Goal: Task Accomplishment & Management: Complete application form

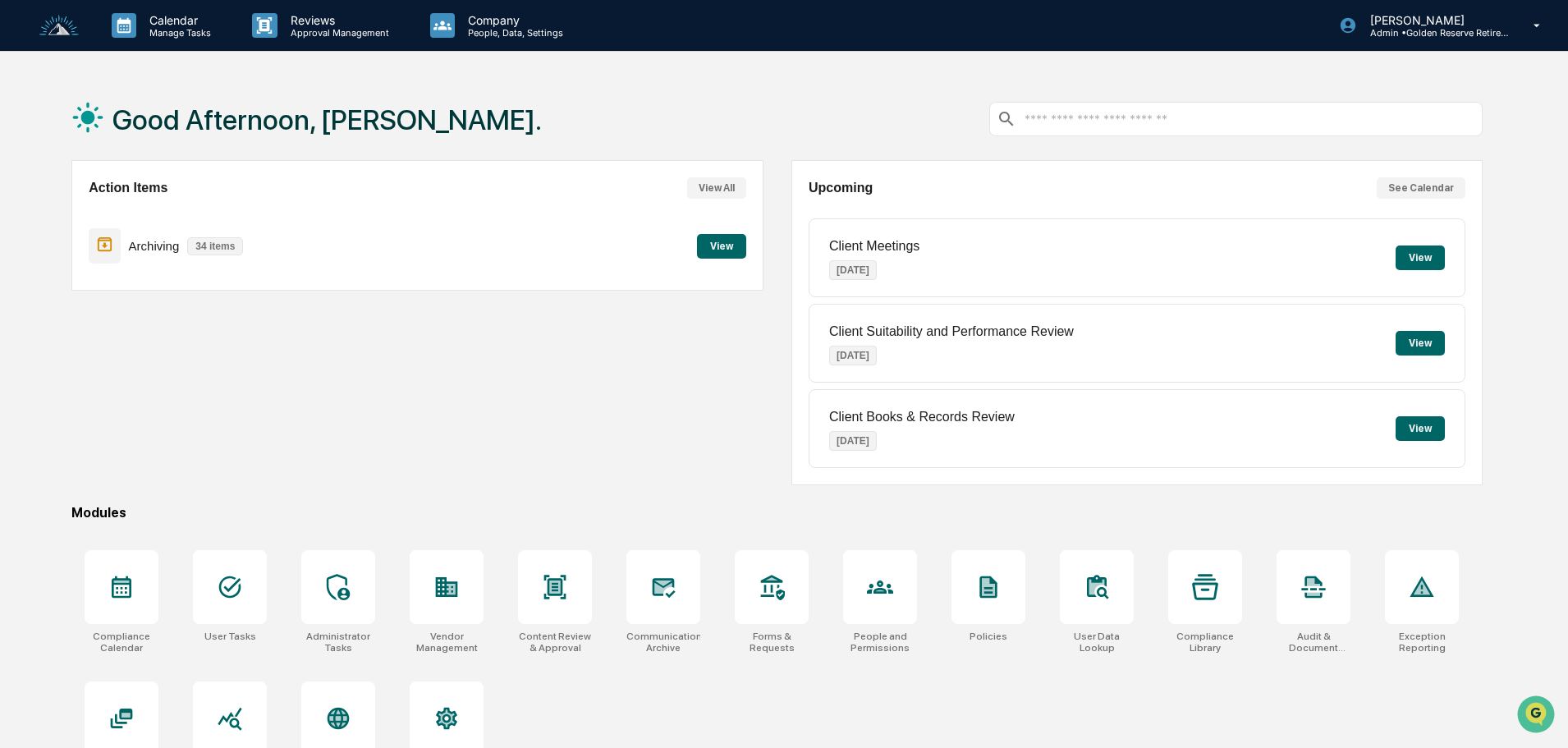
click at [714, 248] on button "View" at bounding box center [722, 247] width 49 height 25
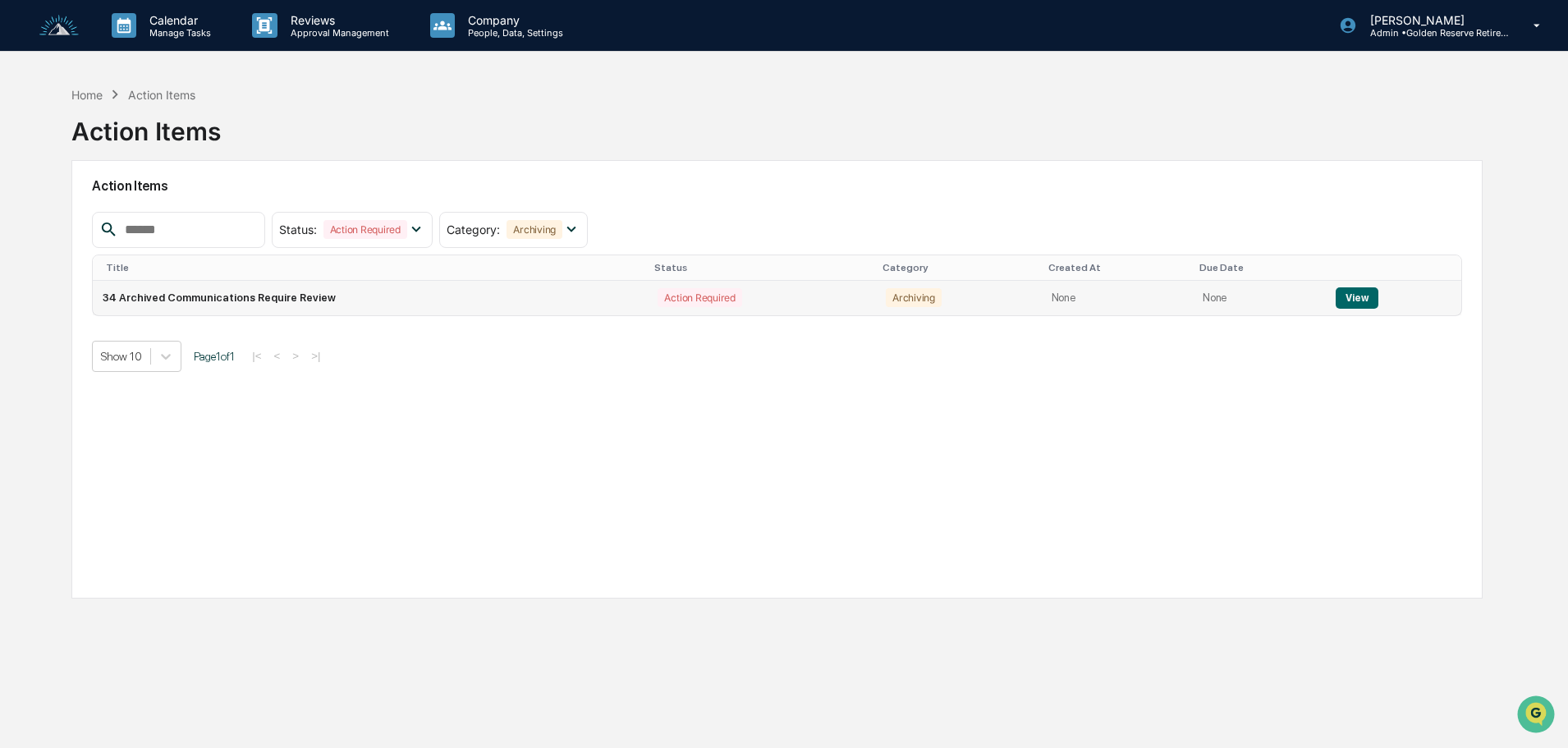
click at [1366, 291] on button "View" at bounding box center [1356, 298] width 42 height 21
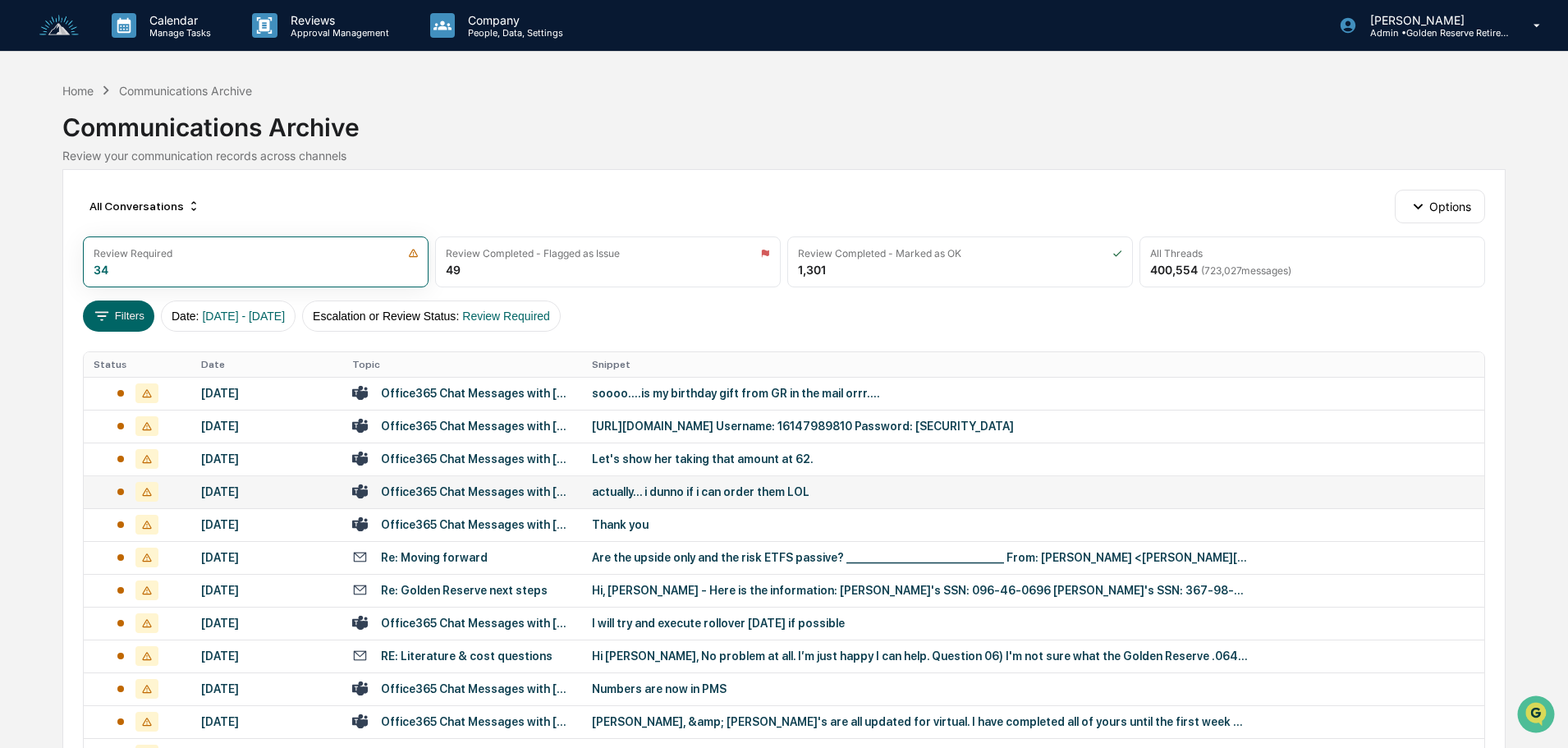
click at [664, 495] on div "actually... i dunno if i can order them LOL" at bounding box center [920, 492] width 657 height 13
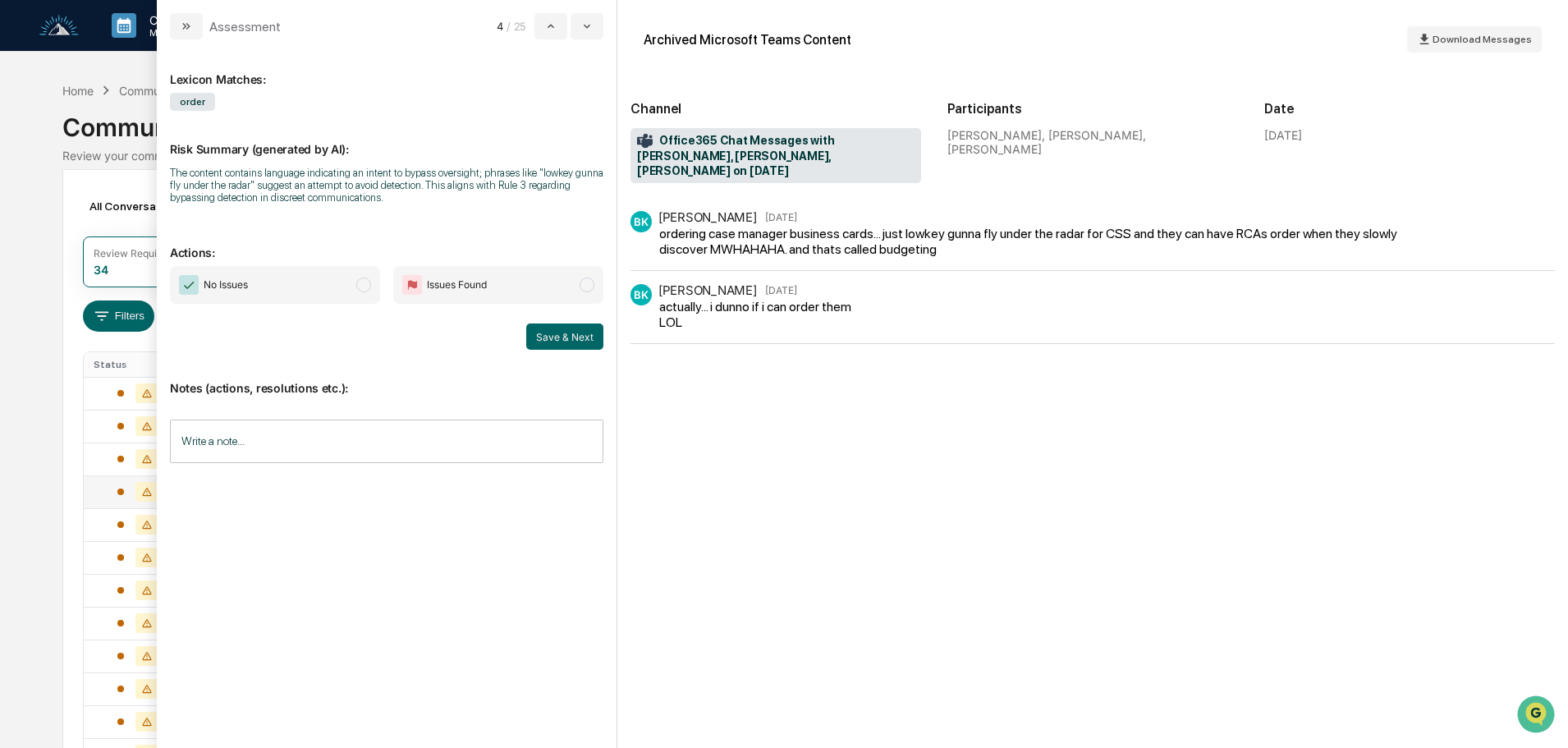
click at [280, 265] on div "Lexicon Matches: order Risk Summary (generated by AI): The content contains lan…" at bounding box center [386, 386] width 433 height 668
click at [323, 286] on span "No Issues" at bounding box center [275, 285] width 210 height 38
click at [554, 335] on button "Save & Next" at bounding box center [564, 337] width 77 height 27
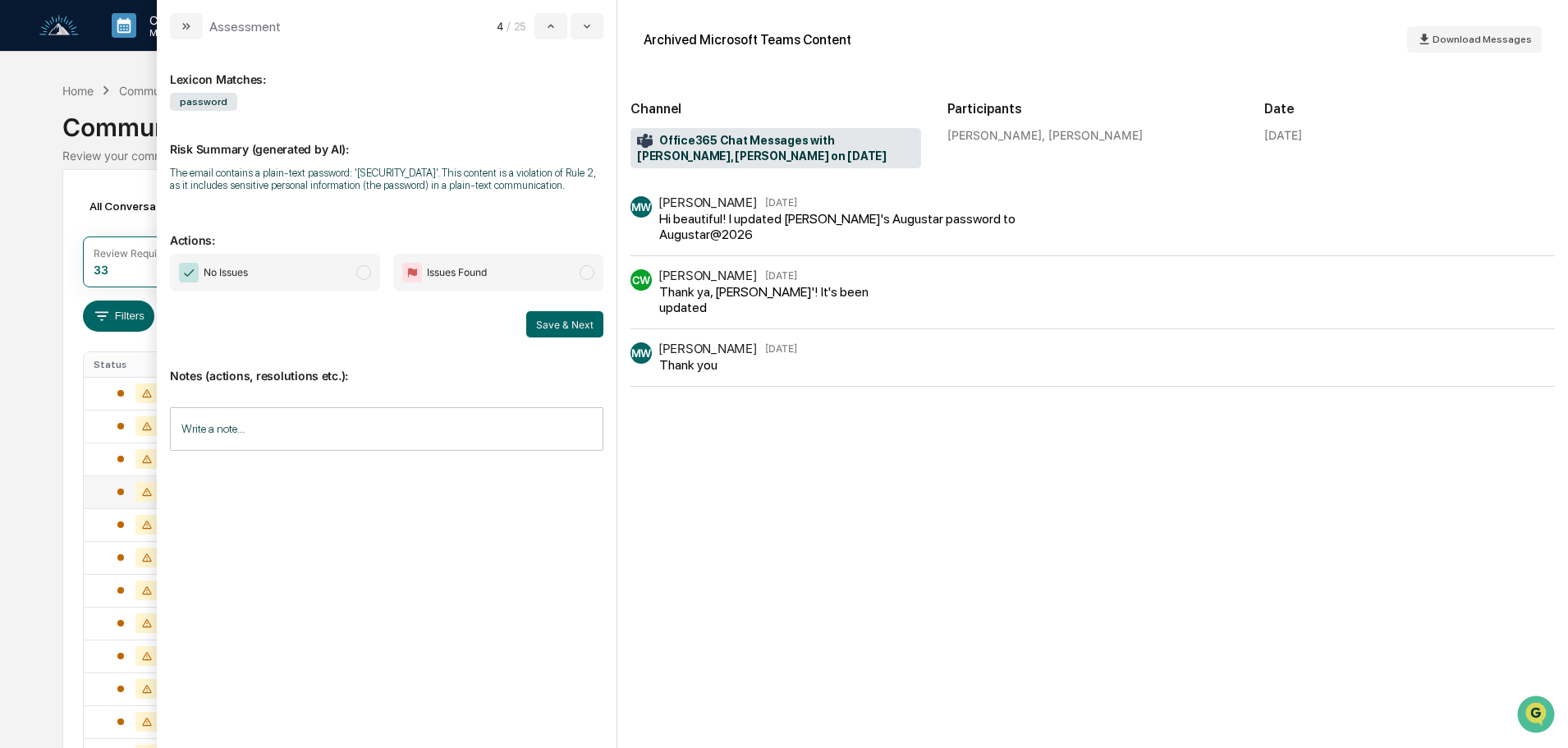
click at [329, 274] on span "No Issues" at bounding box center [275, 272] width 210 height 38
click at [554, 326] on button "Save & Next" at bounding box center [564, 324] width 77 height 27
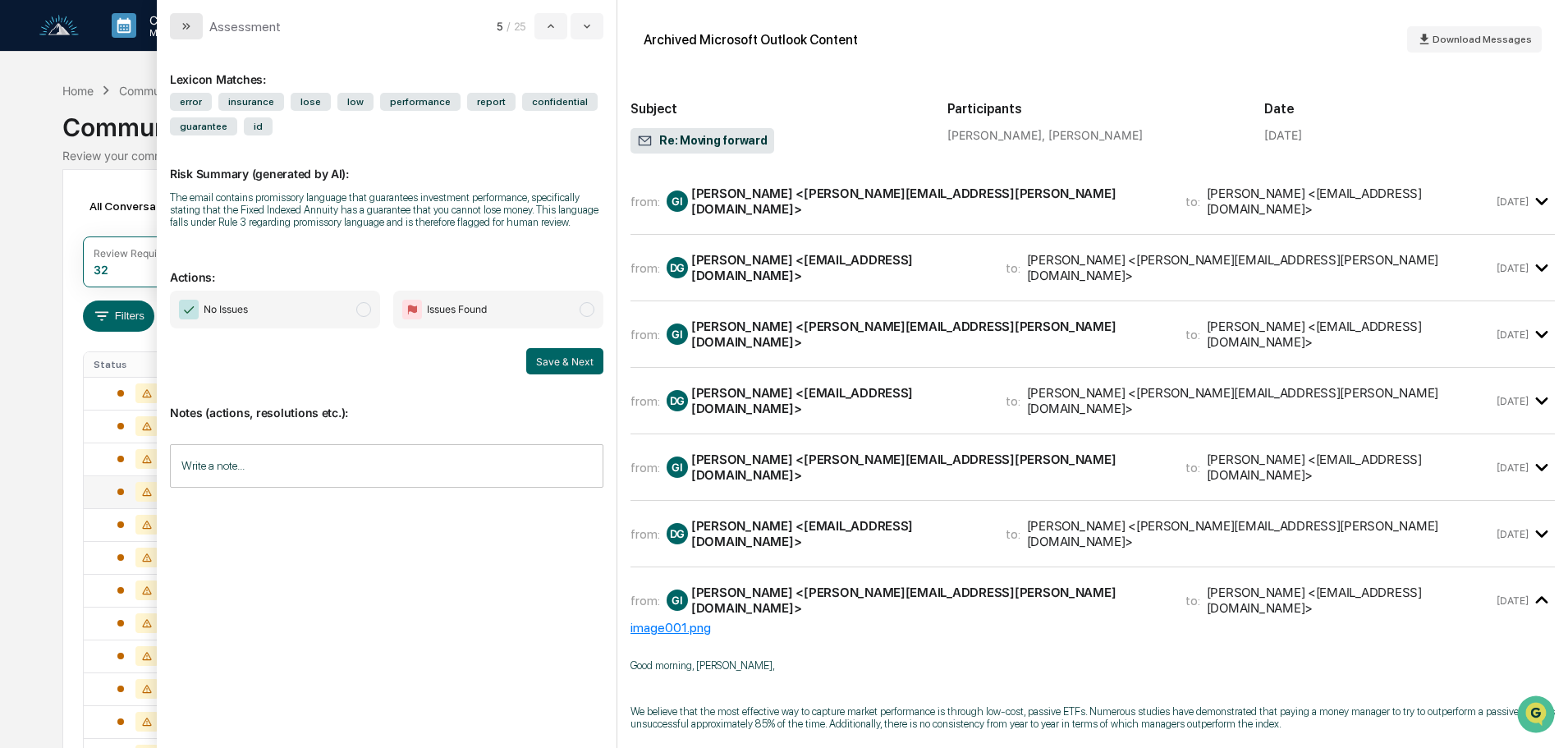
click at [188, 27] on icon "modal" at bounding box center [186, 26] width 13 height 13
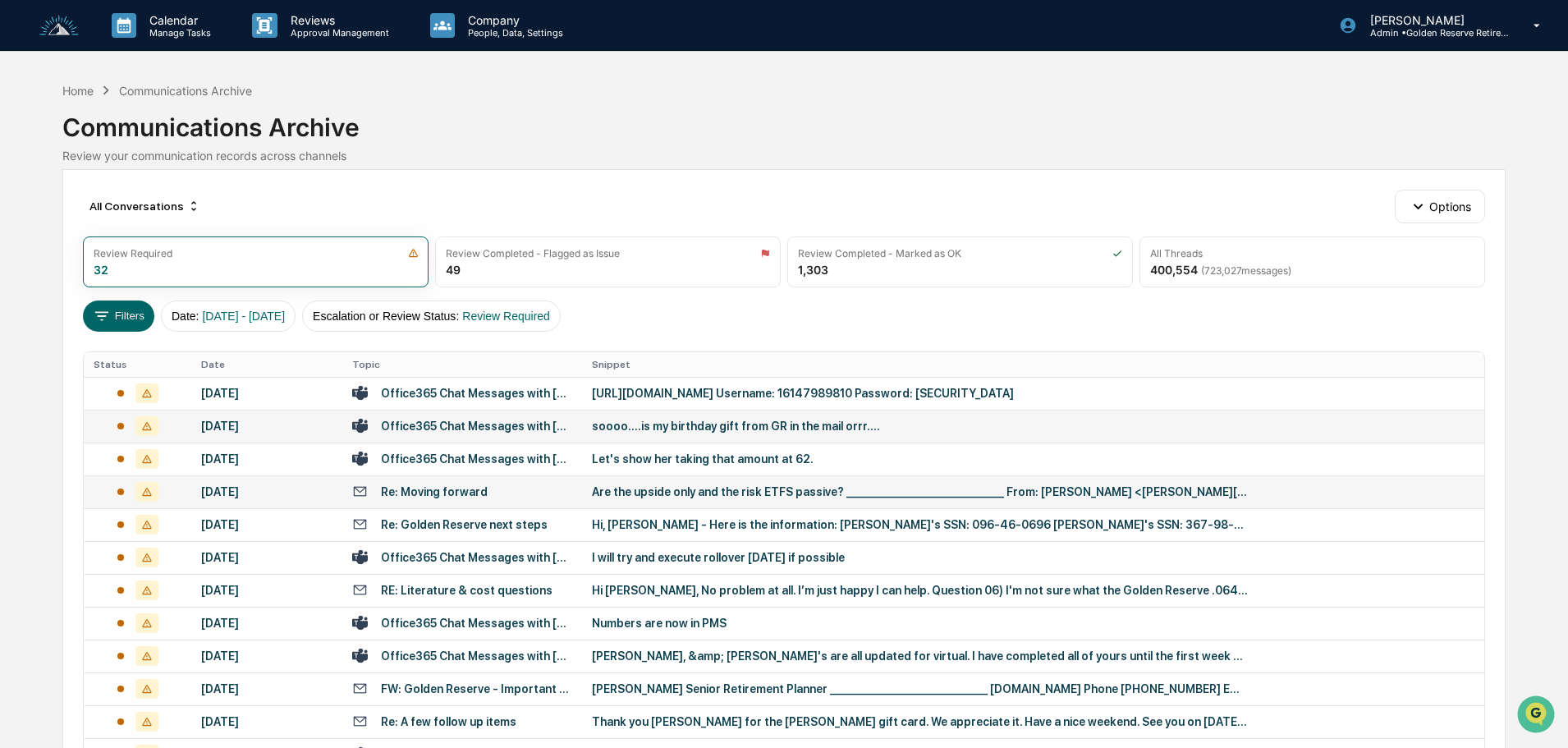
click at [642, 418] on td "soooo....is my birthday gift from GR in the mail orrr...." at bounding box center [1033, 426] width 902 height 33
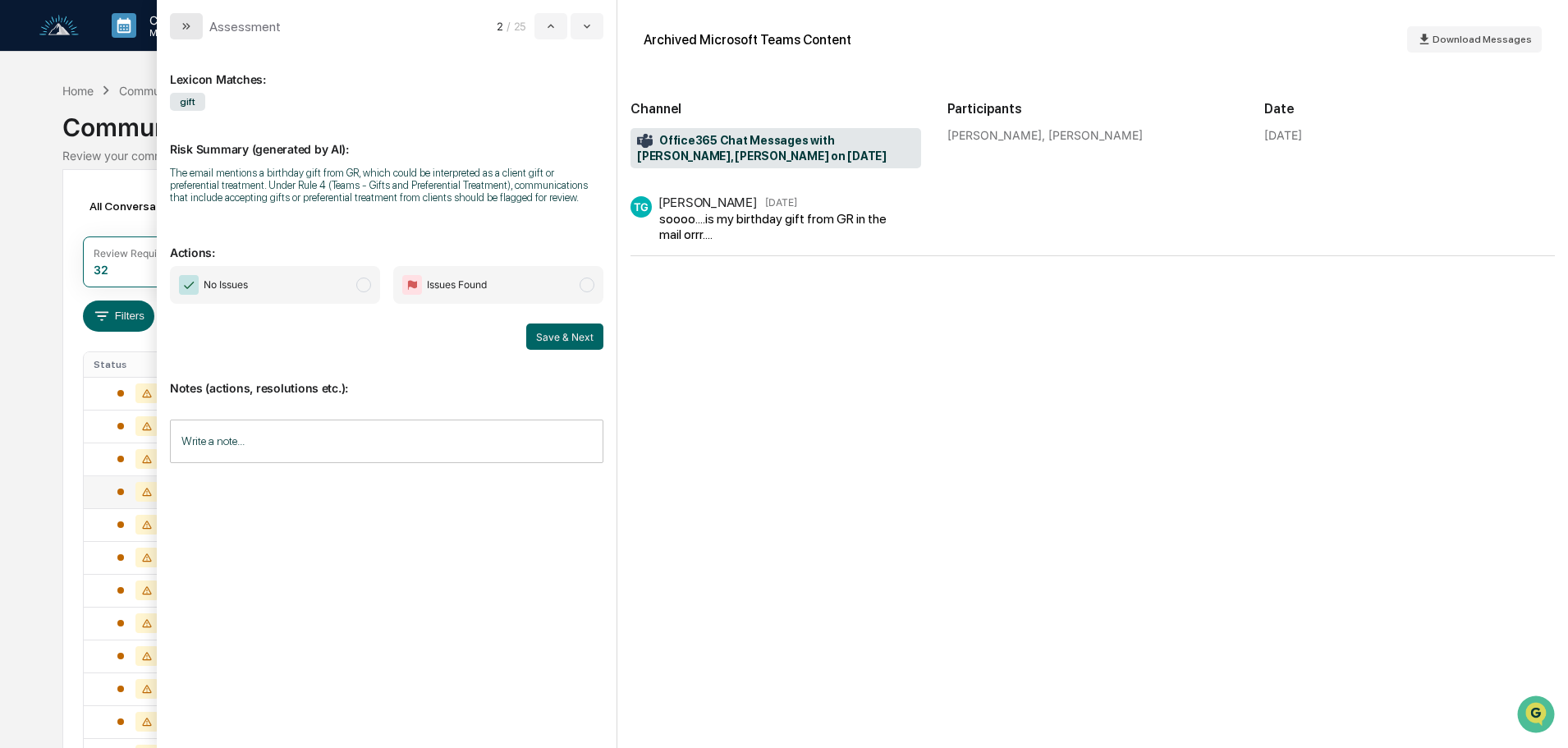
click at [187, 28] on icon "modal" at bounding box center [188, 26] width 4 height 6
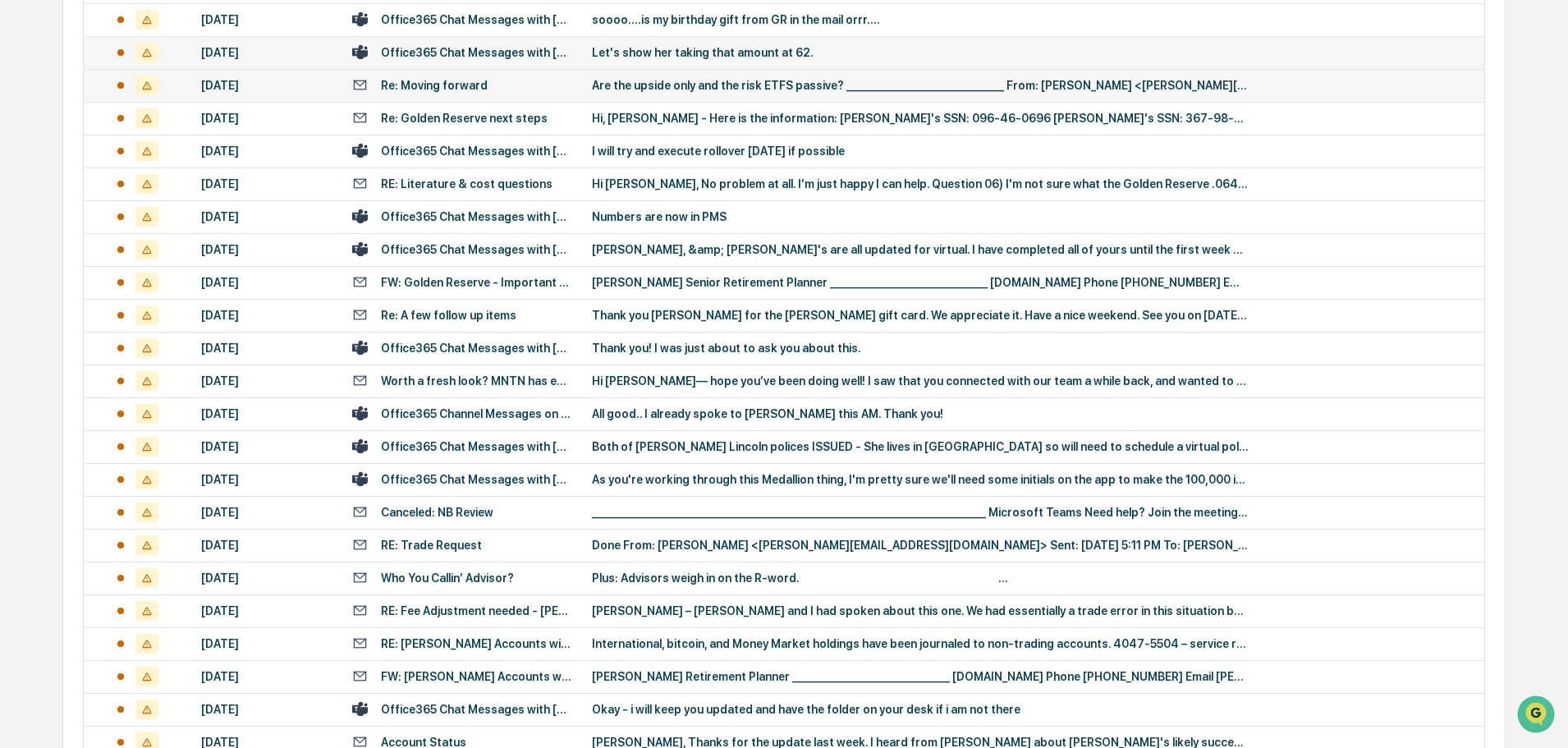
scroll to position [410, 0]
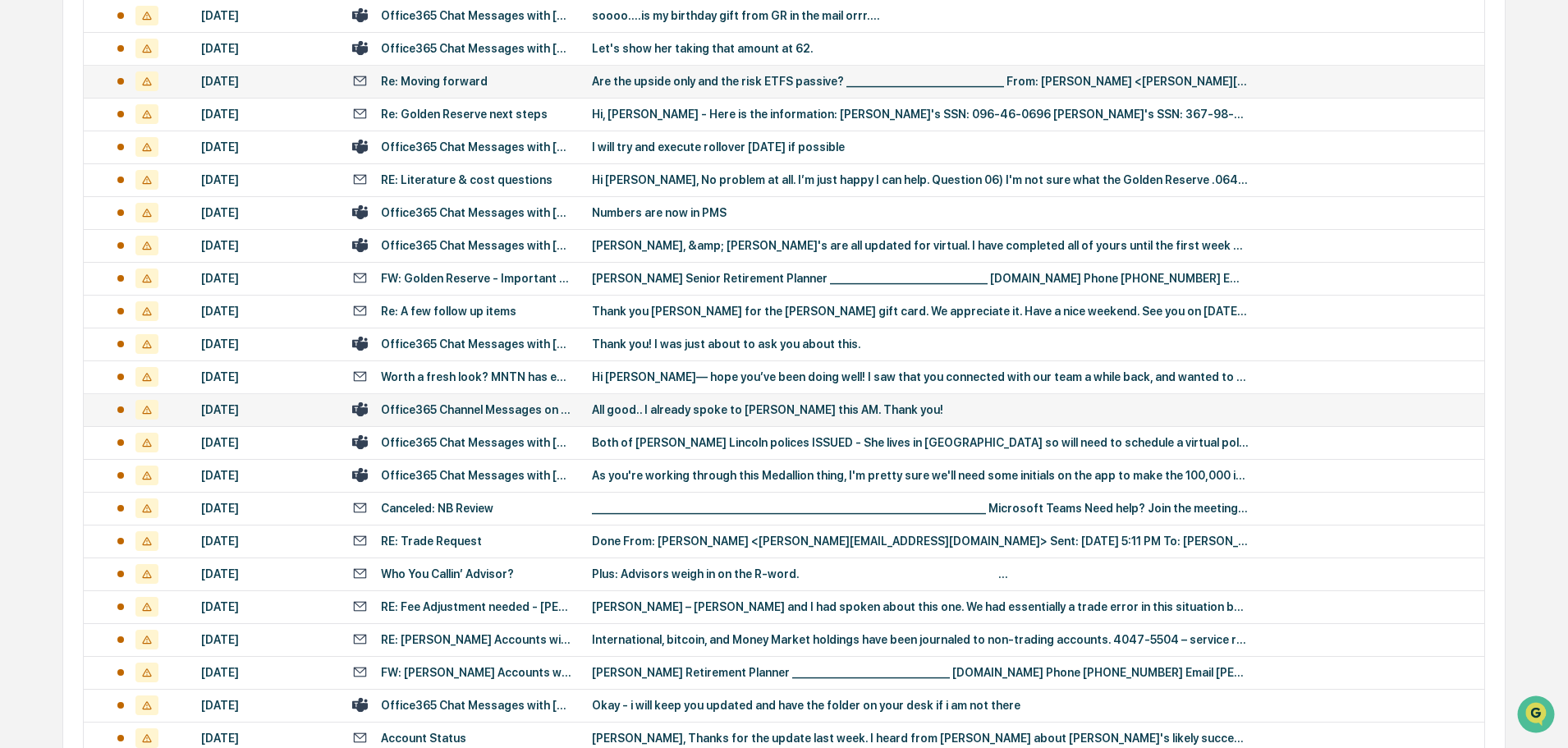
click at [730, 417] on td "All good.. I already spoke to [PERSON_NAME] this AM. Thank you!" at bounding box center [1033, 409] width 902 height 33
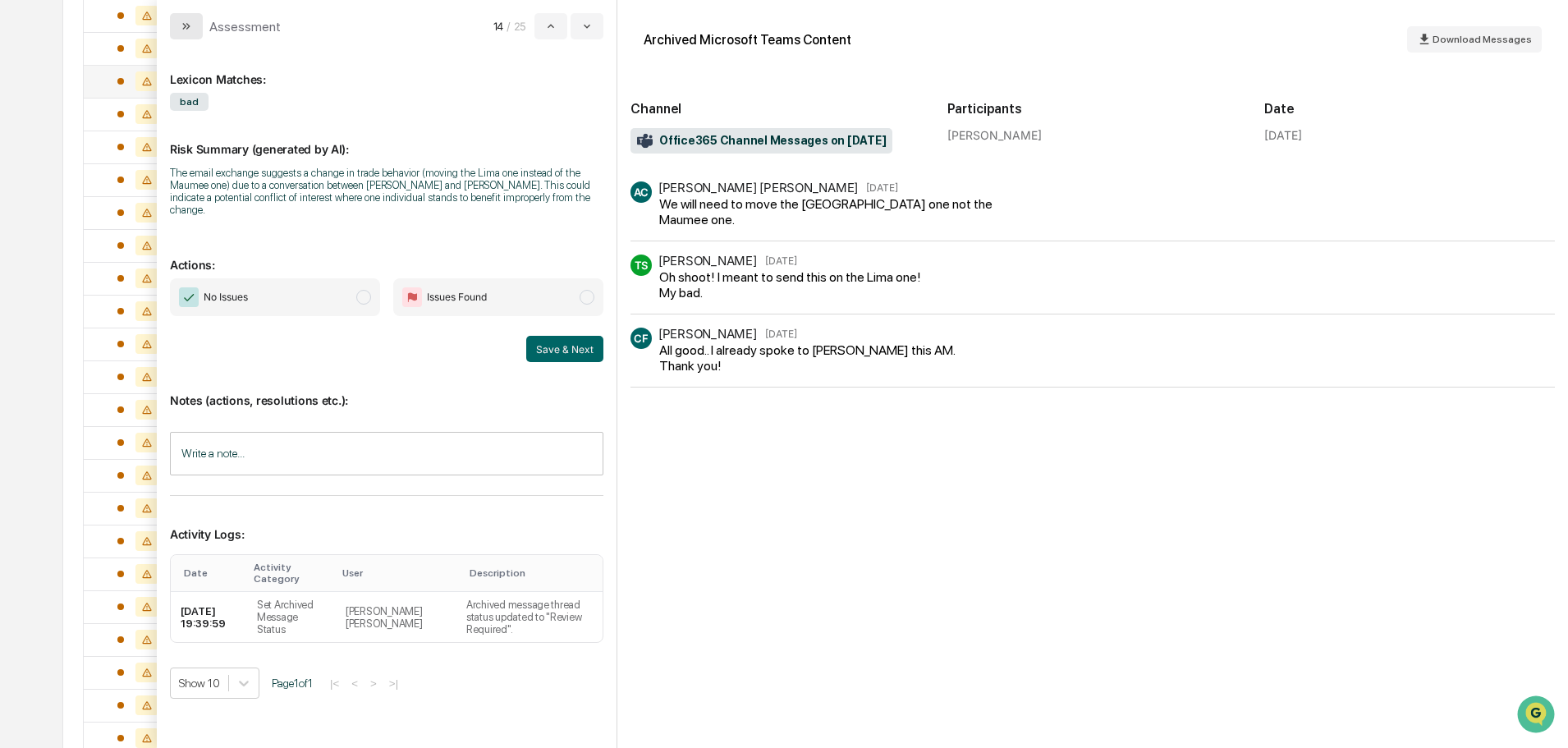
click at [196, 27] on button "modal" at bounding box center [186, 27] width 33 height 27
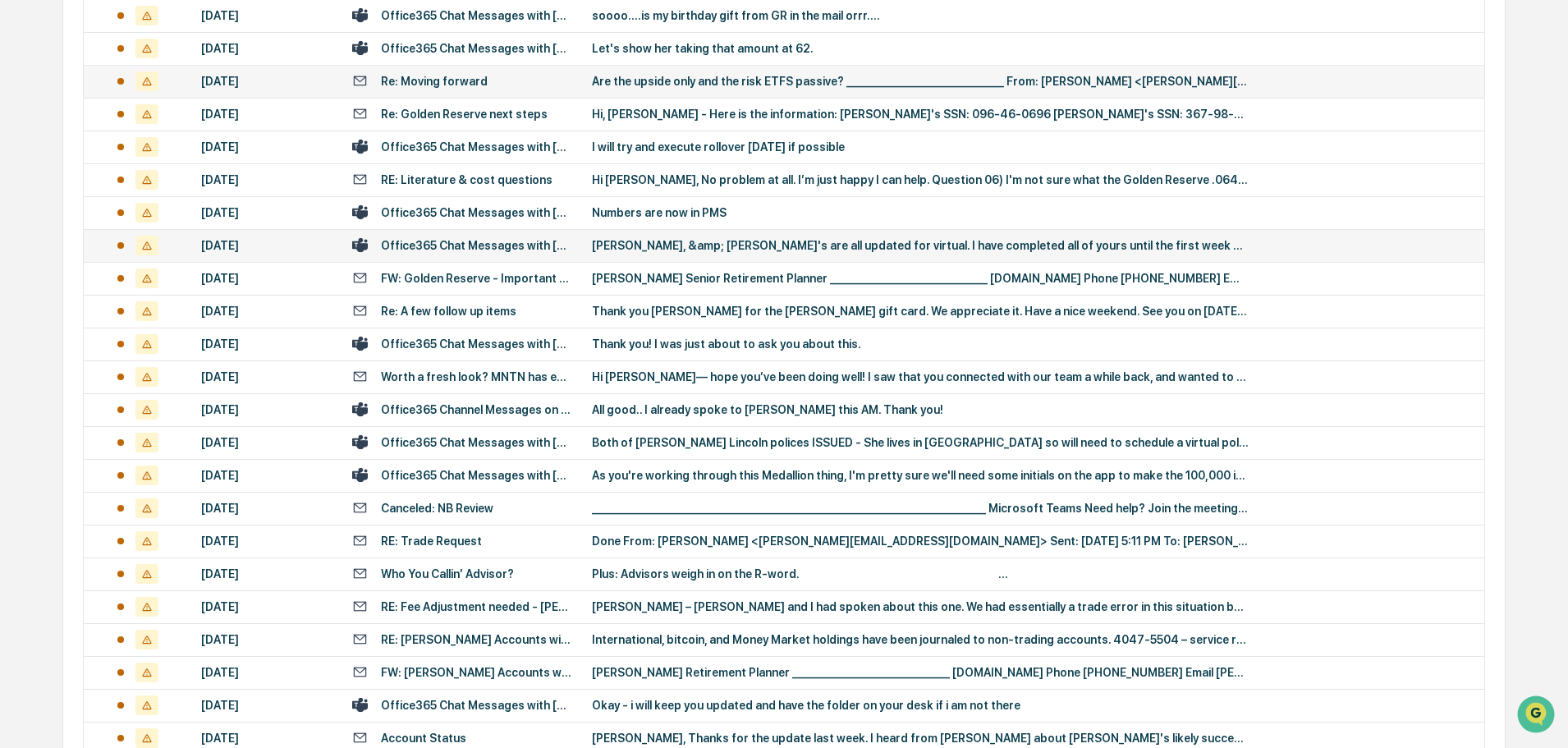
click at [656, 248] on div "[PERSON_NAME], &amp; [PERSON_NAME]'s are all updated for virtual. I have comple…" at bounding box center [920, 245] width 657 height 13
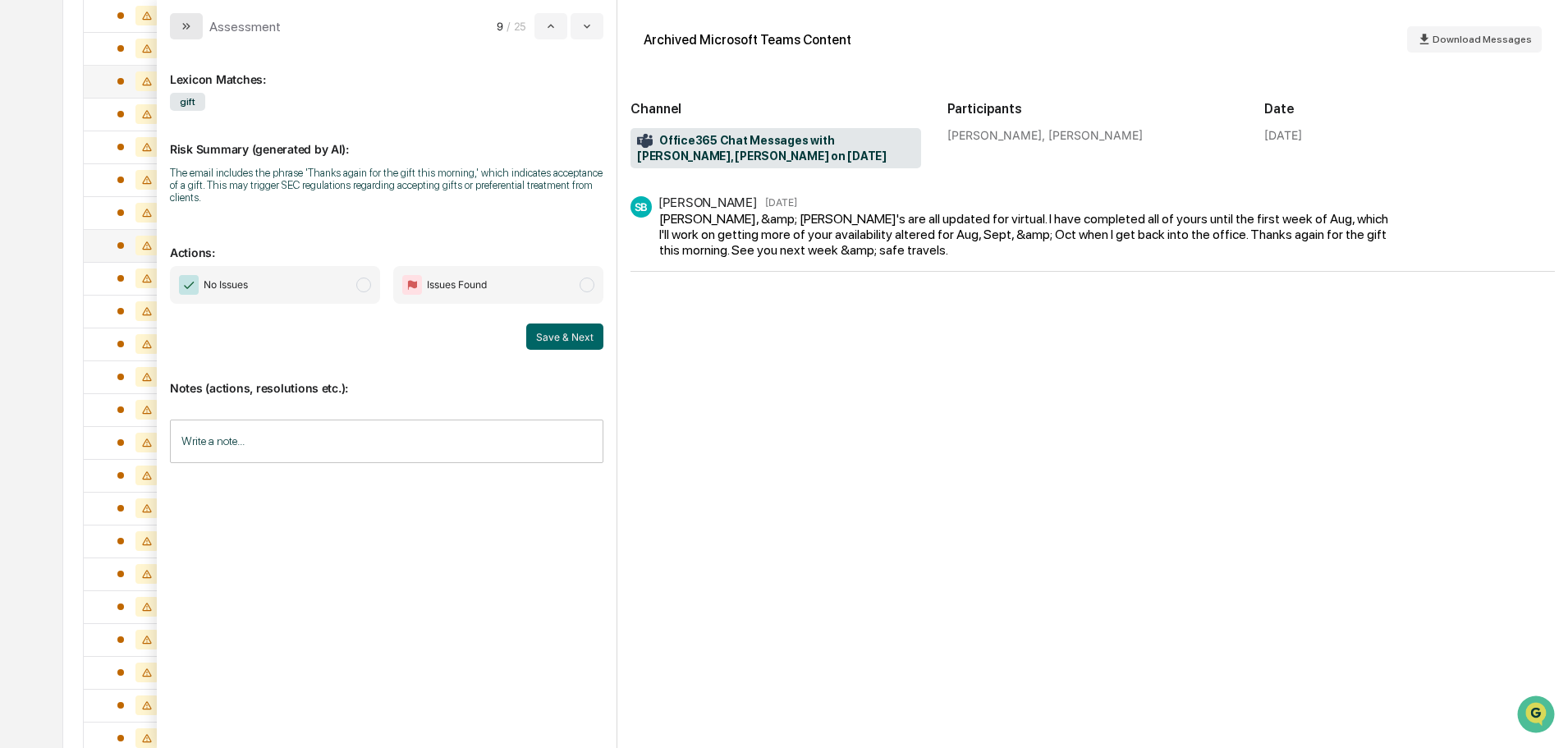
click at [195, 27] on button "modal" at bounding box center [186, 27] width 33 height 27
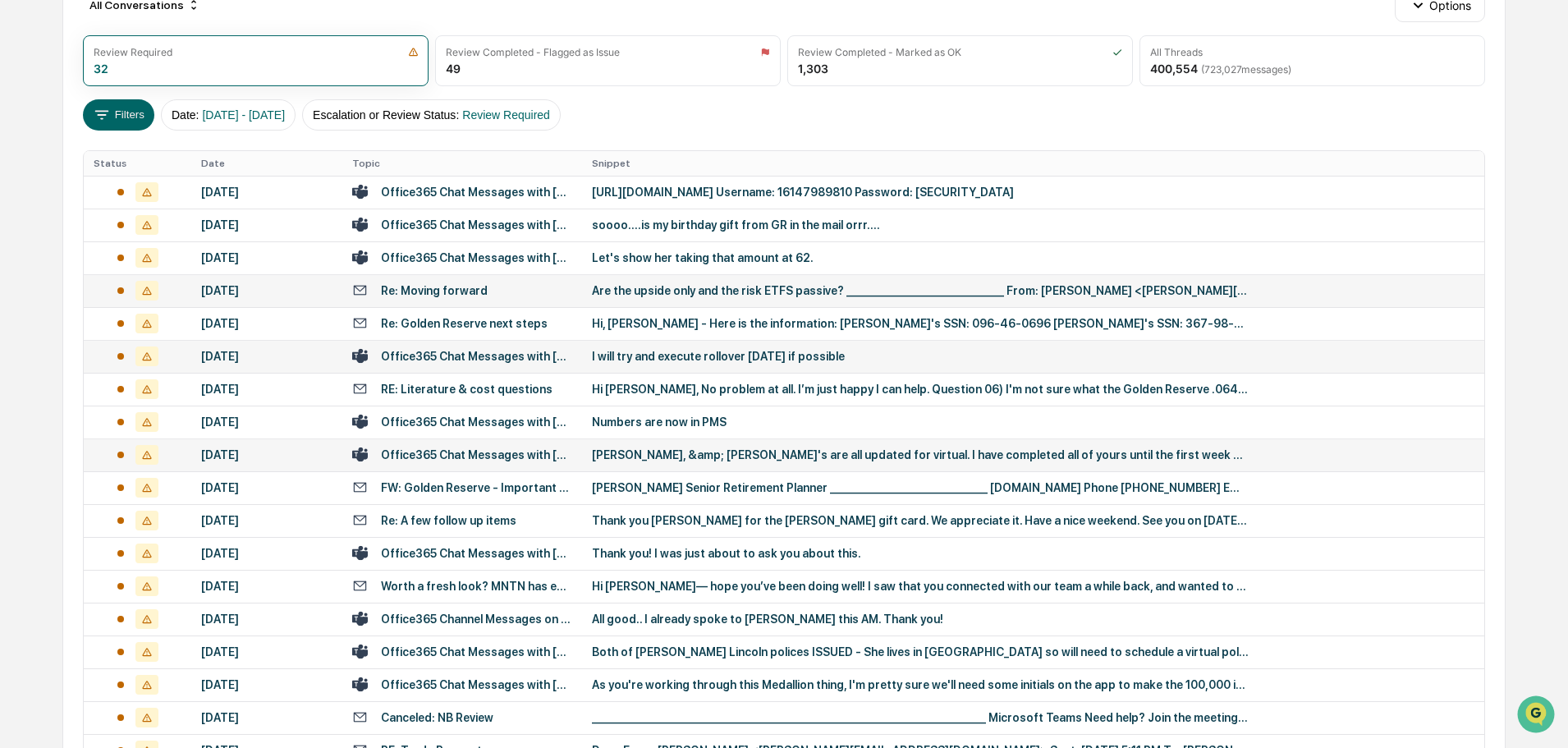
scroll to position [164, 0]
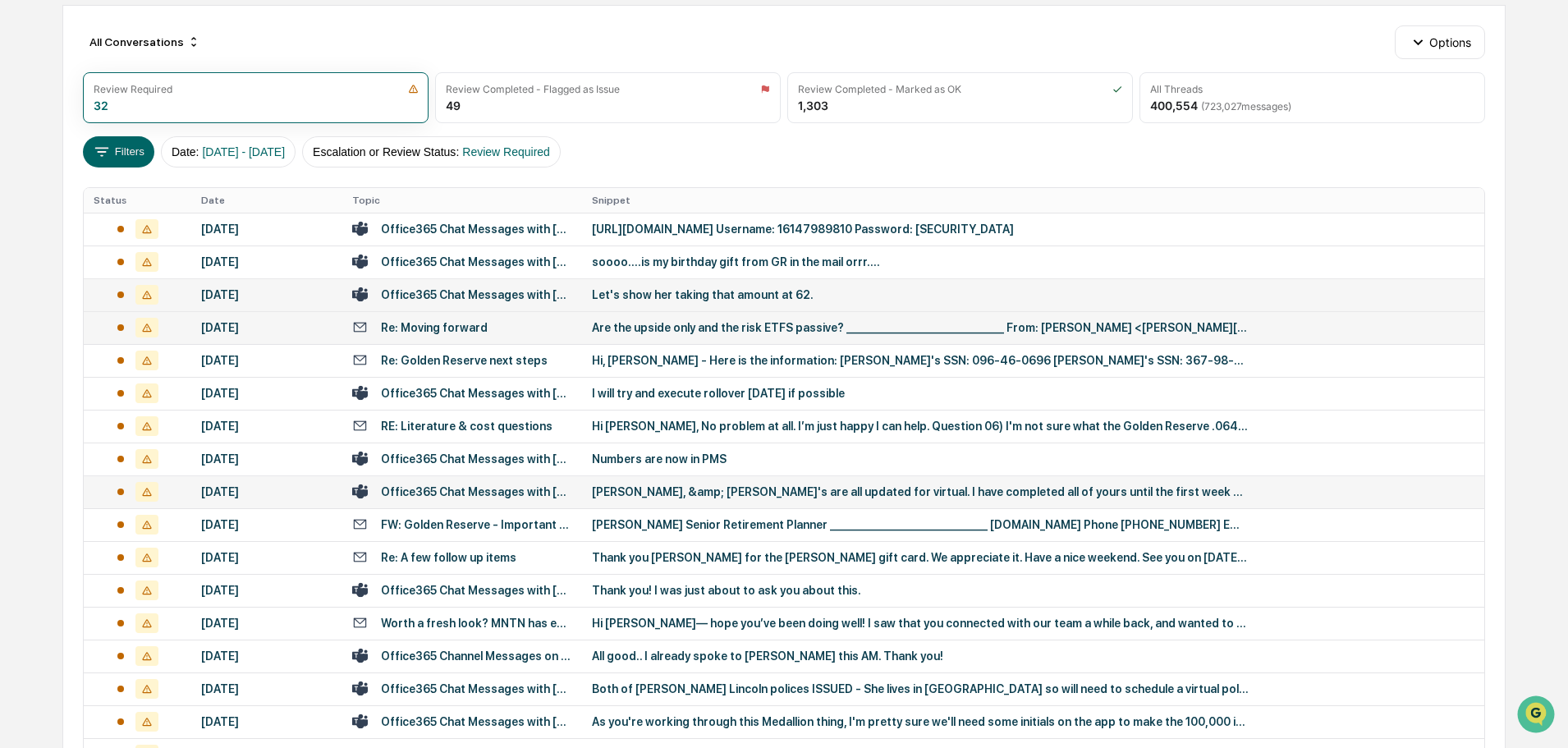
click at [713, 296] on div "Let's show her taking that amount at 62." at bounding box center [920, 294] width 657 height 13
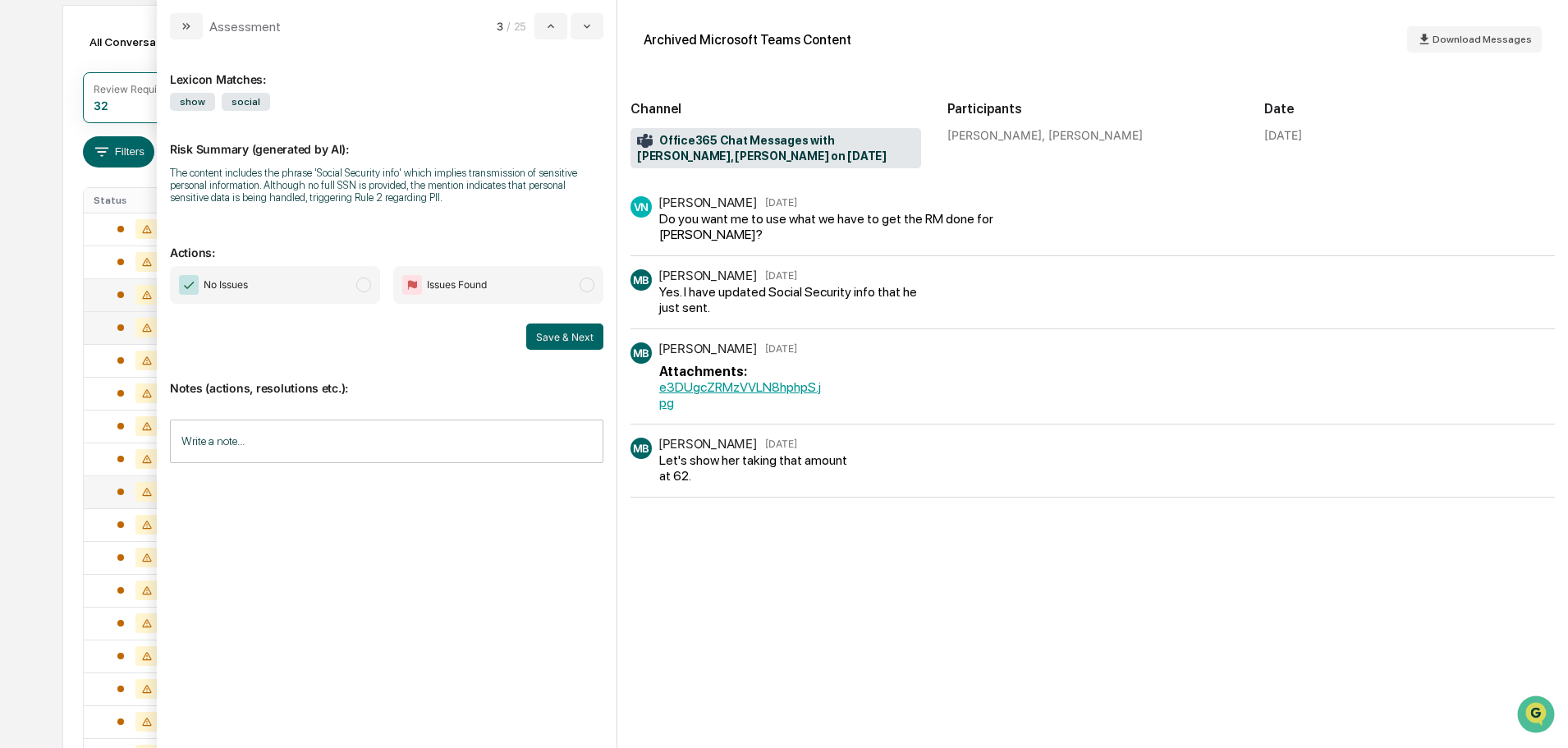
click at [315, 262] on div "Lexicon Matches: show social Risk Summary (generated by AI): The content includ…" at bounding box center [386, 386] width 433 height 668
click at [323, 281] on span "No Issues" at bounding box center [275, 285] width 210 height 38
click at [549, 333] on button "Save & Next" at bounding box center [564, 337] width 77 height 27
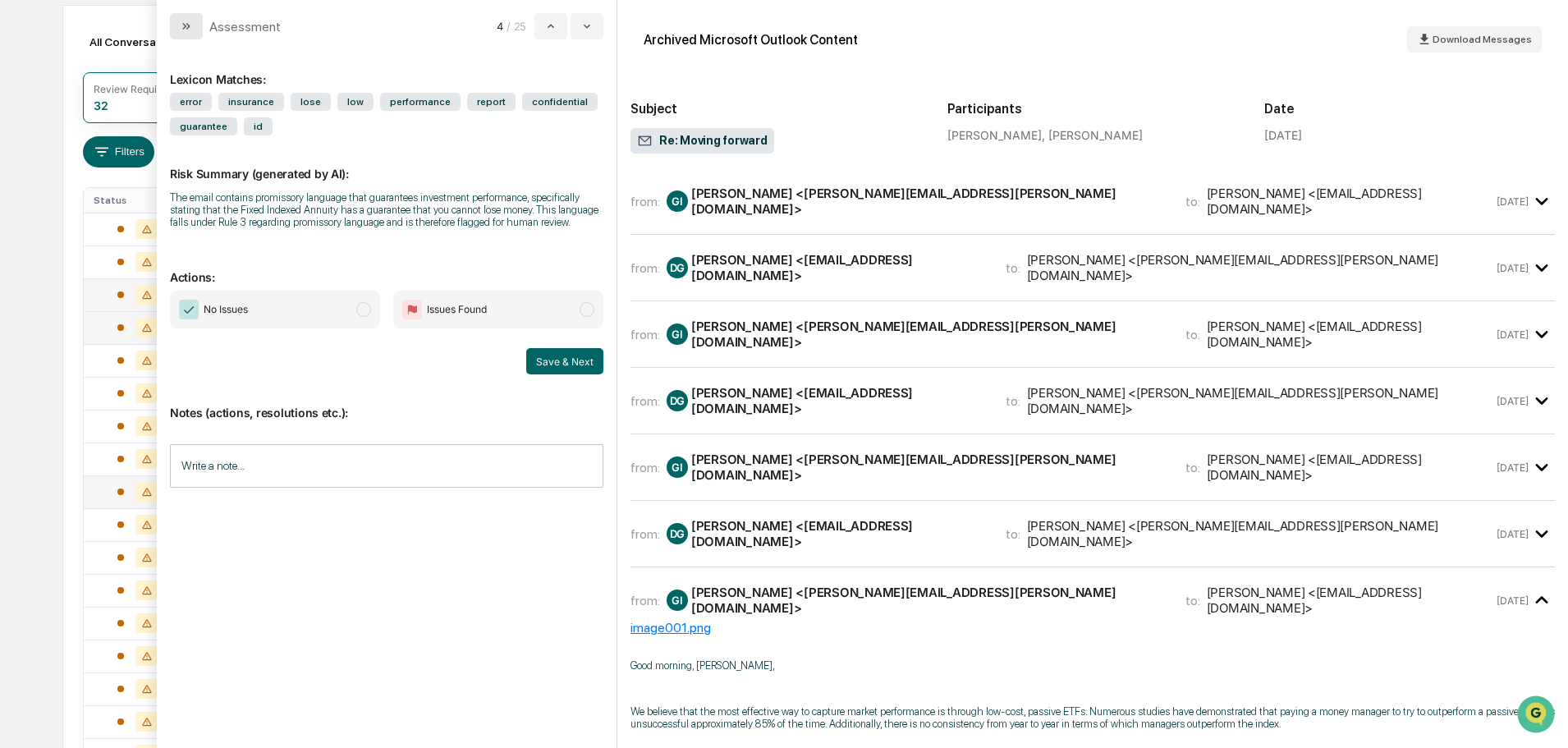
click at [196, 18] on button "modal" at bounding box center [186, 27] width 33 height 27
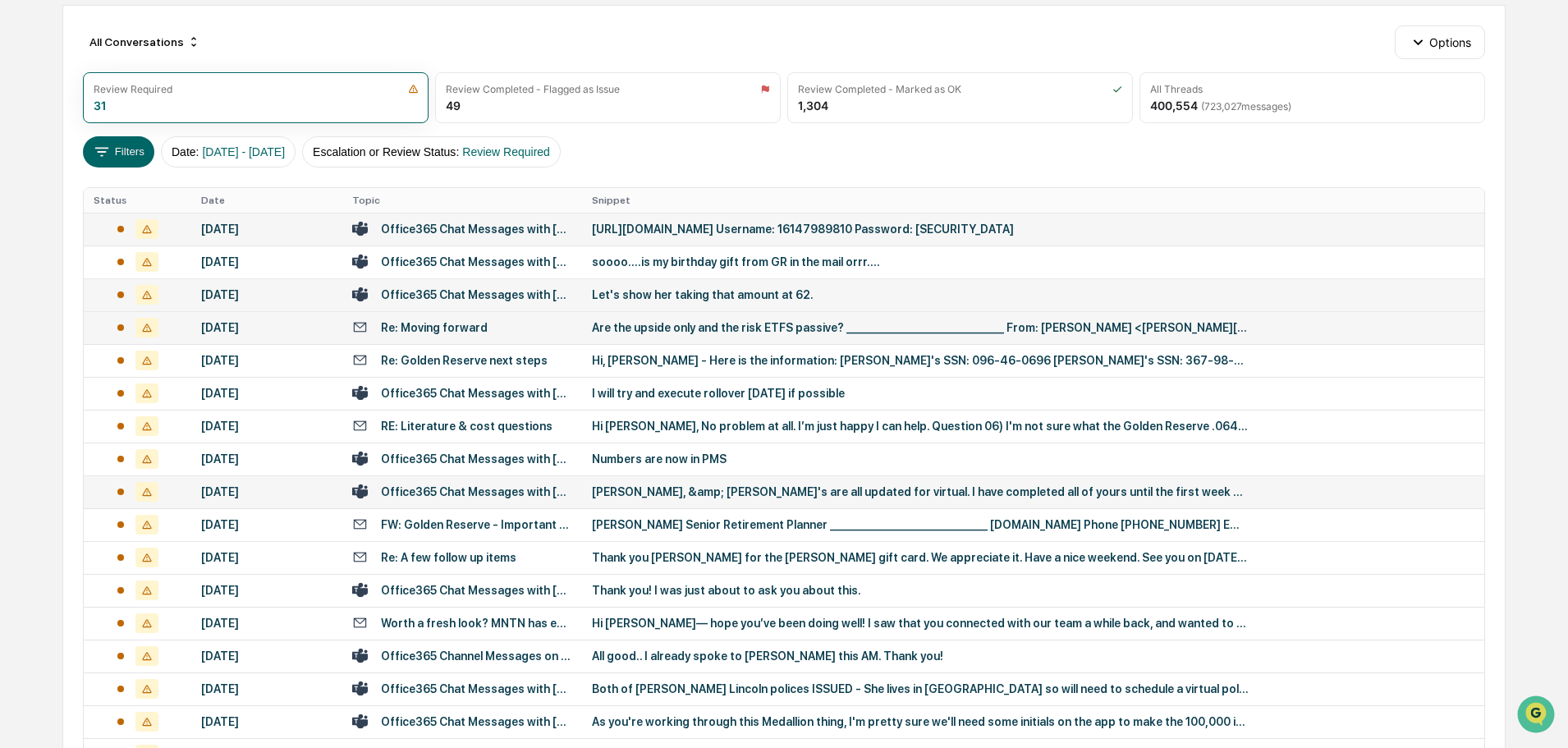
click at [694, 233] on div "[URL][DOMAIN_NAME] Username: 16147989810 Password: [SECURITY_DATA]" at bounding box center [920, 229] width 657 height 13
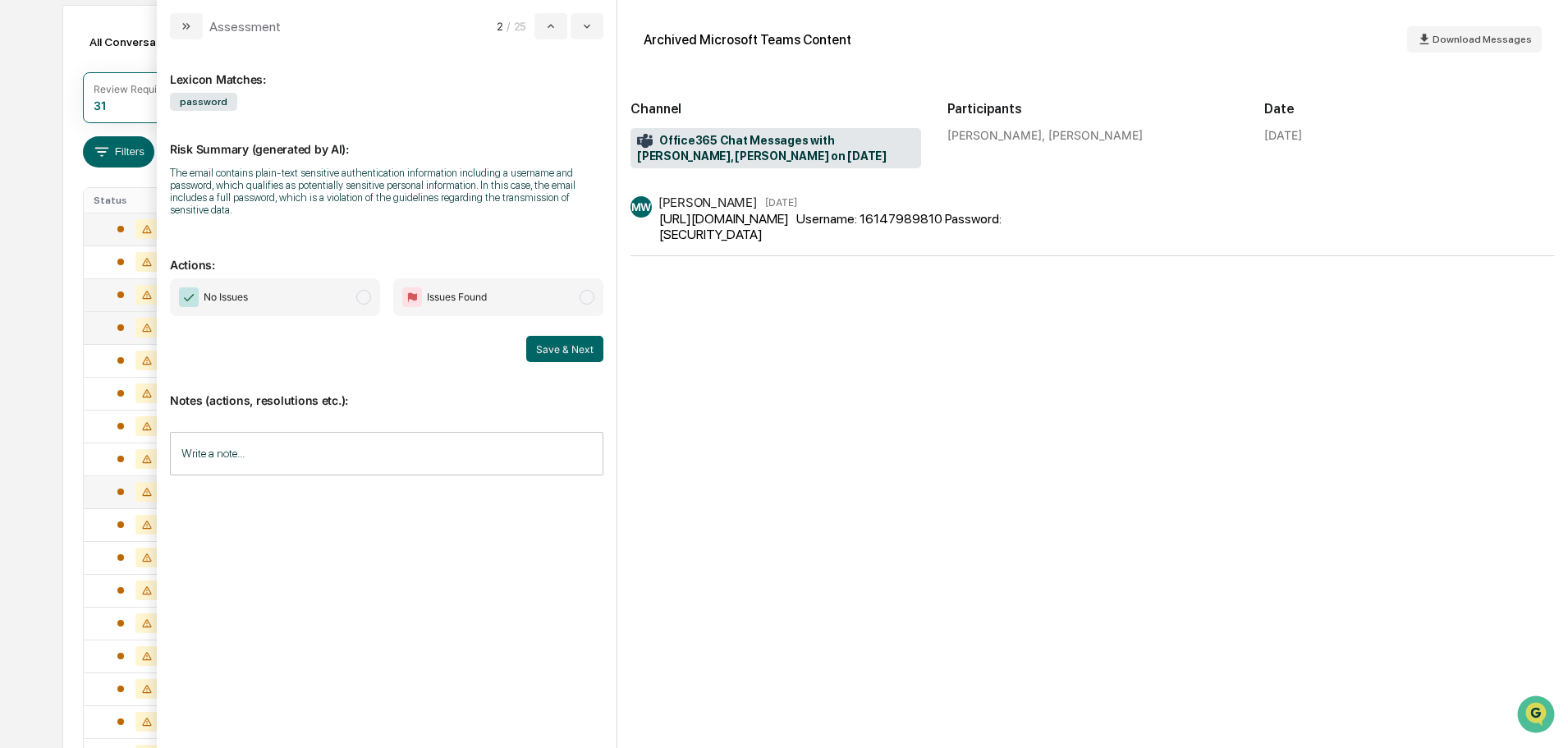
click at [294, 298] on span "No Issues" at bounding box center [275, 297] width 210 height 38
click at [547, 346] on button "Save & Next" at bounding box center [564, 349] width 77 height 27
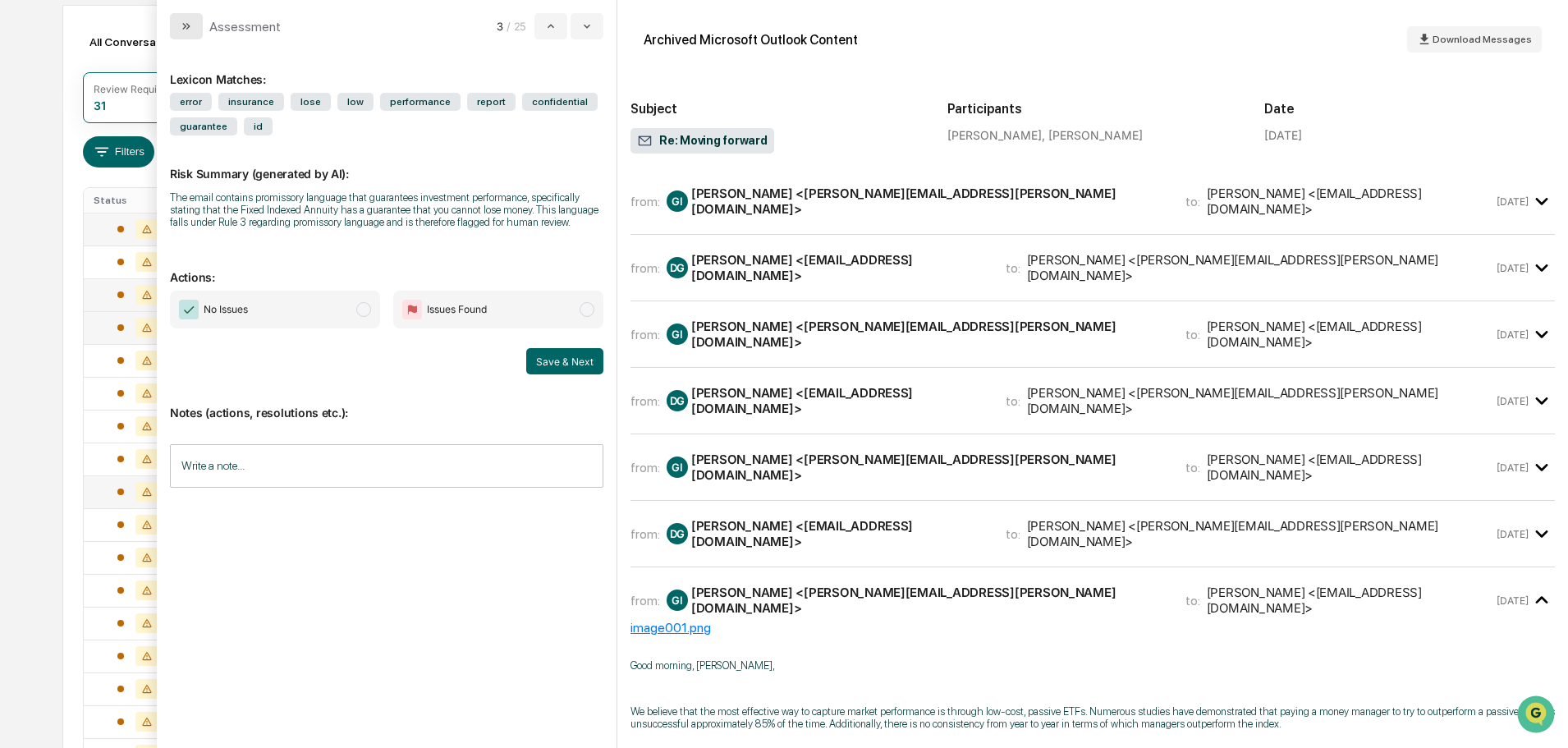
click at [193, 27] on button "modal" at bounding box center [186, 27] width 33 height 27
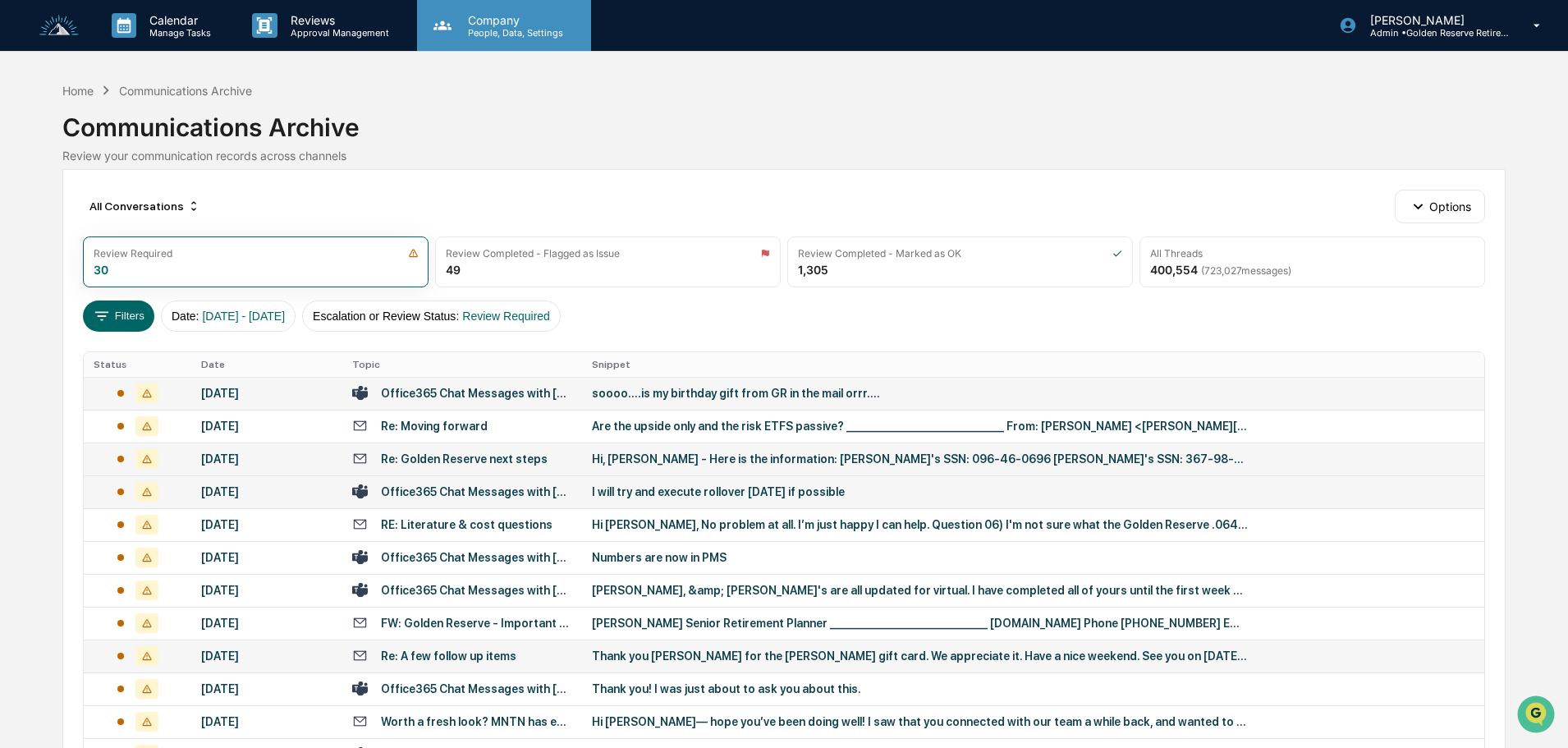
click at [502, 29] on p "People, Data, Settings" at bounding box center [514, 33] width 117 height 11
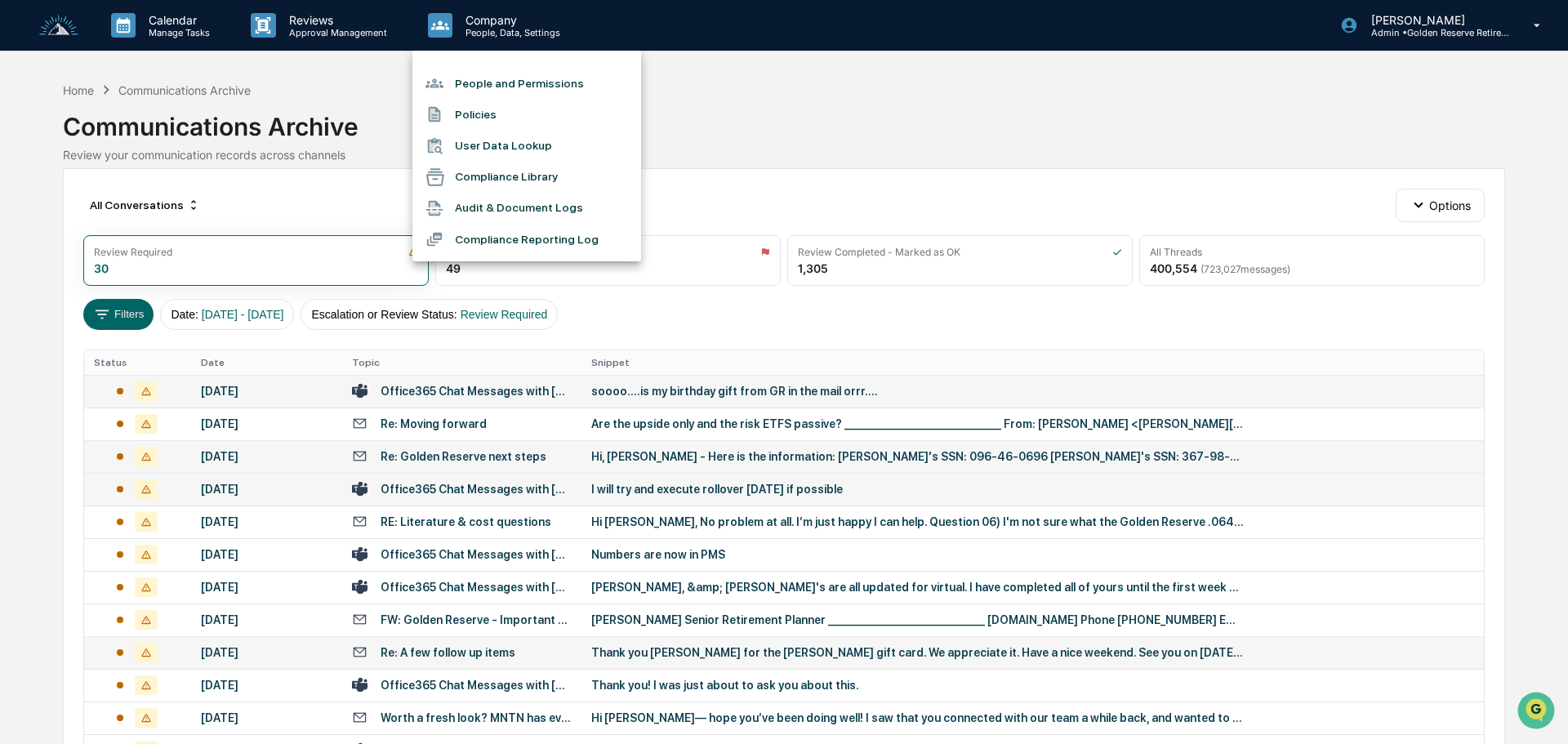
click at [502, 77] on li "People and Permissions" at bounding box center [527, 83] width 229 height 31
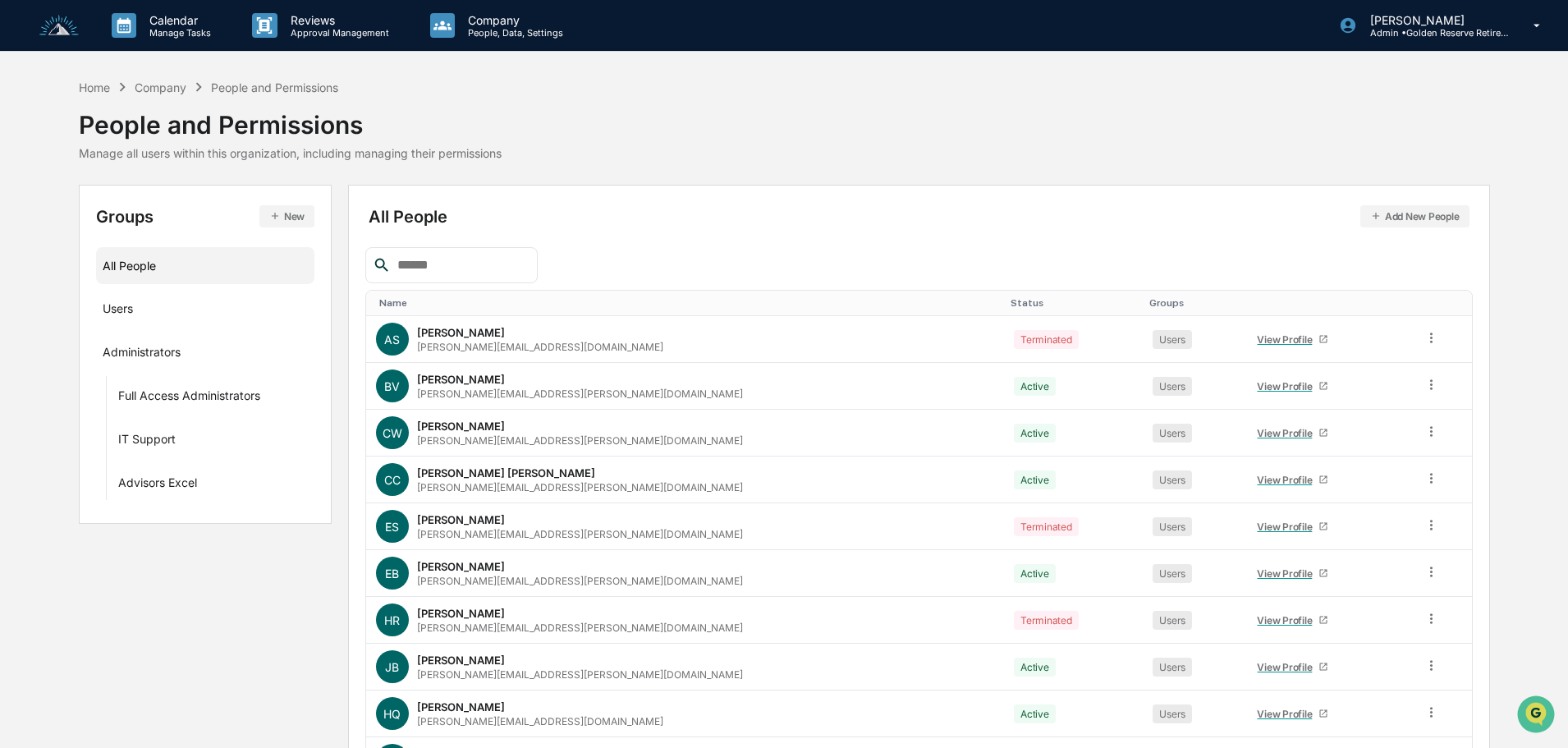
click at [1401, 225] on button "Add New People" at bounding box center [1415, 216] width 110 height 22
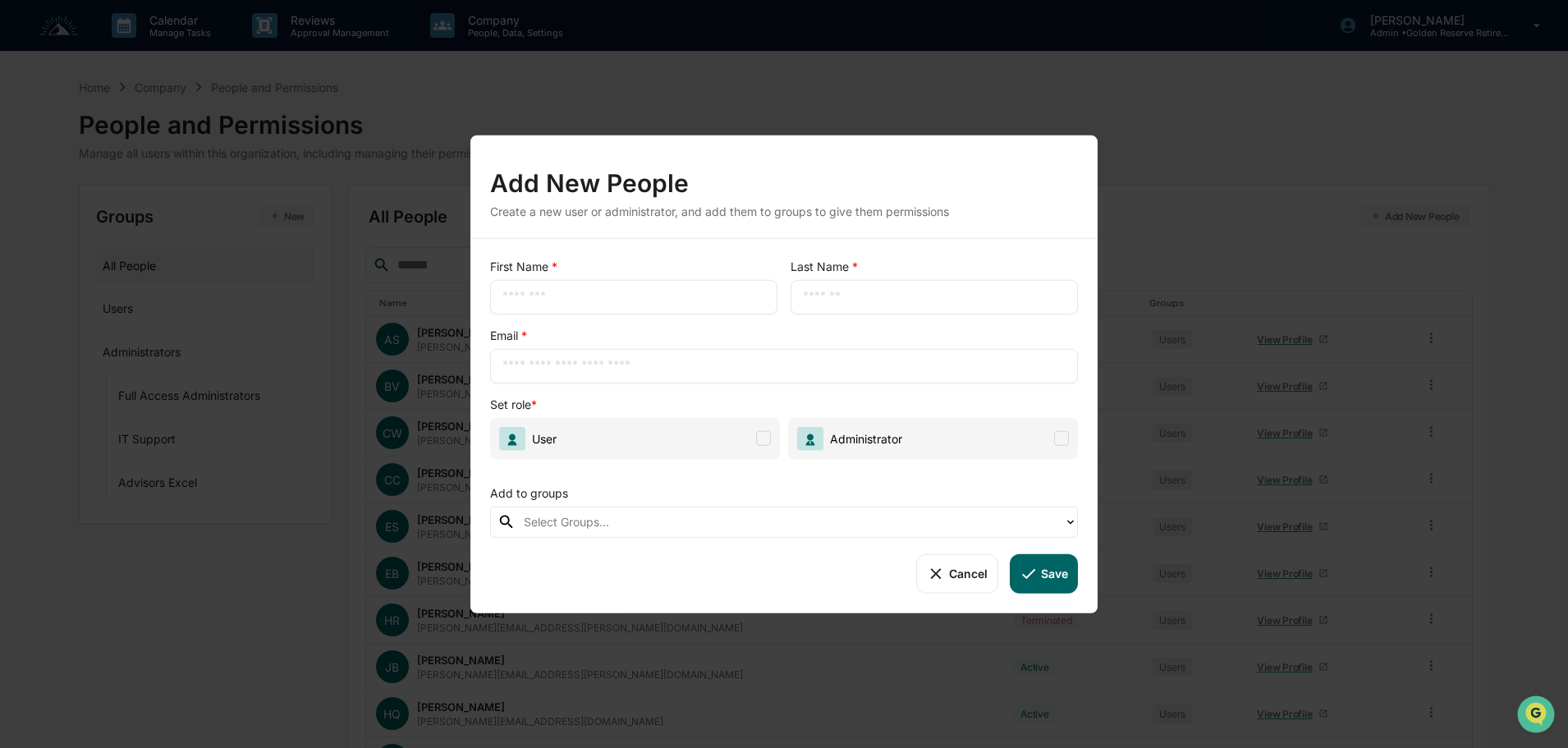
click at [636, 301] on input "text" at bounding box center [633, 296] width 263 height 17
click at [537, 286] on div "​" at bounding box center [634, 296] width 287 height 34
click at [532, 294] on input "text" at bounding box center [633, 296] width 263 height 17
type input "******"
click at [805, 294] on input "text" at bounding box center [933, 296] width 263 height 17
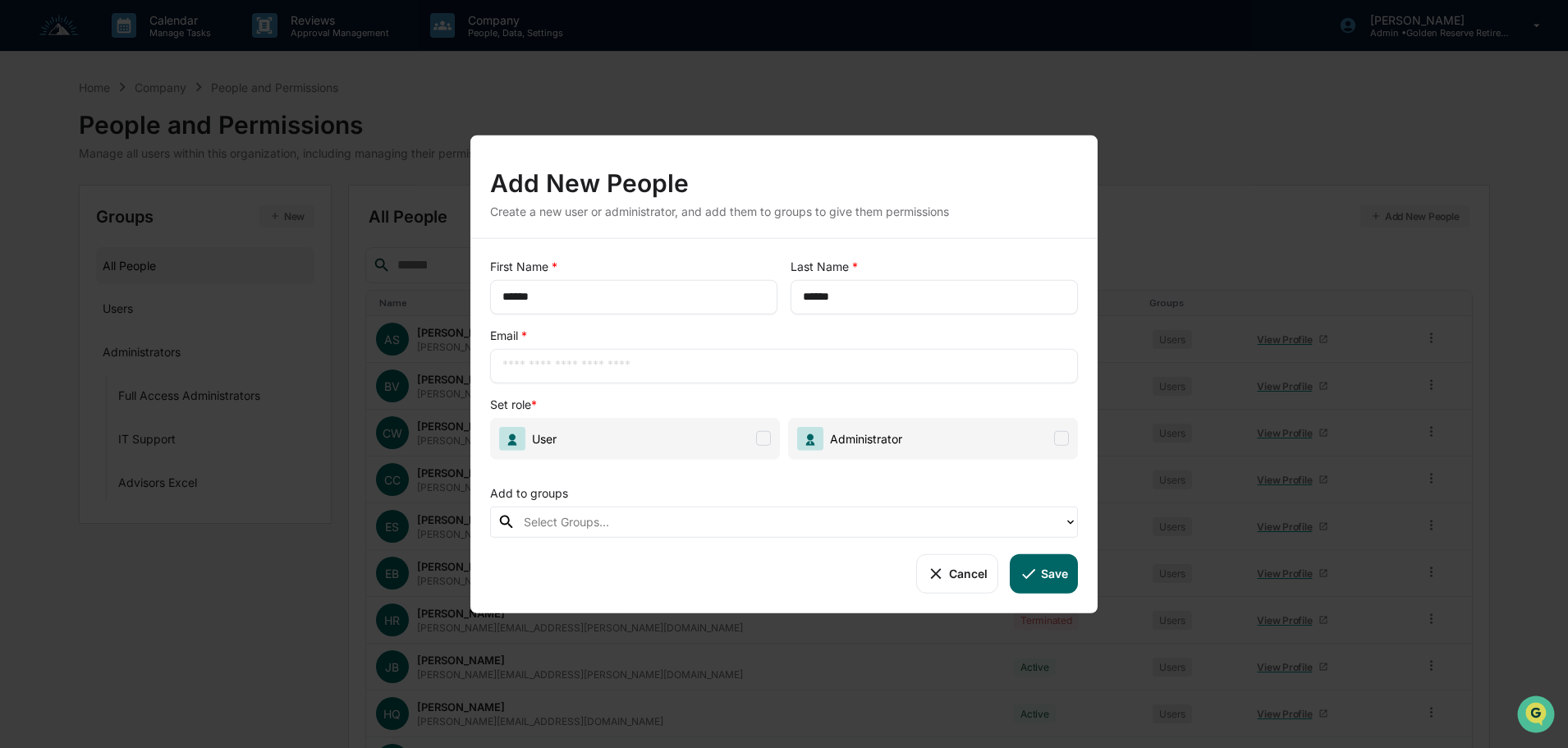
type input "******"
click at [604, 359] on input "text" at bounding box center [783, 365] width 563 height 17
click at [592, 364] on input "text" at bounding box center [783, 365] width 563 height 17
click at [511, 366] on input "**********" at bounding box center [783, 365] width 563 height 17
click at [549, 363] on input "**********" at bounding box center [783, 365] width 563 height 17
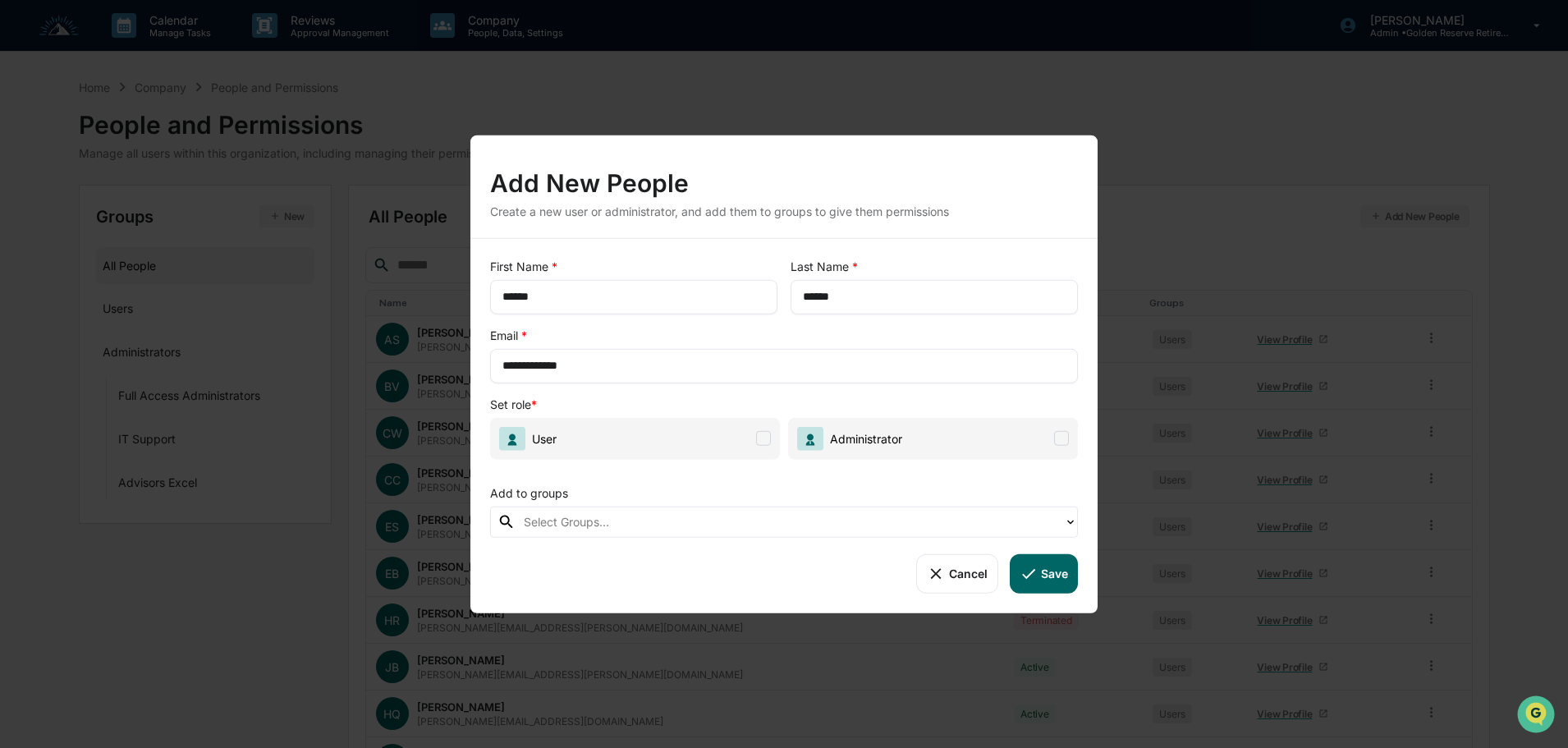
click at [640, 364] on input "**********" at bounding box center [783, 365] width 563 height 17
type input "**********"
click at [765, 436] on span at bounding box center [764, 439] width 15 height 15
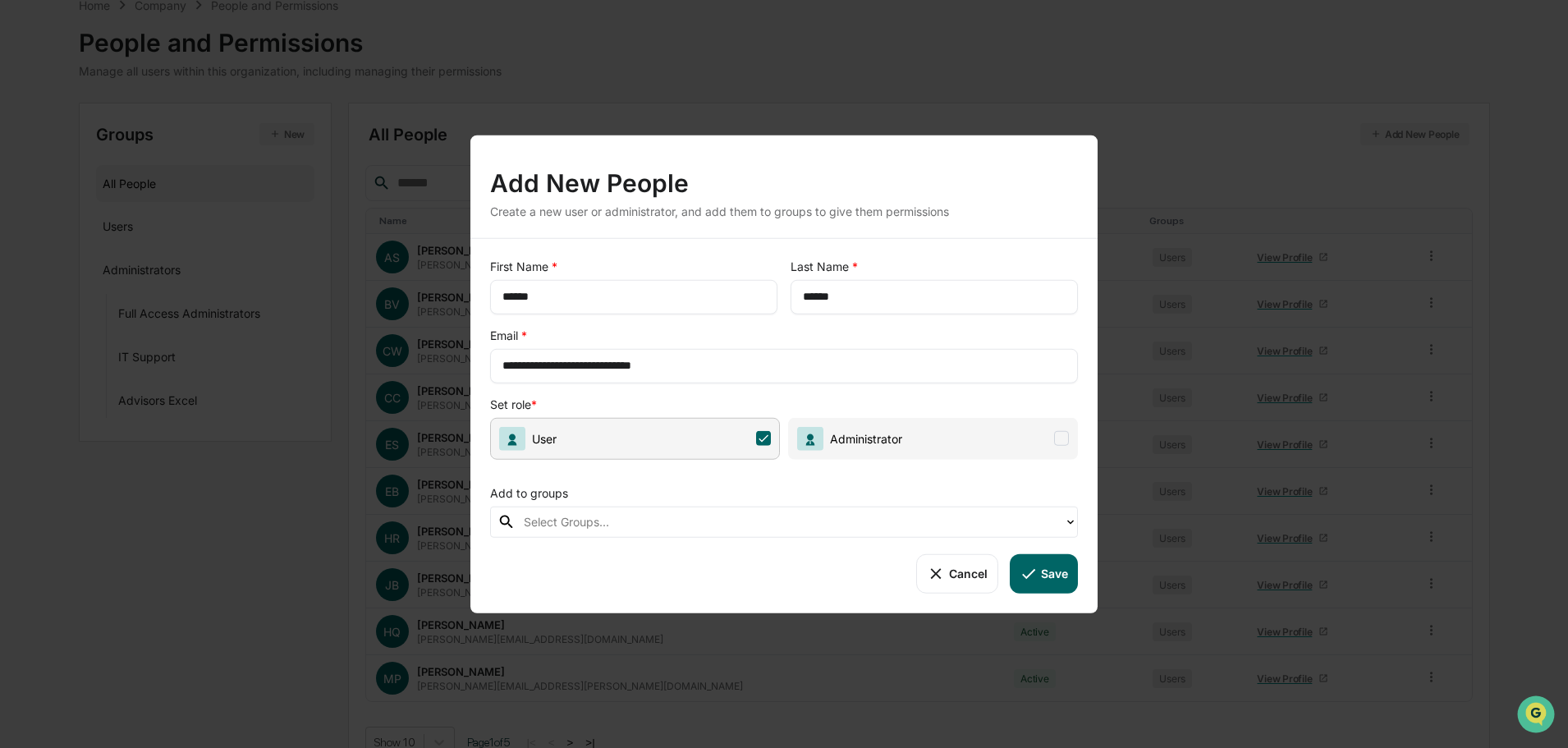
click at [1042, 571] on button "Save" at bounding box center [1044, 573] width 68 height 40
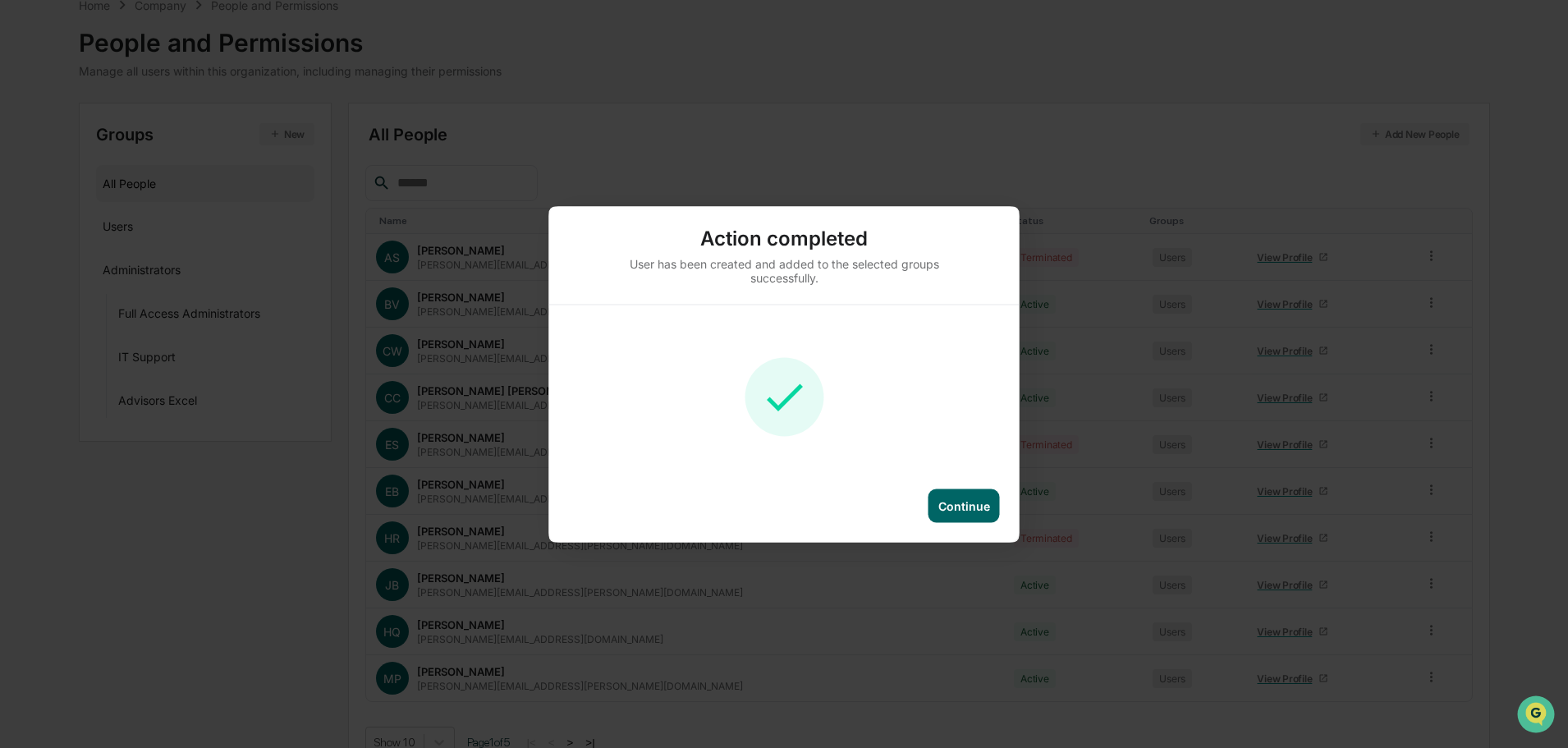
click at [964, 505] on div "Continue" at bounding box center [964, 506] width 52 height 14
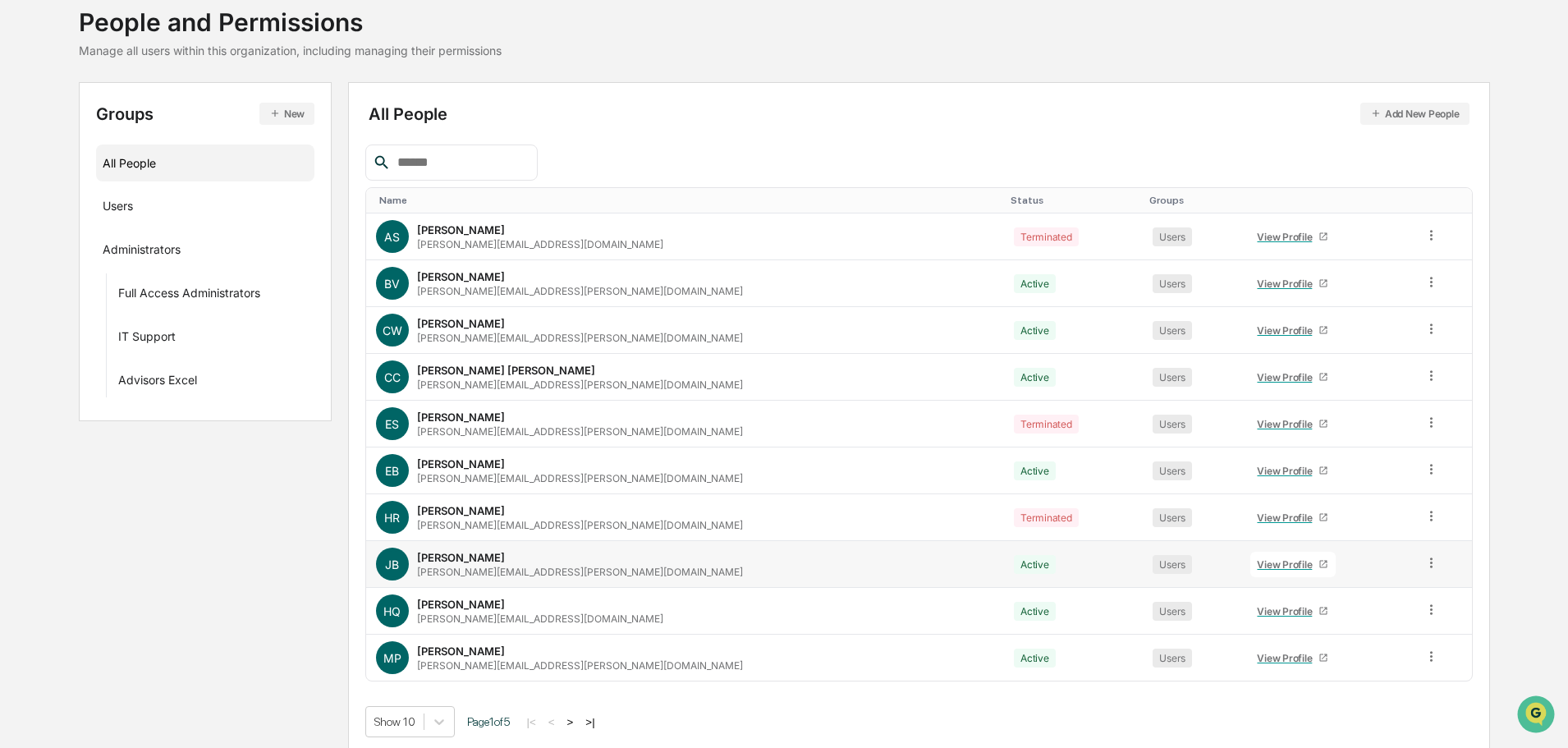
scroll to position [110, 0]
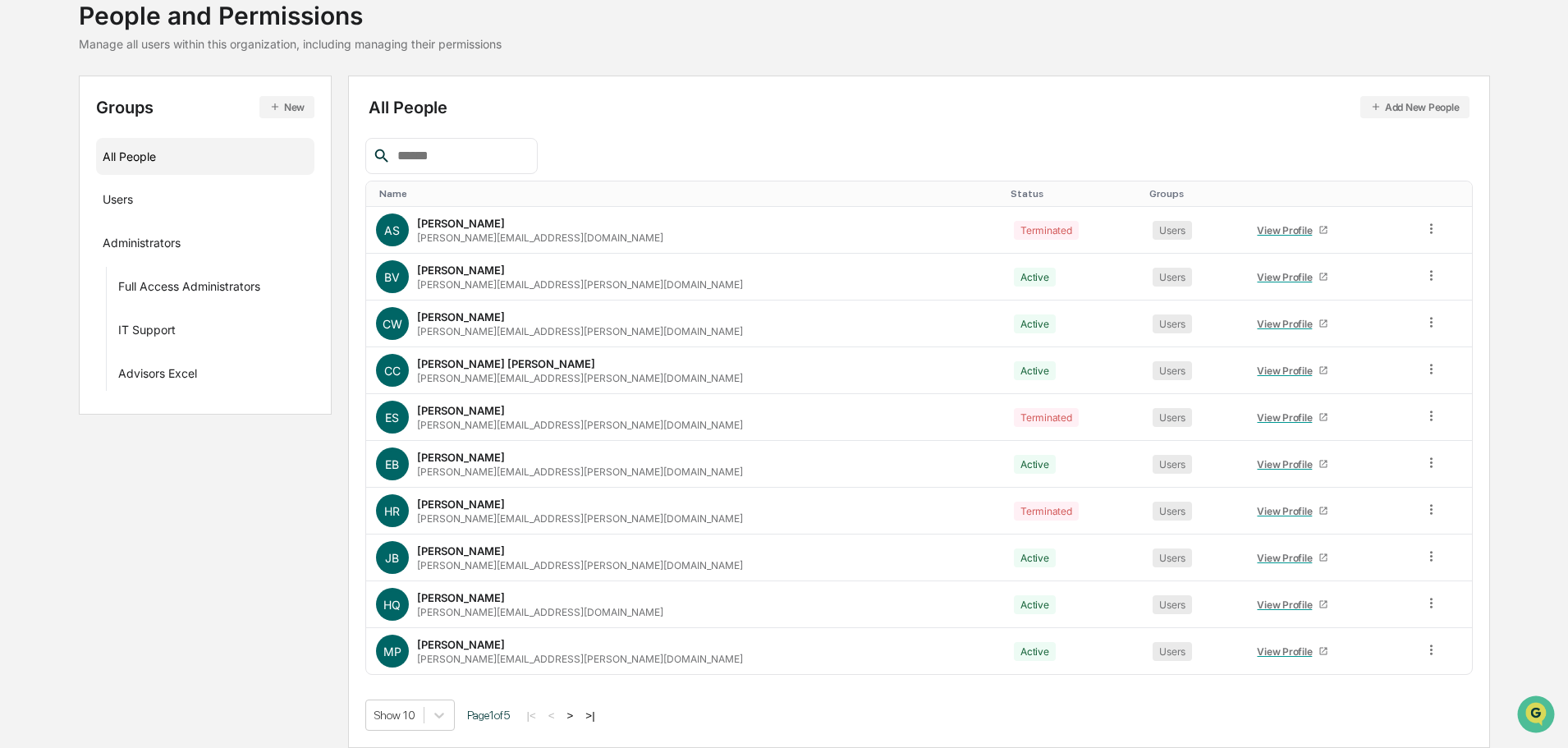
click at [596, 720] on button ">|" at bounding box center [590, 716] width 19 height 14
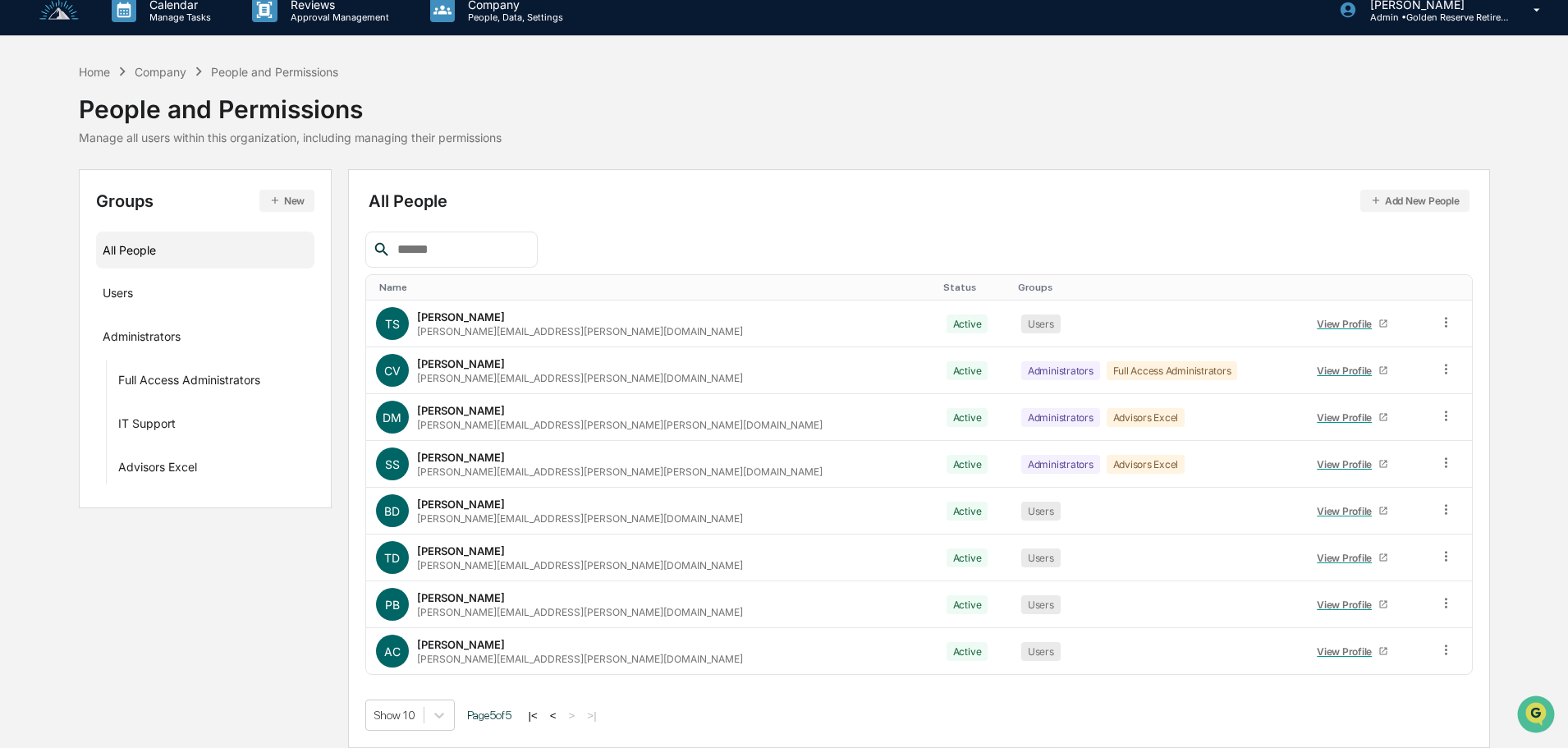
scroll to position [16, 0]
click at [1438, 646] on icon at bounding box center [1446, 650] width 16 height 16
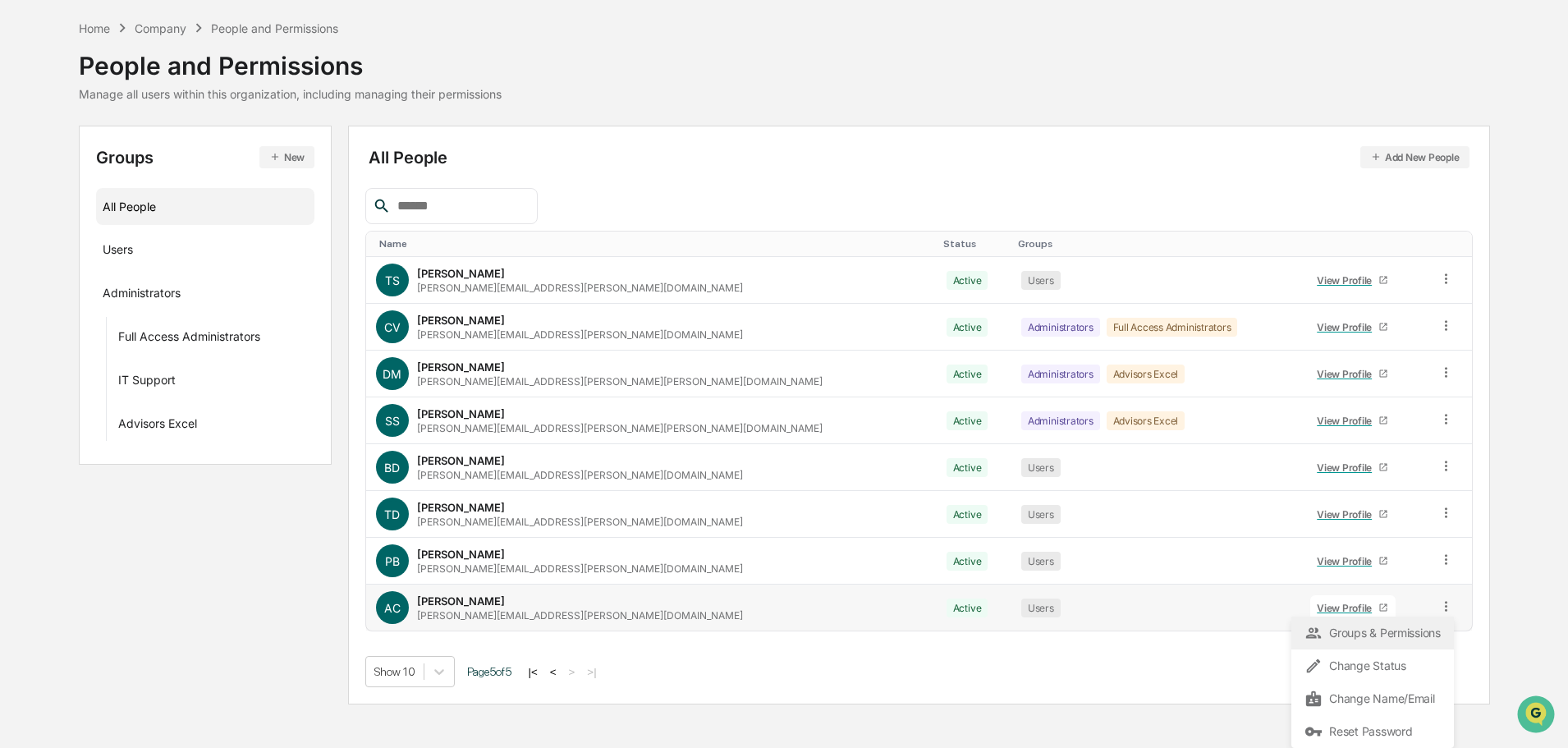
click at [1411, 634] on div "Groups & Permissions" at bounding box center [1373, 633] width 136 height 19
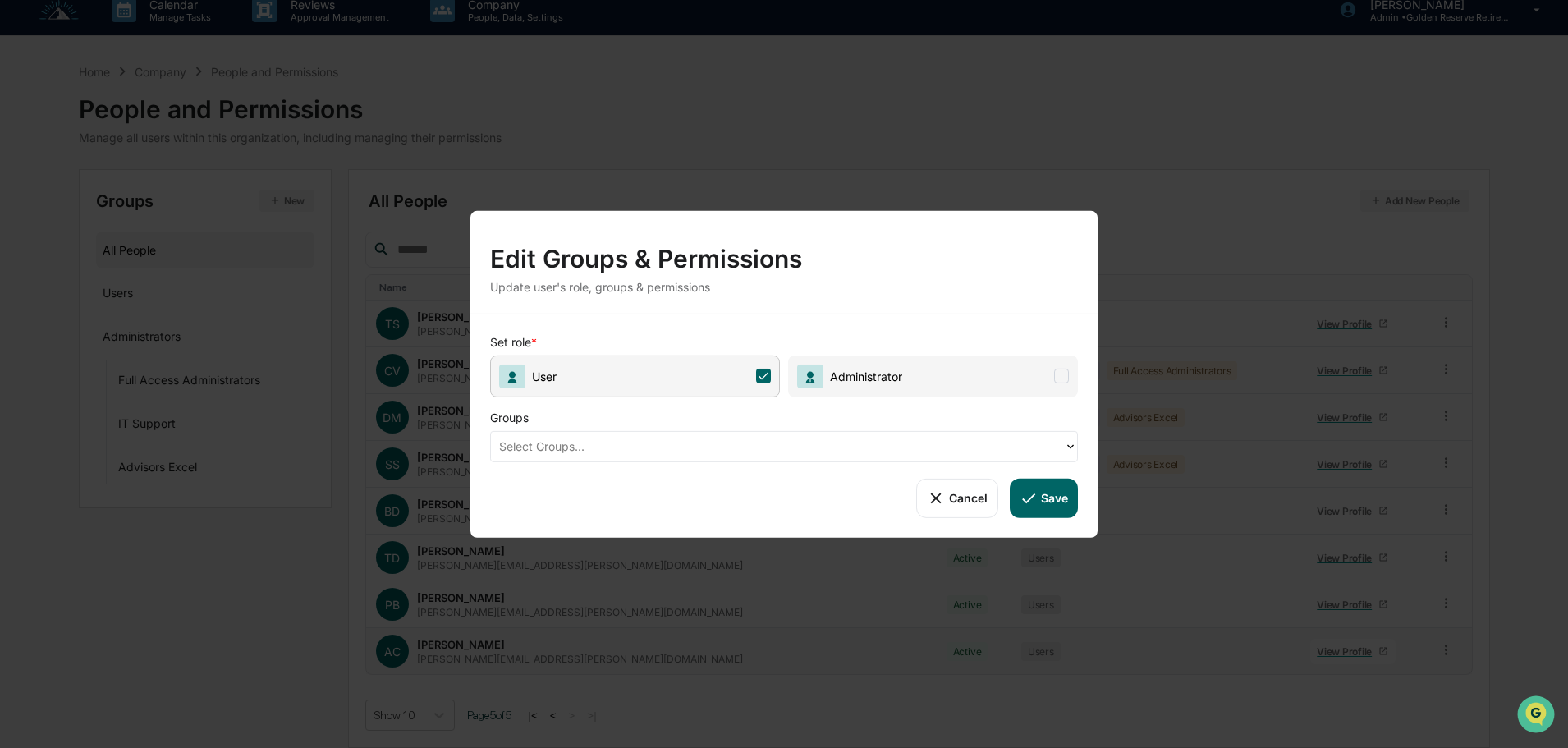
click at [970, 488] on button "Cancel" at bounding box center [957, 498] width 81 height 40
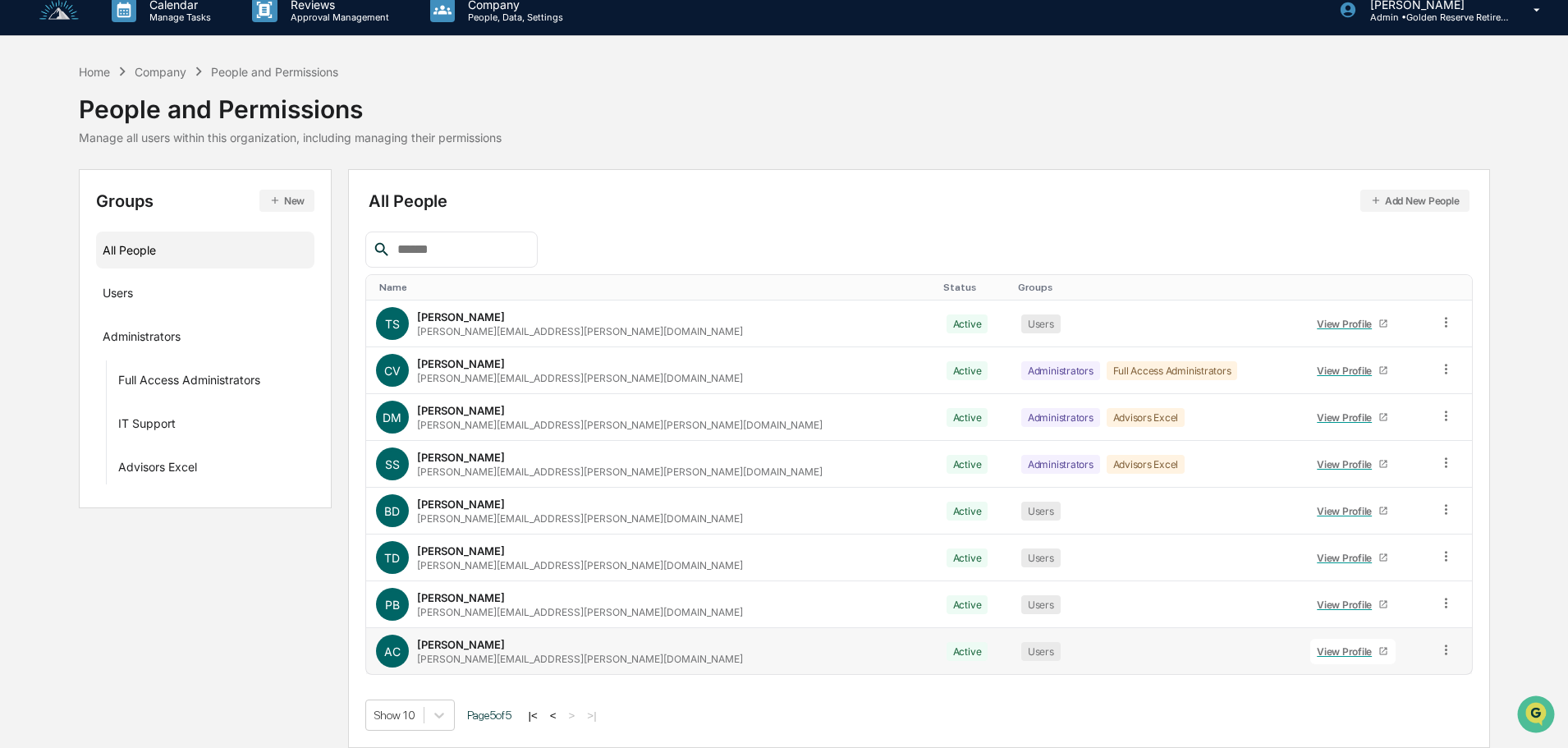
click at [1409, 197] on button "Add New People" at bounding box center [1415, 201] width 110 height 22
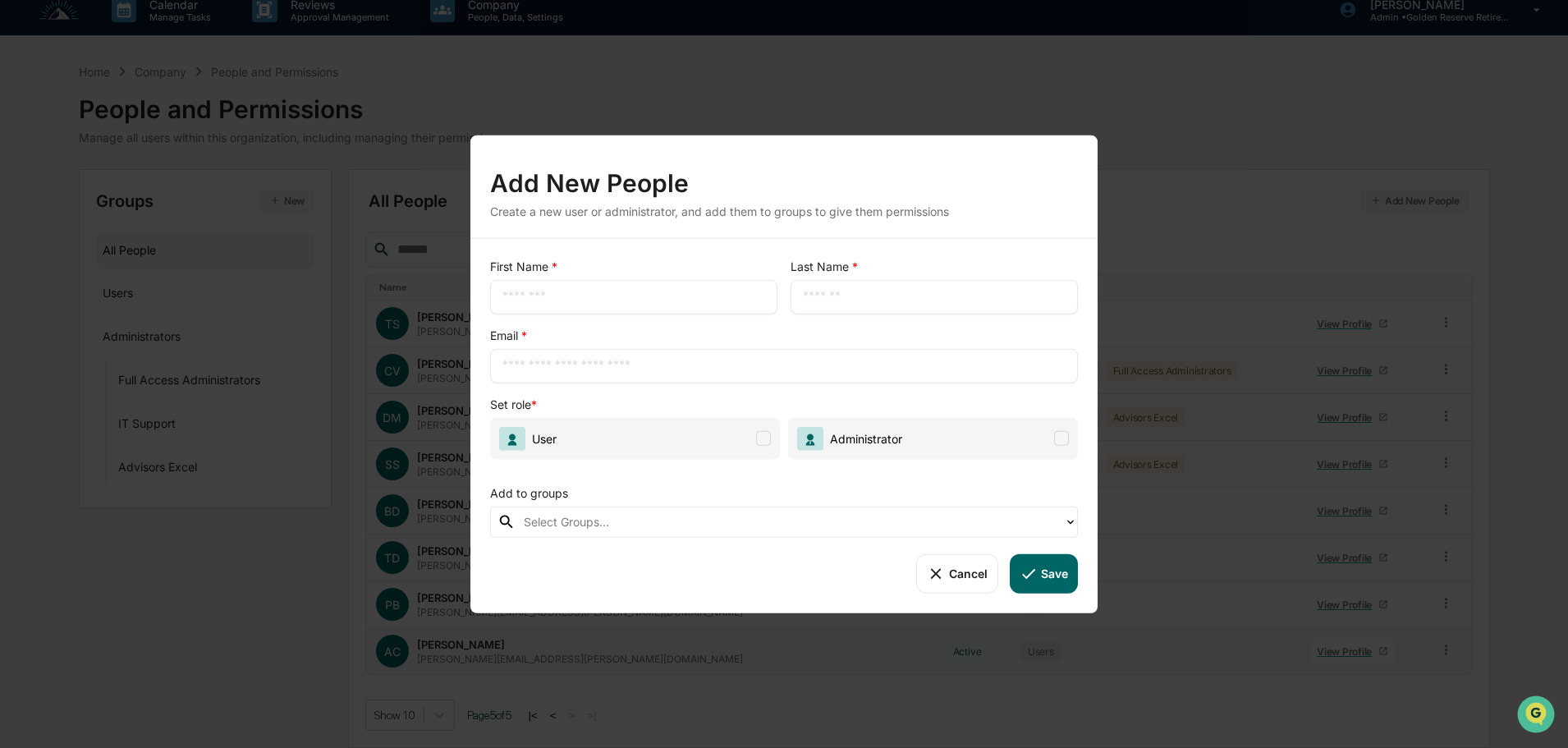
click at [570, 292] on input "text" at bounding box center [633, 296] width 263 height 17
type input "*"
type input "******"
click at [823, 294] on input "text" at bounding box center [933, 296] width 263 height 17
type input "********"
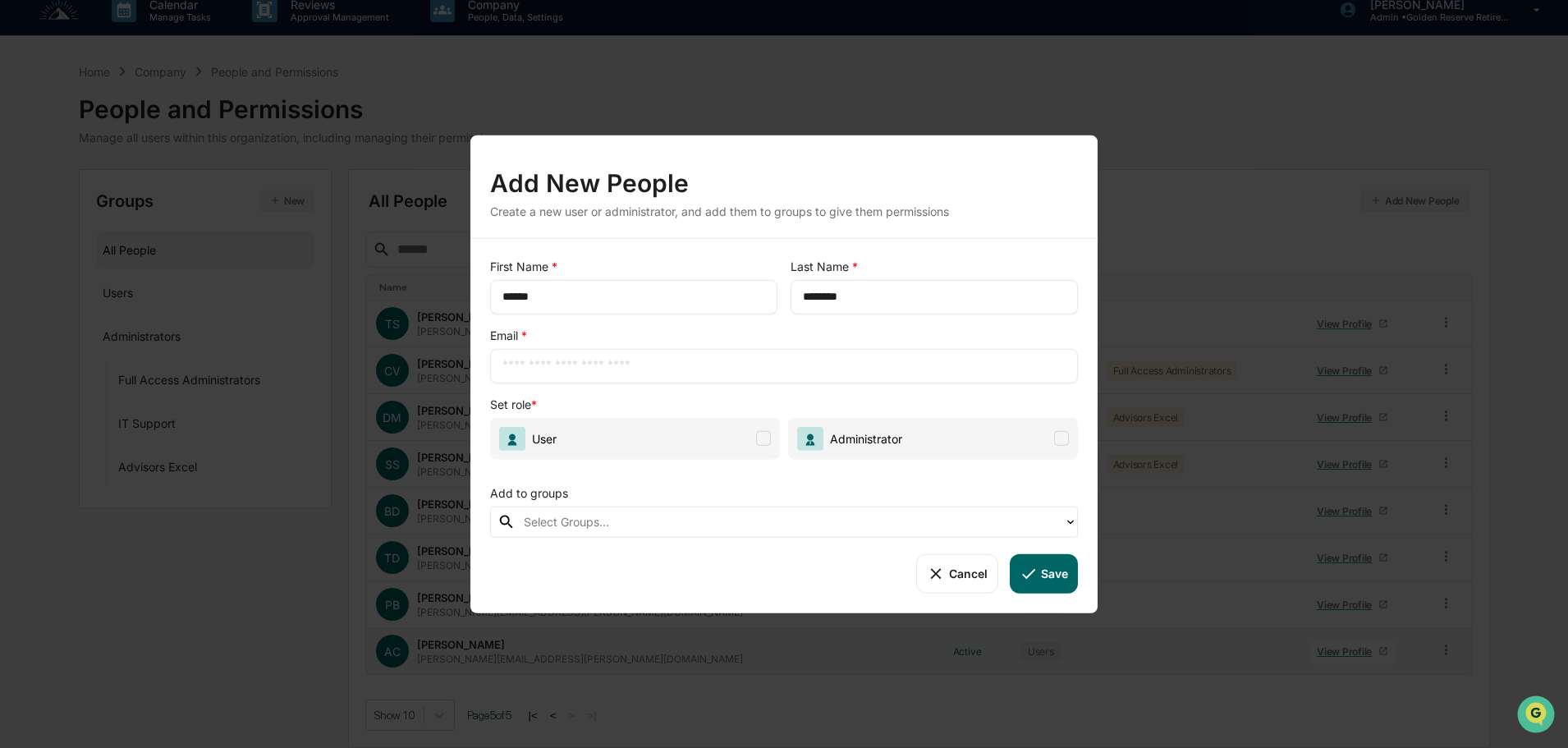
click at [704, 358] on input "text" at bounding box center [783, 365] width 563 height 17
click at [520, 369] on input "text" at bounding box center [783, 365] width 563 height 17
type input "**********"
click at [768, 441] on span at bounding box center [764, 439] width 15 height 15
click at [1052, 578] on button "Save" at bounding box center [1044, 573] width 68 height 40
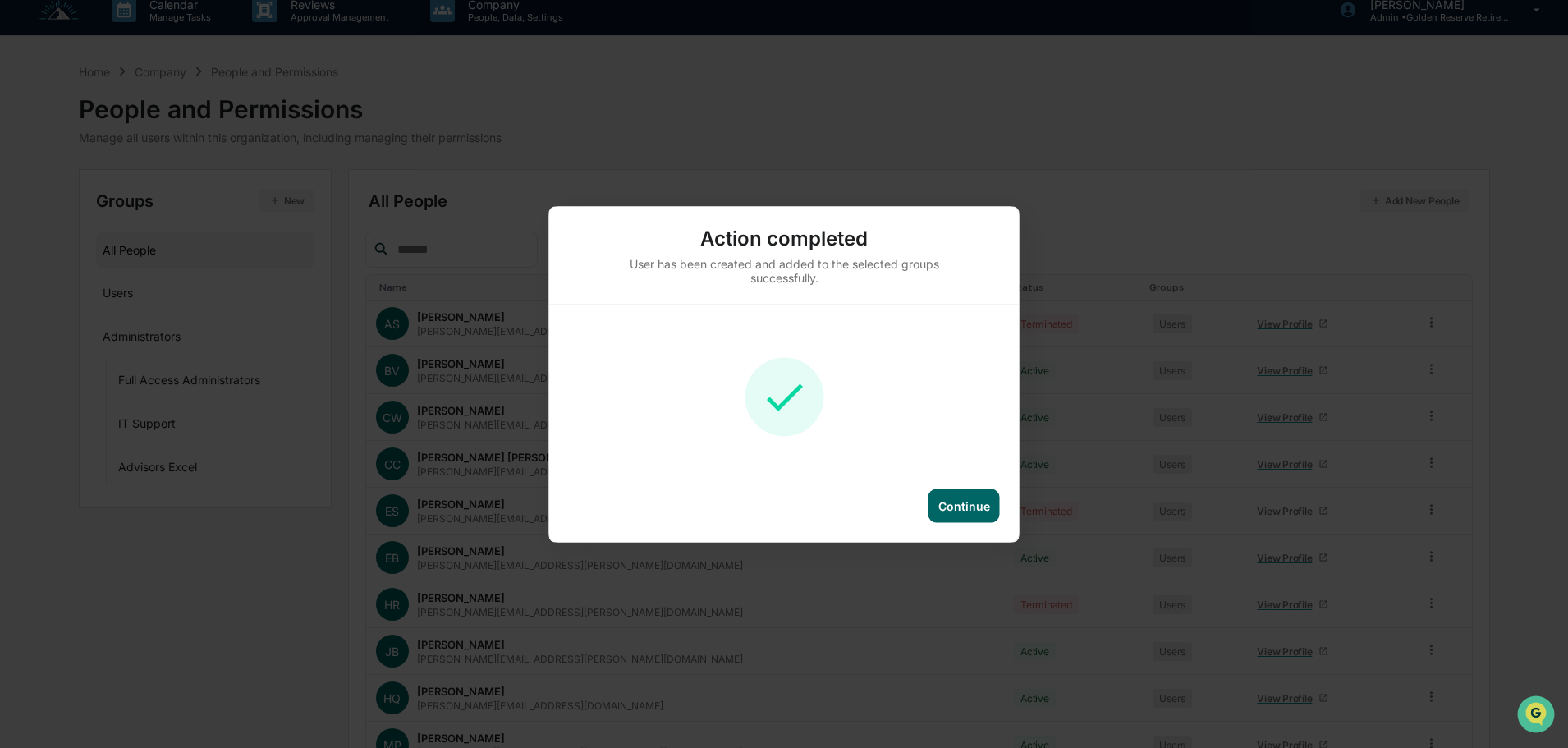
click at [962, 503] on div "Continue" at bounding box center [964, 506] width 52 height 14
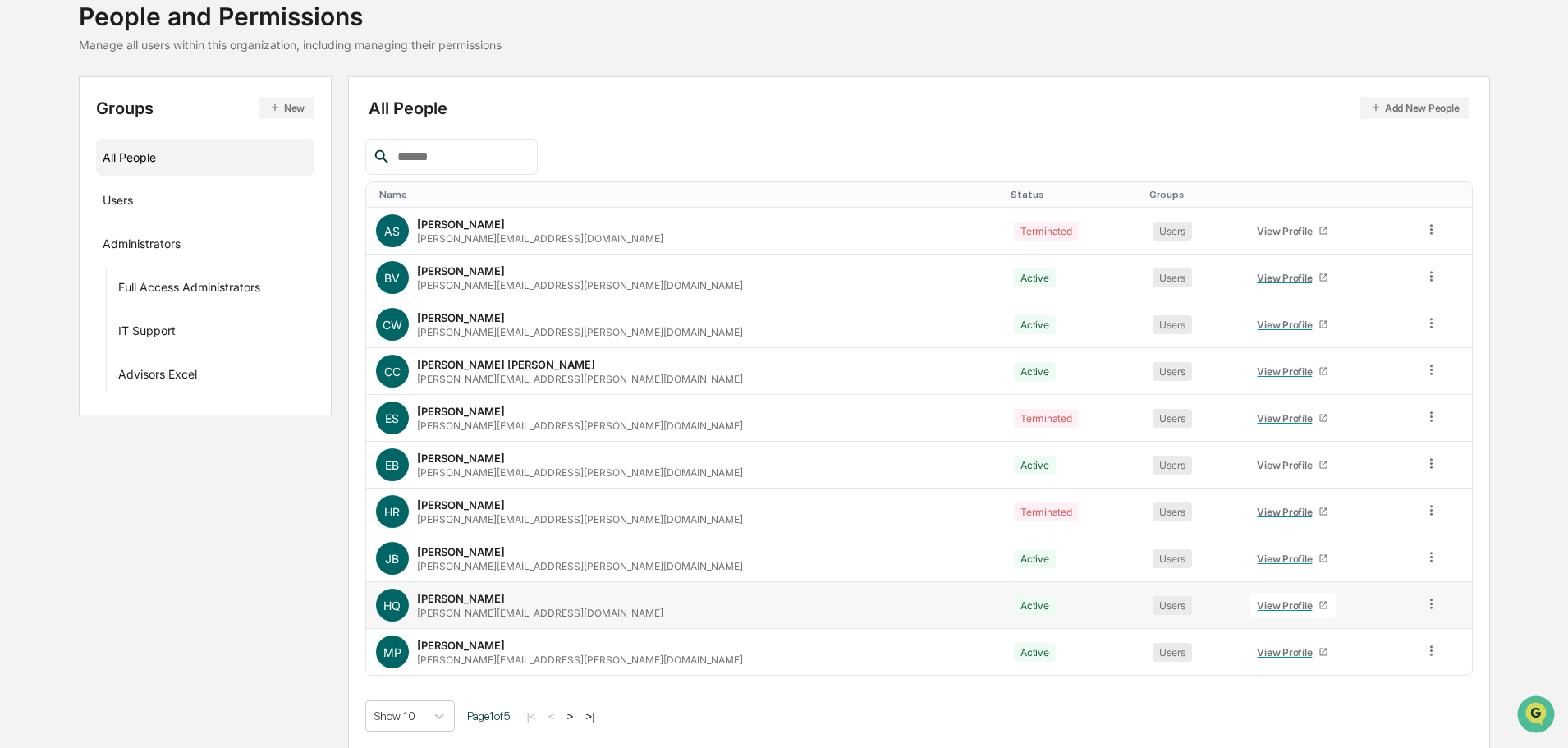
scroll to position [110, 0]
click at [598, 715] on button ">|" at bounding box center [590, 716] width 19 height 14
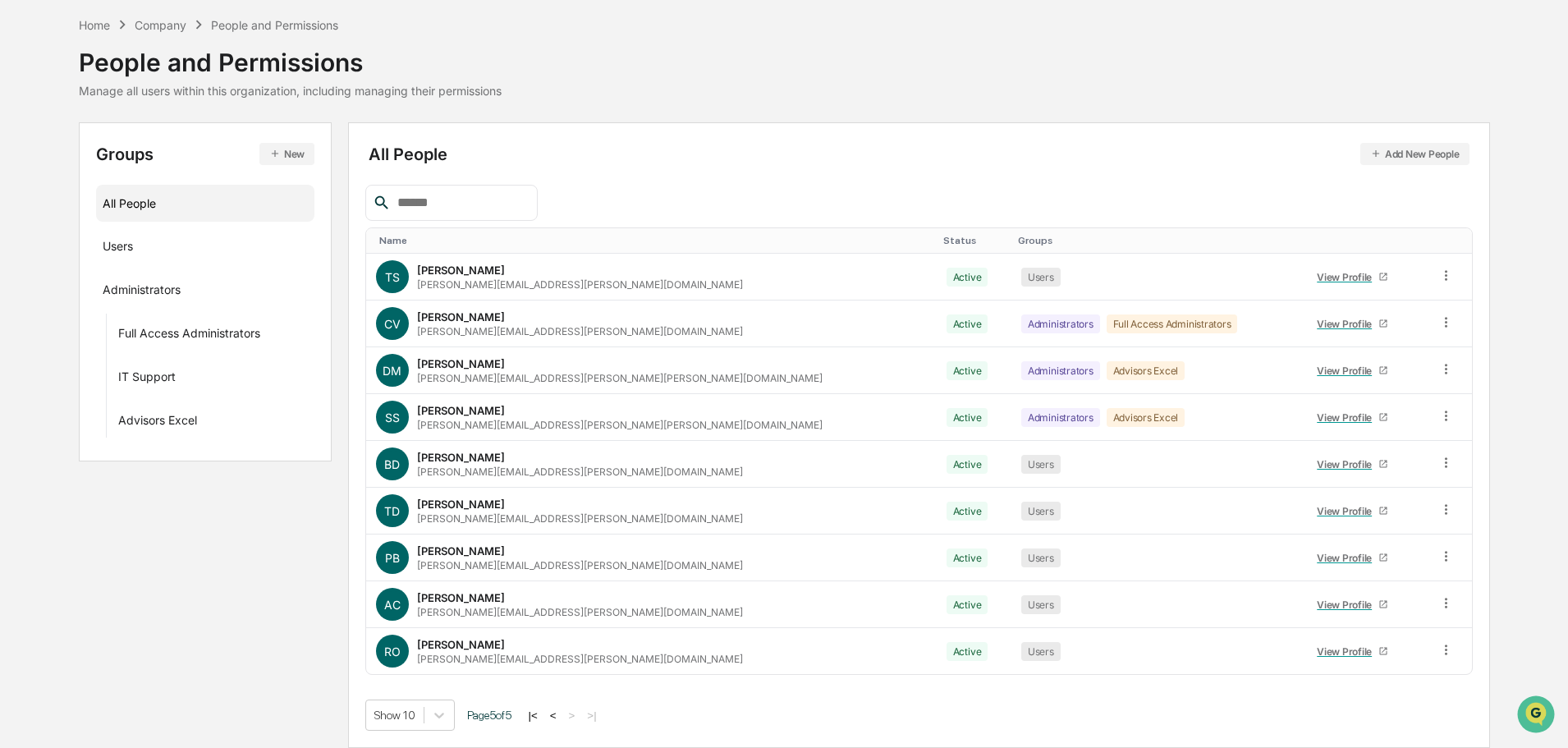
scroll to position [63, 0]
click at [1405, 159] on button "Add New People" at bounding box center [1415, 154] width 110 height 22
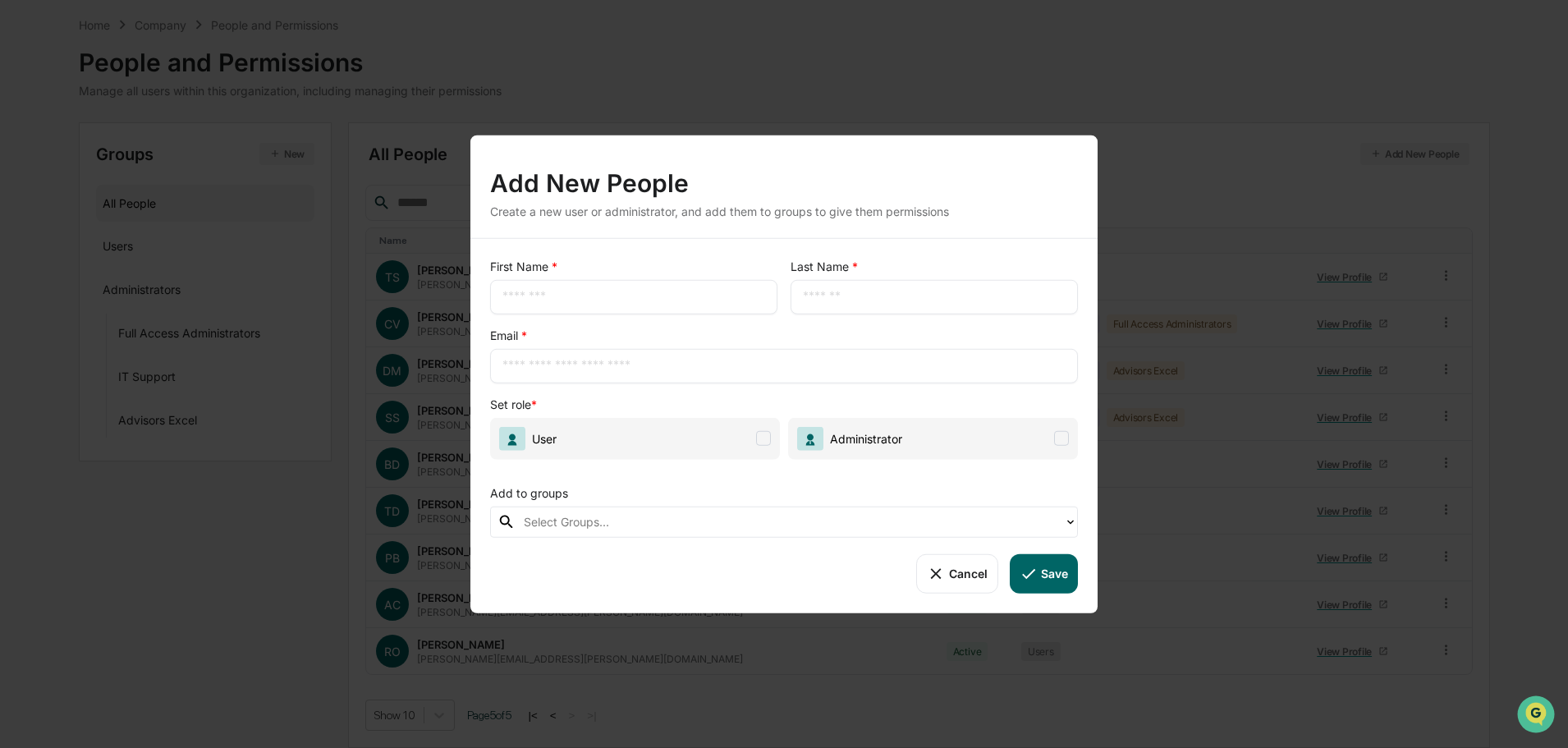
click at [580, 284] on div "​" at bounding box center [634, 296] width 287 height 34
click at [574, 293] on input "text" at bounding box center [633, 296] width 263 height 17
type input "******"
click at [904, 284] on div "​" at bounding box center [934, 296] width 287 height 34
click at [949, 290] on input "text" at bounding box center [933, 296] width 263 height 17
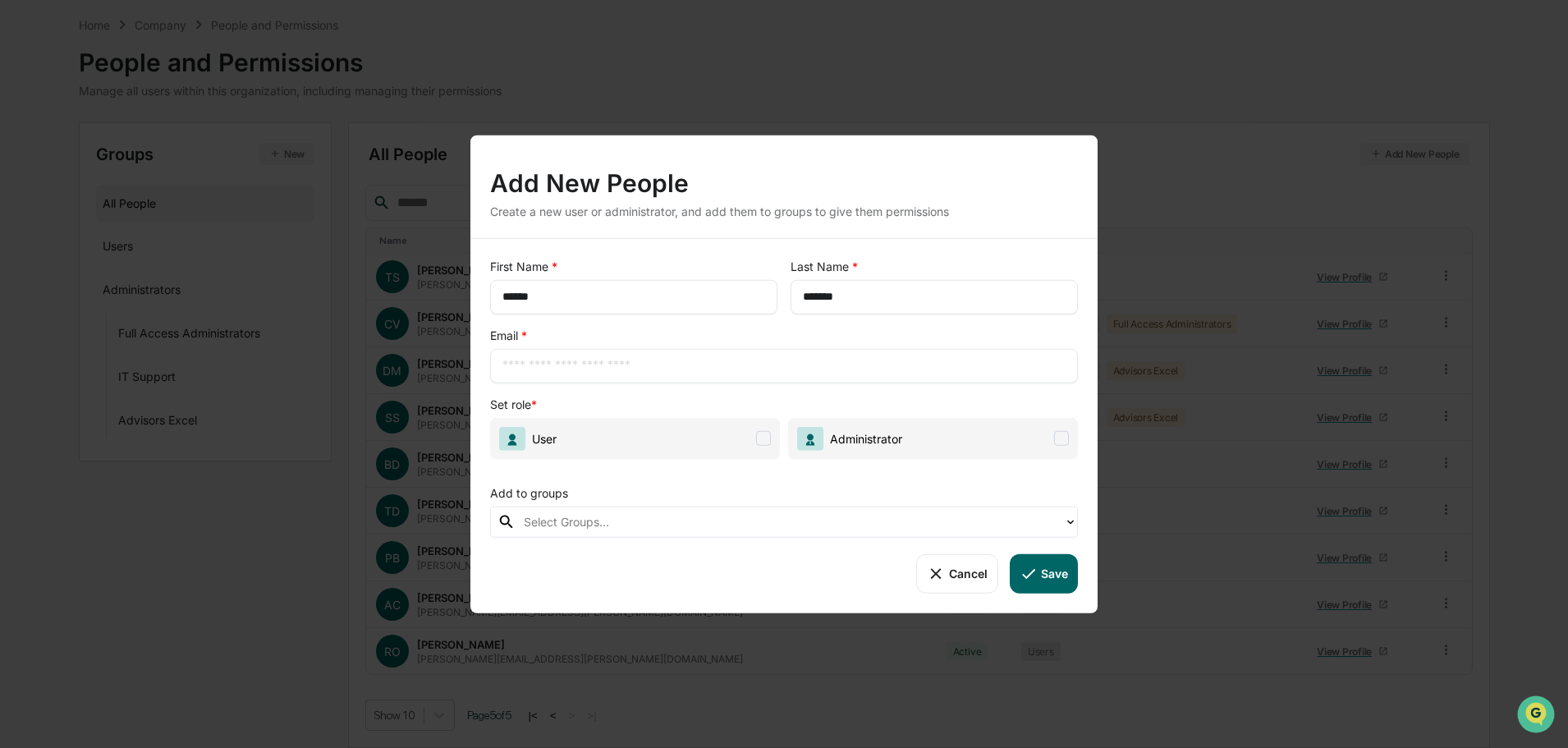
type input "*******"
click at [553, 374] on input "text" at bounding box center [783, 365] width 563 height 17
type input "**********"
click at [762, 434] on span at bounding box center [764, 439] width 15 height 15
click at [1059, 574] on button "Save" at bounding box center [1044, 573] width 68 height 40
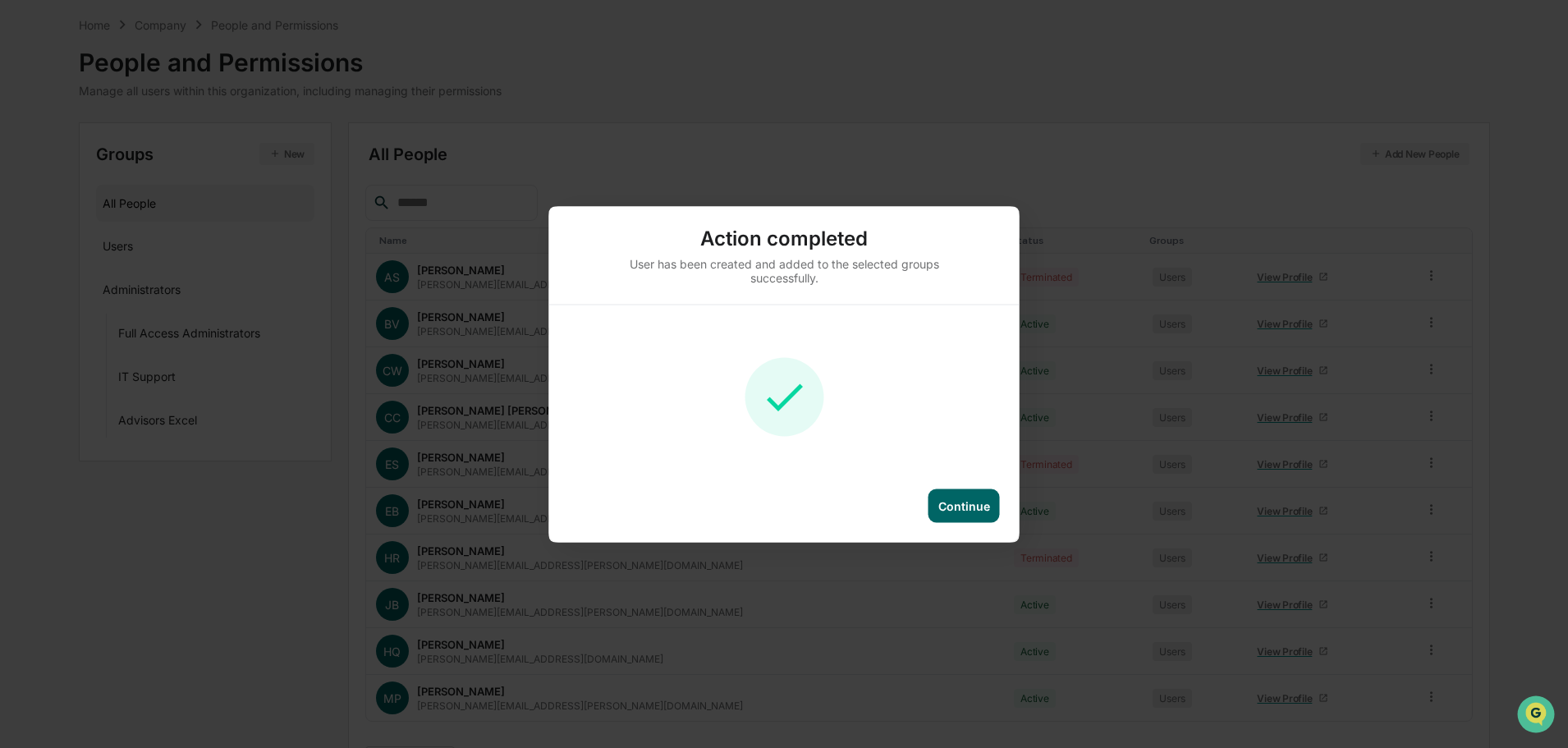
click at [961, 506] on div "Continue" at bounding box center [964, 506] width 52 height 14
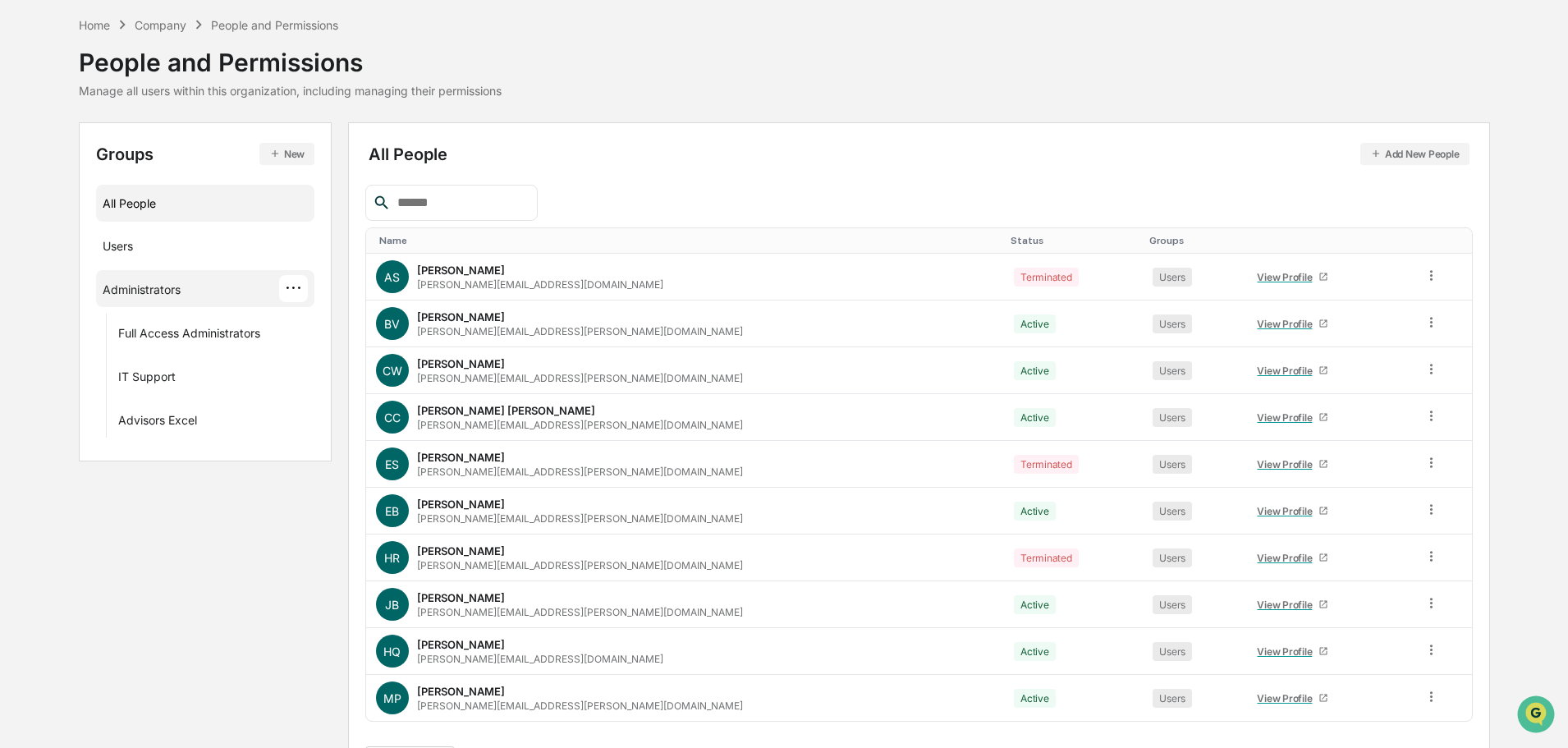
click at [165, 298] on div "Administrators" at bounding box center [141, 293] width 78 height 19
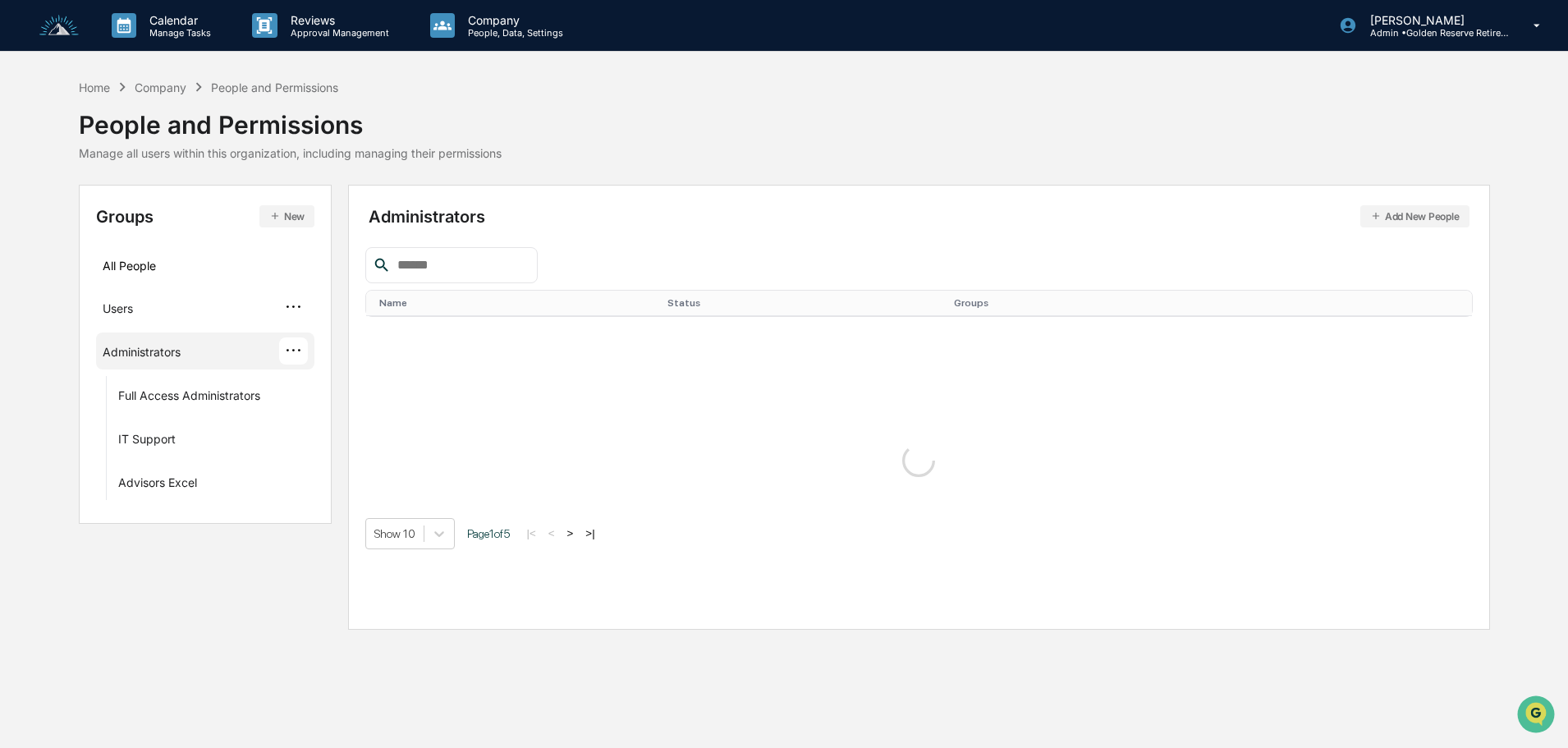
scroll to position [0, 0]
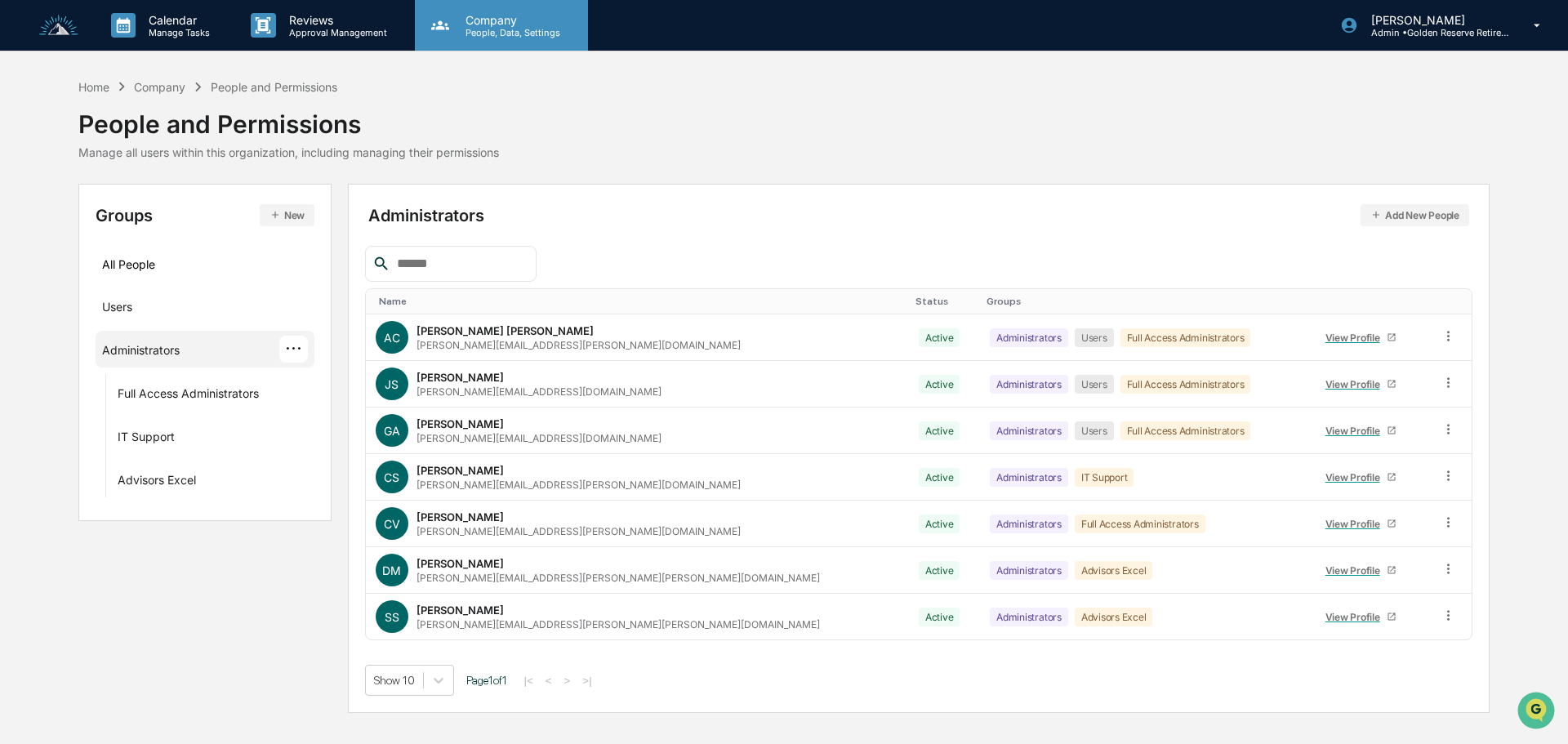
click at [500, 25] on p "Company" at bounding box center [511, 20] width 116 height 14
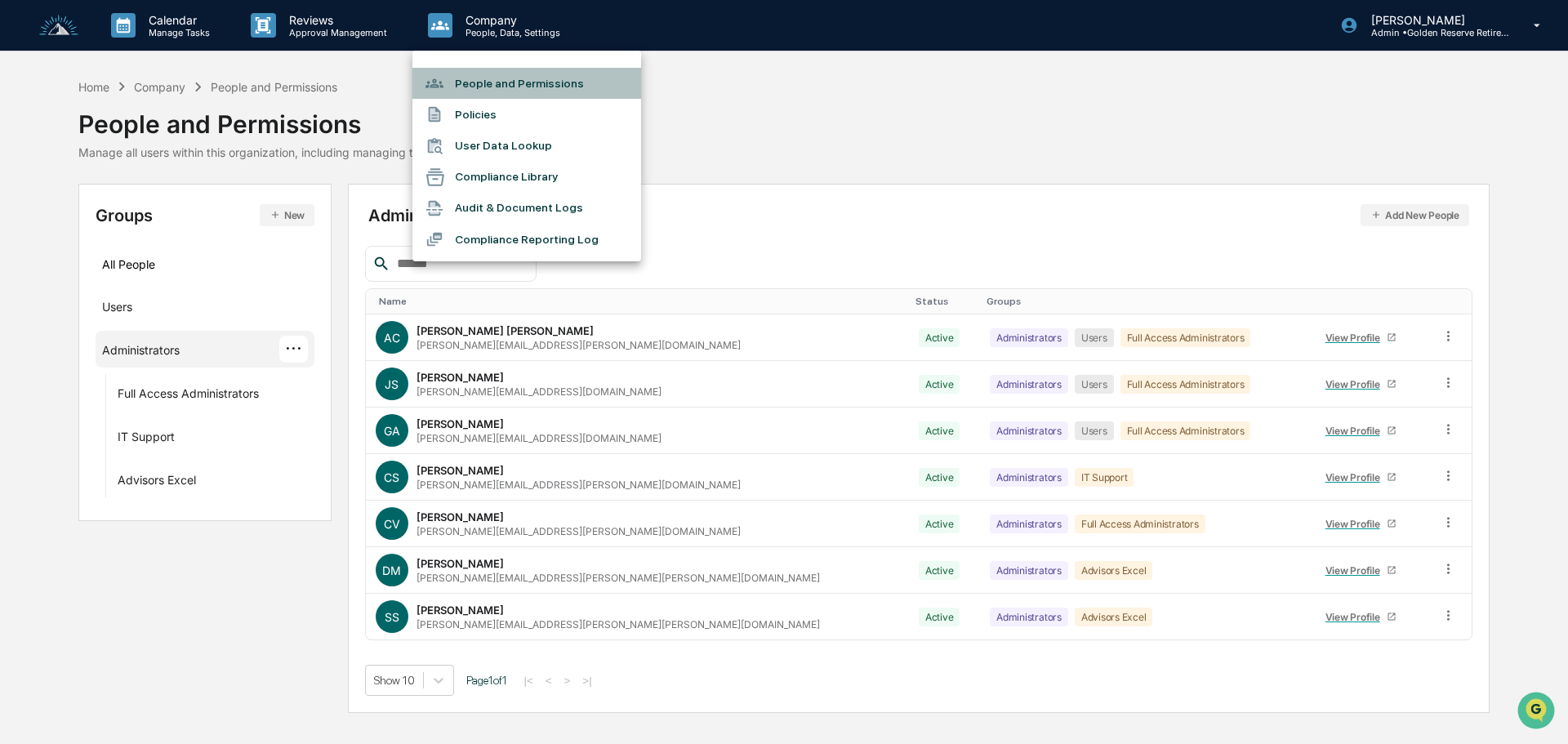
click at [551, 84] on li "People and Permissions" at bounding box center [527, 83] width 229 height 31
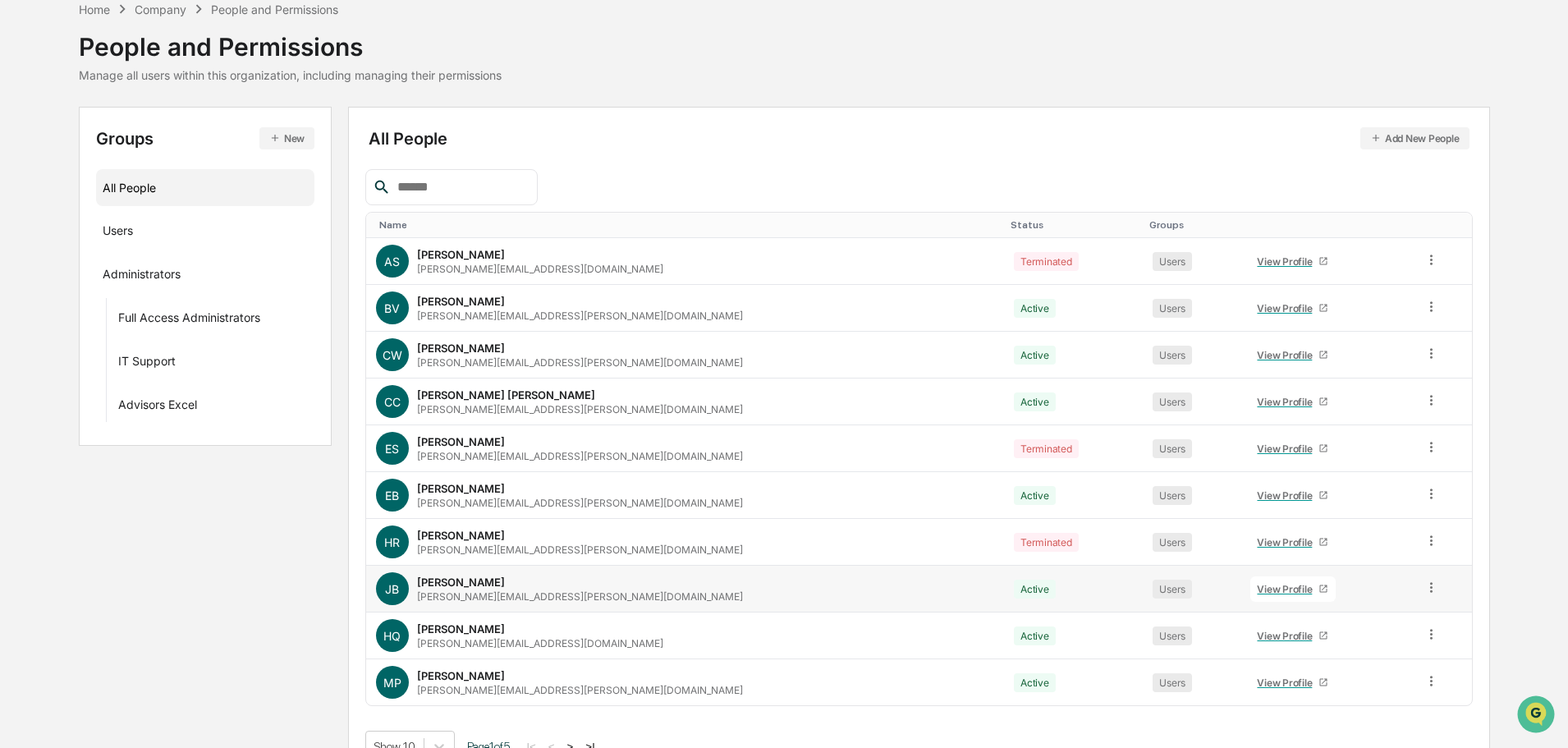
scroll to position [110, 0]
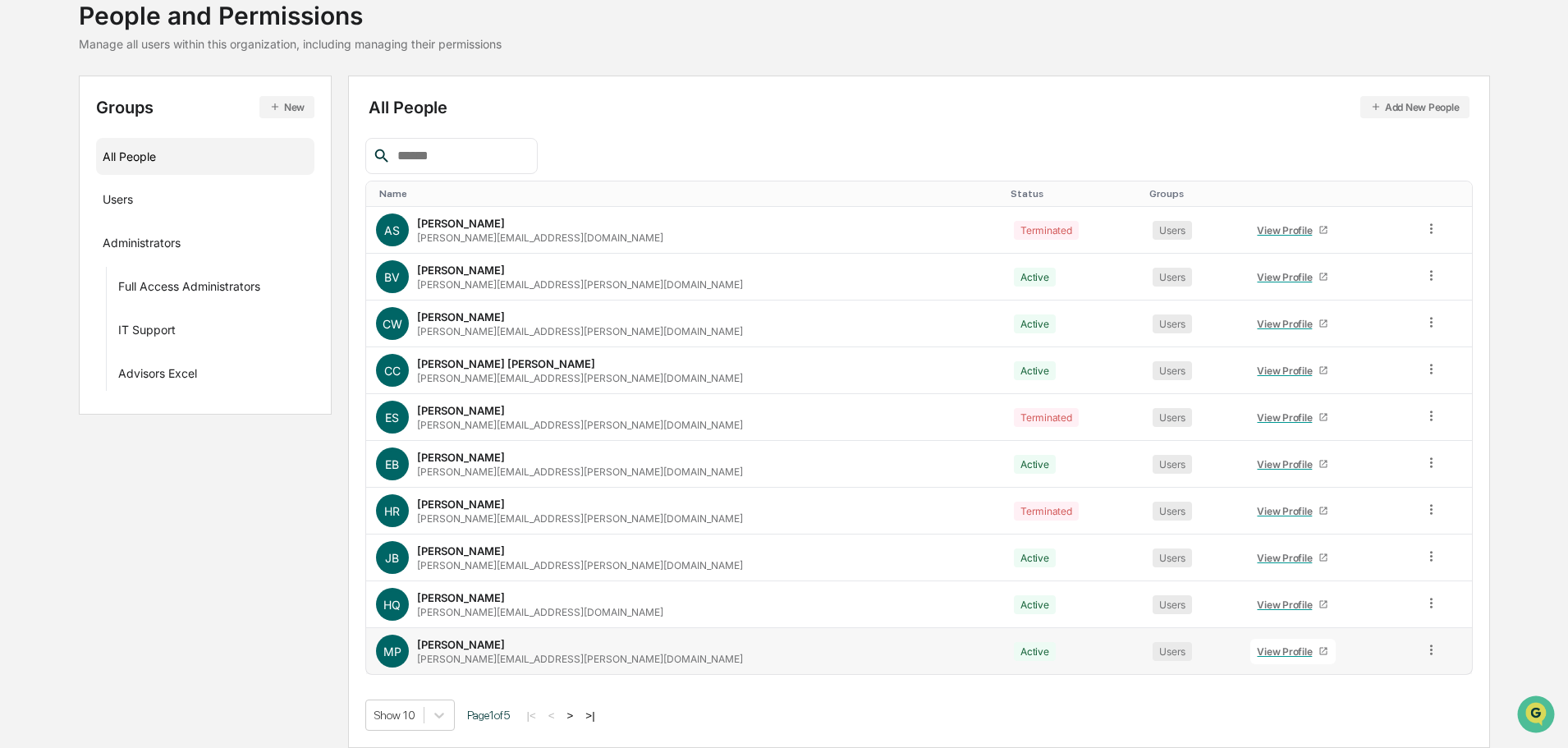
click at [1430, 651] on icon at bounding box center [1431, 649] width 3 height 10
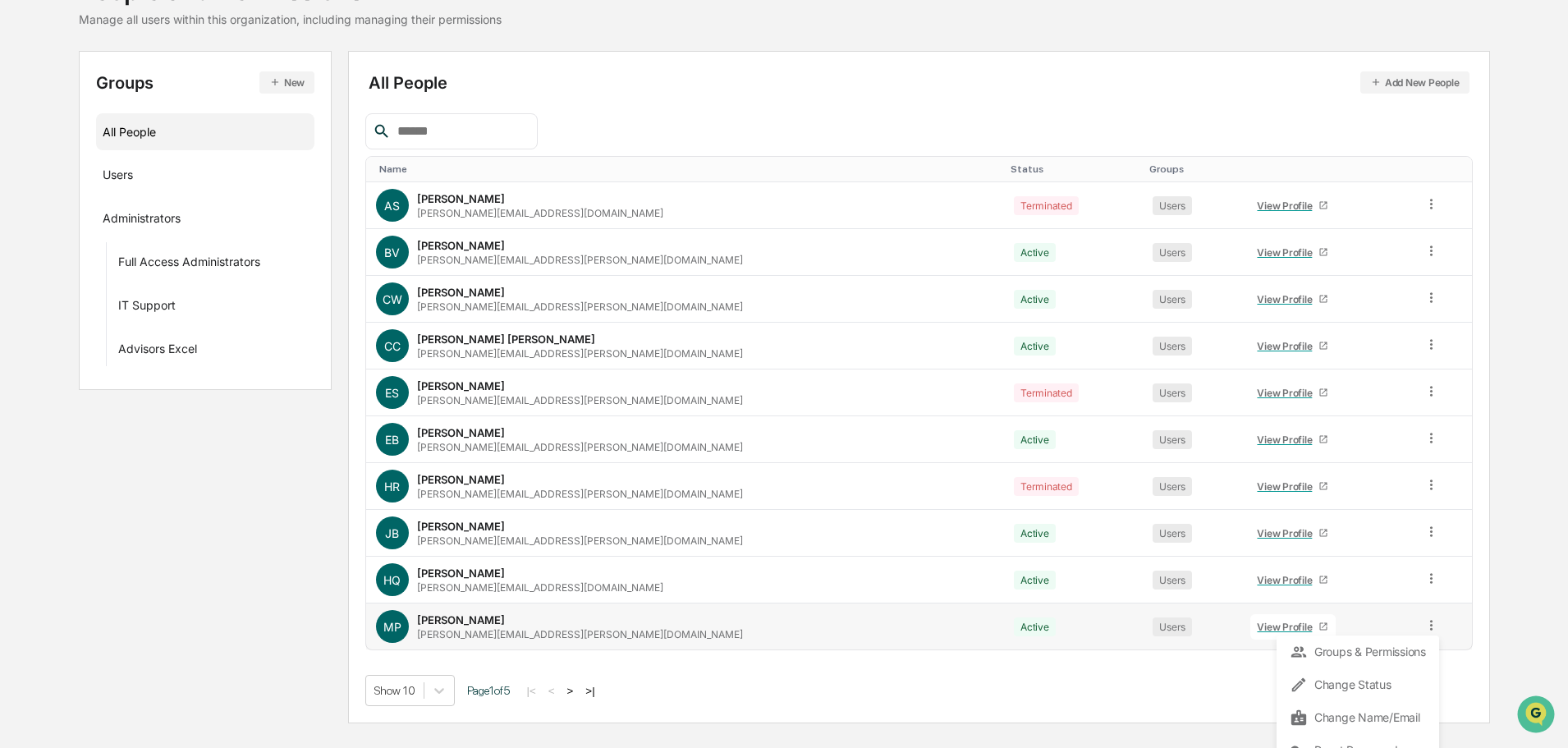
scroll to position [153, 0]
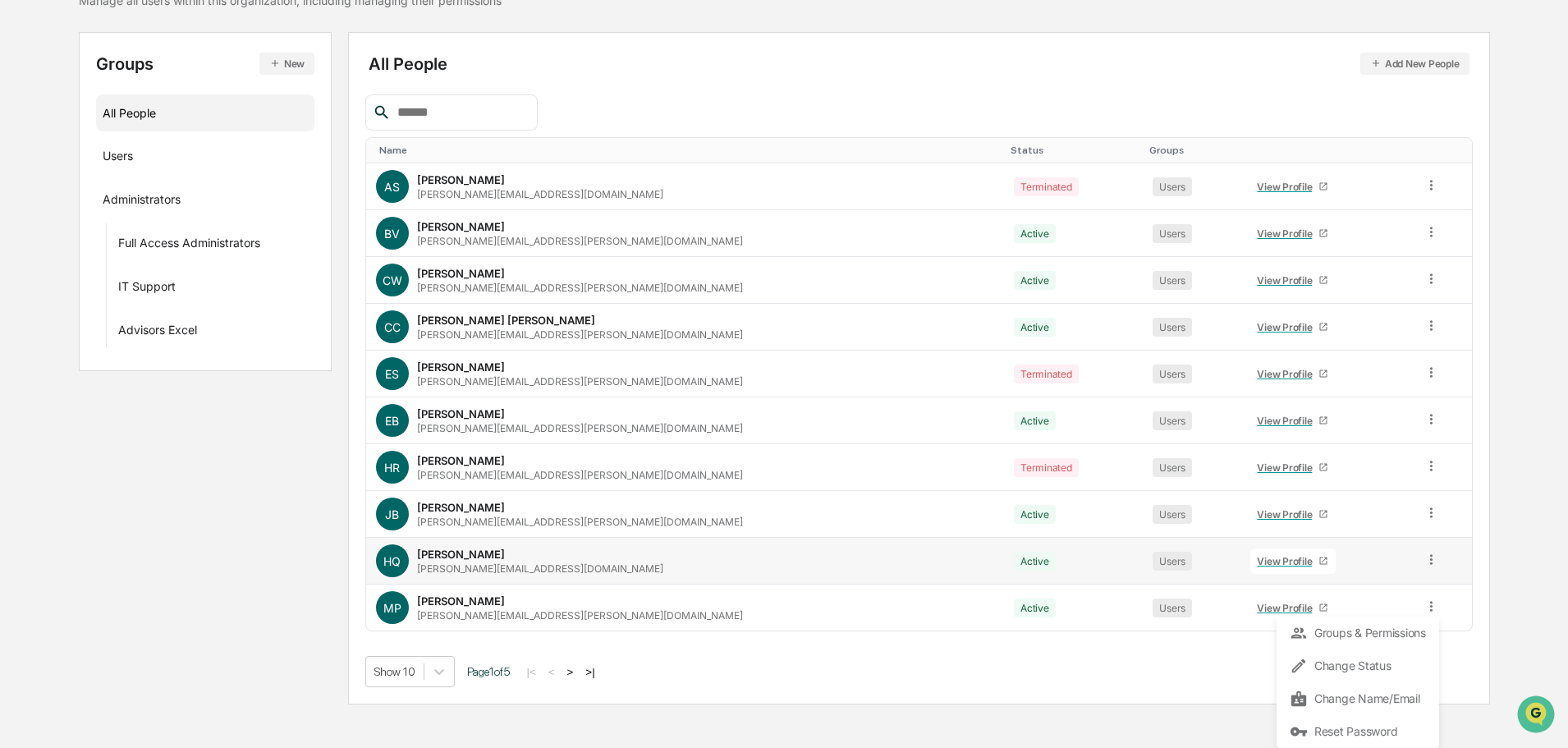
click at [1218, 607] on tbody "AS [PERSON_NAME] [PERSON_NAME][EMAIL_ADDRESS][DOMAIN_NAME] Terminated Users Vie…" at bounding box center [918, 397] width 1106 height 468
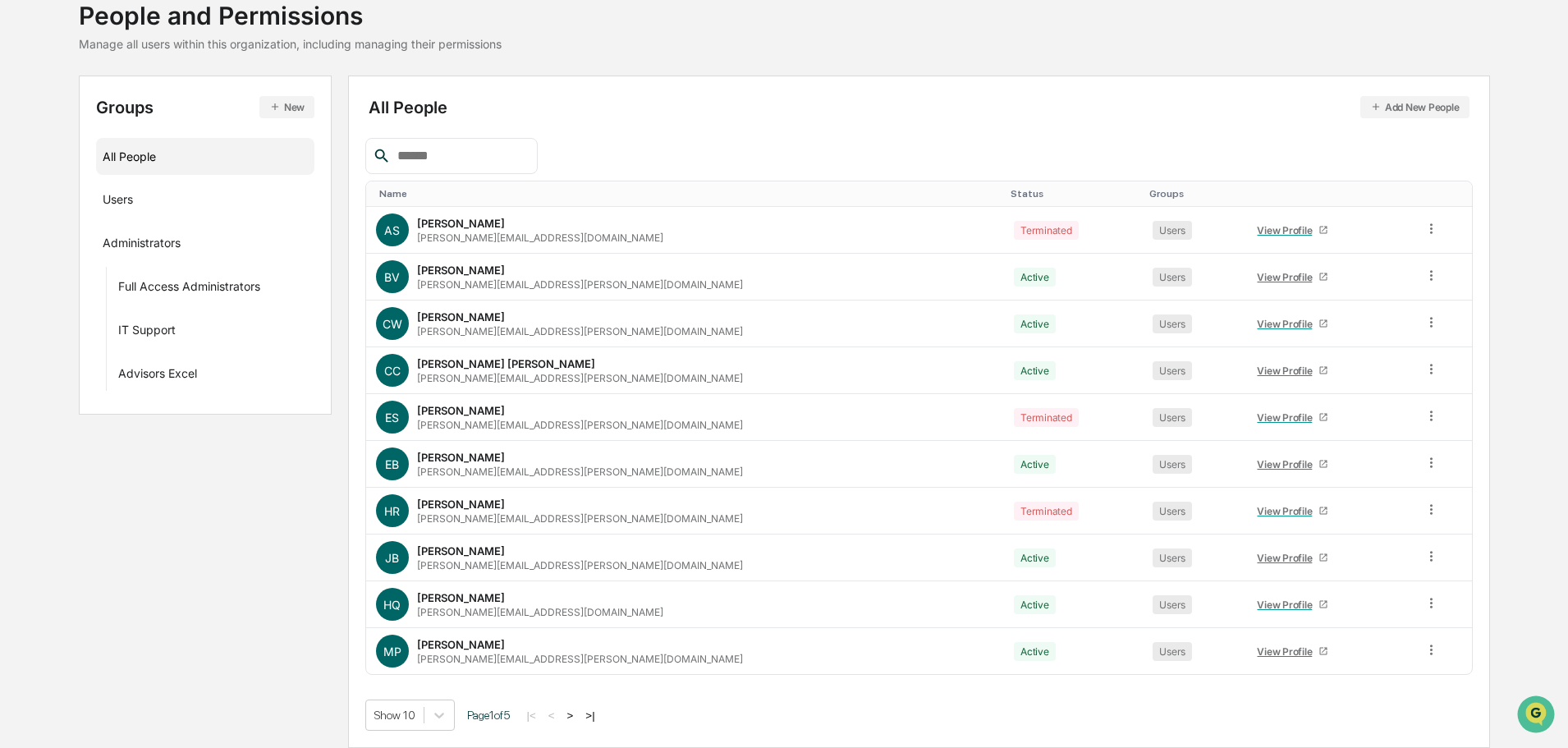
click at [597, 714] on button ">|" at bounding box center [590, 716] width 19 height 14
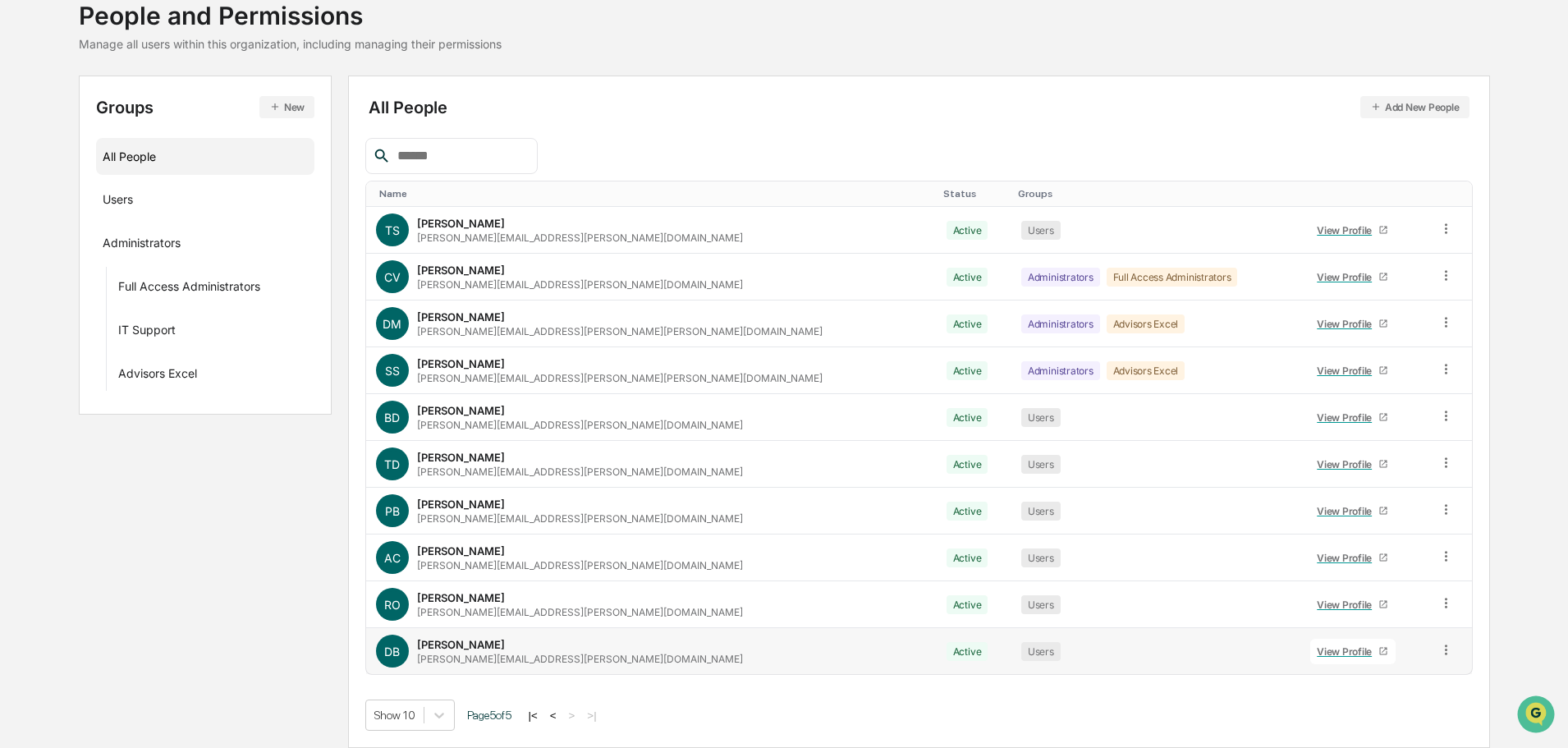
click at [1317, 651] on div "View Profile" at bounding box center [1348, 652] width 62 height 12
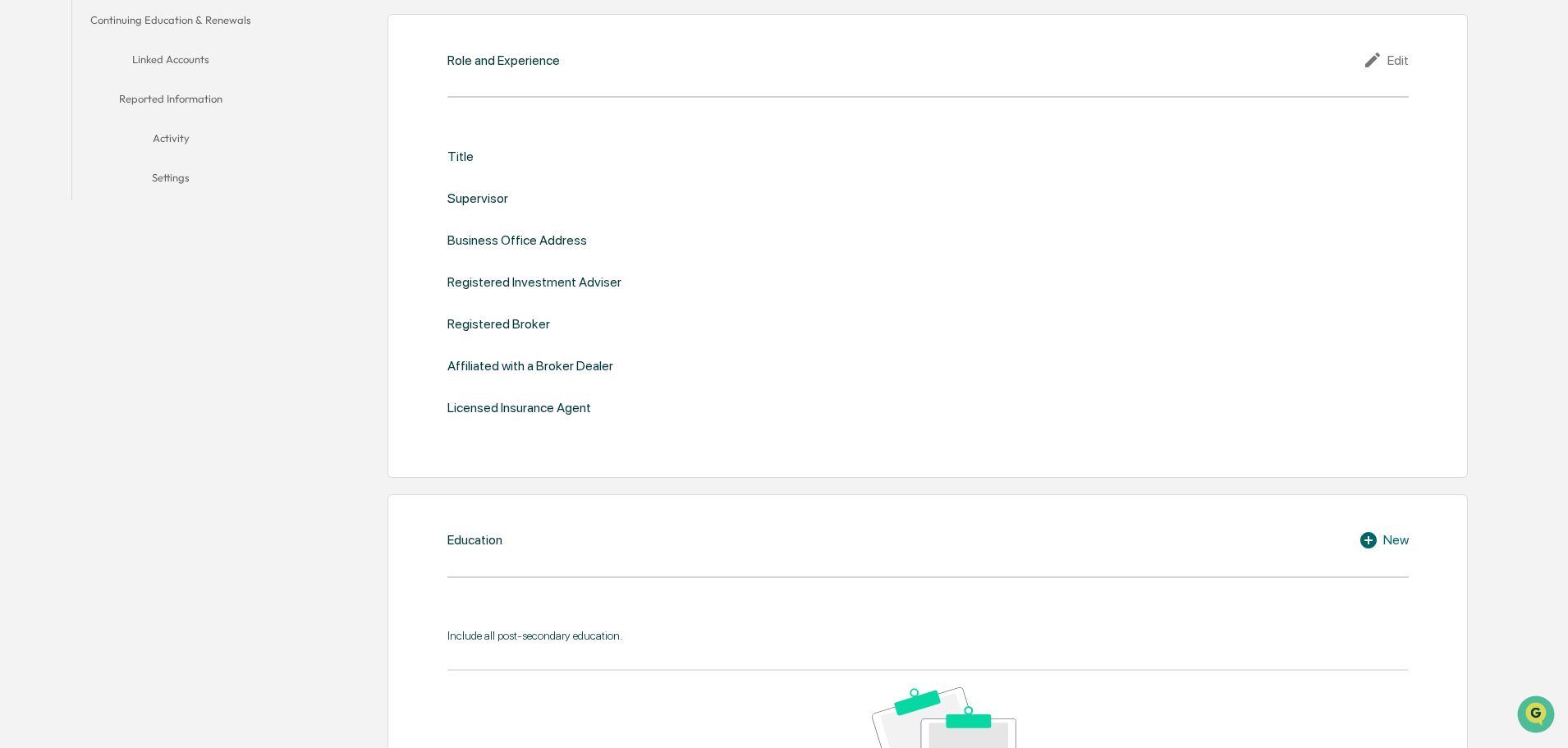
scroll to position [10, 0]
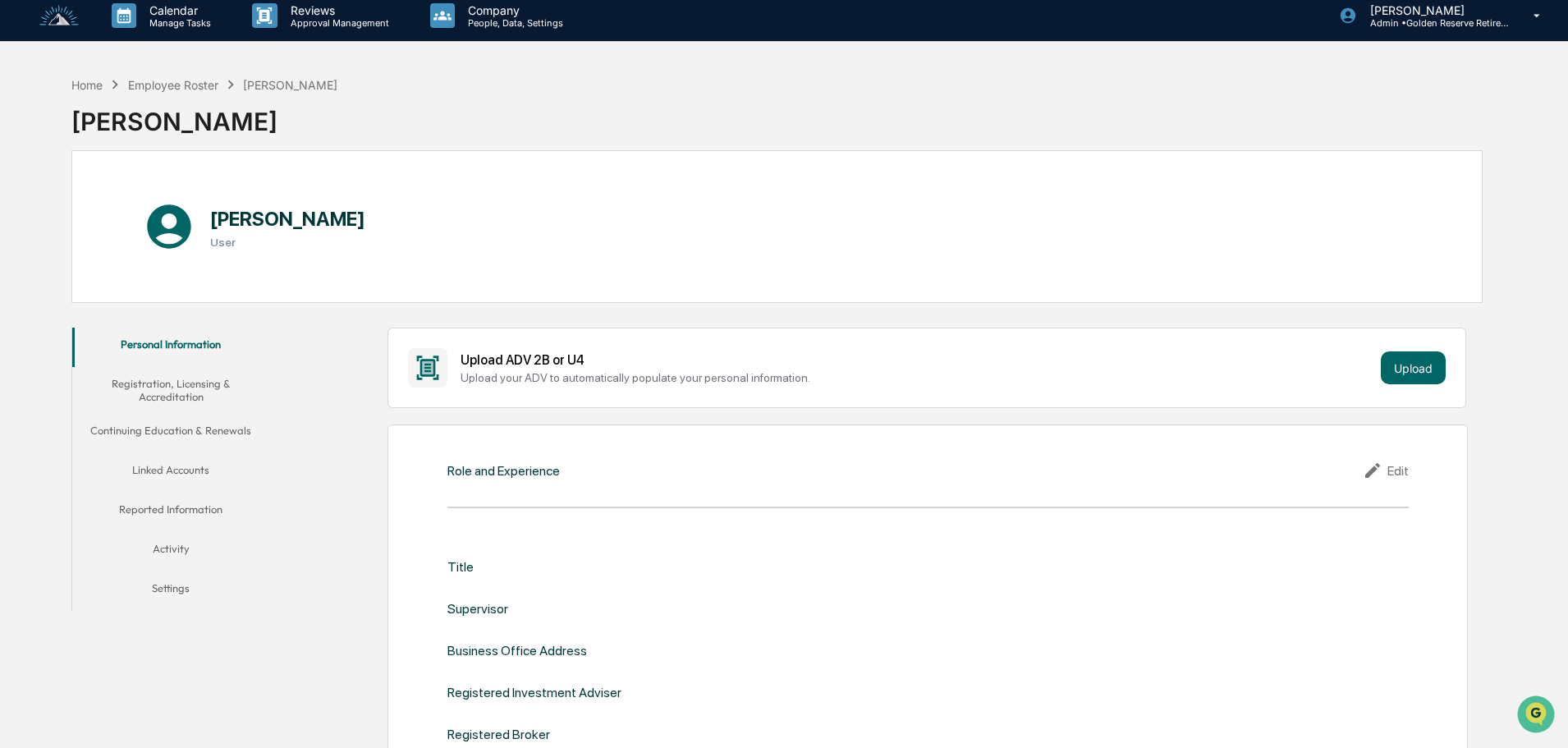
click at [156, 389] on button "Registration, Licensing & Accreditation" at bounding box center [171, 390] width 197 height 47
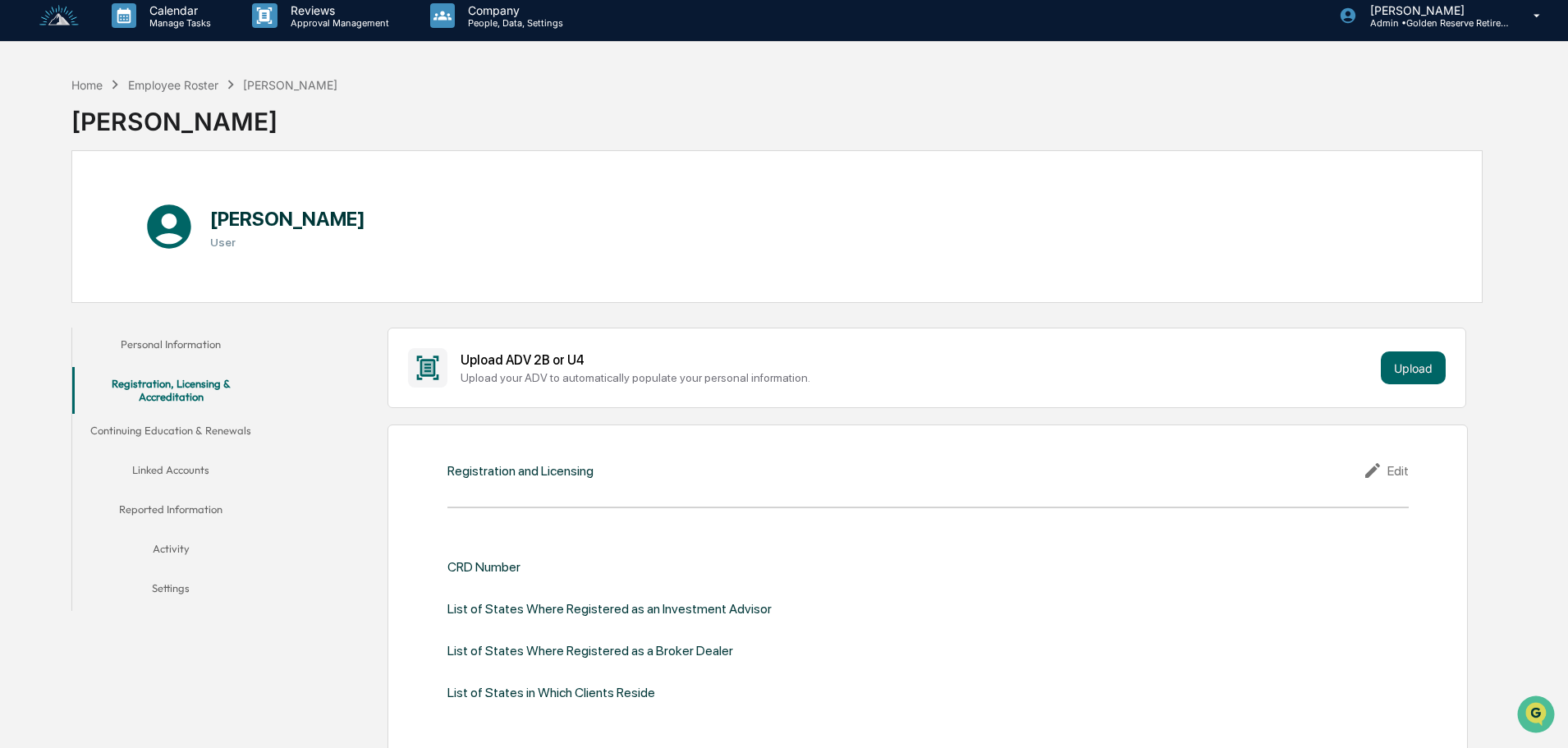
click at [159, 424] on button "Continuing Education & Renewals" at bounding box center [171, 433] width 197 height 40
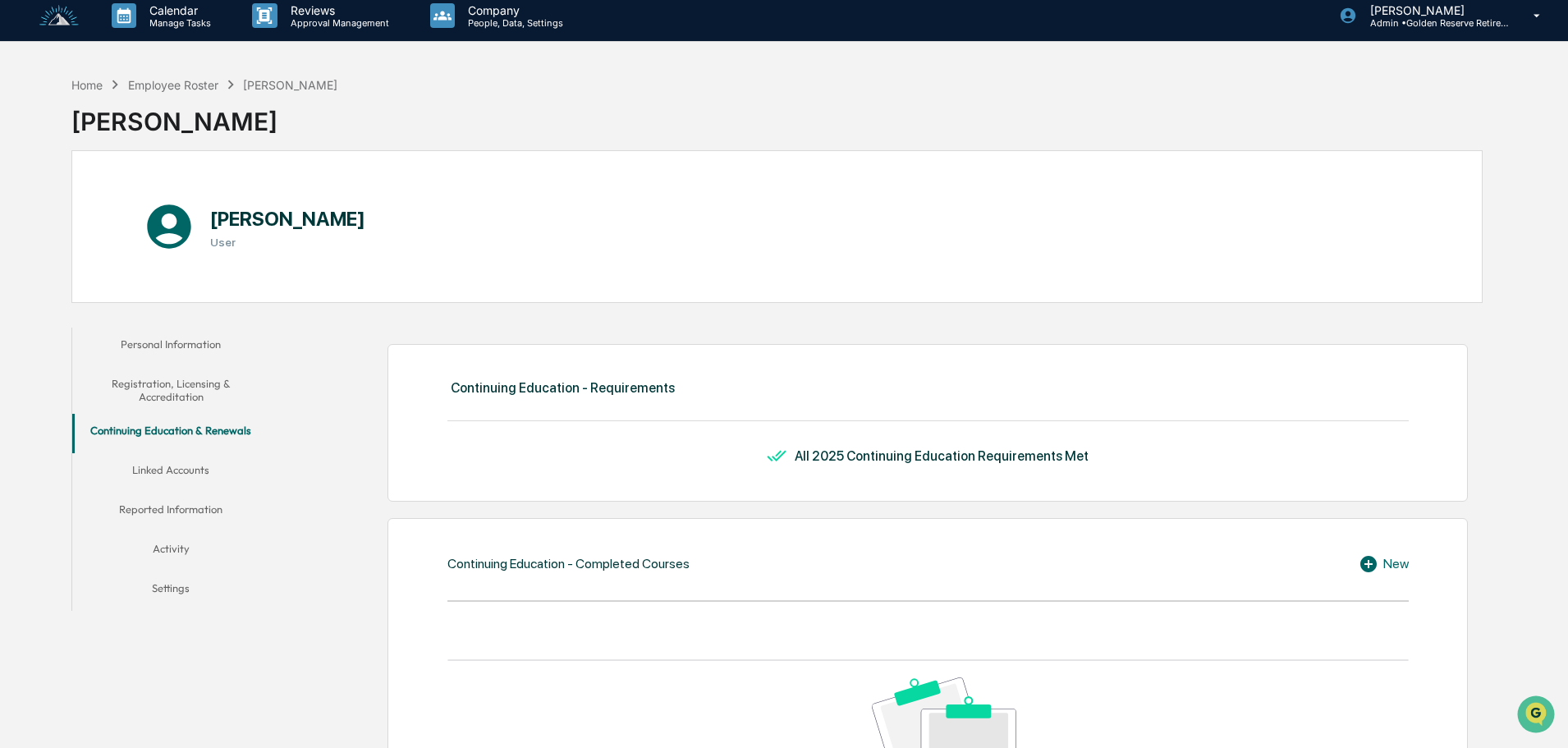
click at [167, 476] on button "Linked Accounts" at bounding box center [171, 473] width 197 height 40
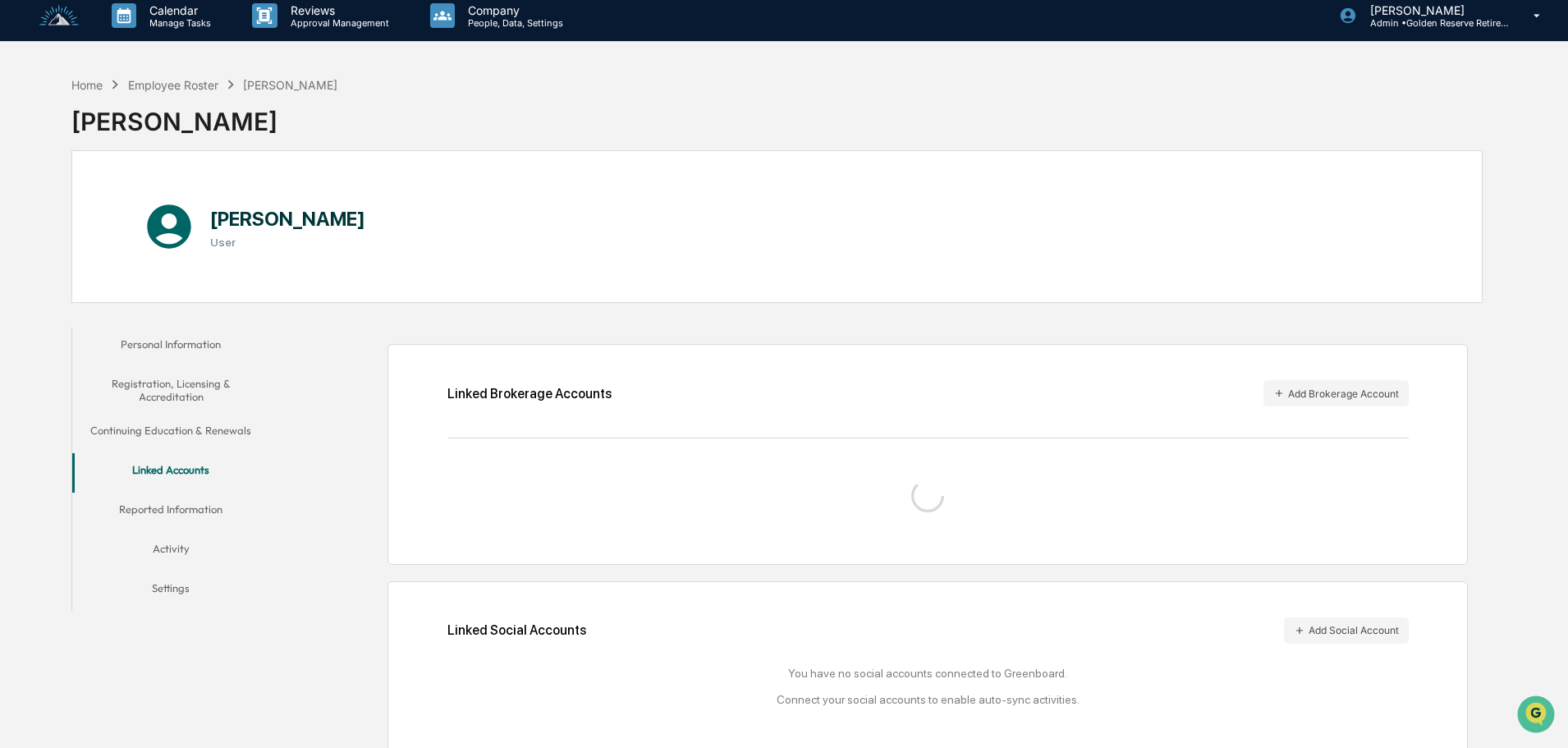
click at [179, 507] on button "Reported Information" at bounding box center [171, 512] width 197 height 40
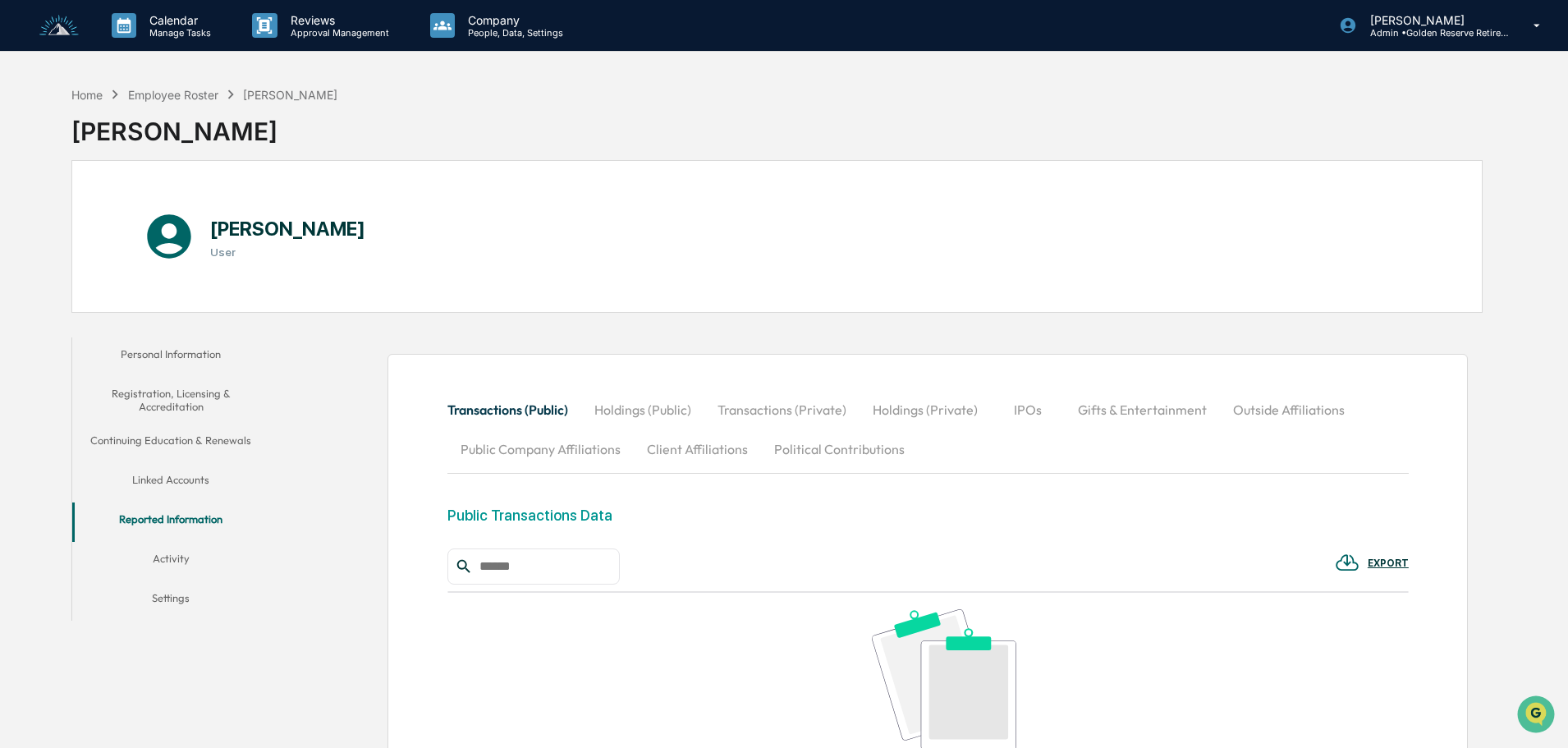
click at [193, 102] on div "Home Employee Roster [PERSON_NAME]" at bounding box center [204, 95] width 266 height 18
click at [483, 32] on p "People, Data, Settings" at bounding box center [514, 33] width 117 height 11
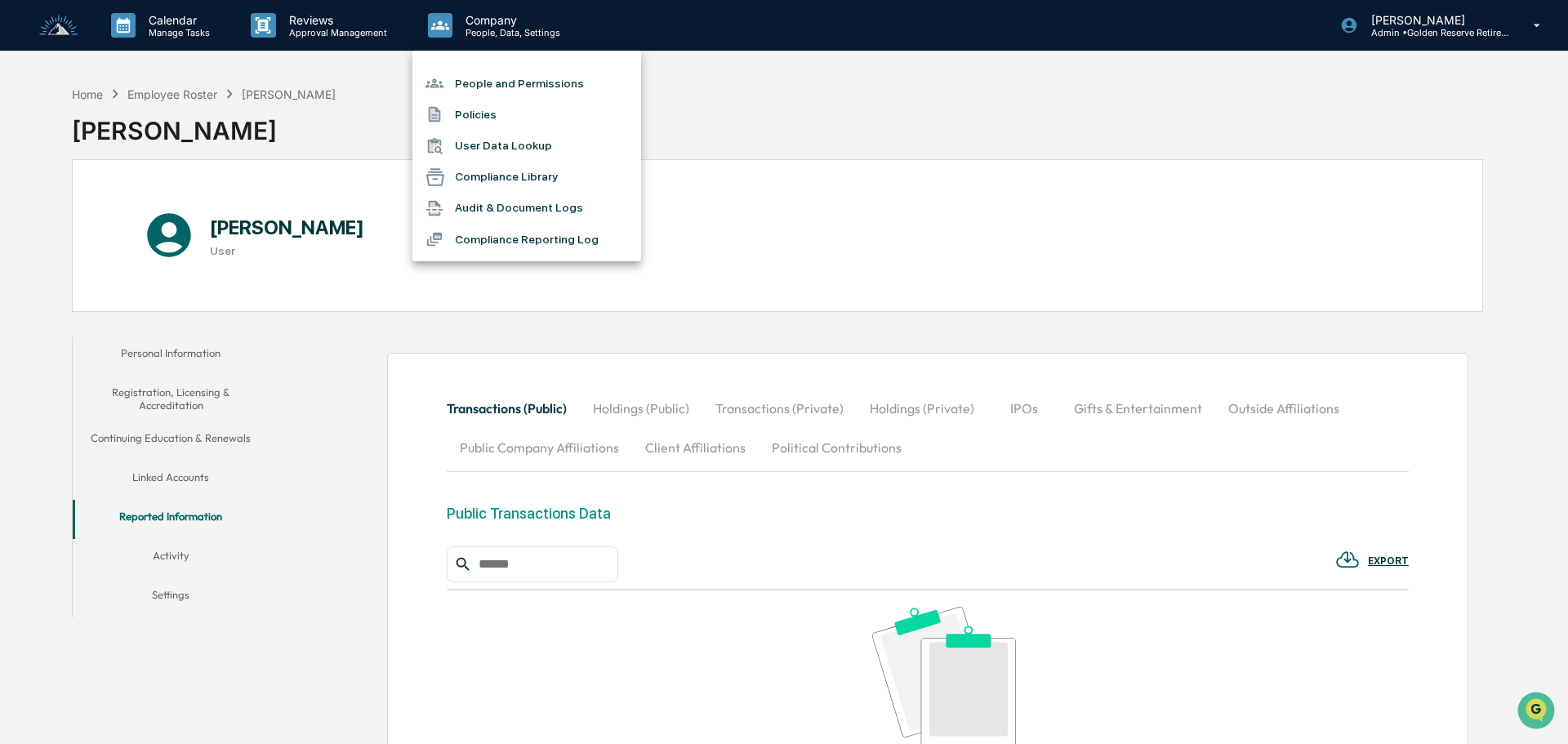
click at [259, 231] on div at bounding box center [784, 372] width 1568 height 744
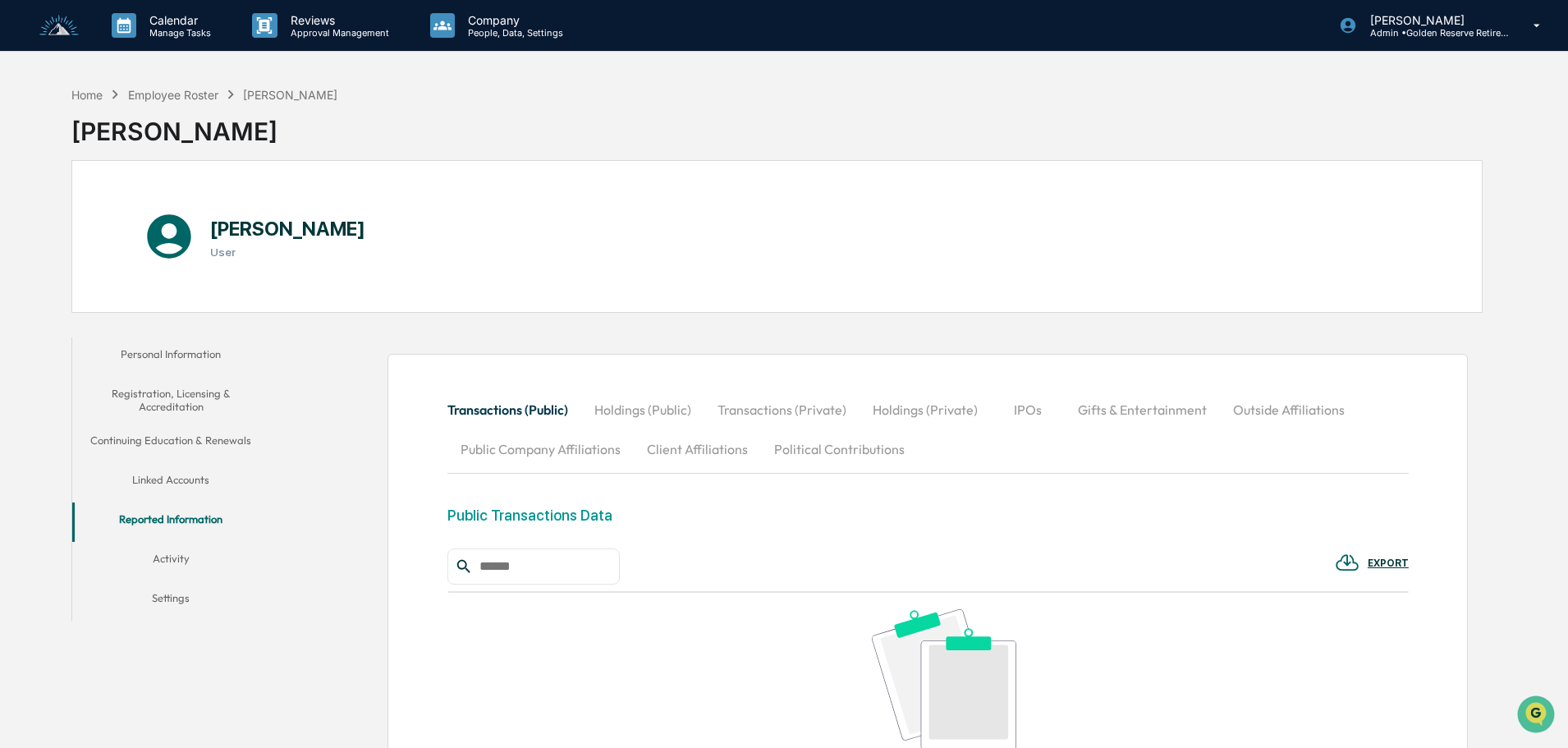
click at [224, 251] on h3 "User" at bounding box center [288, 252] width 156 height 13
click at [171, 233] on icon at bounding box center [169, 236] width 52 height 52
click at [211, 95] on div "Employee Roster" at bounding box center [173, 95] width 90 height 14
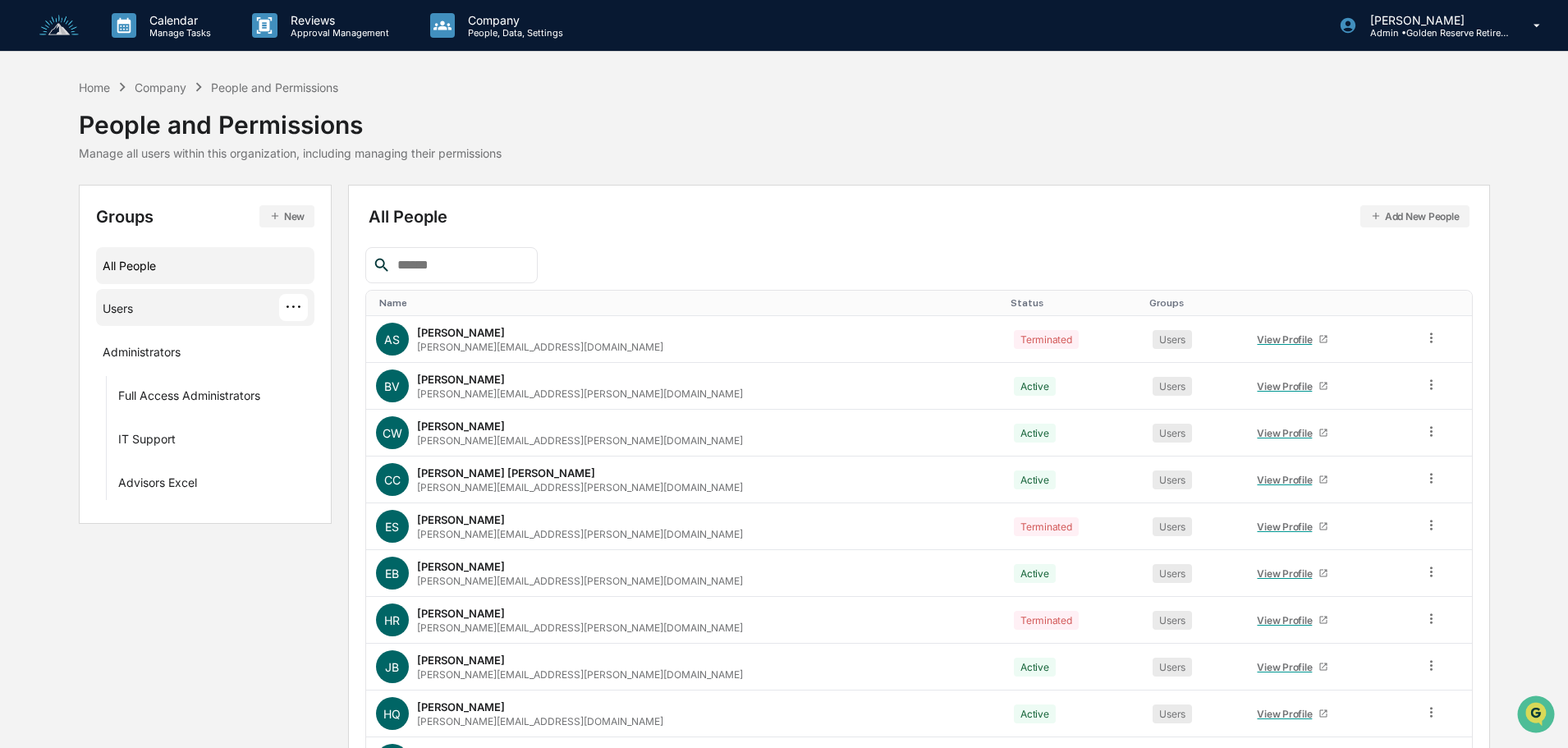
click at [122, 317] on div "Users" at bounding box center [118, 311] width 30 height 19
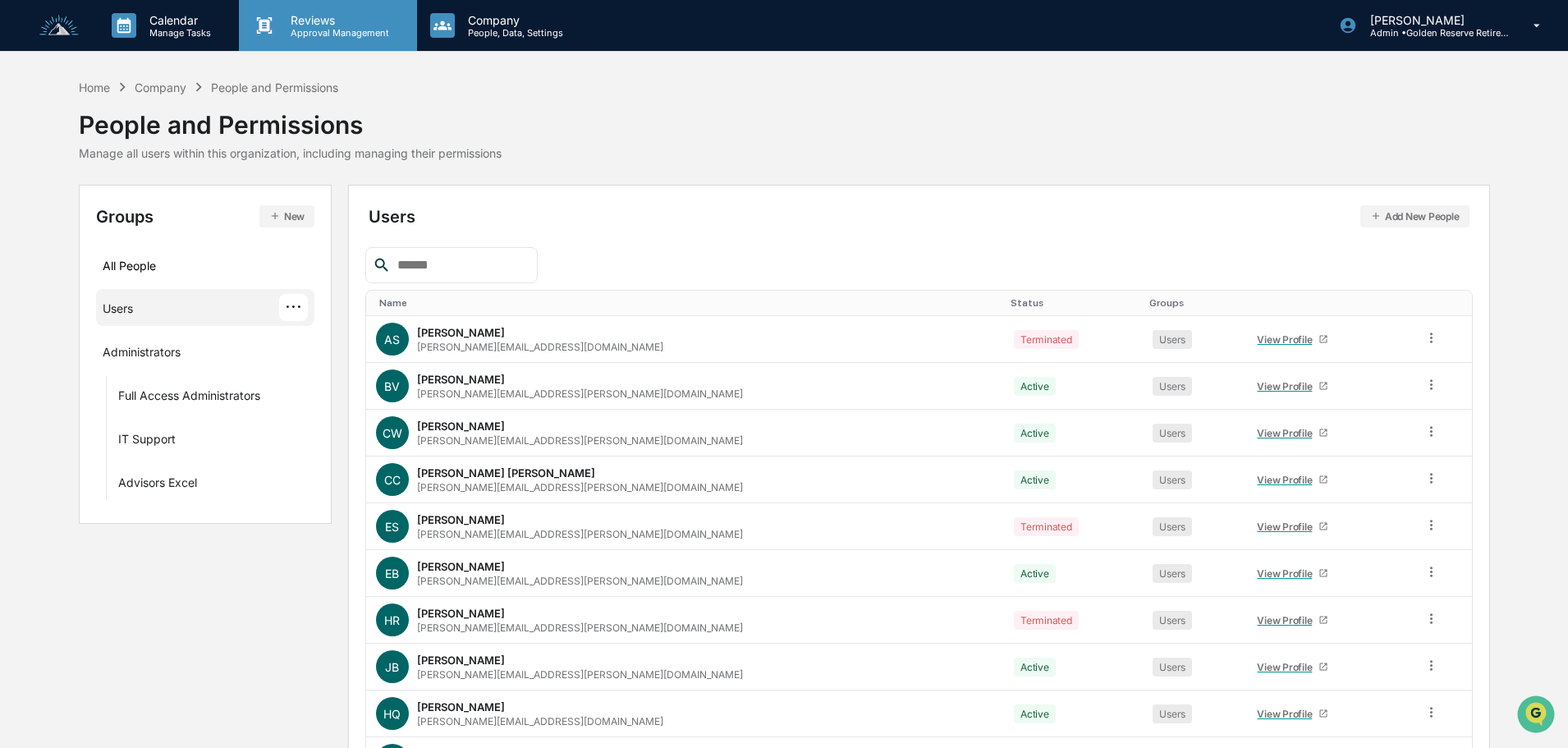
click at [312, 23] on p "Reviews" at bounding box center [338, 20] width 120 height 14
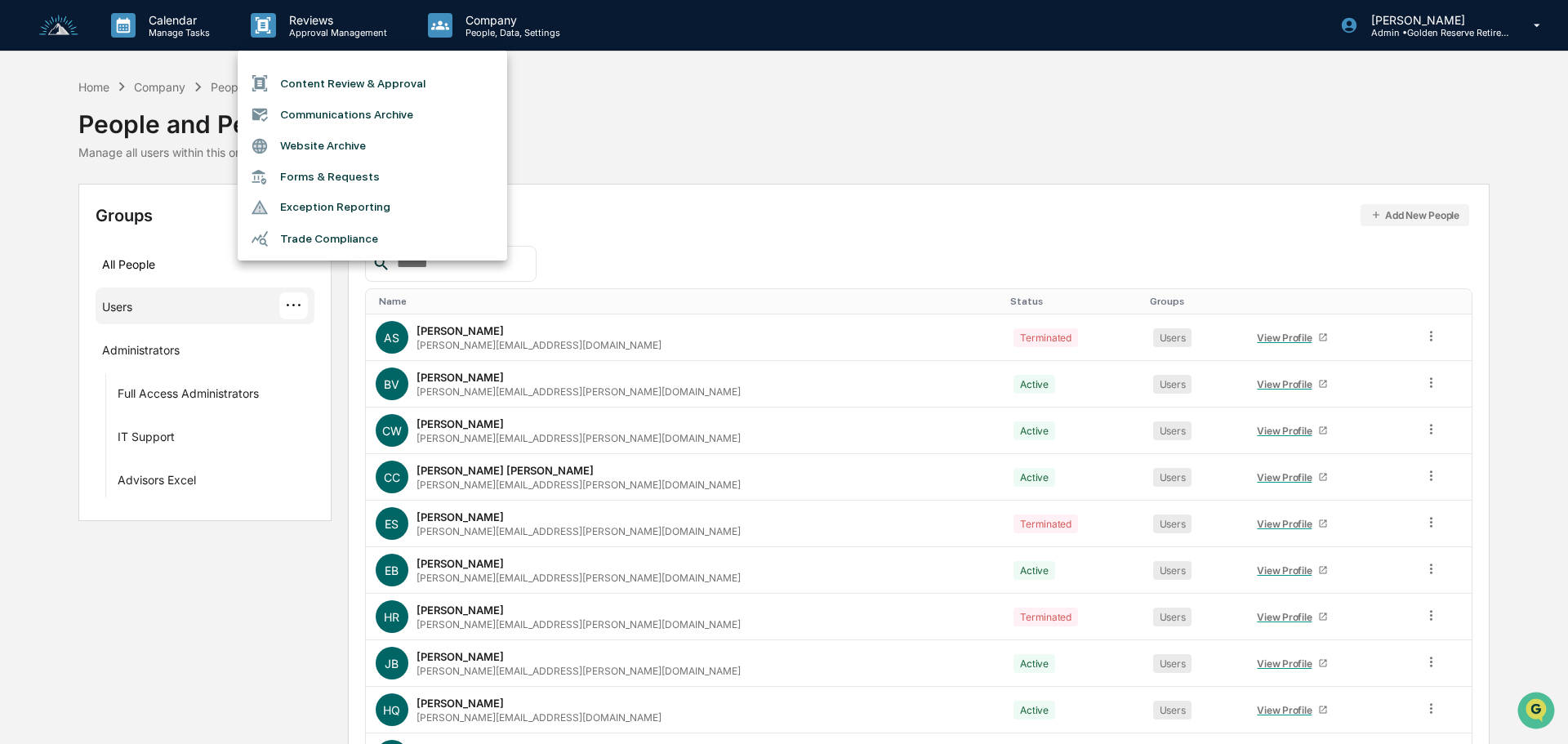
click at [476, 21] on div at bounding box center [784, 372] width 1568 height 744
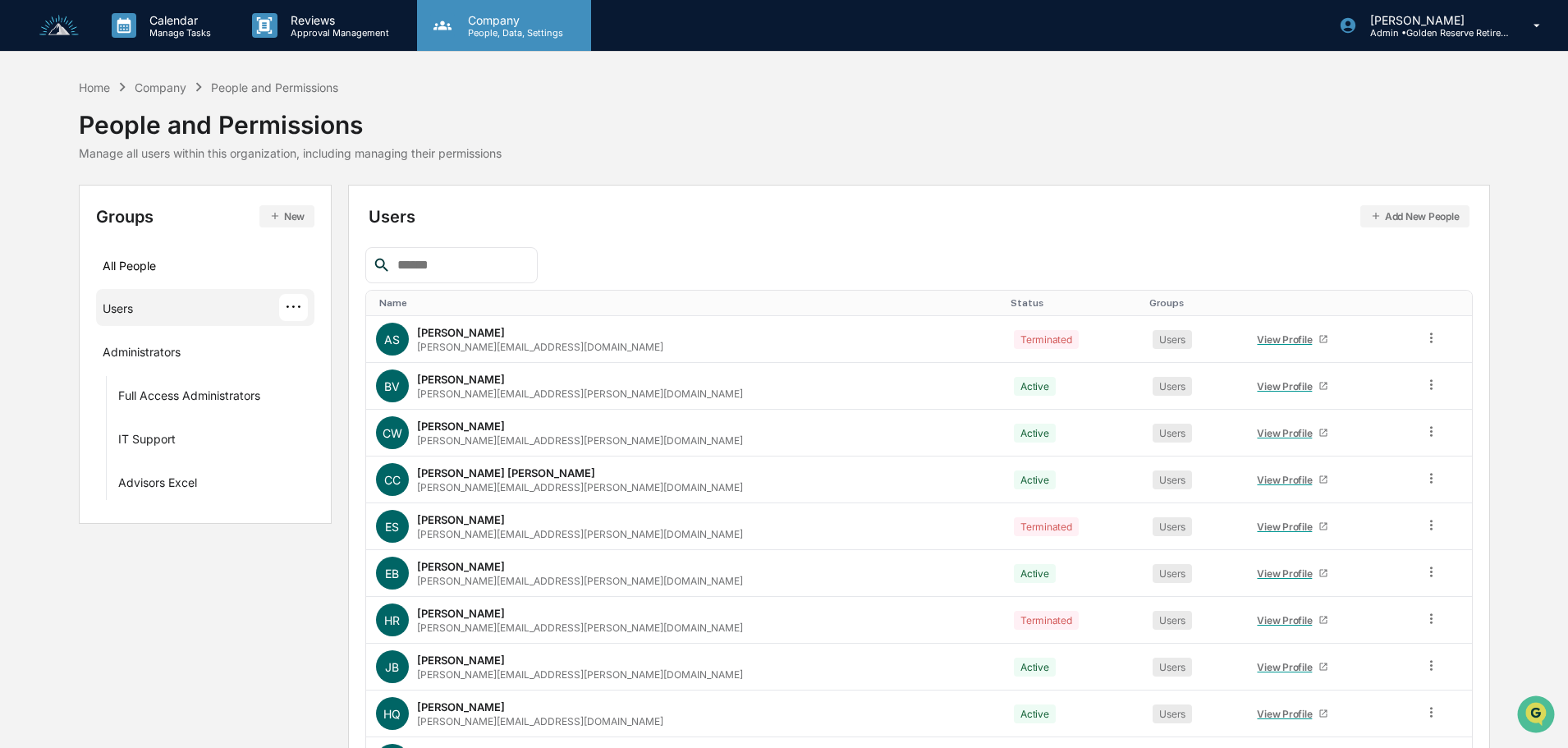
click at [483, 25] on p "Company" at bounding box center [514, 20] width 117 height 14
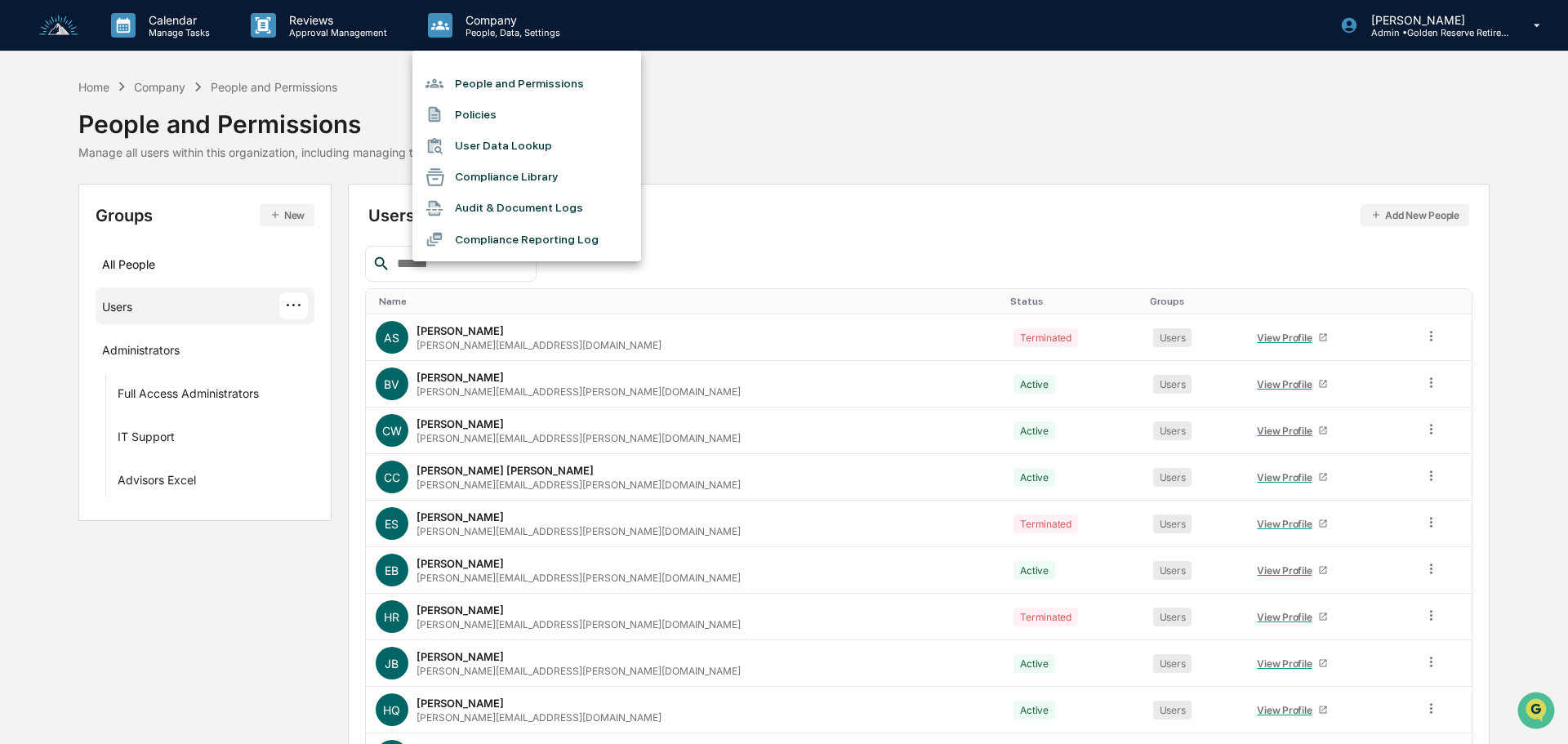
click at [521, 238] on li "Compliance Reporting Log" at bounding box center [527, 239] width 229 height 31
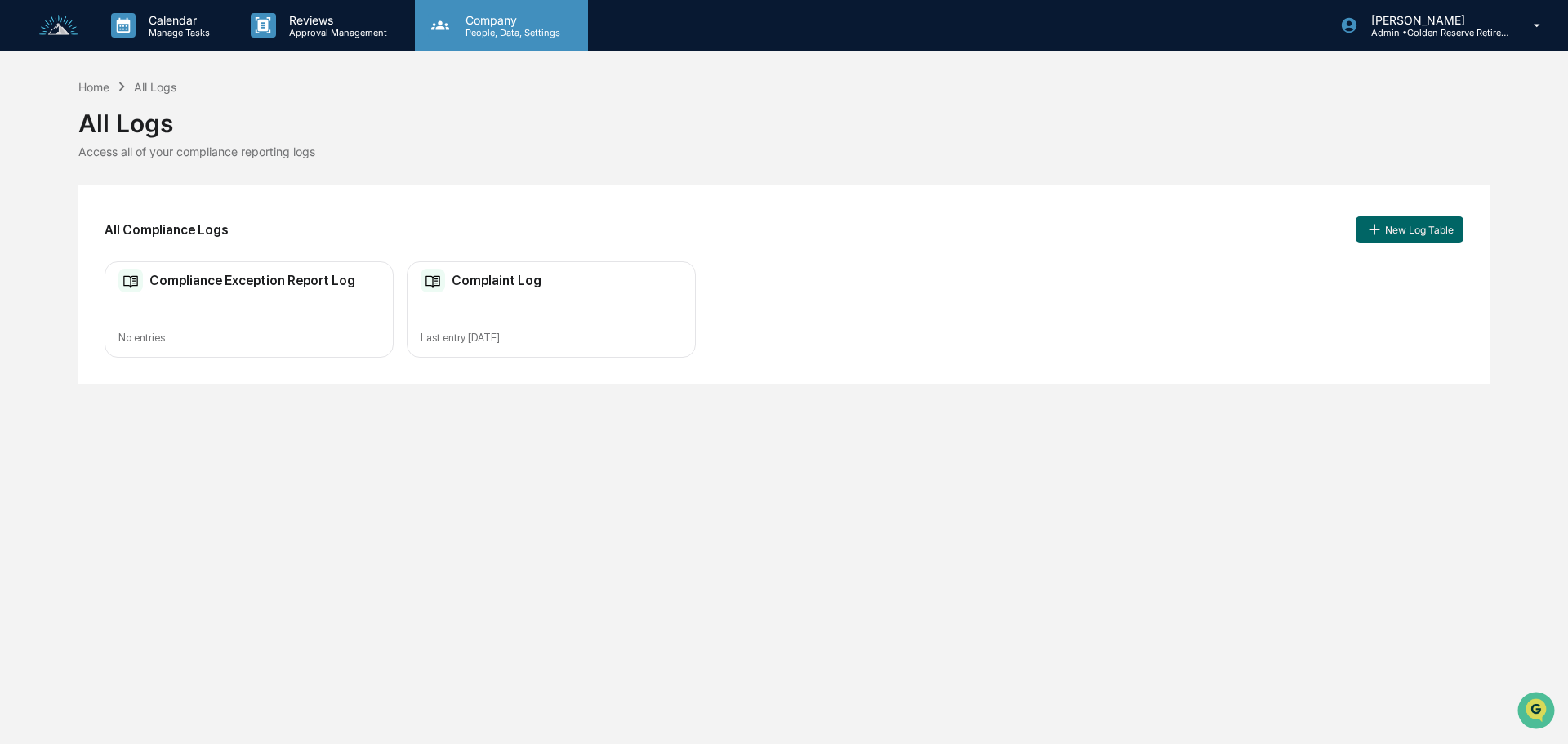
click at [499, 31] on p "People, Data, Settings" at bounding box center [511, 33] width 116 height 11
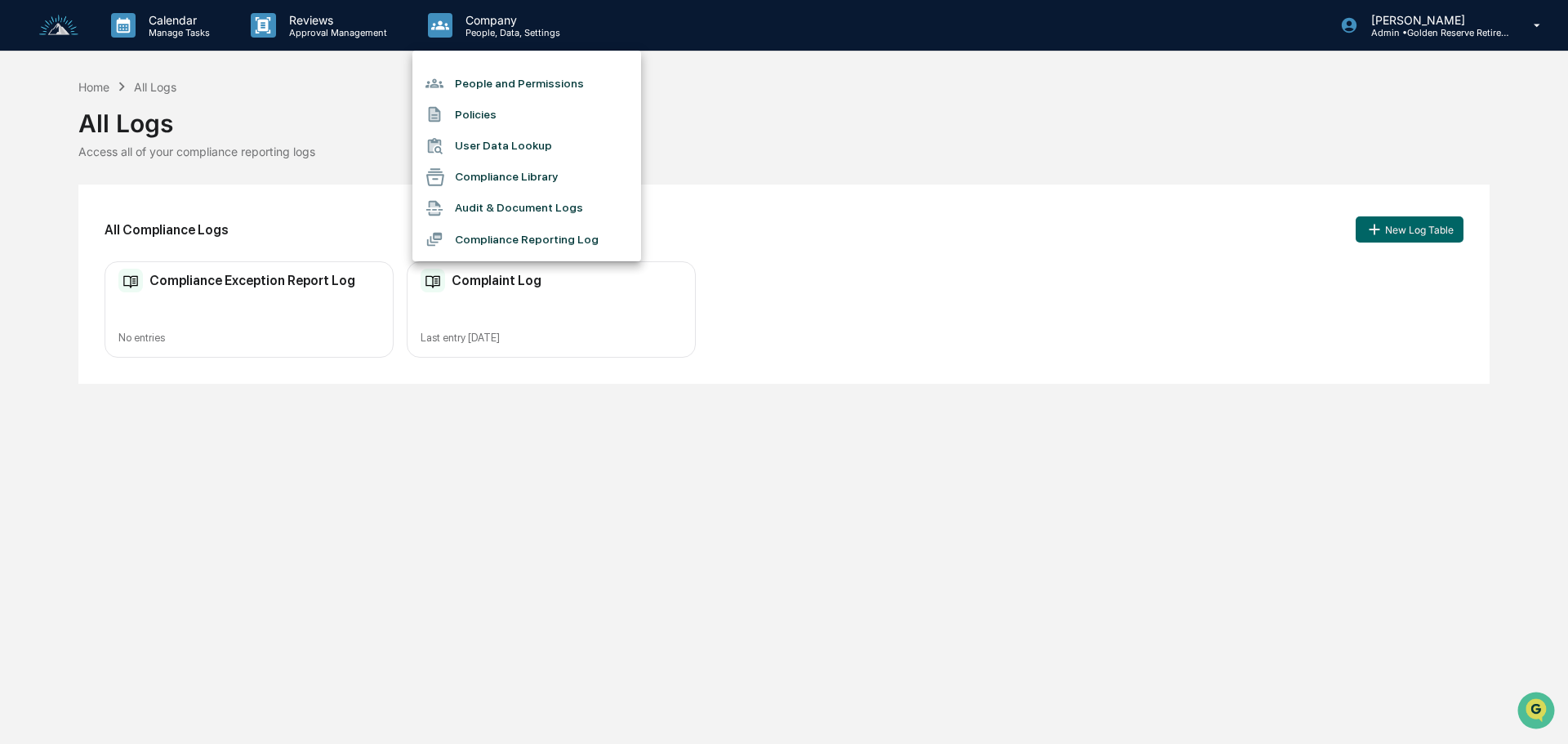
click at [529, 204] on li "Audit & Document Logs" at bounding box center [527, 208] width 229 height 31
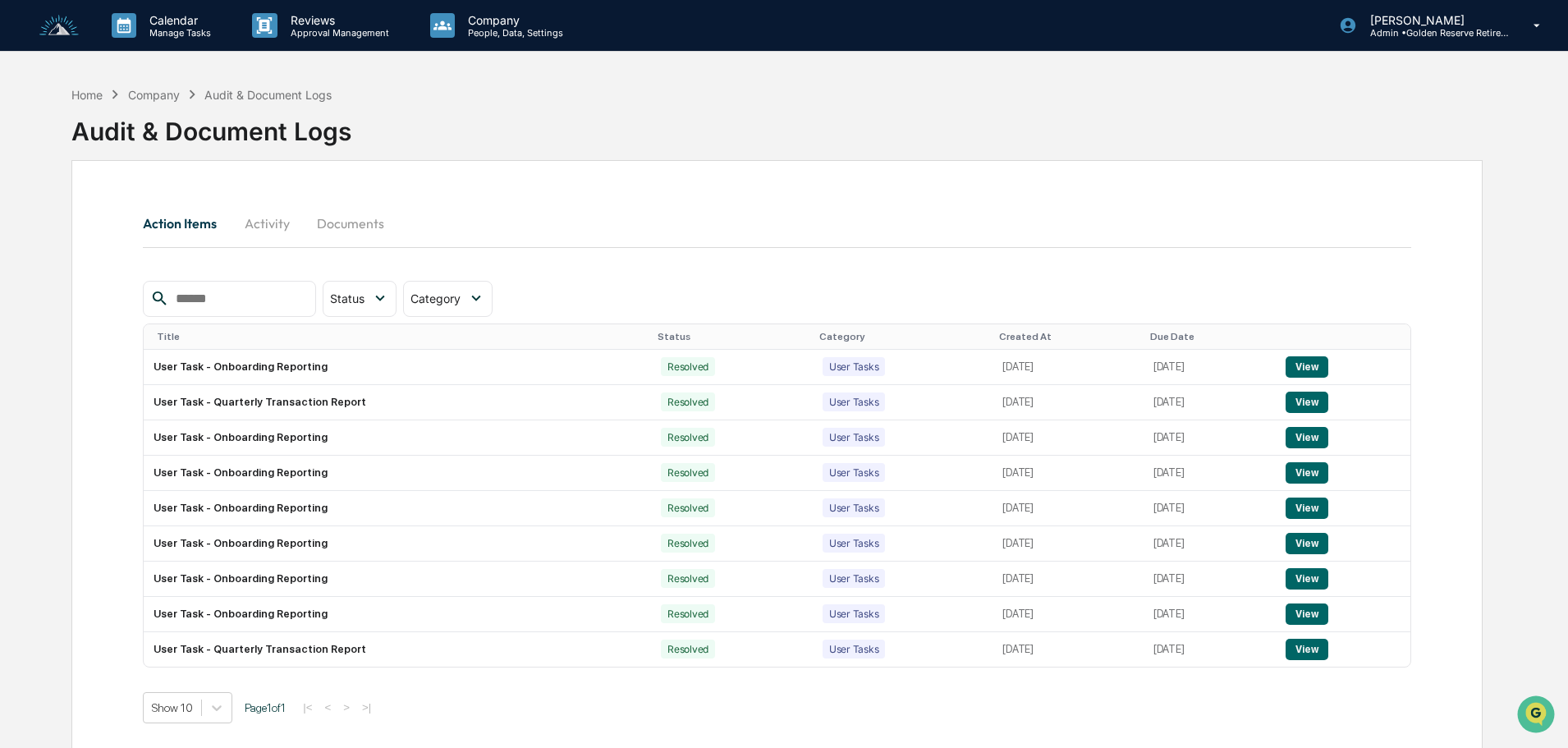
click at [236, 226] on button "Activity" at bounding box center [267, 223] width 74 height 40
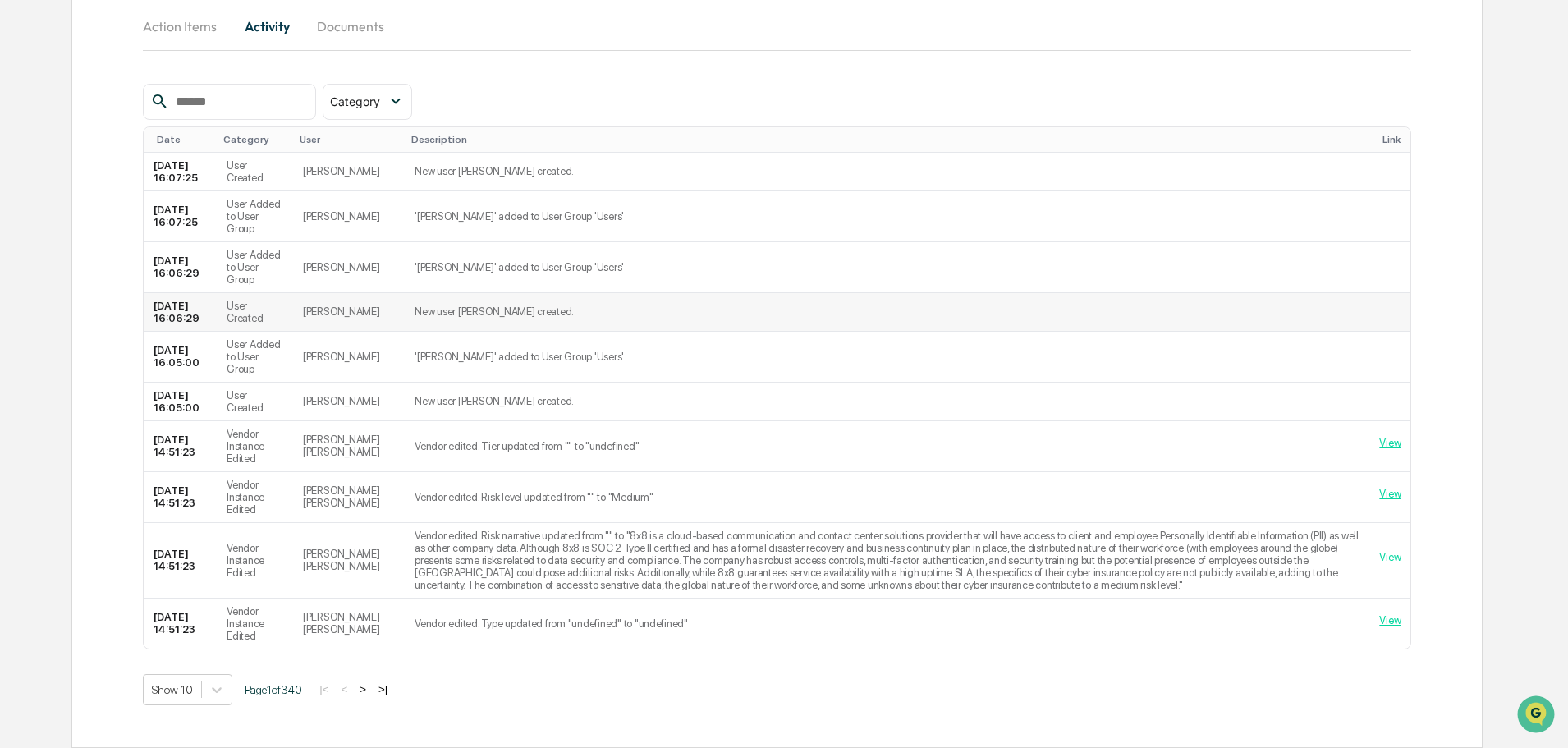
scroll to position [222, 0]
click at [370, 689] on button ">" at bounding box center [362, 690] width 17 height 14
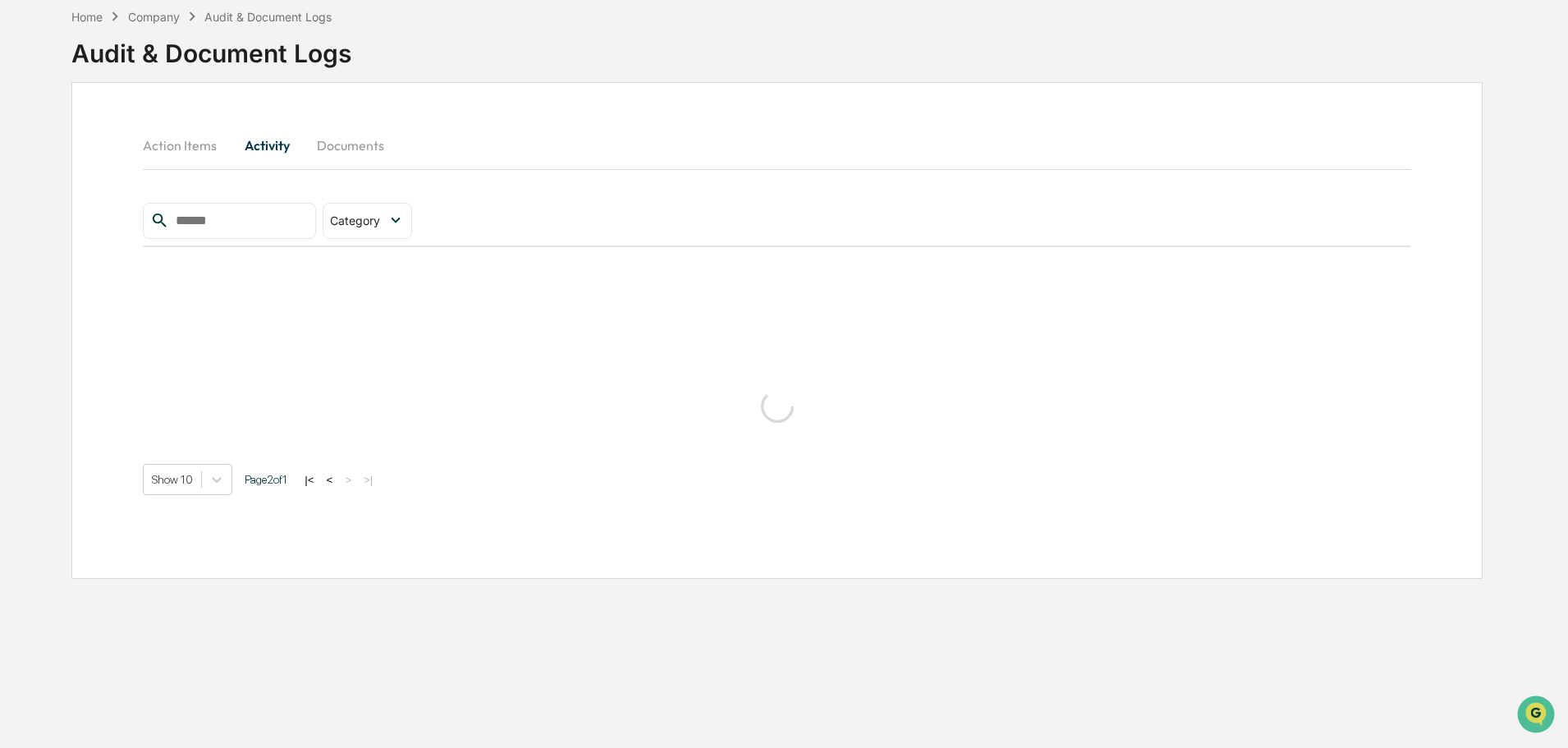
scroll to position [78, 0]
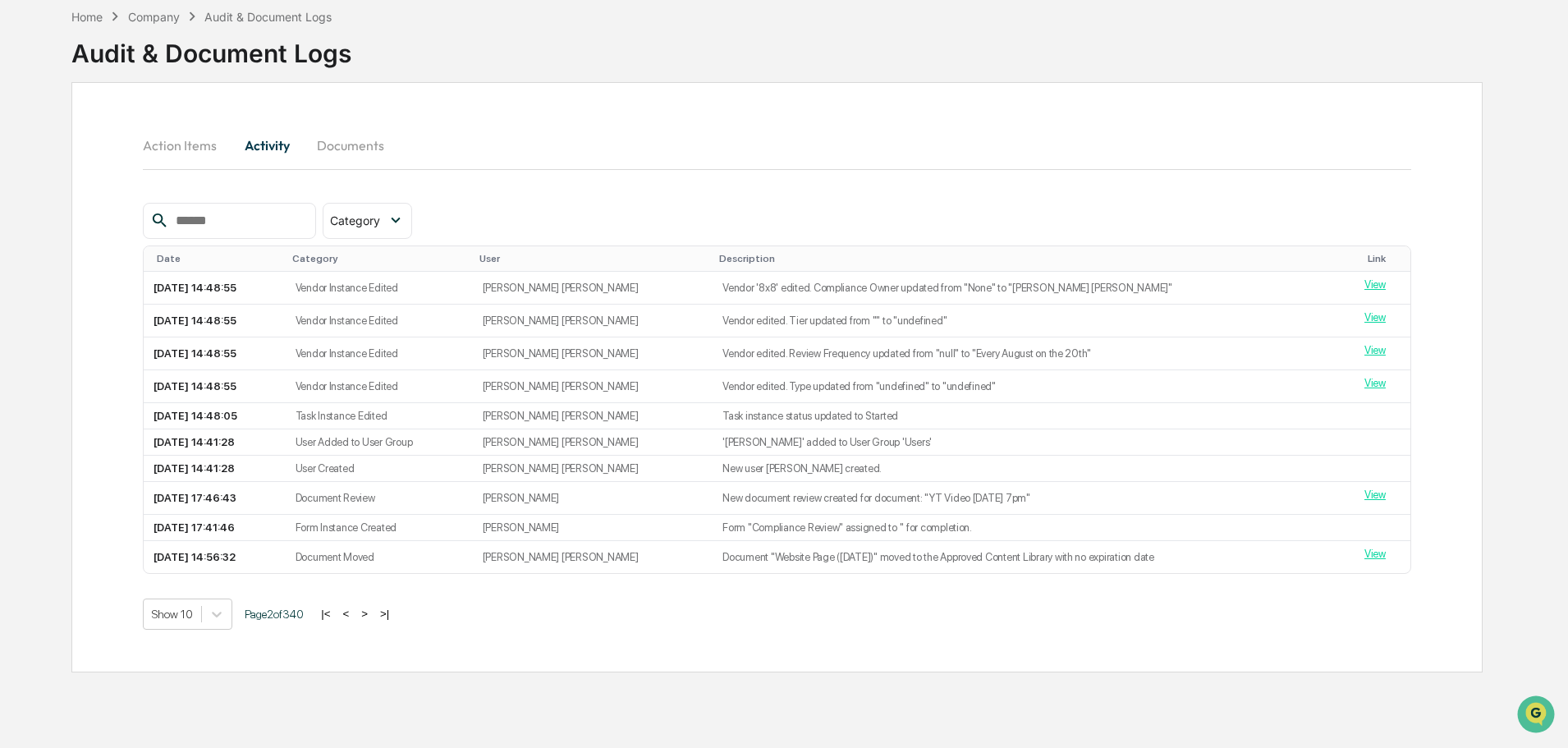
click at [373, 613] on button ">" at bounding box center [364, 614] width 17 height 14
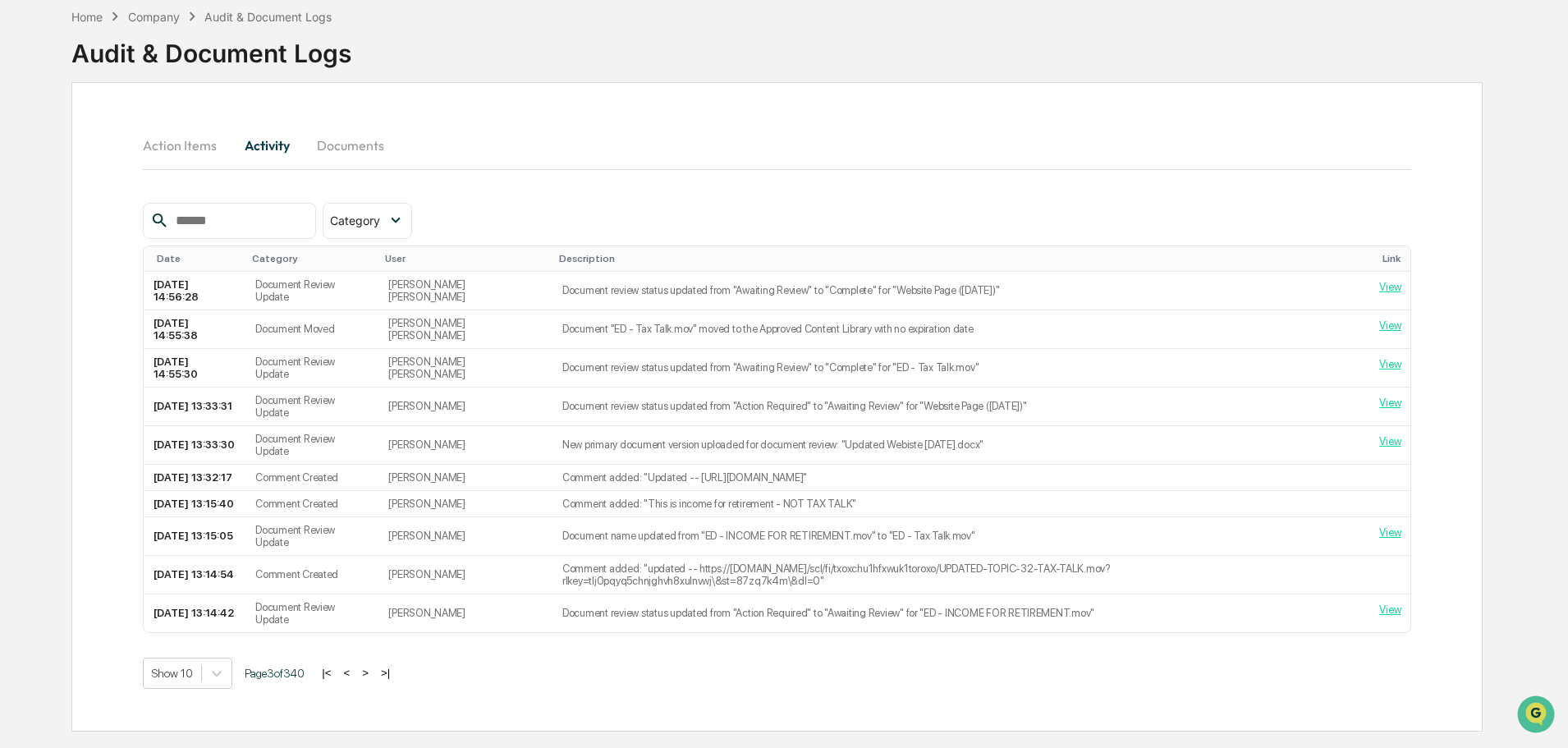
click at [370, 666] on button ">" at bounding box center [365, 673] width 17 height 14
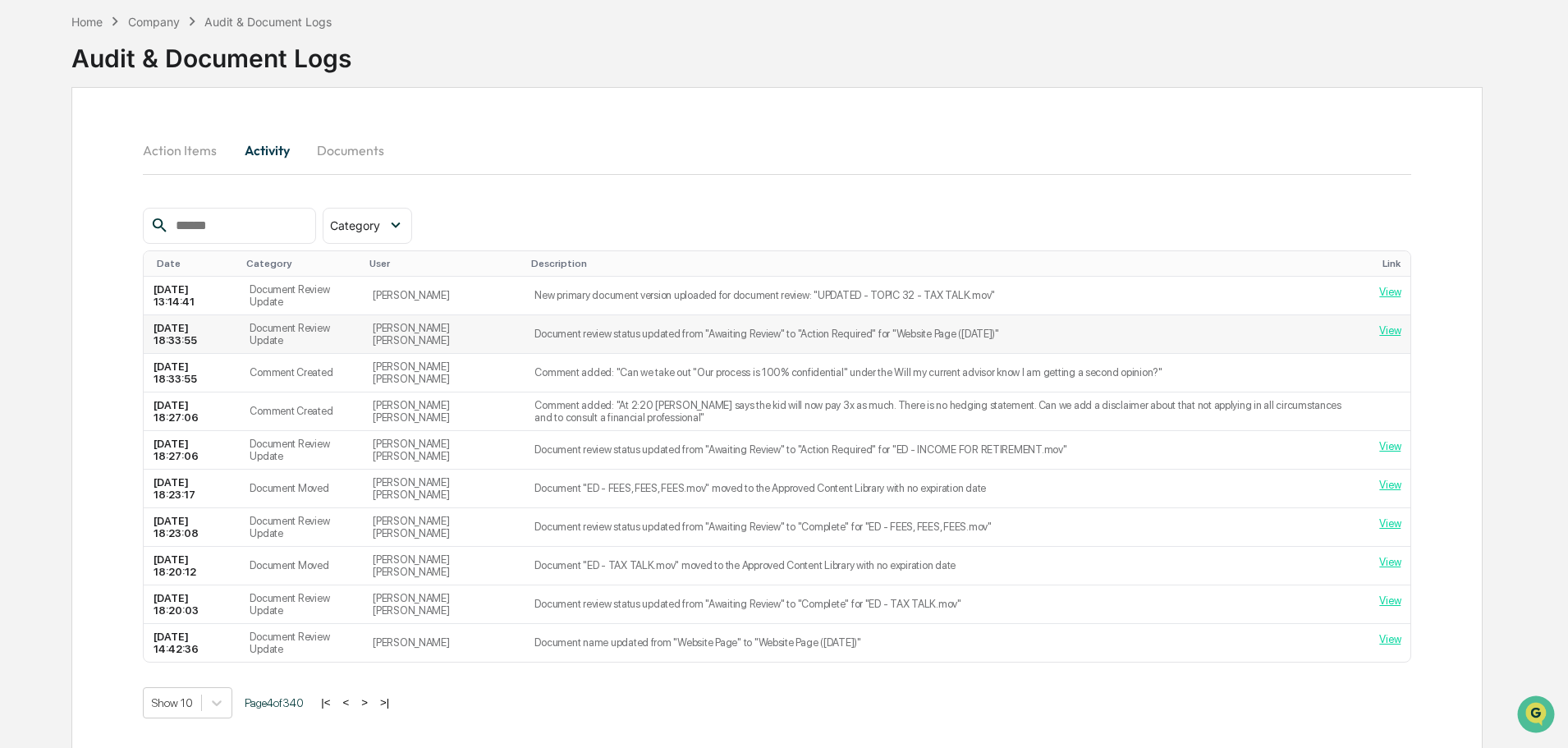
scroll to position [0, 0]
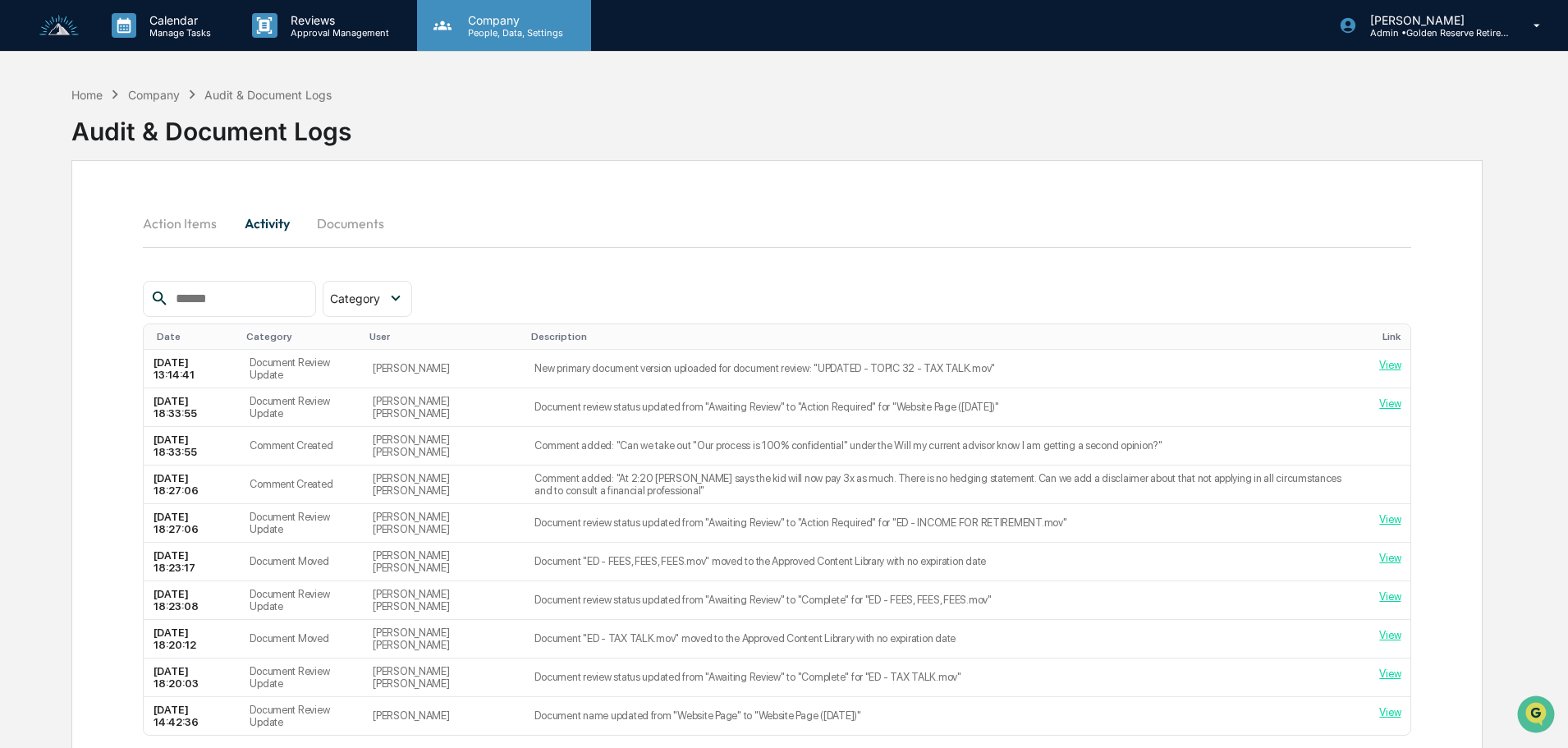
click at [497, 25] on p "Company" at bounding box center [514, 20] width 117 height 14
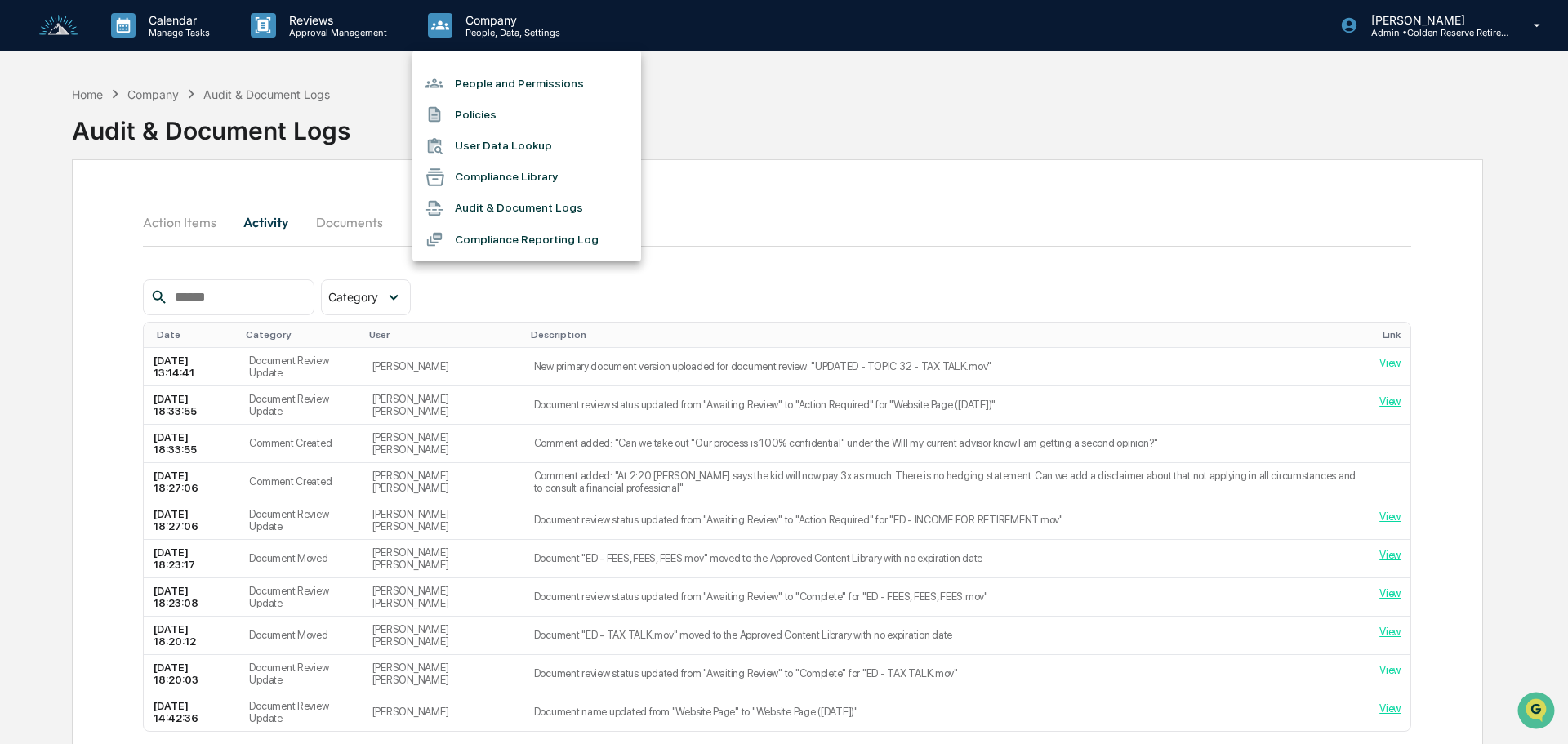
click at [514, 137] on li "User Data Lookup" at bounding box center [527, 146] width 229 height 31
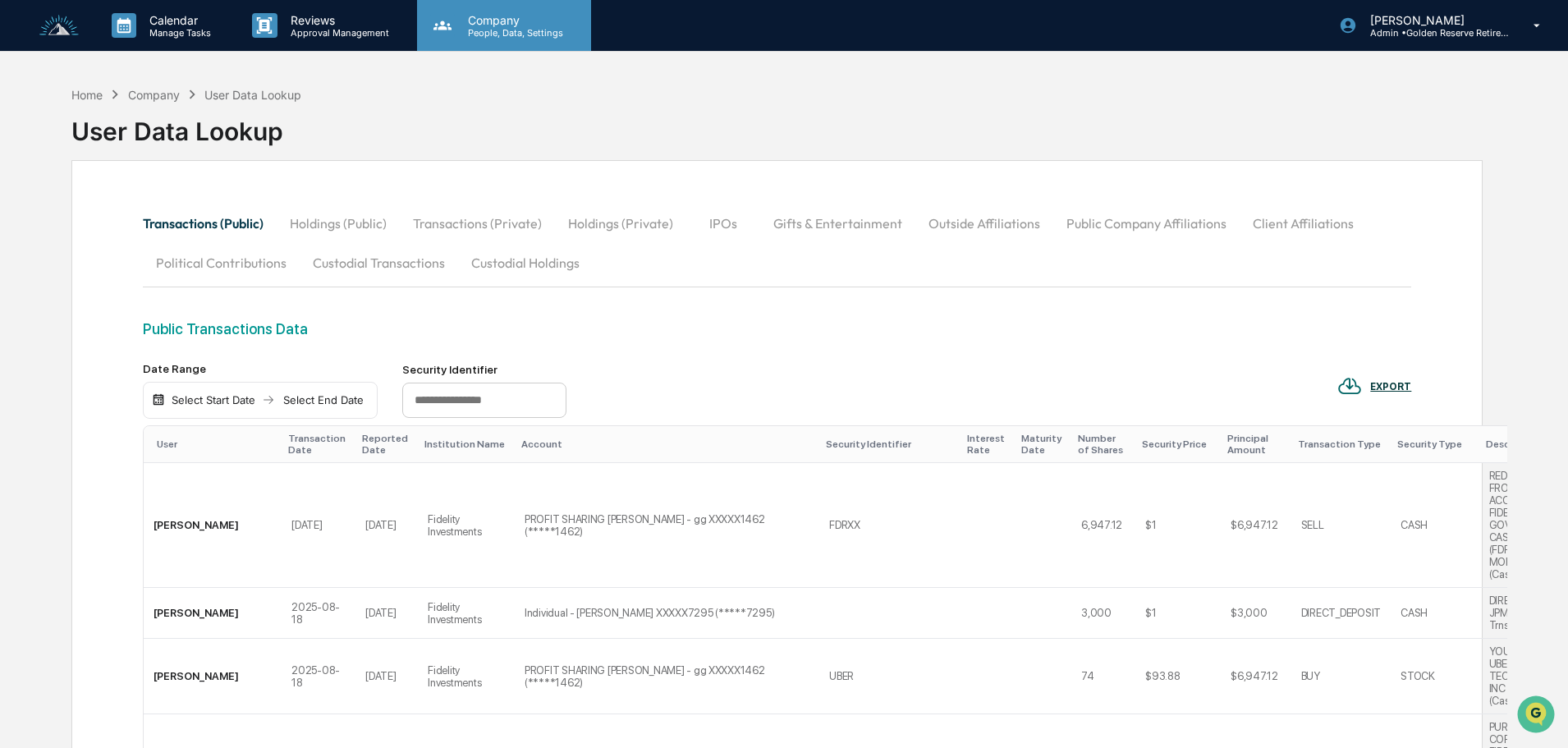
click at [505, 28] on p "People, Data, Settings" at bounding box center [514, 33] width 117 height 11
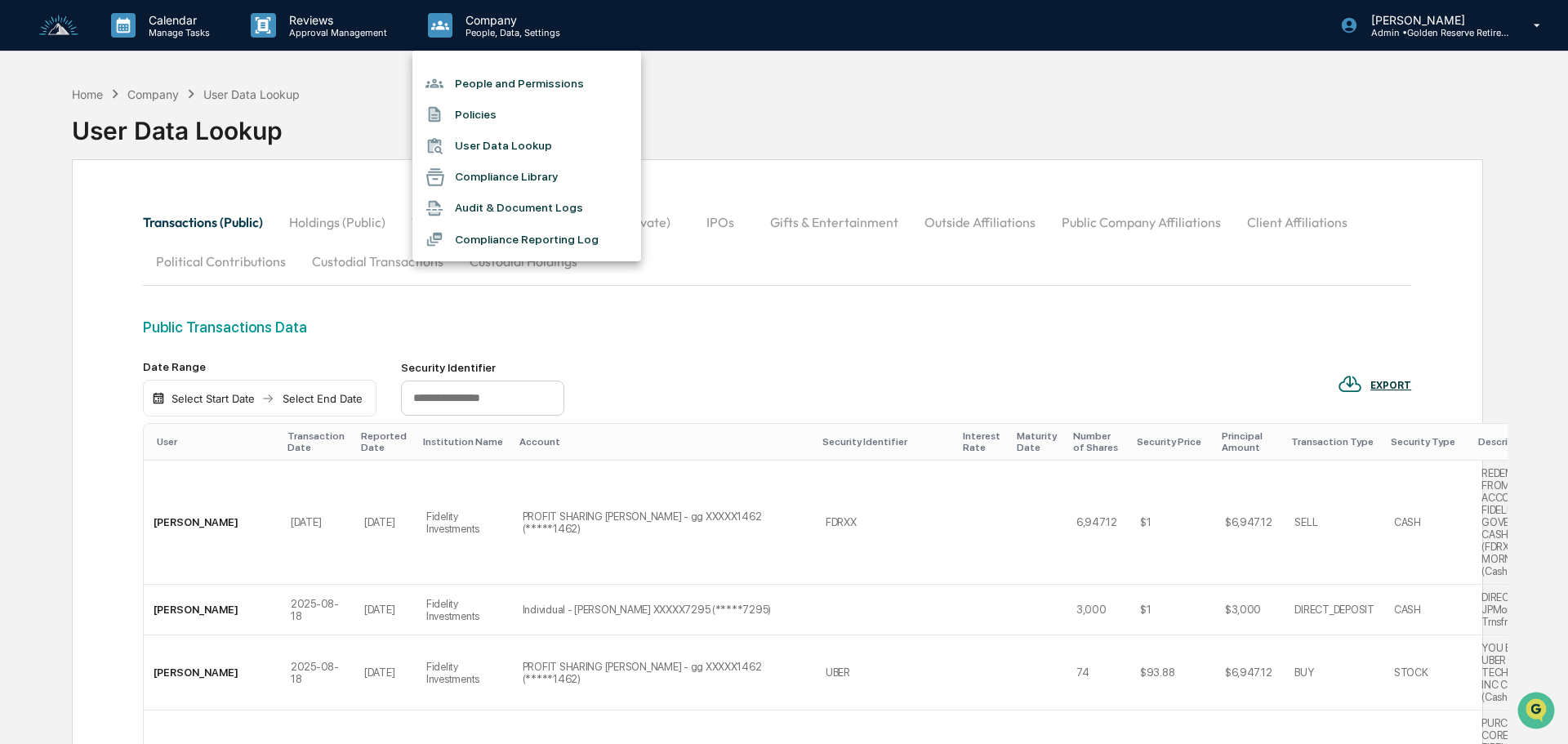
click at [488, 77] on li "People and Permissions" at bounding box center [527, 83] width 229 height 31
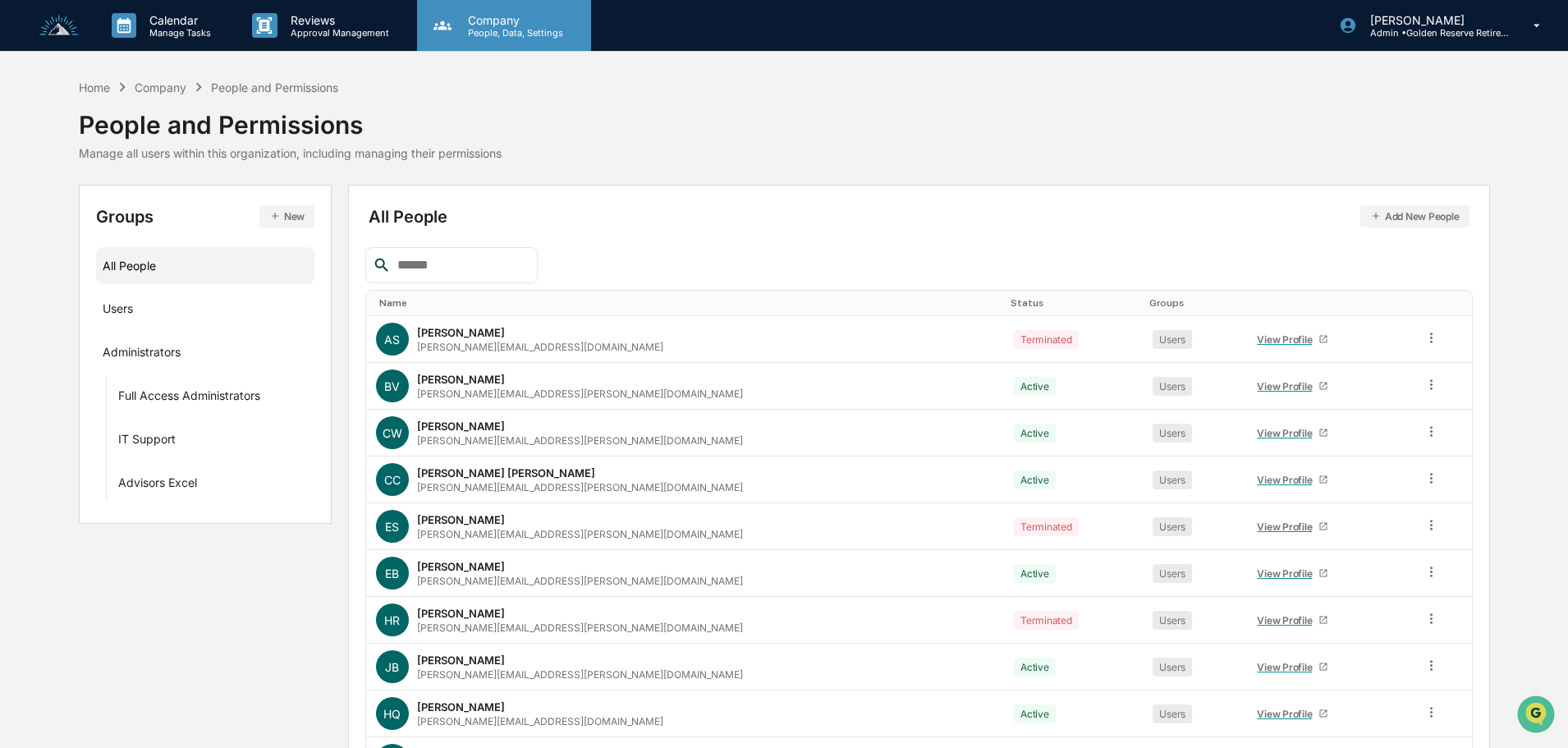
click at [491, 31] on p "People, Data, Settings" at bounding box center [514, 33] width 117 height 11
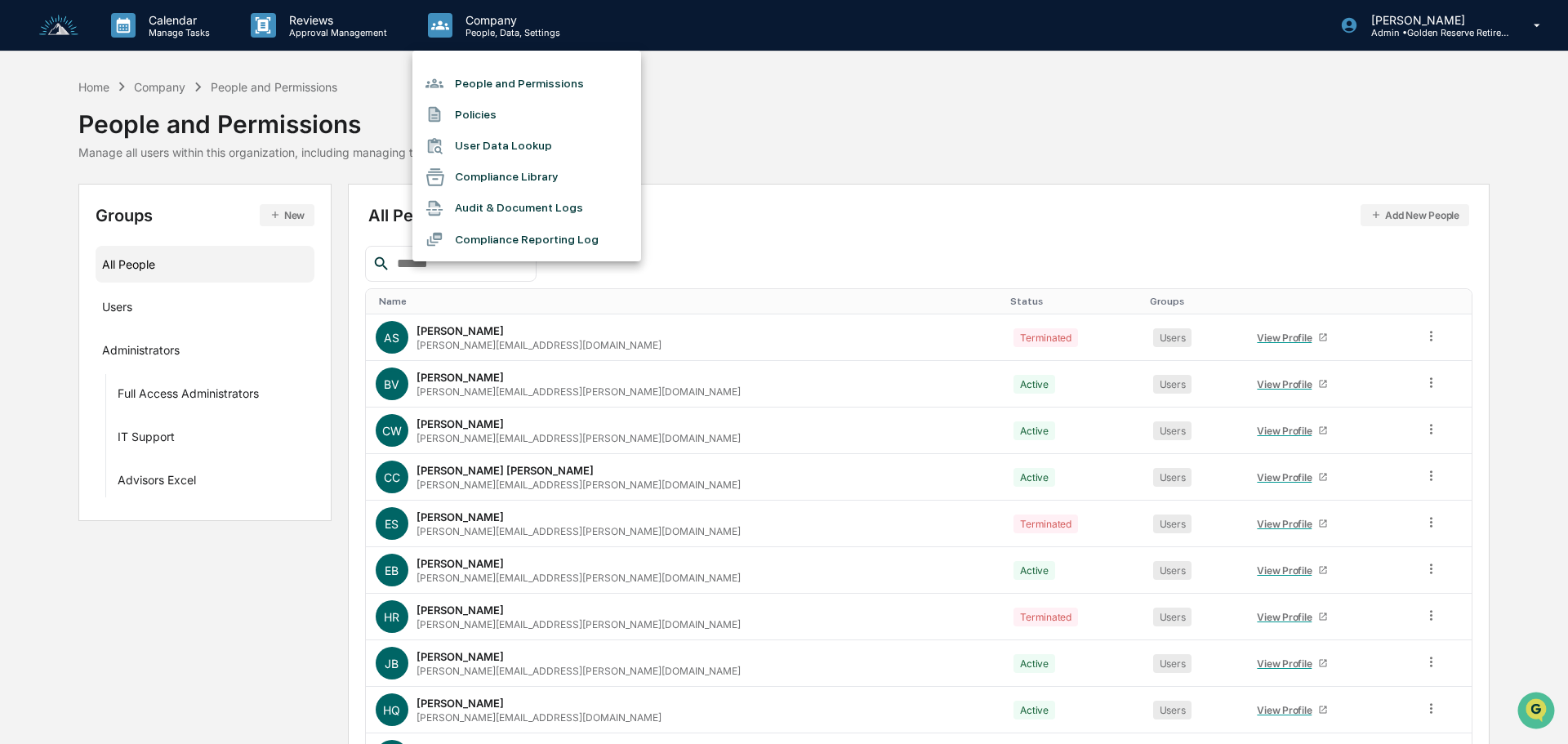
click at [313, 18] on div at bounding box center [784, 372] width 1568 height 744
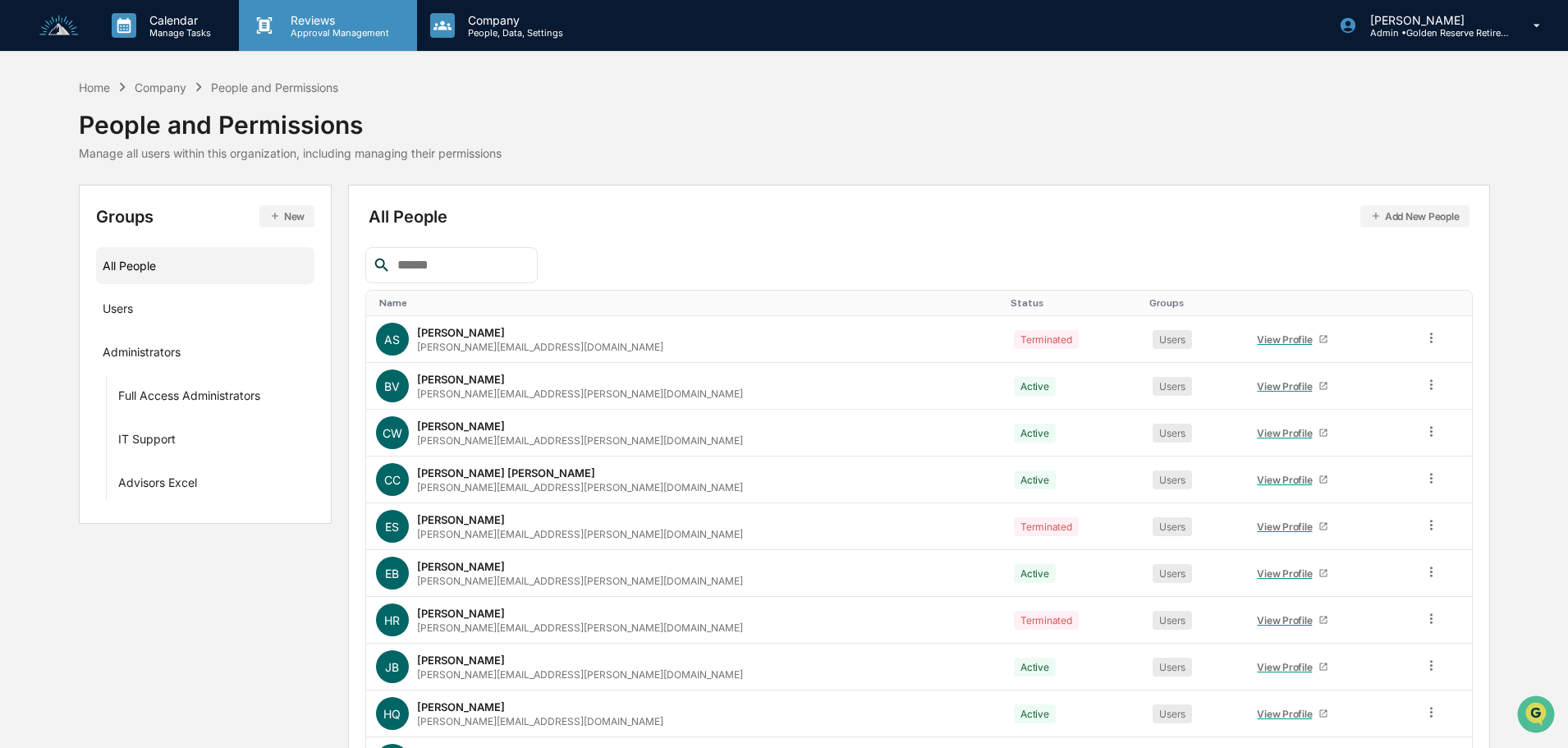
click at [322, 29] on p "Approval Management" at bounding box center [338, 33] width 120 height 11
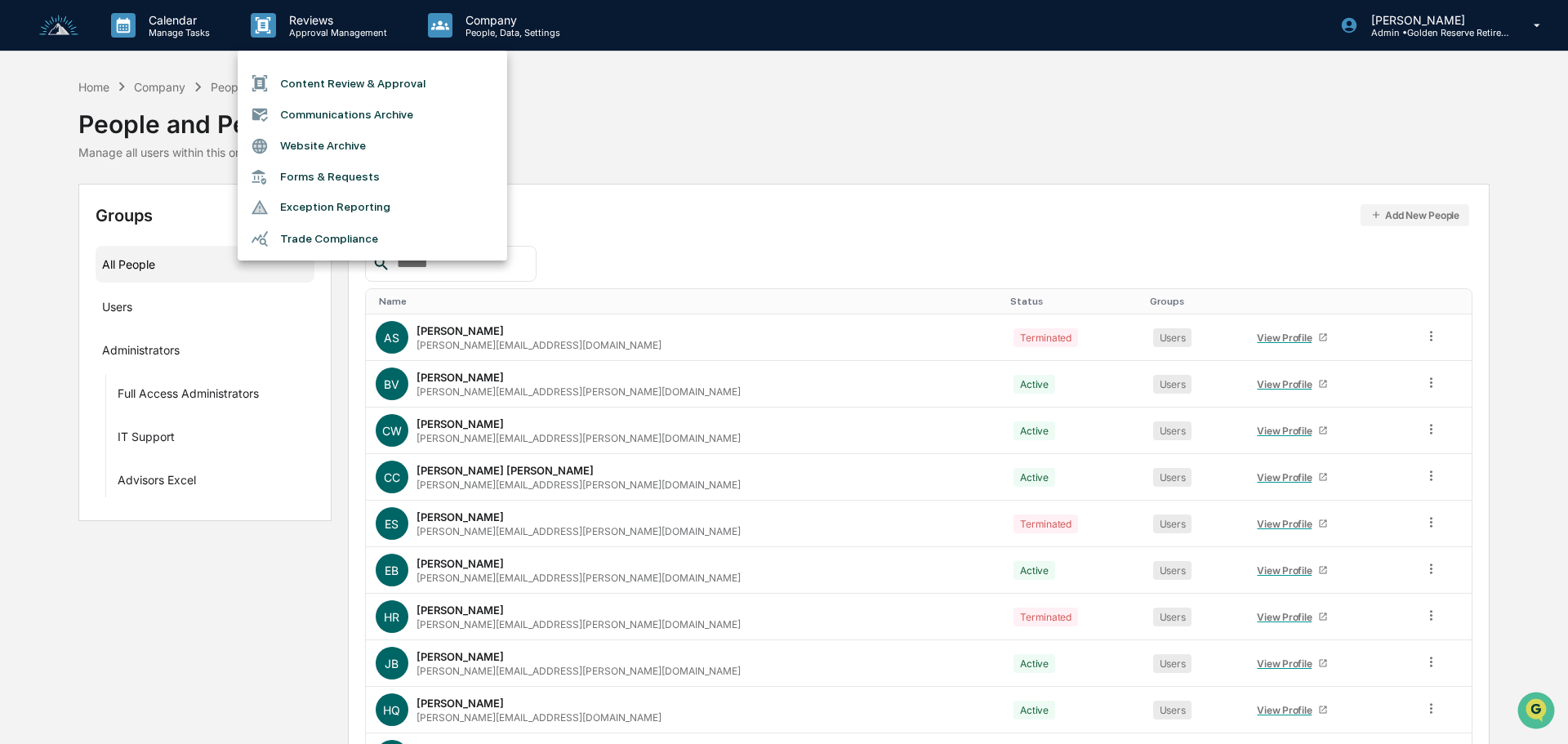
click at [188, 27] on div at bounding box center [784, 372] width 1568 height 744
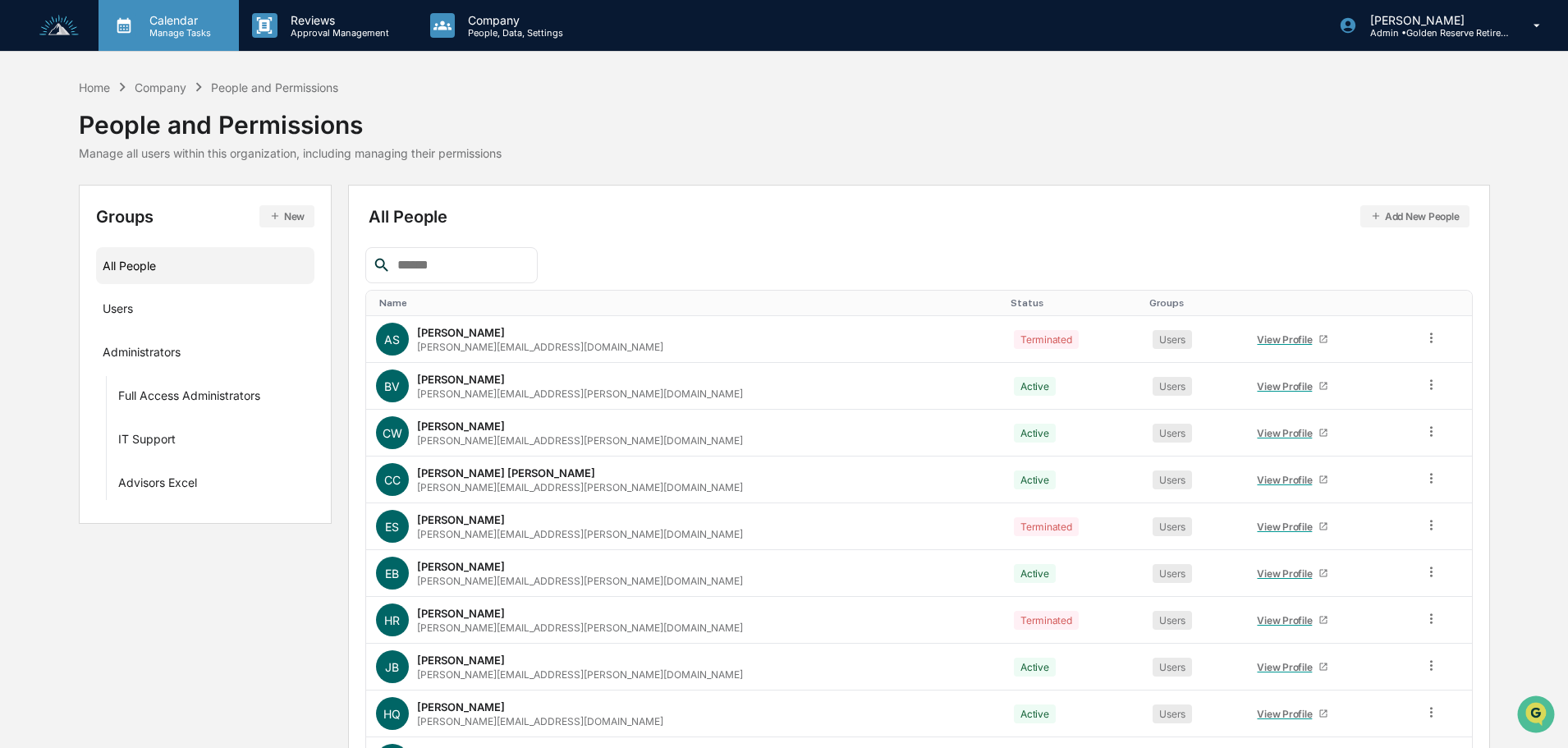
click at [177, 20] on p "Calendar" at bounding box center [178, 20] width 83 height 14
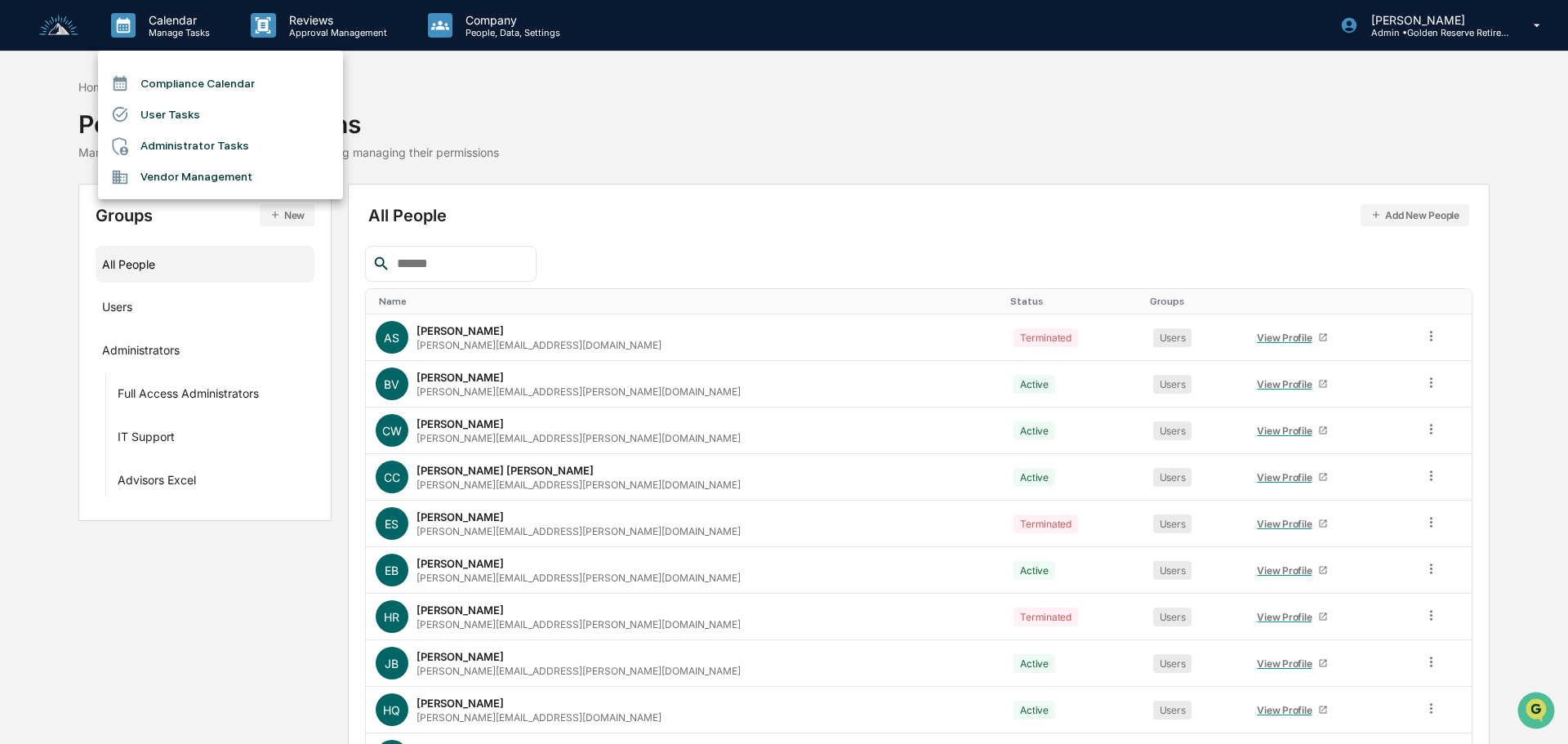
click at [165, 111] on li "User Tasks" at bounding box center [220, 113] width 245 height 31
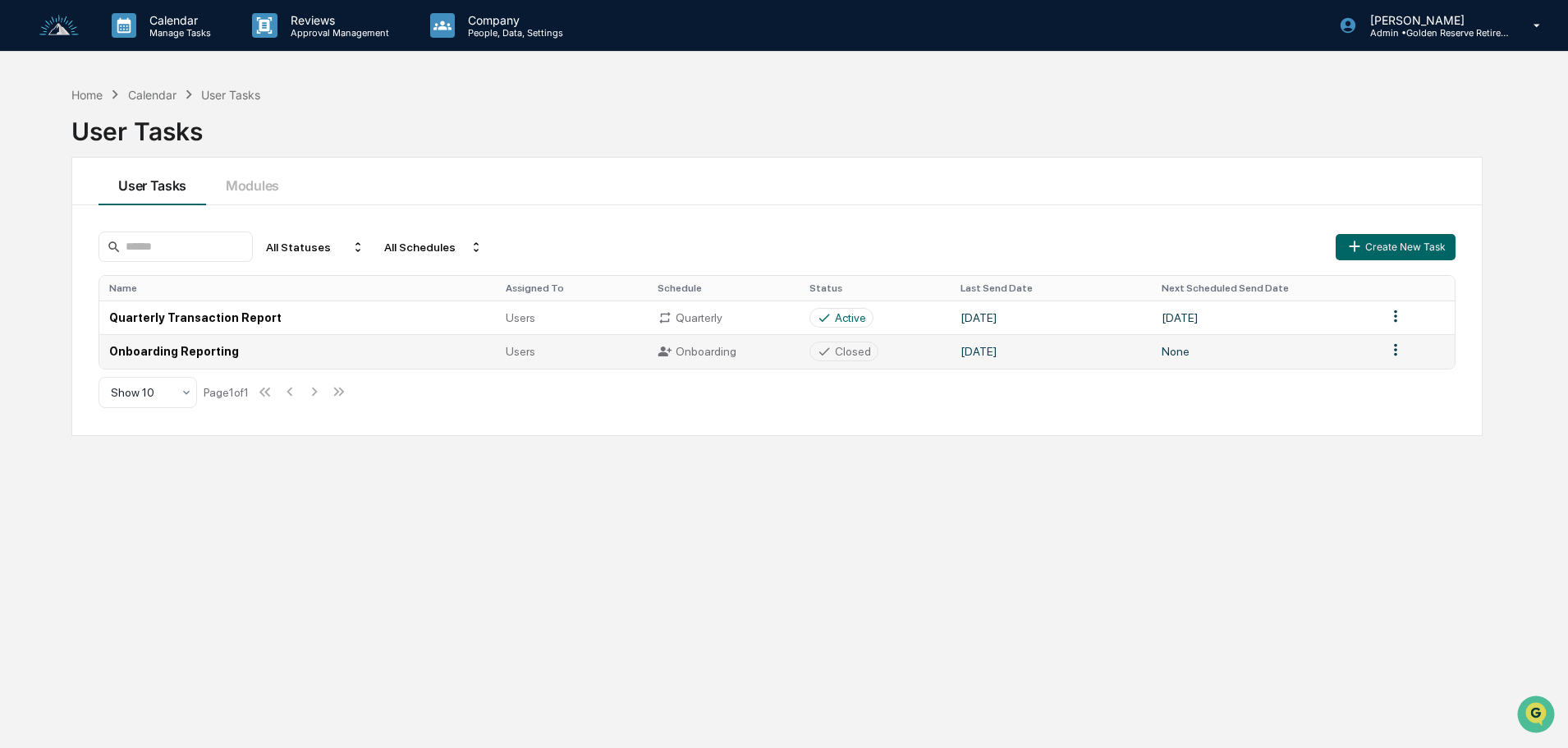
click at [173, 351] on td "Onboarding Reporting" at bounding box center [297, 351] width 397 height 34
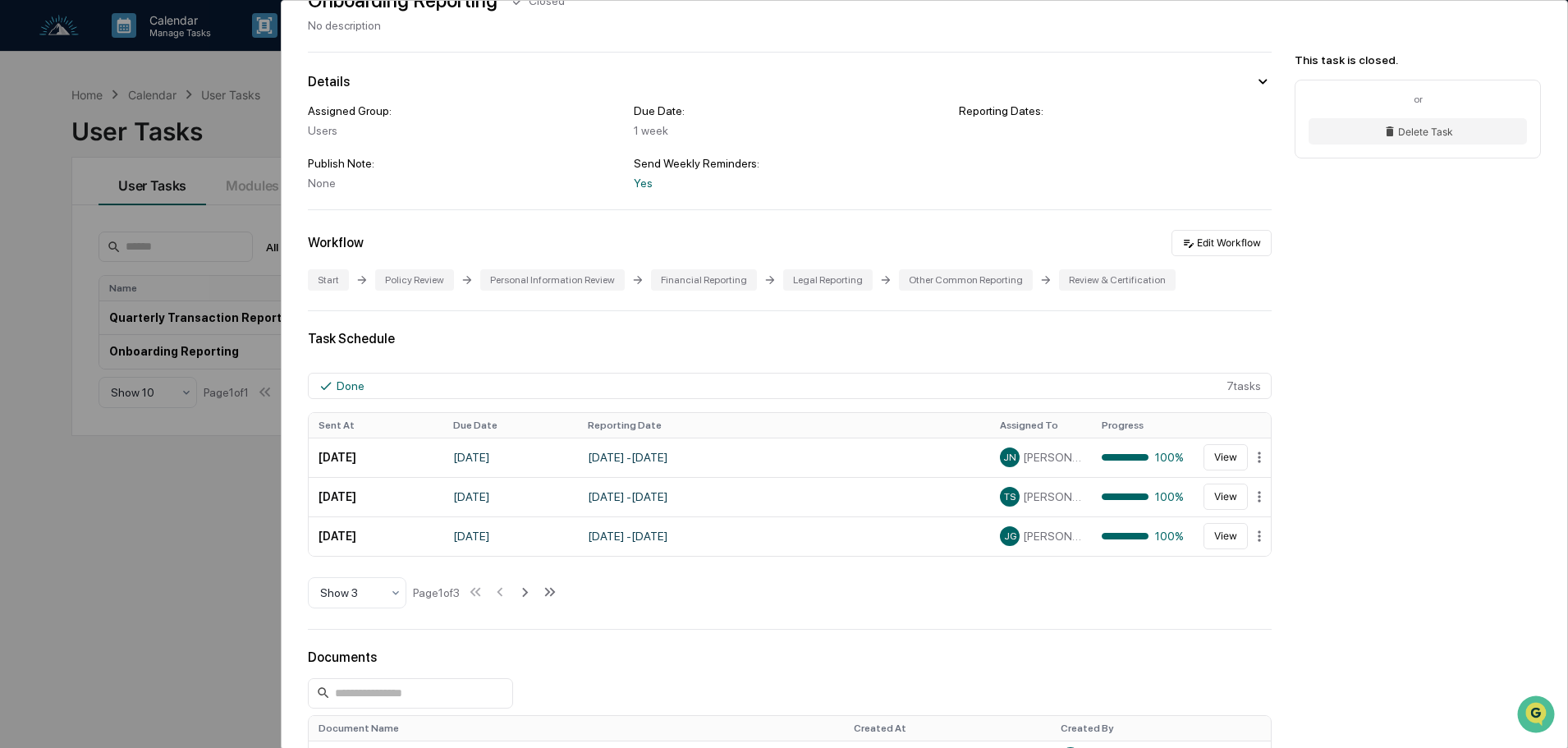
scroll to position [82, 0]
click at [166, 514] on div "User Tasks Onboarding Reporting Onboarding Reporting Closed No description Deta…" at bounding box center [784, 374] width 1568 height 748
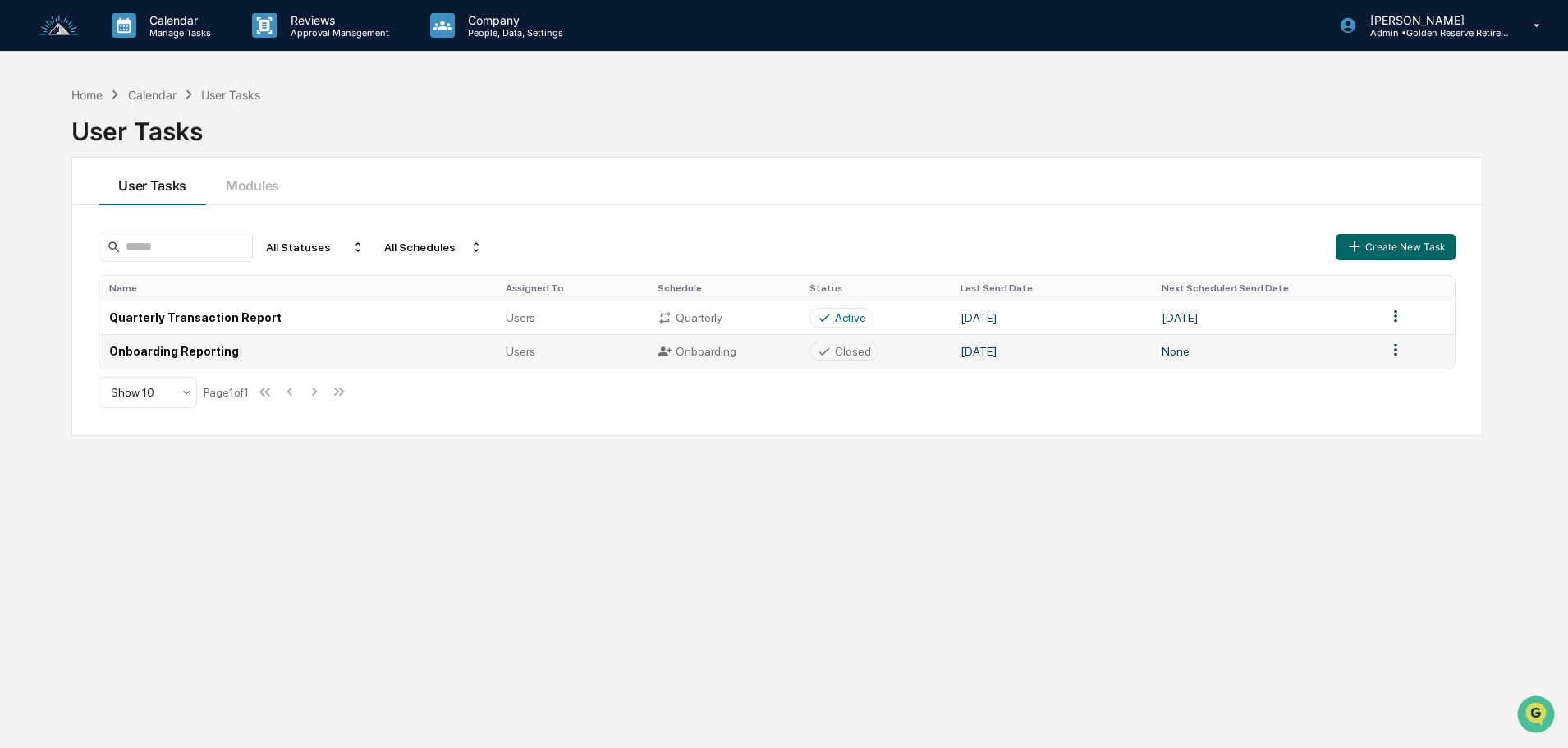
click at [1391, 345] on html "Calendar Manage Tasks Reviews Approval Management Company People, Data, Setting…" at bounding box center [784, 374] width 1568 height 748
click at [1391, 345] on html "Calendar Manage Tasks Reviews Approval Management Company People, Data, Setting…" at bounding box center [788, 374] width 1576 height 748
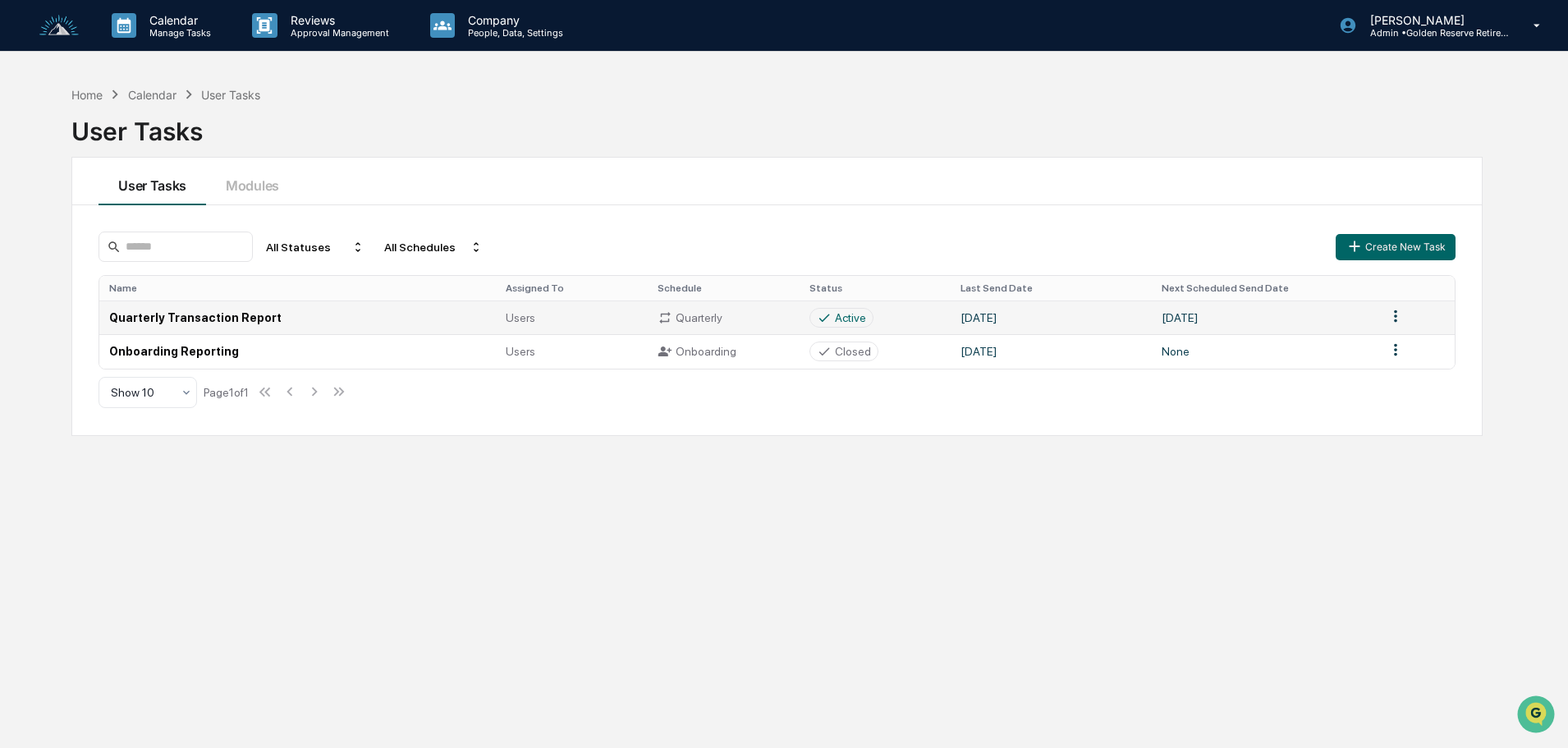
click at [193, 315] on td "Quarterly Transaction Report" at bounding box center [297, 317] width 397 height 34
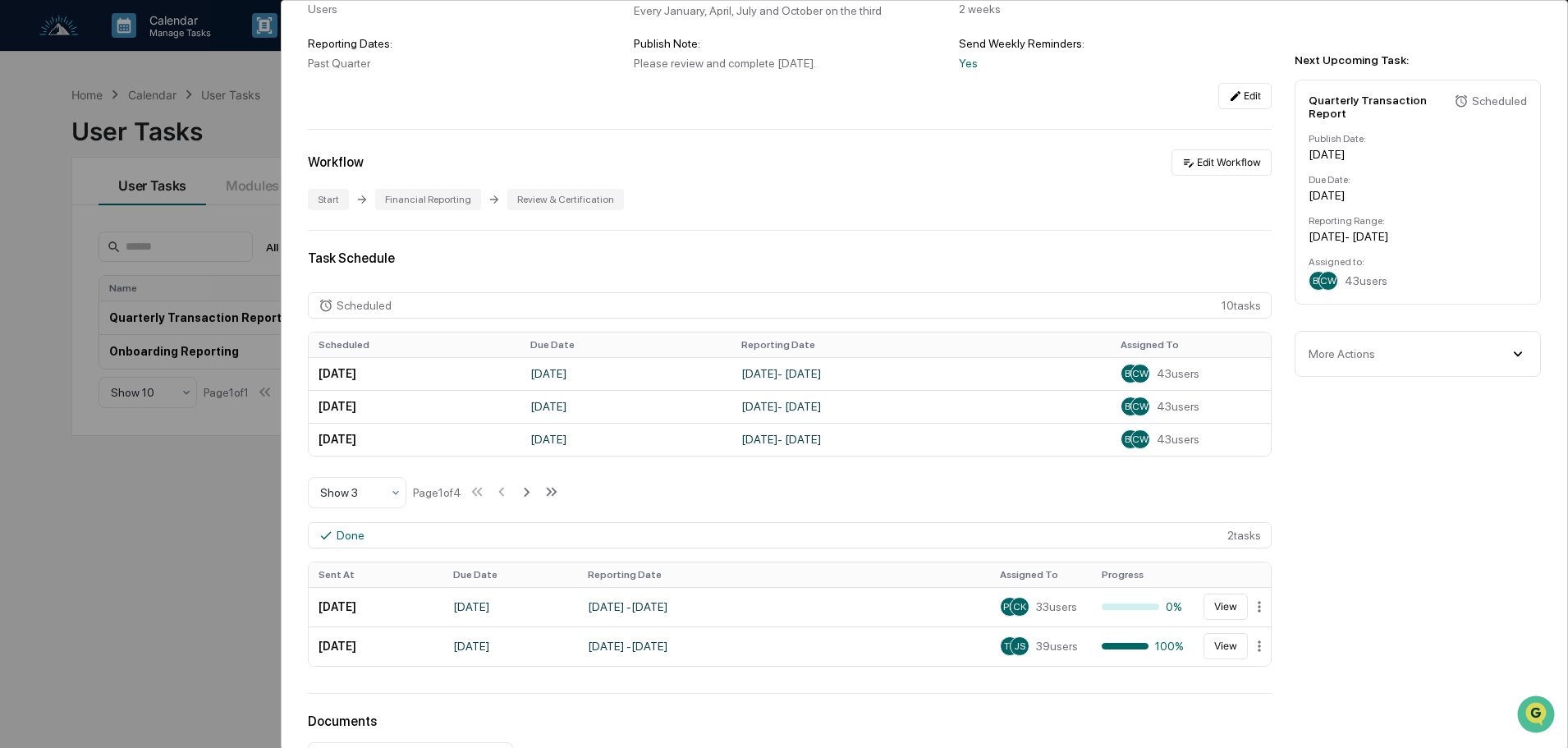
scroll to position [82, 0]
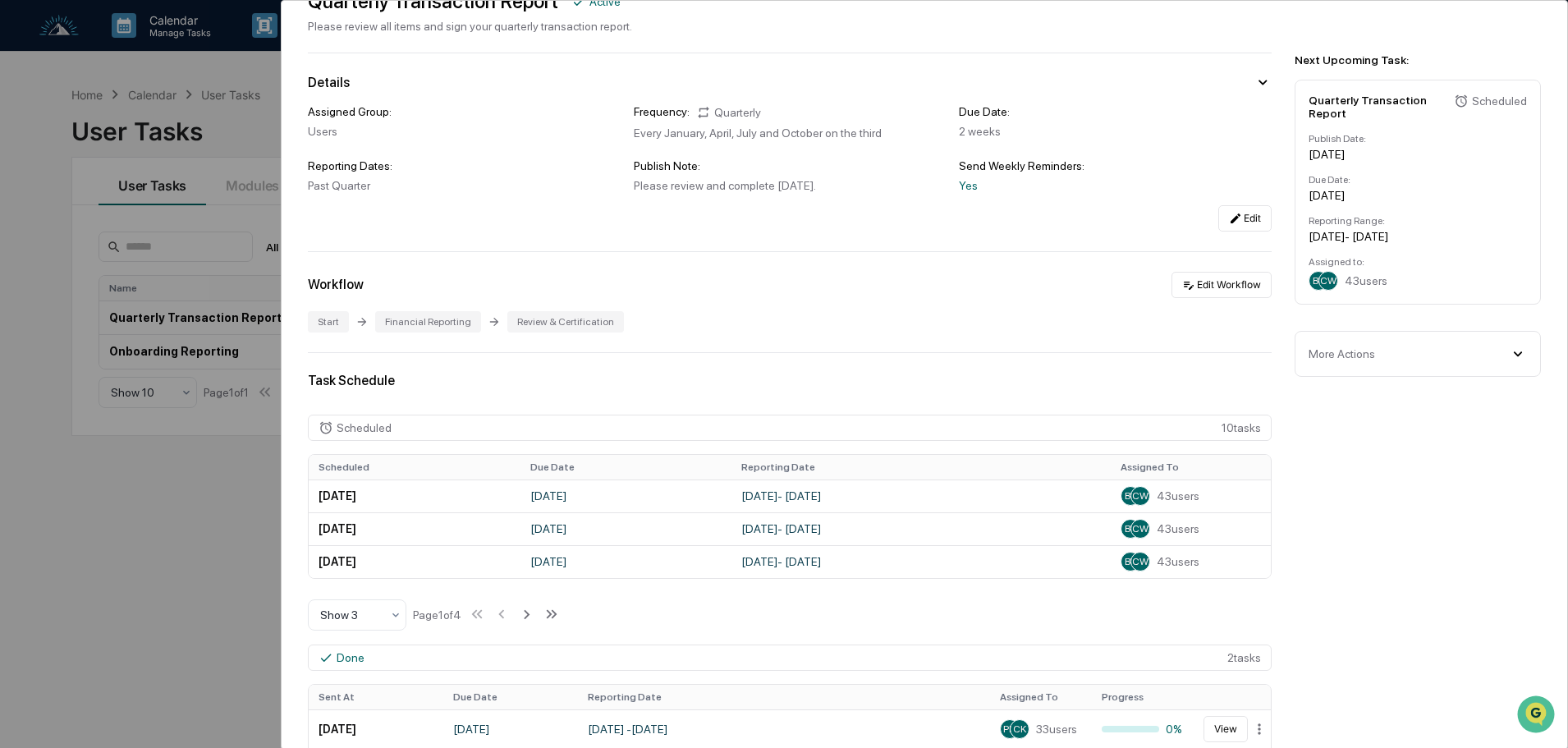
click at [198, 576] on div "User Tasks Quarterly Transaction Report Quarterly Transaction Report Active Ple…" at bounding box center [784, 374] width 1568 height 748
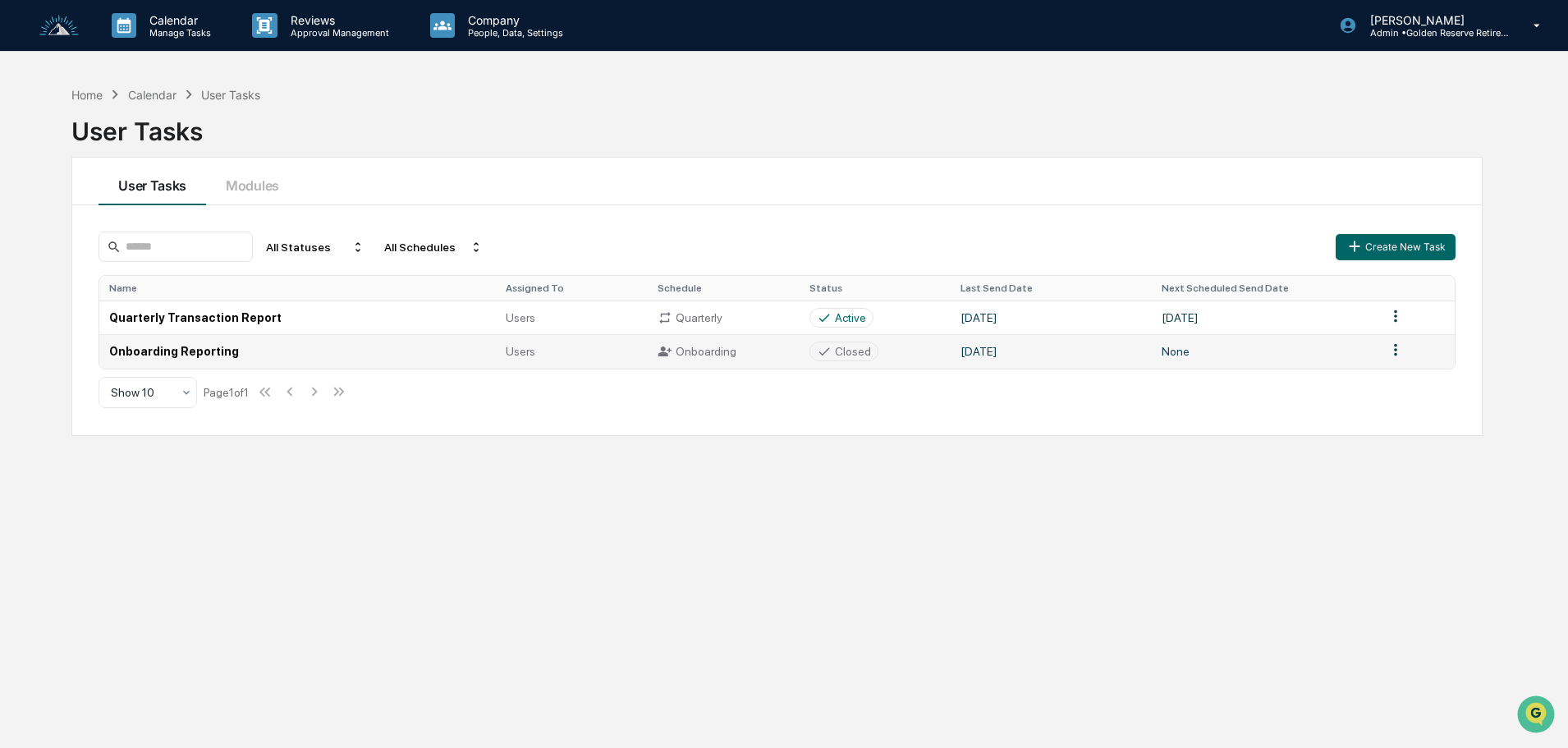
click at [195, 353] on td "Onboarding Reporting" at bounding box center [297, 351] width 397 height 34
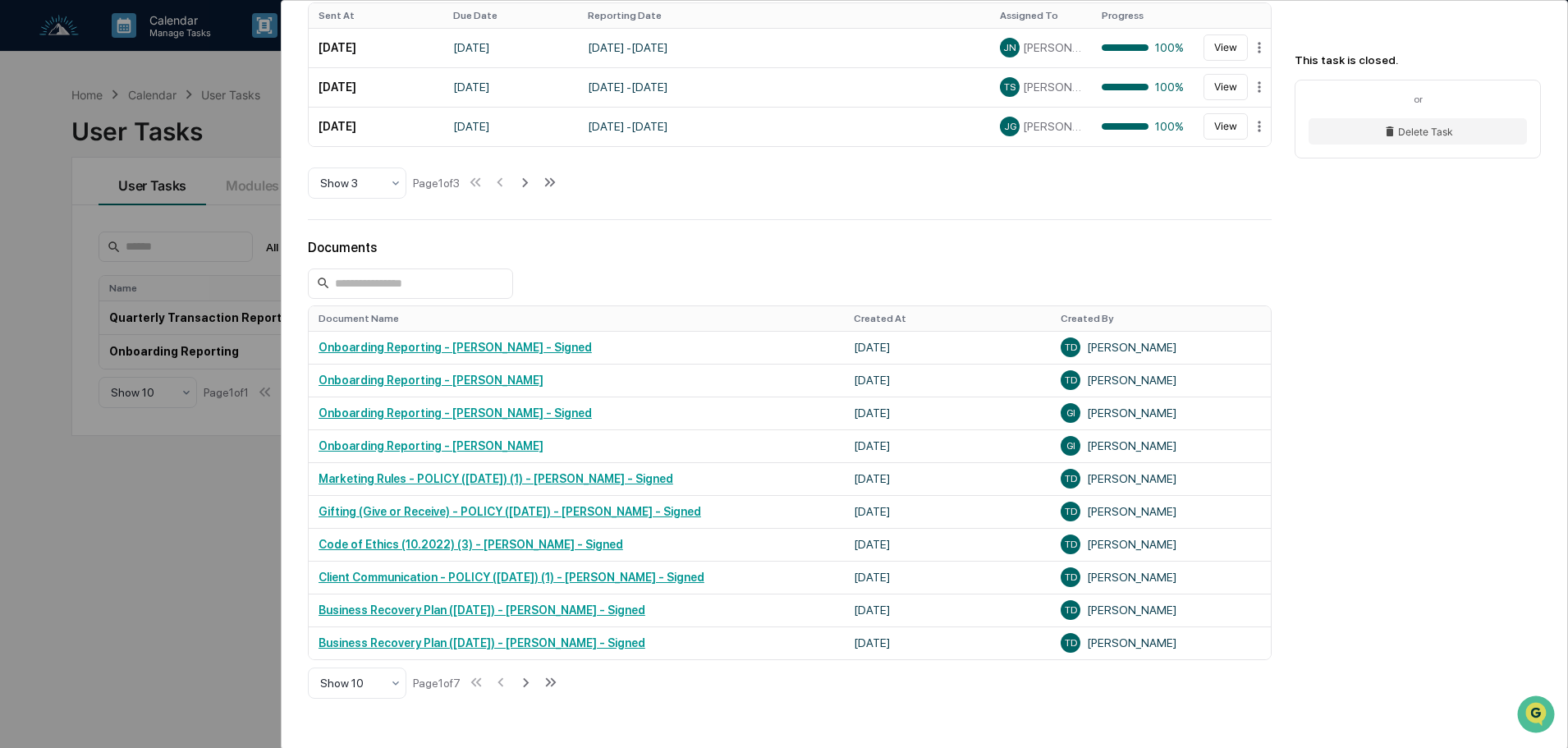
scroll to position [575, 0]
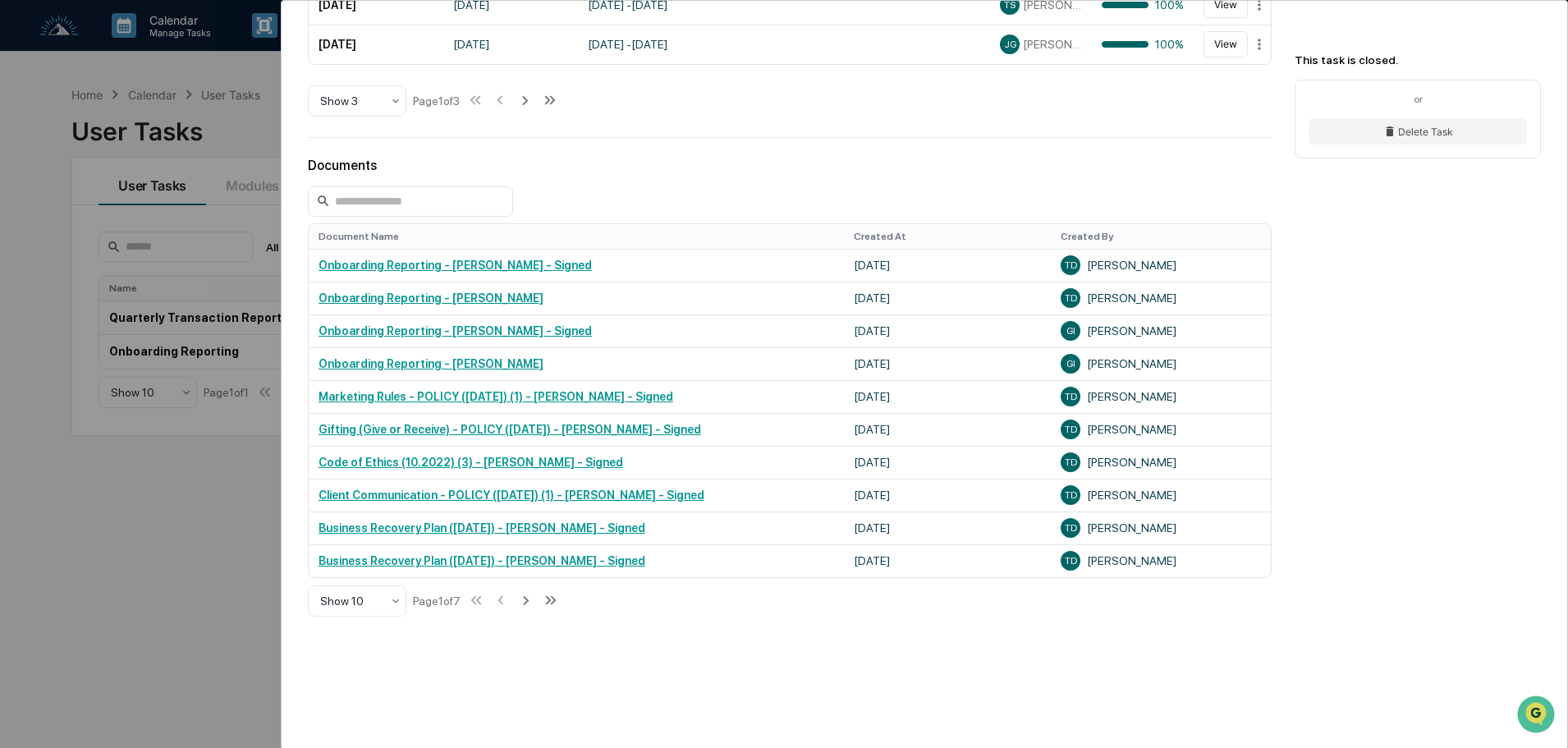
click at [154, 540] on div "User Tasks Onboarding Reporting Onboarding Reporting Closed No description Deta…" at bounding box center [784, 374] width 1568 height 748
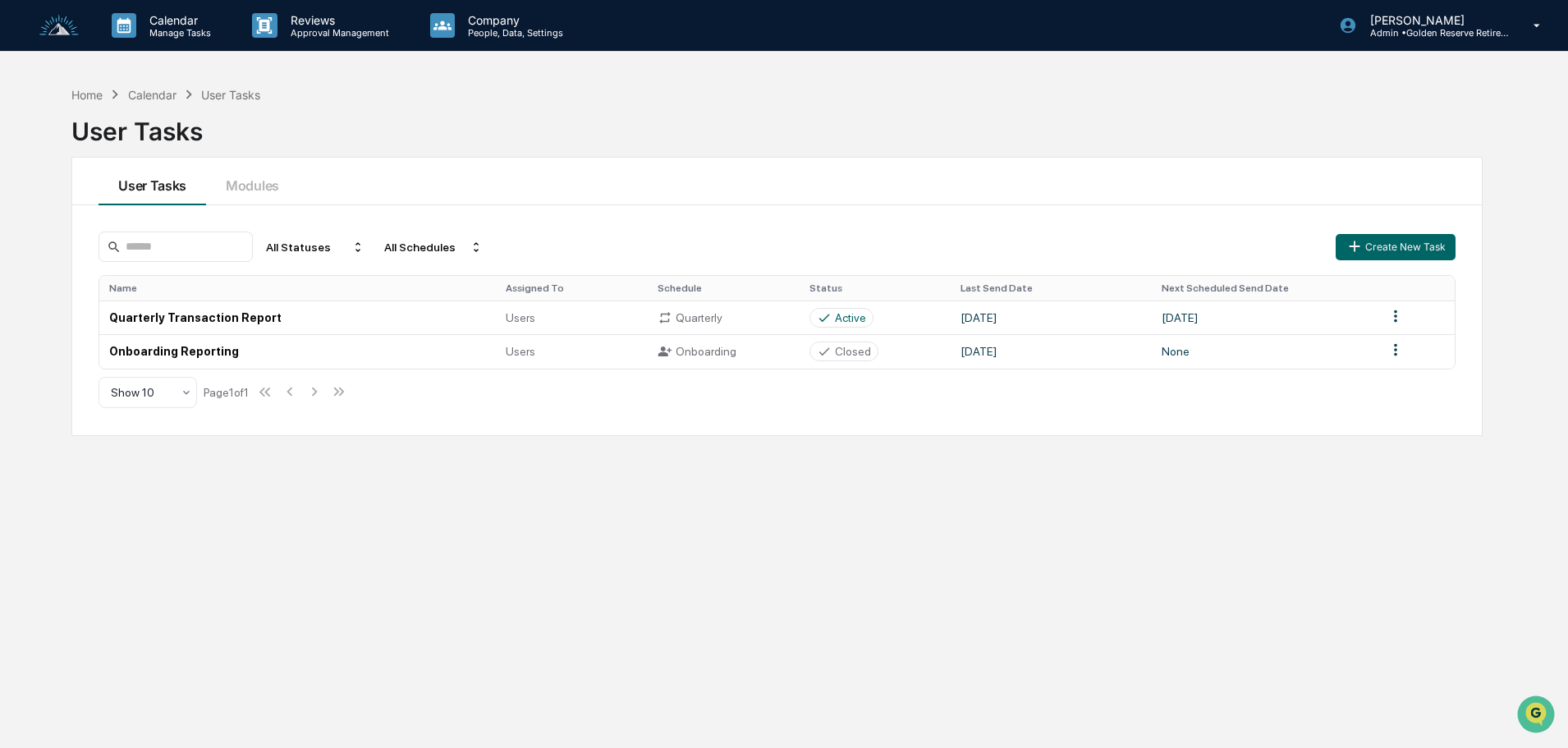
click at [58, 30] on img at bounding box center [59, 26] width 40 height 22
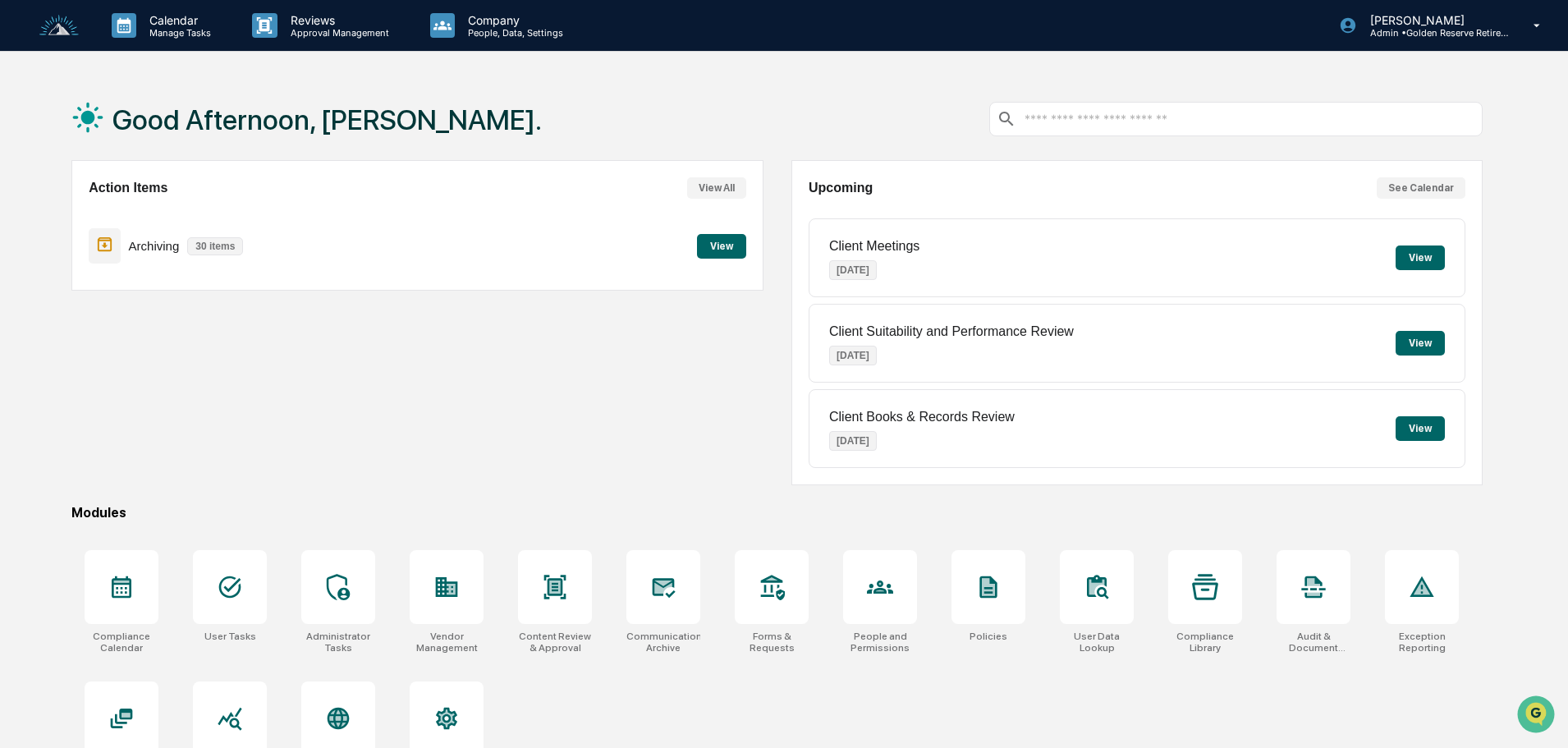
click at [719, 250] on button "View" at bounding box center [722, 247] width 49 height 25
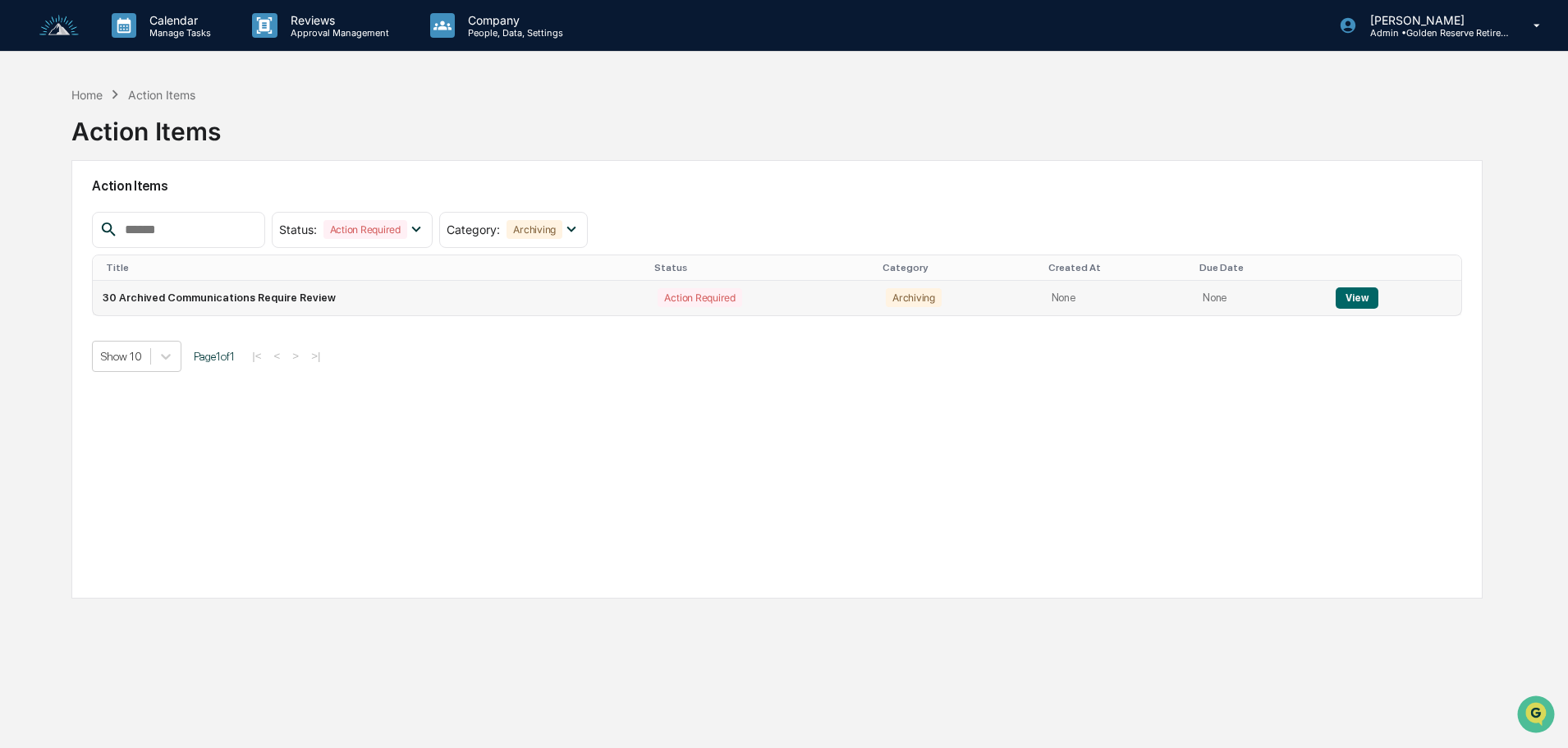
click at [1340, 295] on button "View" at bounding box center [1356, 298] width 42 height 21
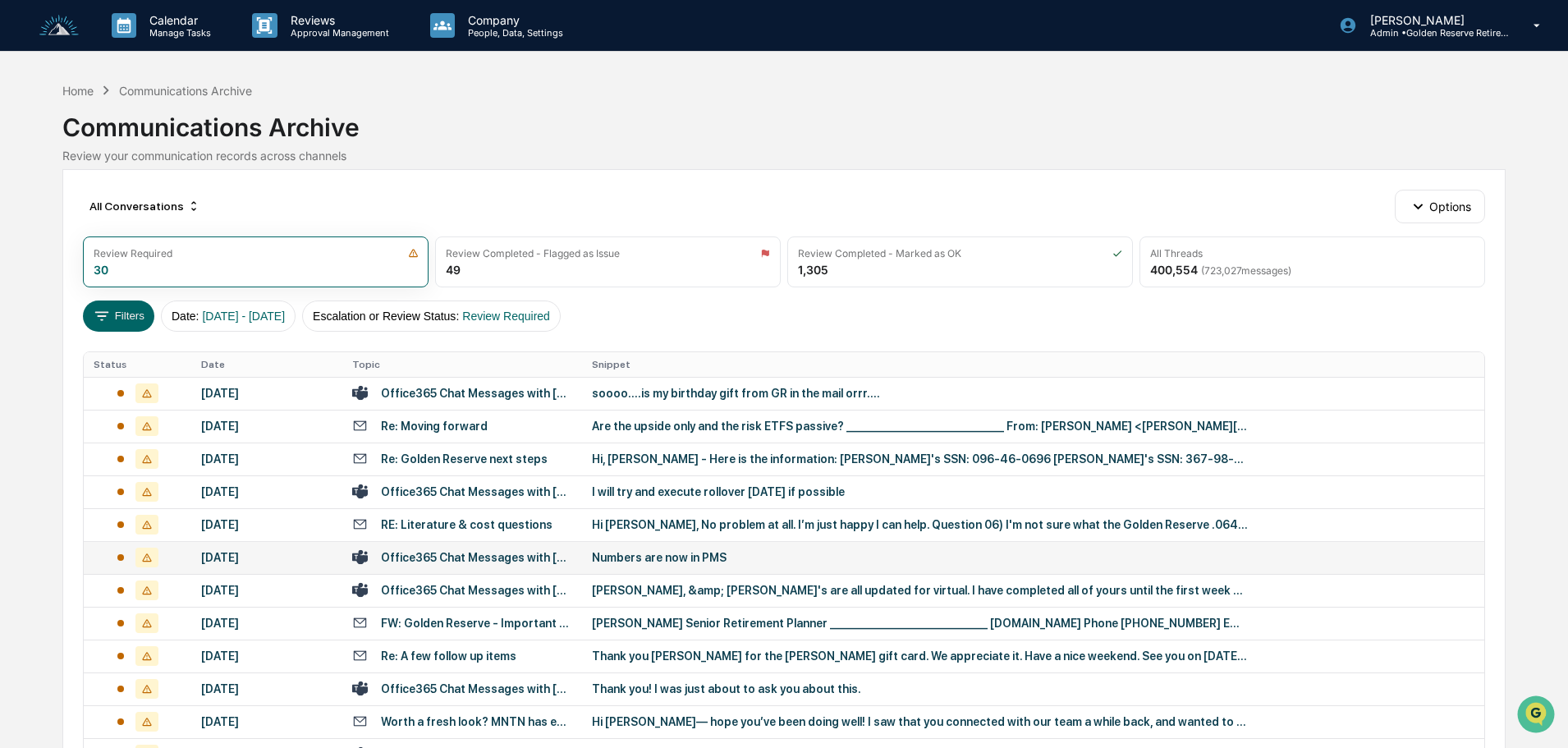
scroll to position [82, 0]
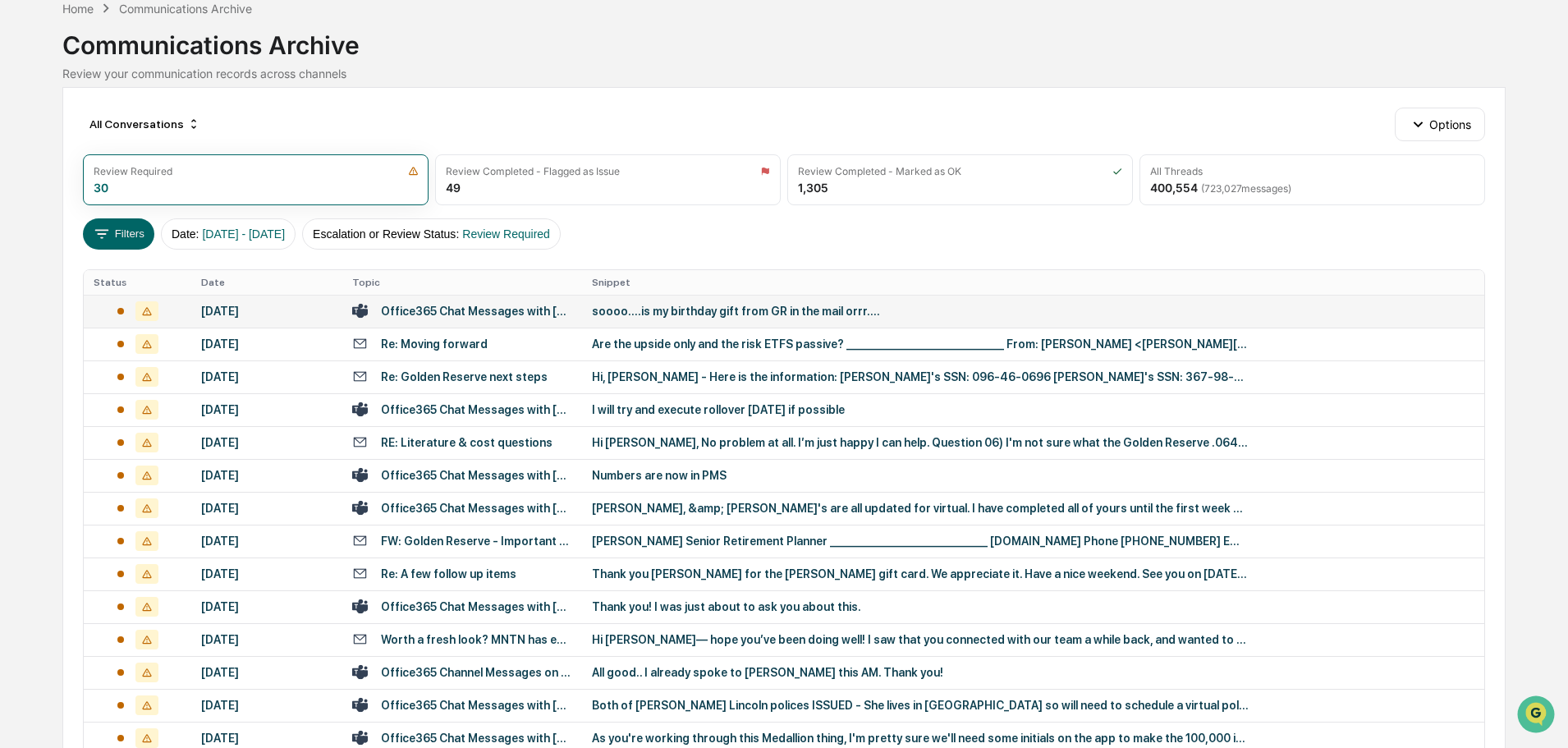
click at [722, 309] on div "soooo....is my birthday gift from GR in the mail orrr...." at bounding box center [920, 311] width 657 height 13
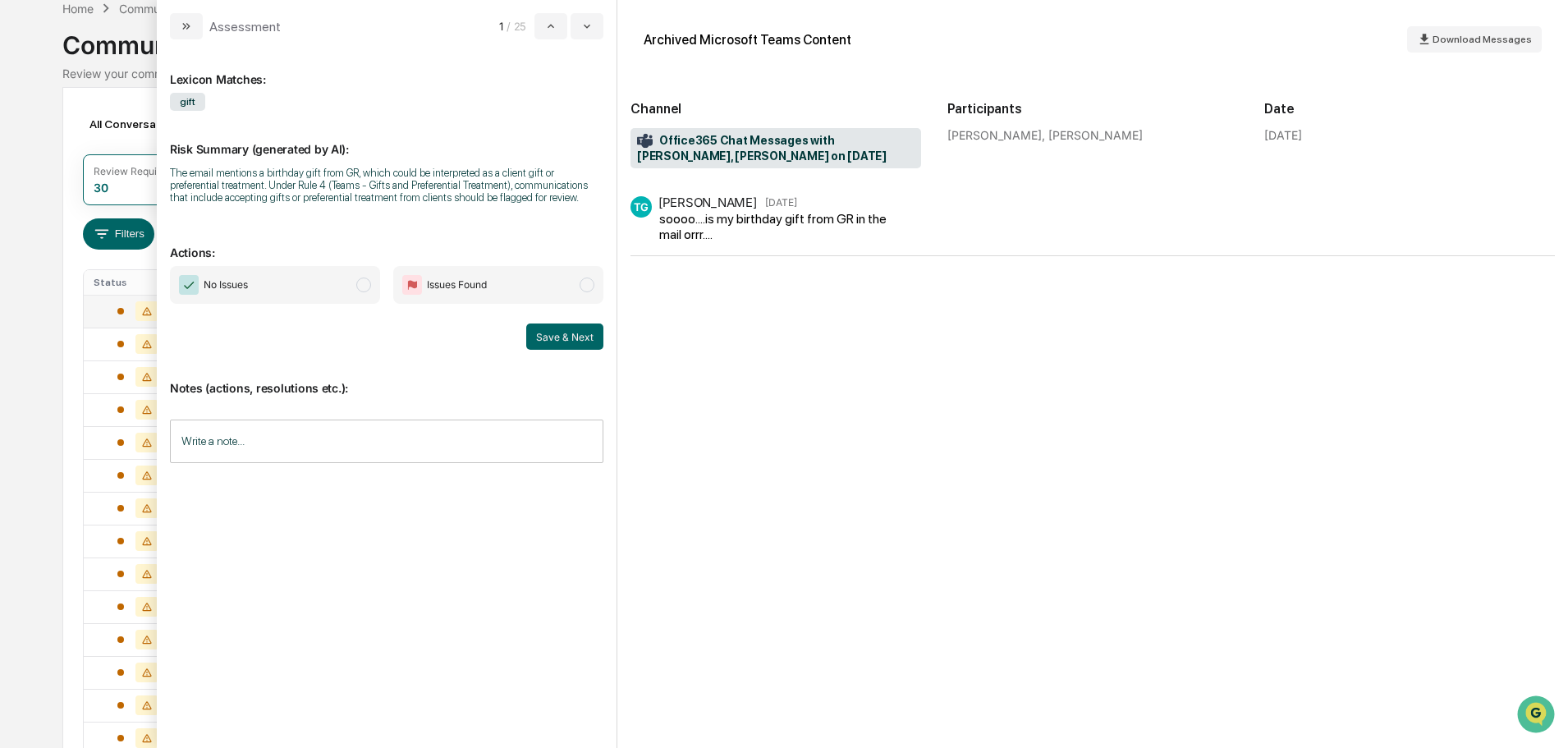
click at [336, 285] on span "No Issues" at bounding box center [275, 285] width 210 height 38
click at [558, 337] on button "Save & Next" at bounding box center [564, 337] width 77 height 27
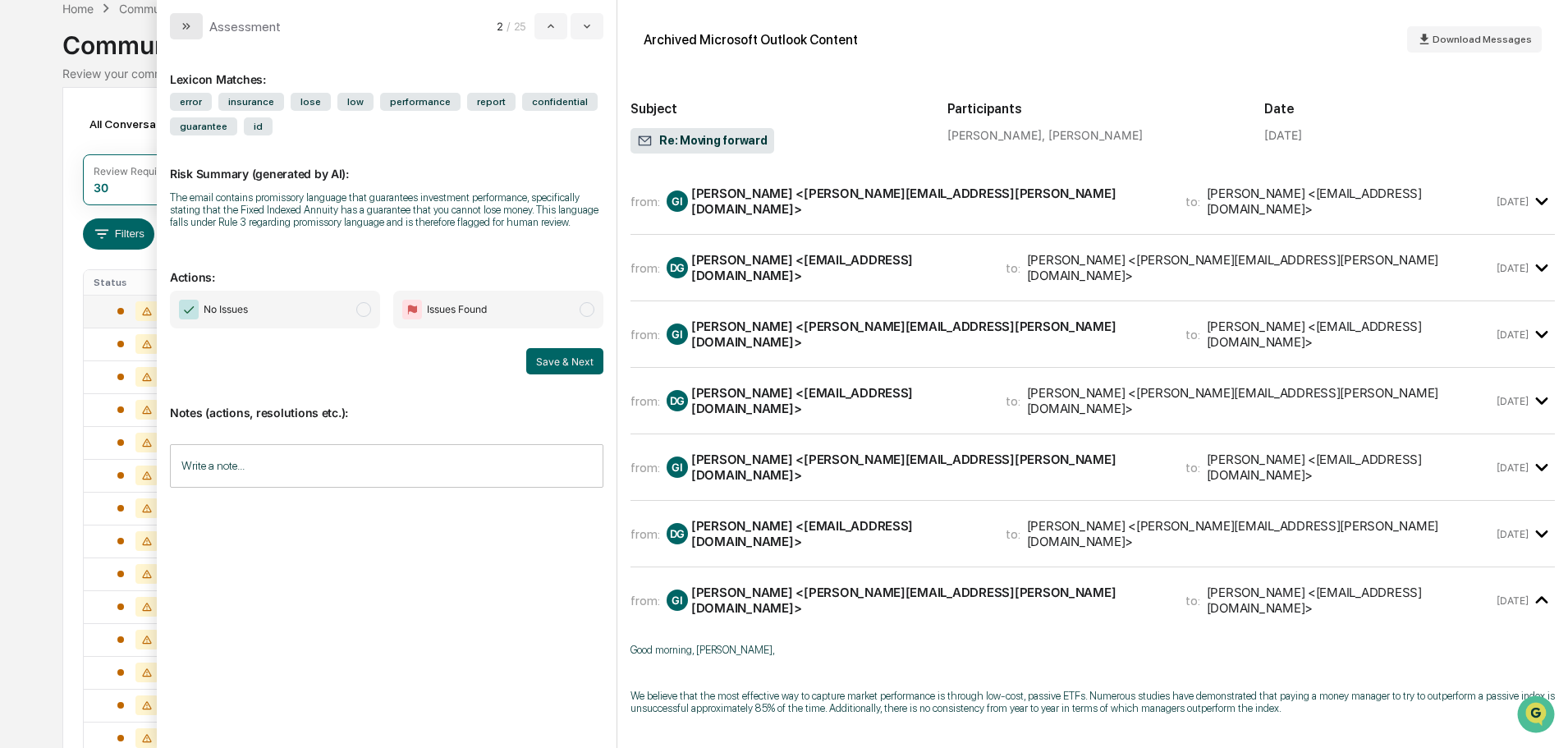
click at [183, 30] on icon "modal" at bounding box center [186, 26] width 13 height 13
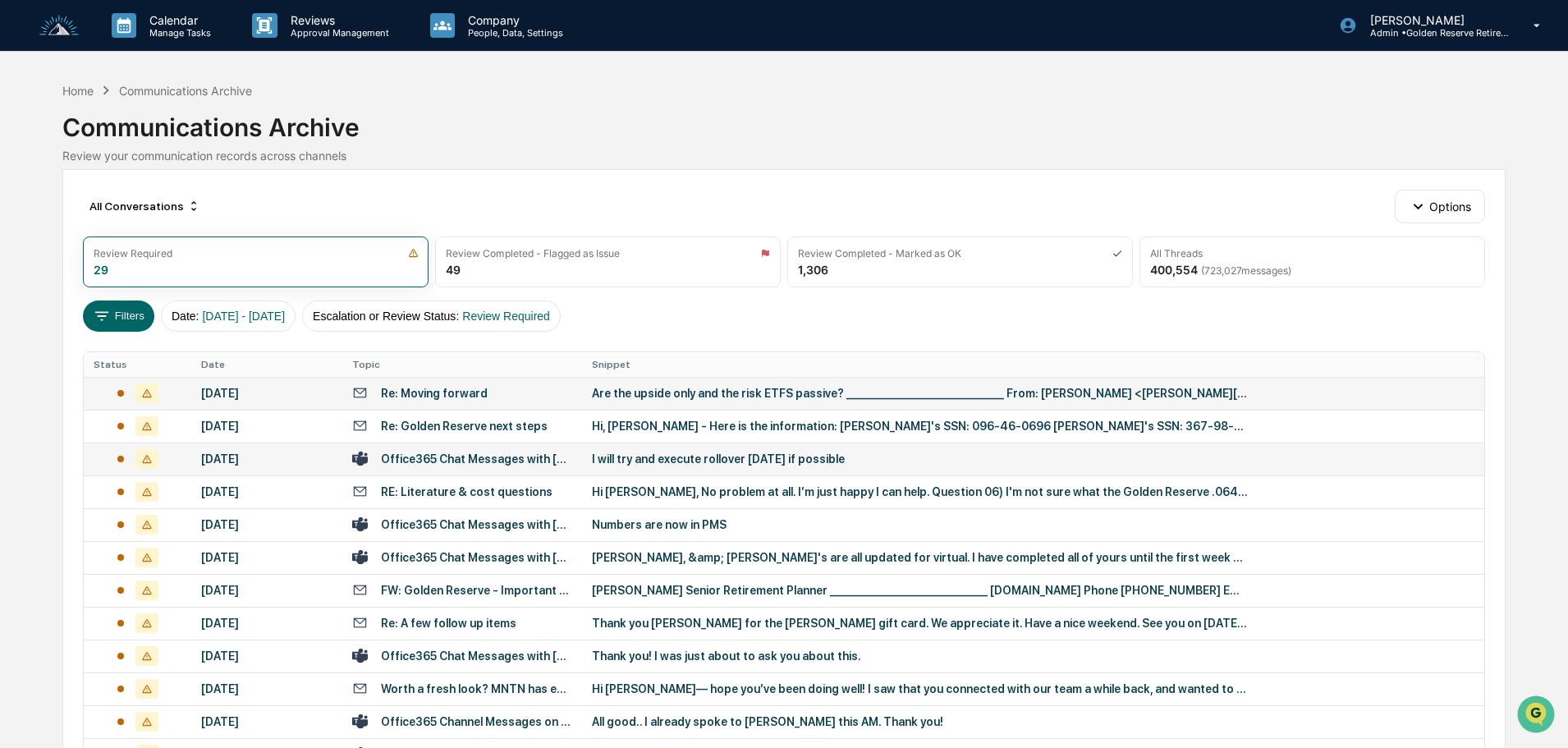
click at [713, 466] on td "I will try and execute rollover [DATE] if possible" at bounding box center [1033, 459] width 902 height 33
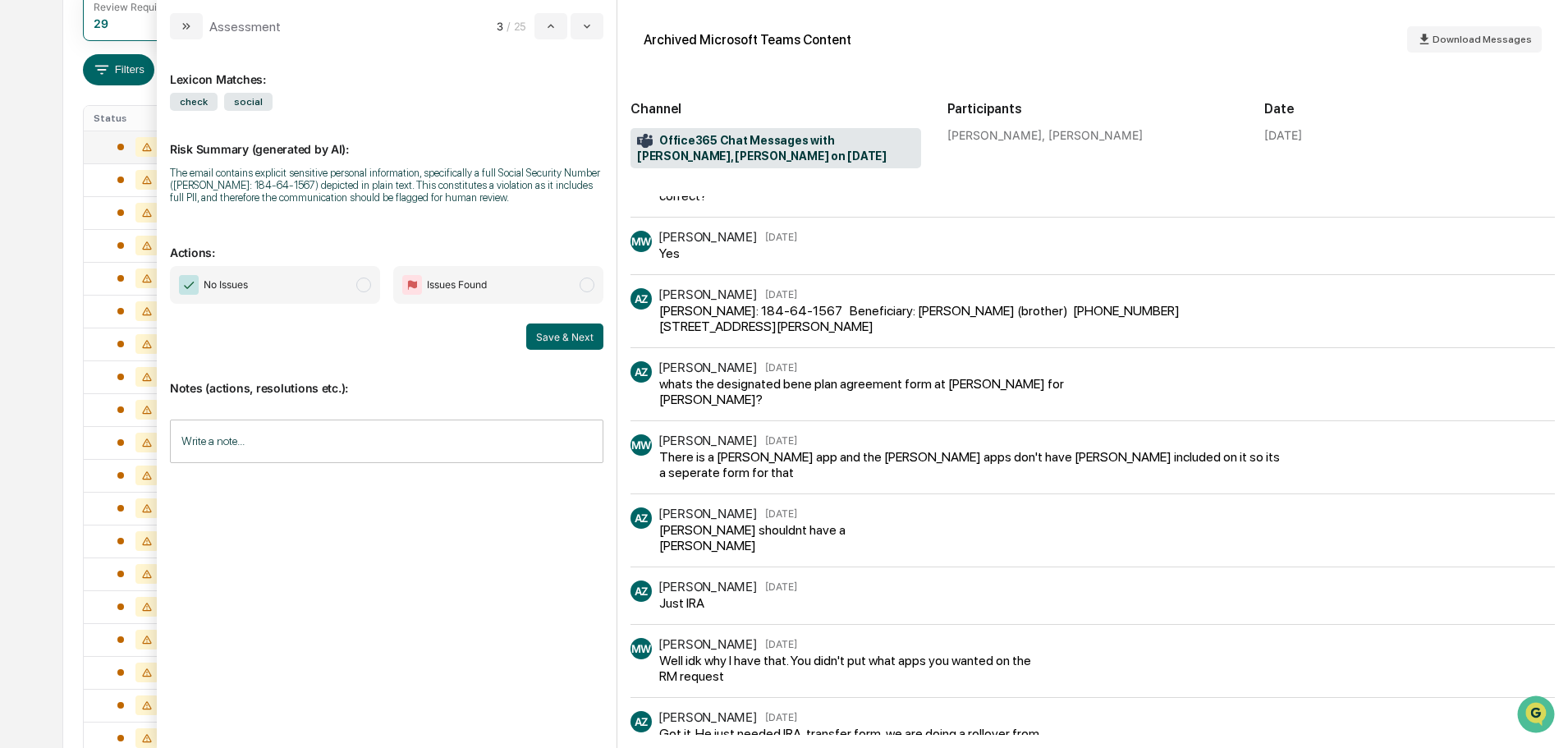
scroll to position [364, 0]
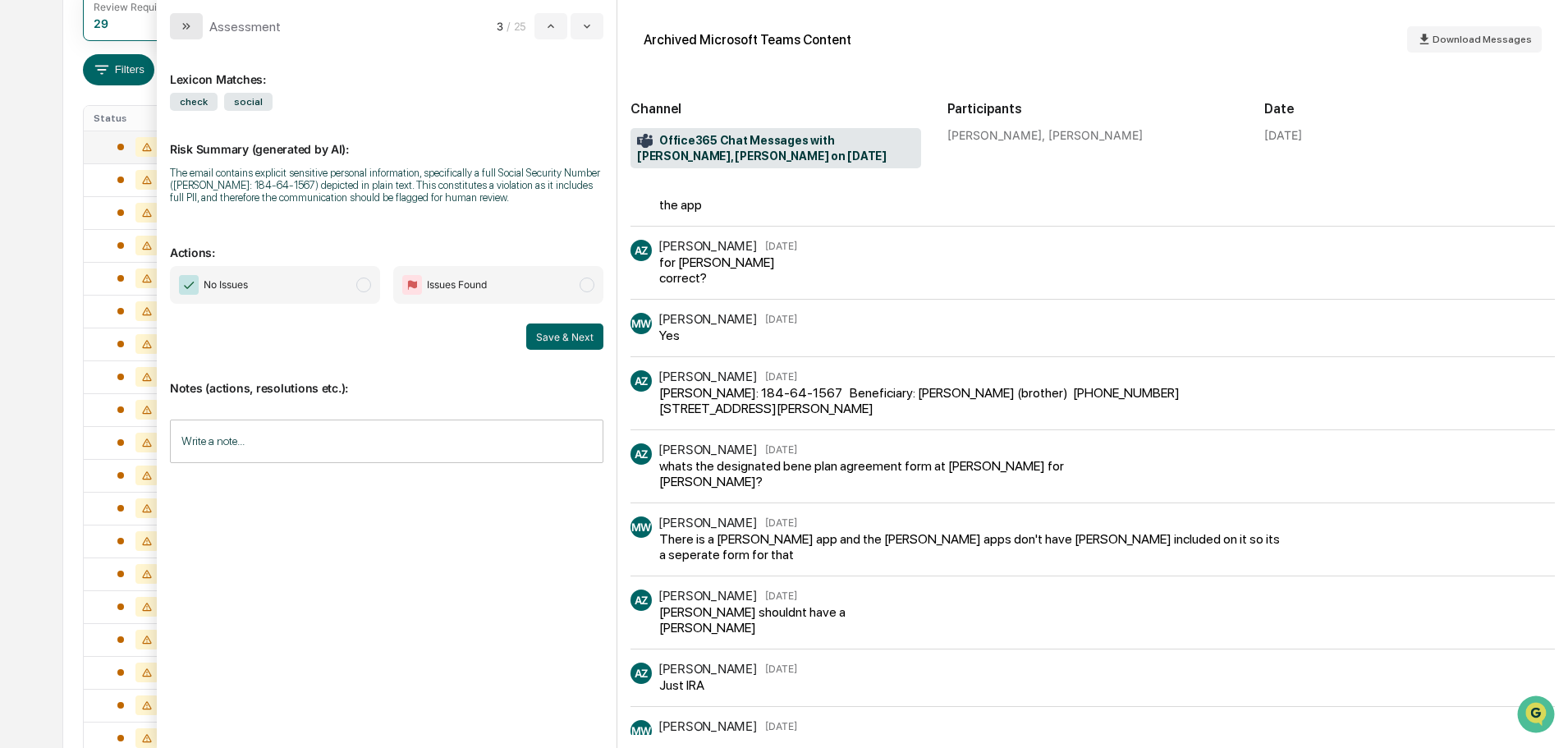
click at [194, 27] on button "modal" at bounding box center [186, 27] width 33 height 27
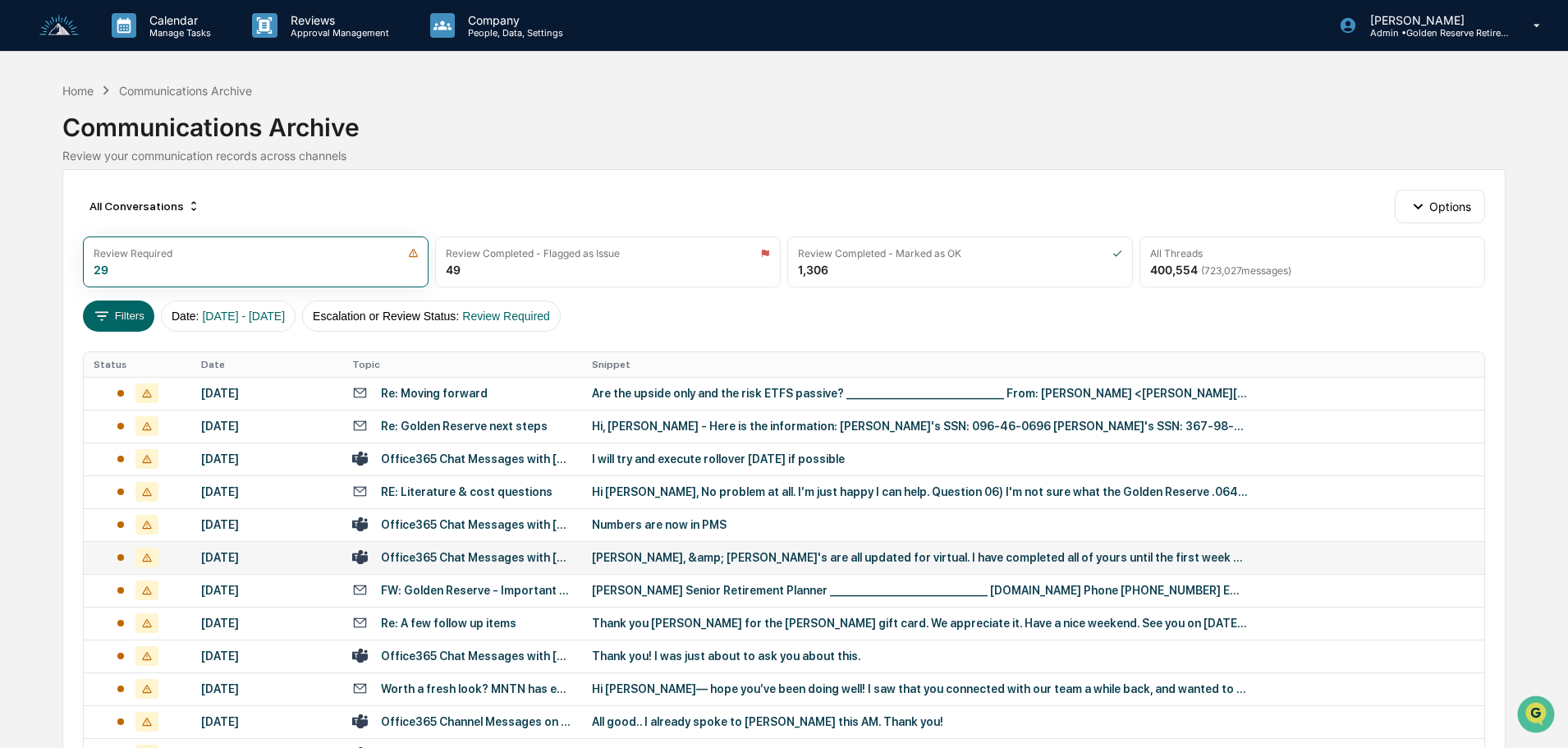
click at [687, 558] on div "[PERSON_NAME], &amp; [PERSON_NAME]'s are all updated for virtual. I have comple…" at bounding box center [920, 557] width 657 height 13
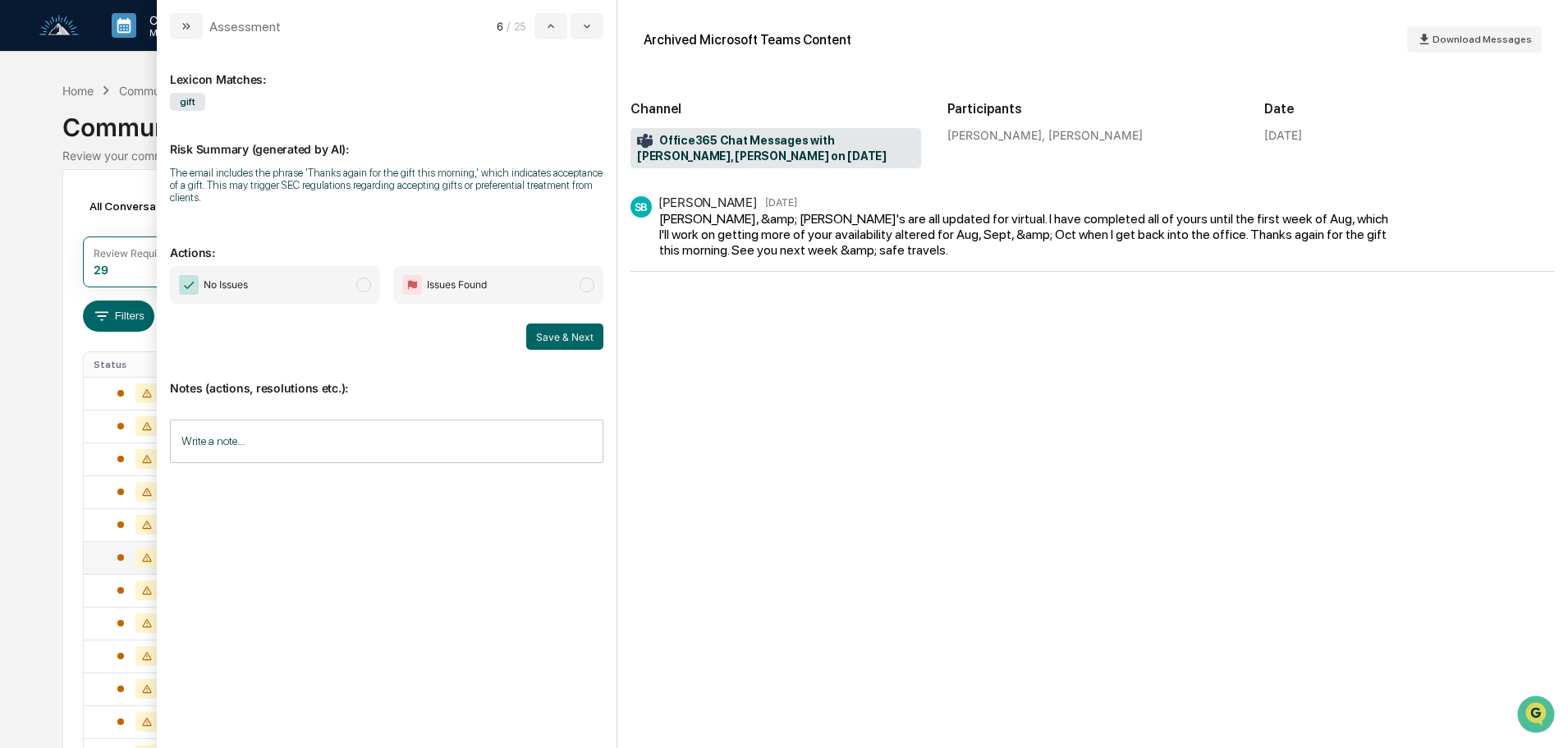
click at [317, 294] on span "No Issues" at bounding box center [275, 285] width 210 height 38
click at [582, 335] on button "Save & Next" at bounding box center [564, 337] width 77 height 27
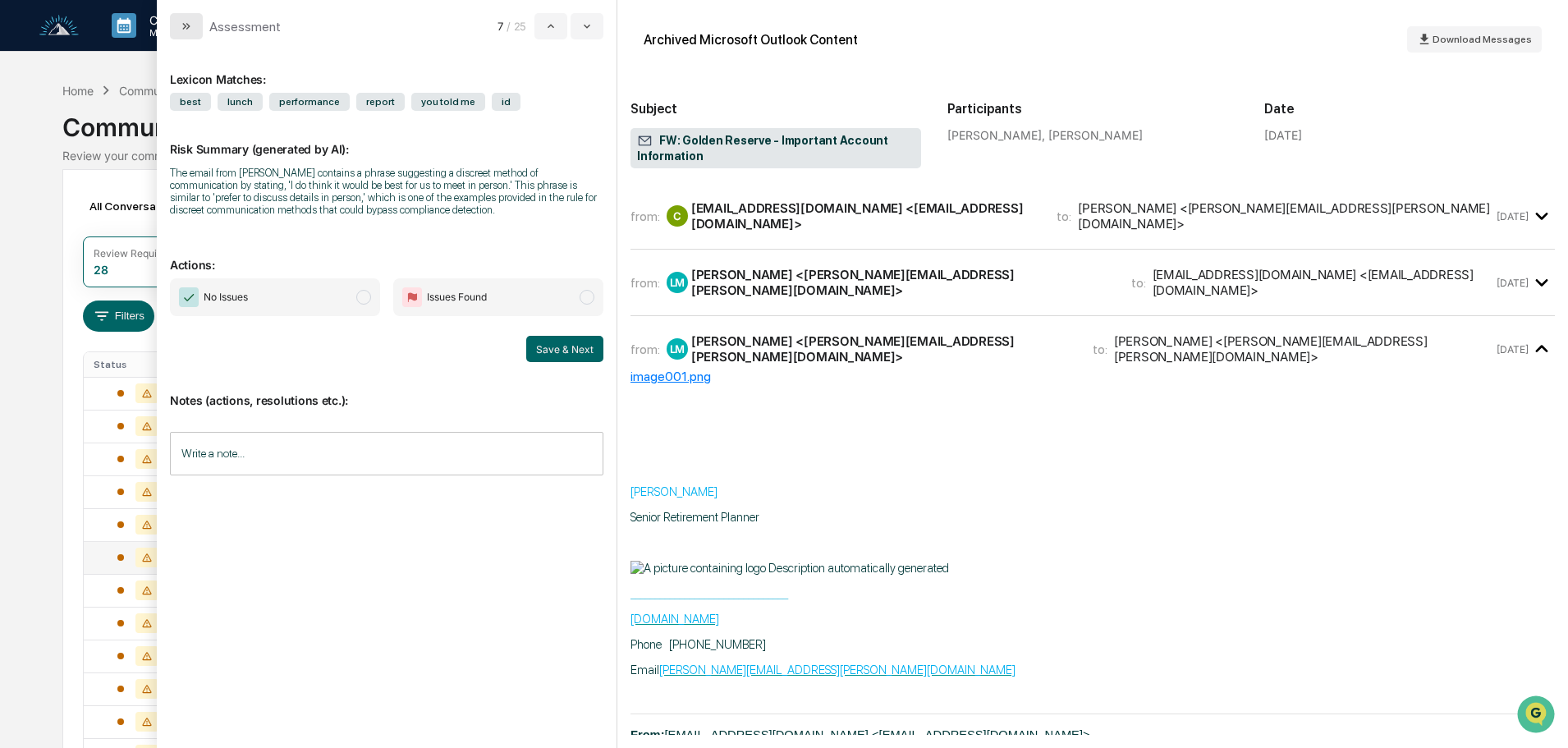
click at [188, 24] on icon "modal" at bounding box center [186, 26] width 13 height 13
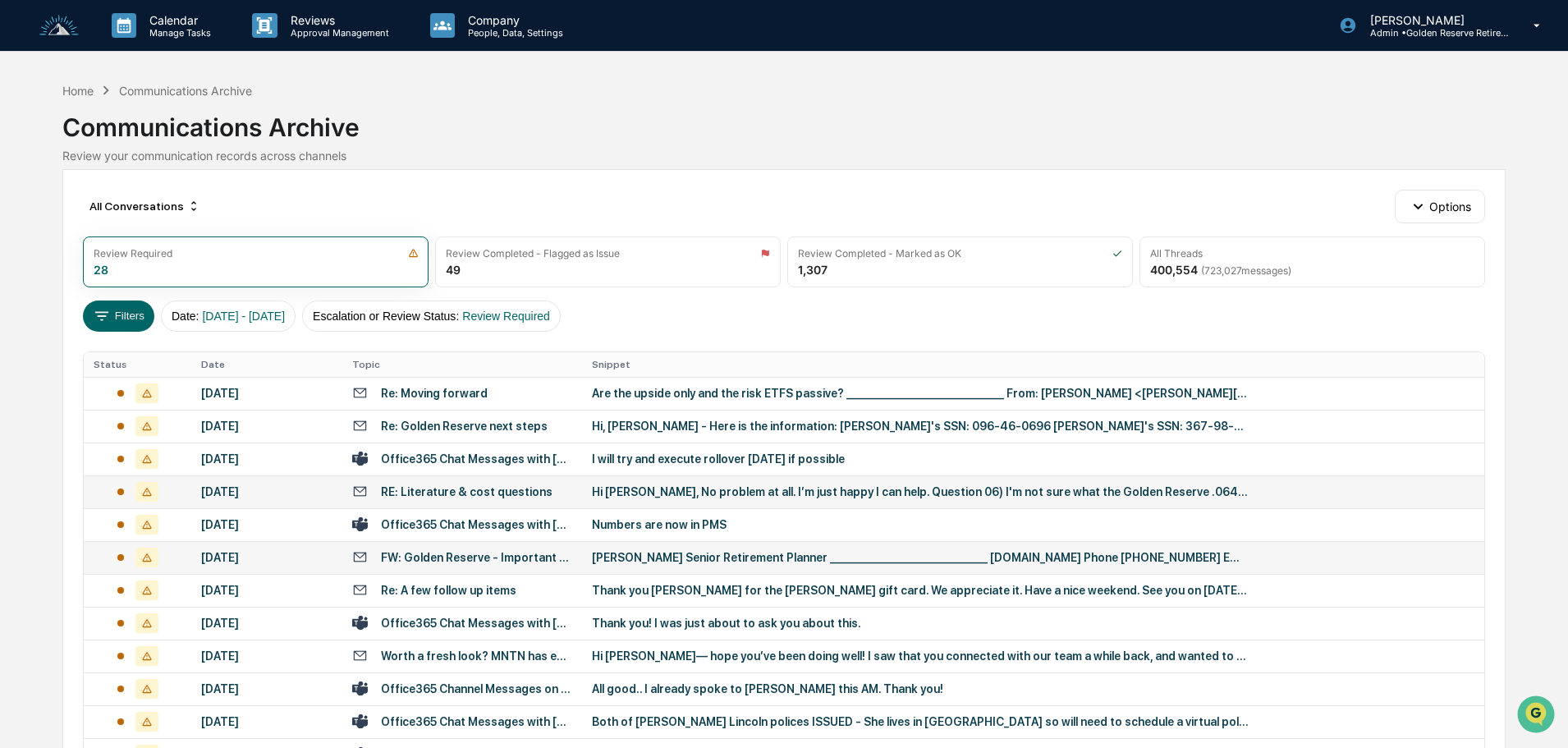
click at [787, 492] on div "Hi [PERSON_NAME], No problem at all. I’m just happy I can help. Question 06) I'…" at bounding box center [920, 492] width 657 height 13
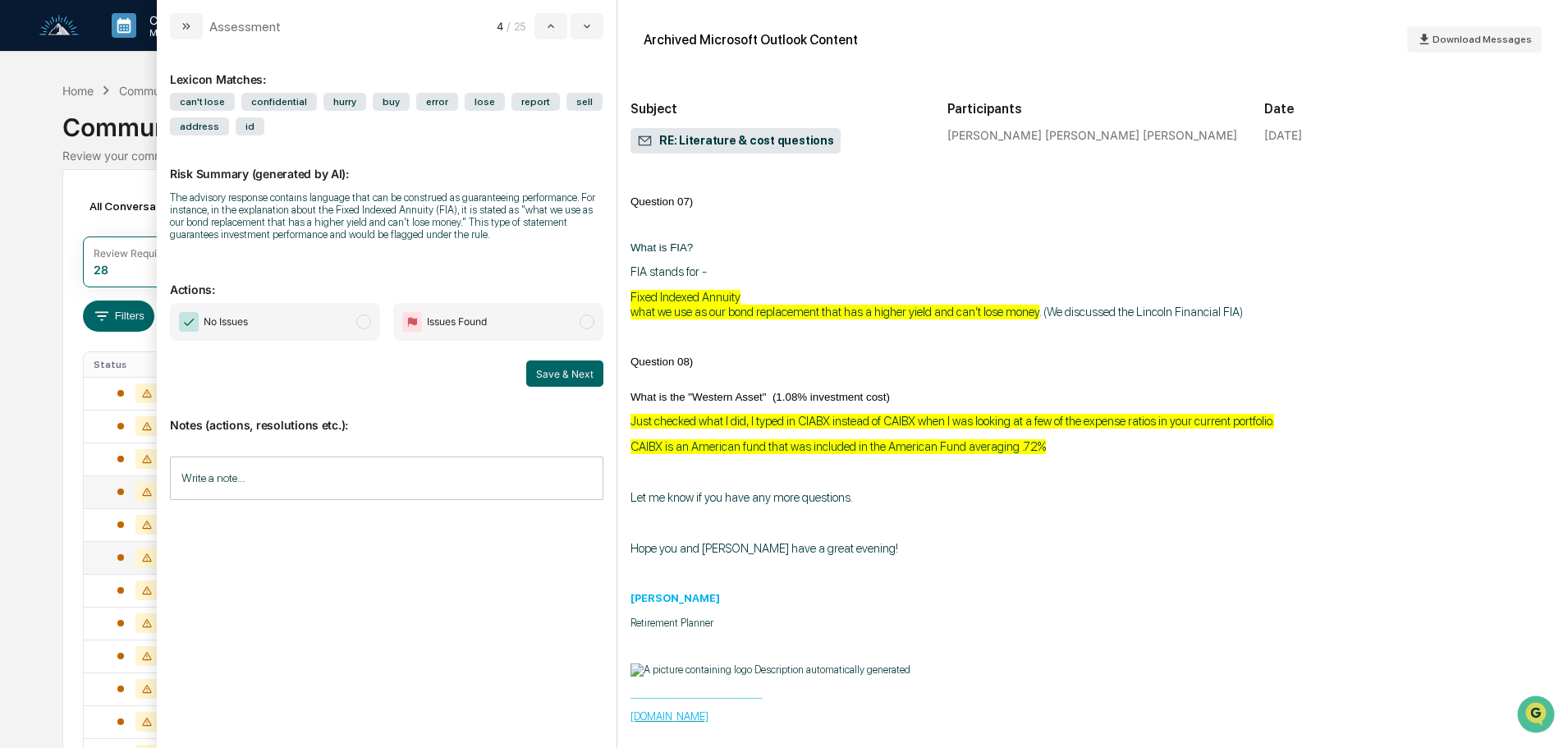
scroll to position [575, 0]
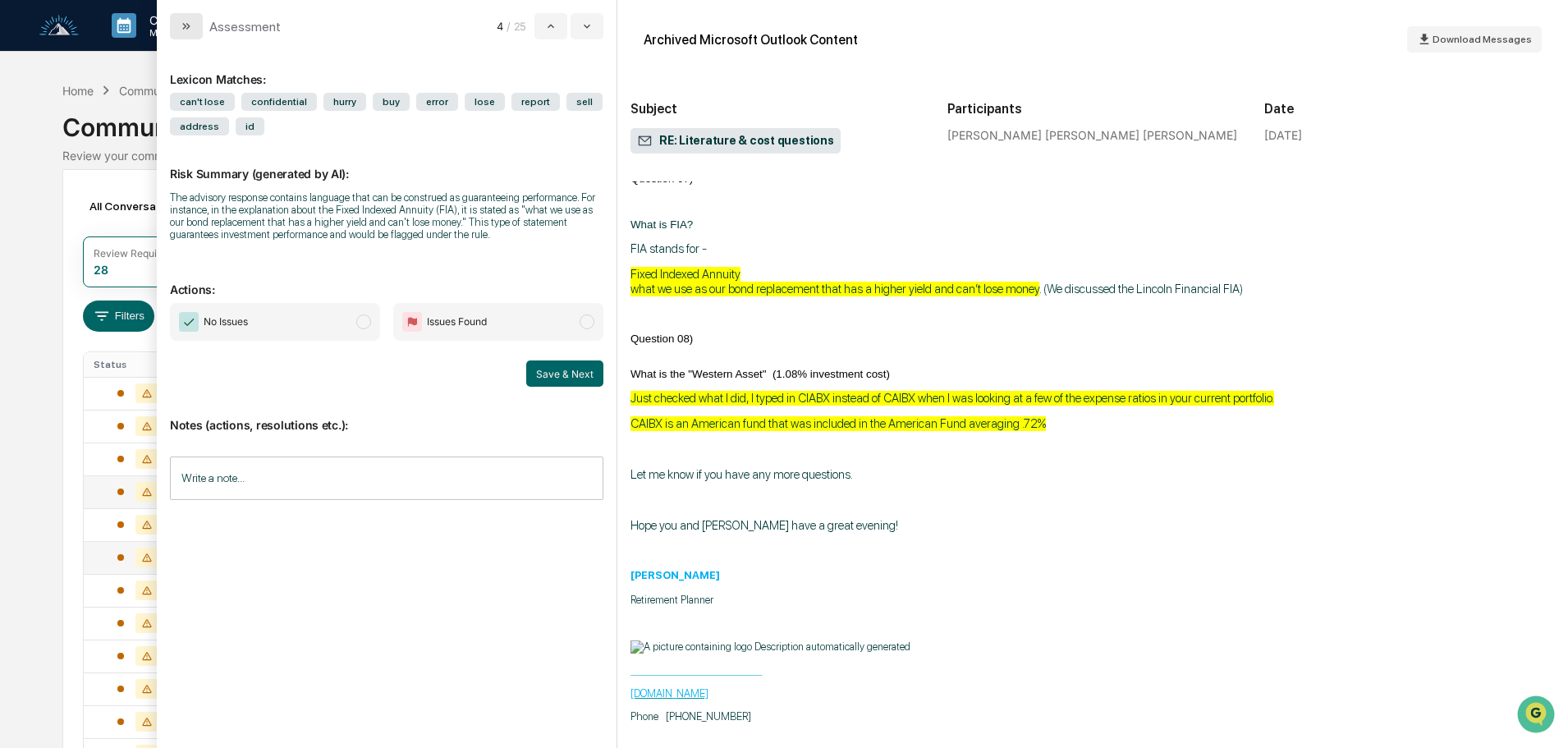
click at [195, 20] on button "modal" at bounding box center [186, 27] width 33 height 27
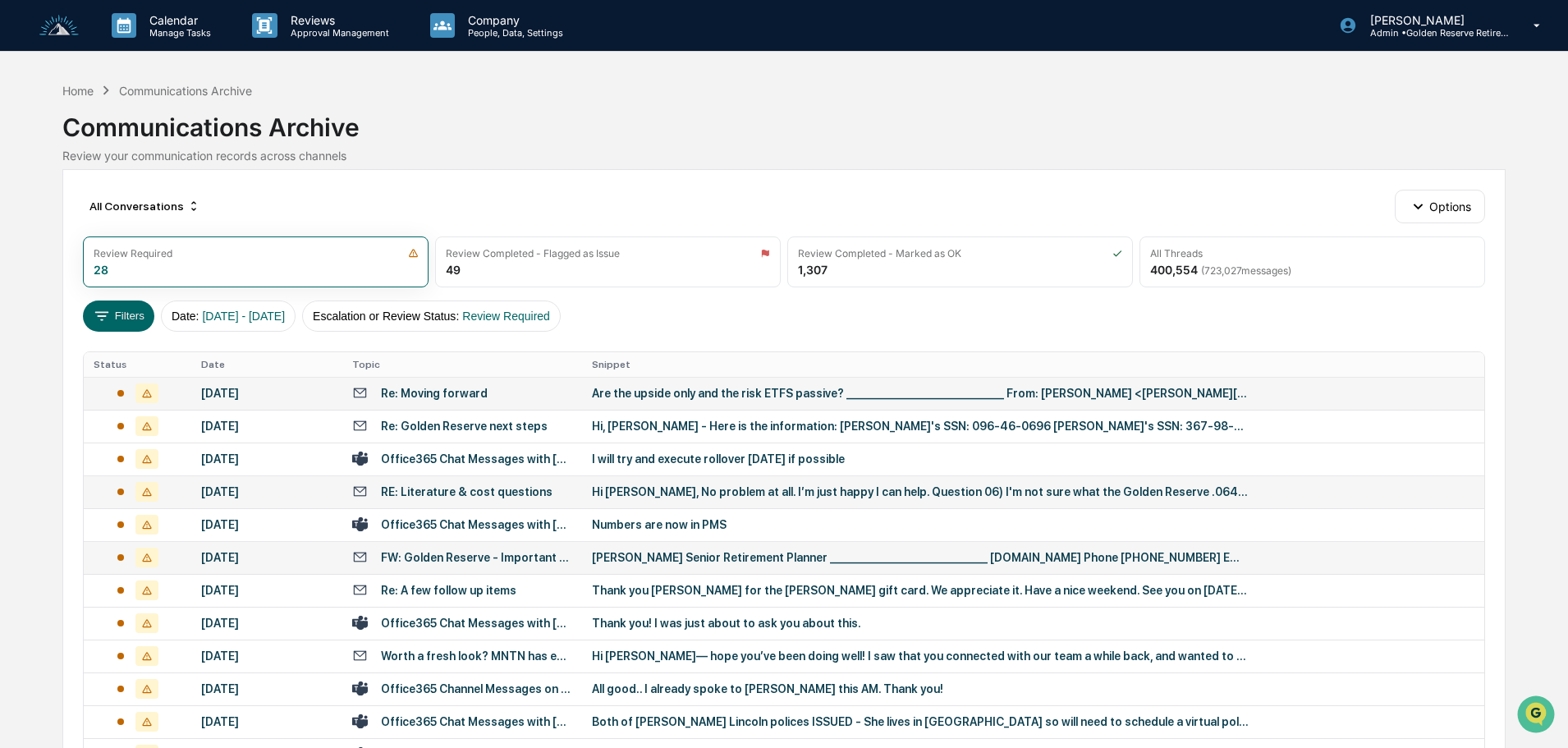
click at [641, 397] on div "Are the upside only and the risk ETFS passive? ________________________________…" at bounding box center [920, 393] width 657 height 13
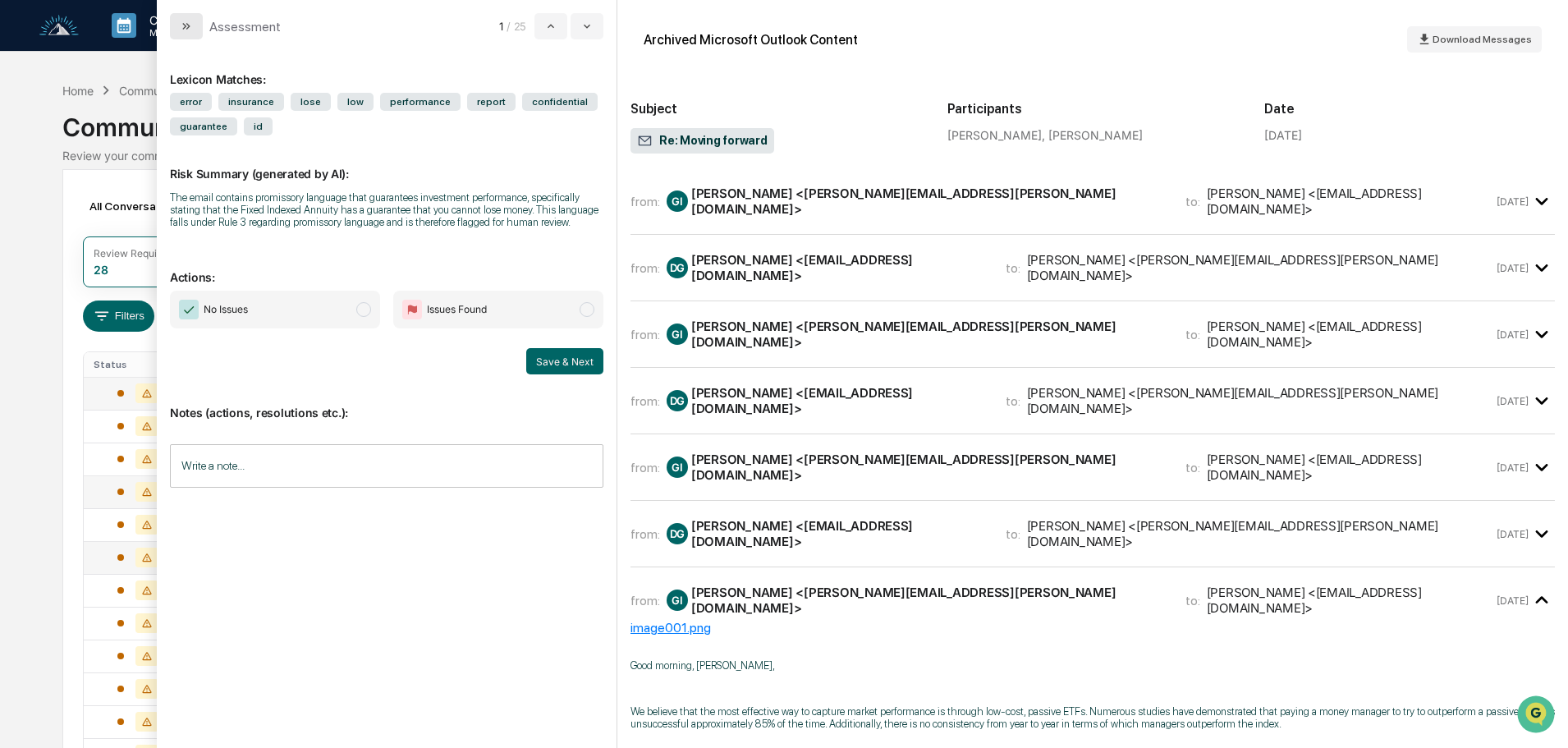
click at [193, 35] on button "modal" at bounding box center [186, 27] width 33 height 27
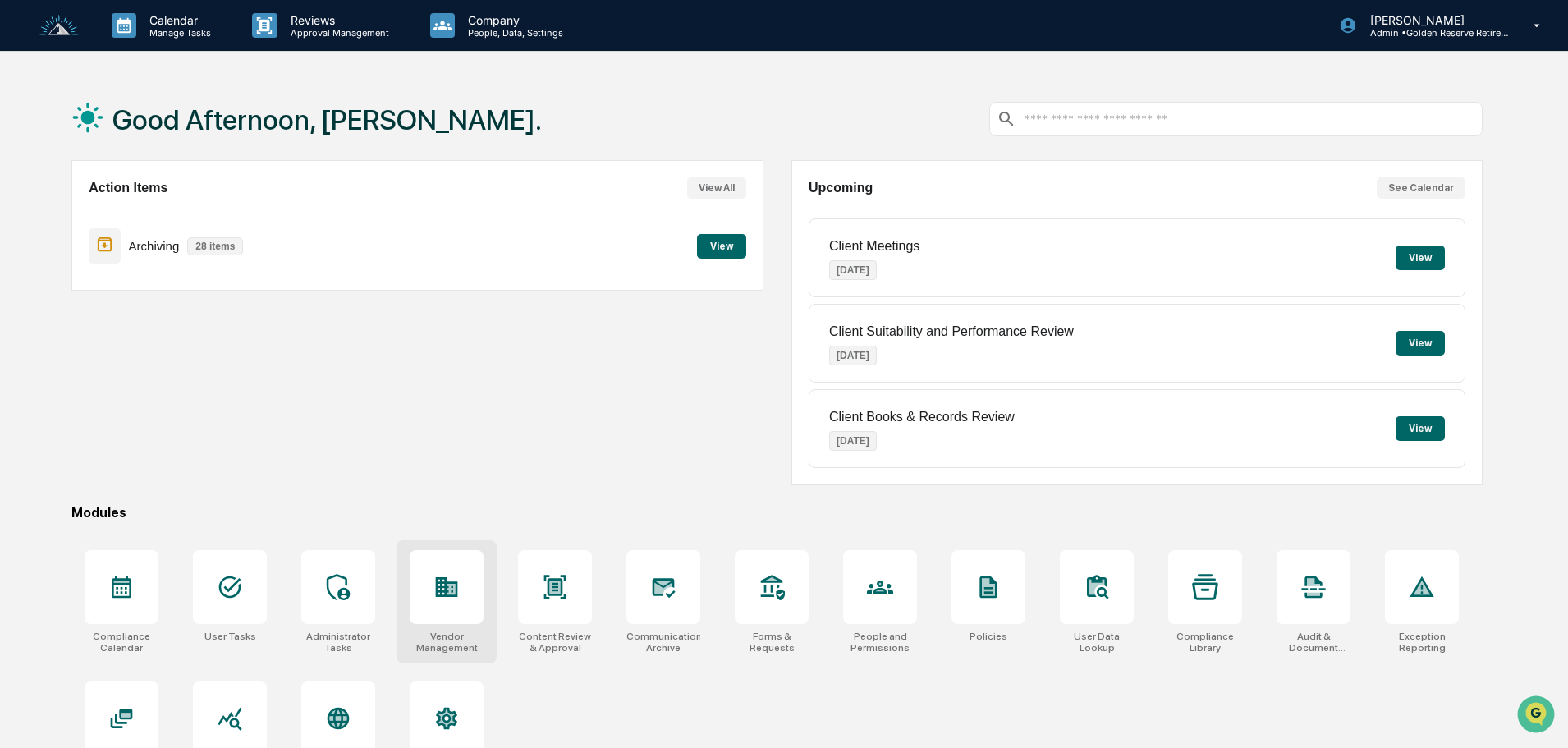
click at [467, 589] on div at bounding box center [447, 587] width 74 height 74
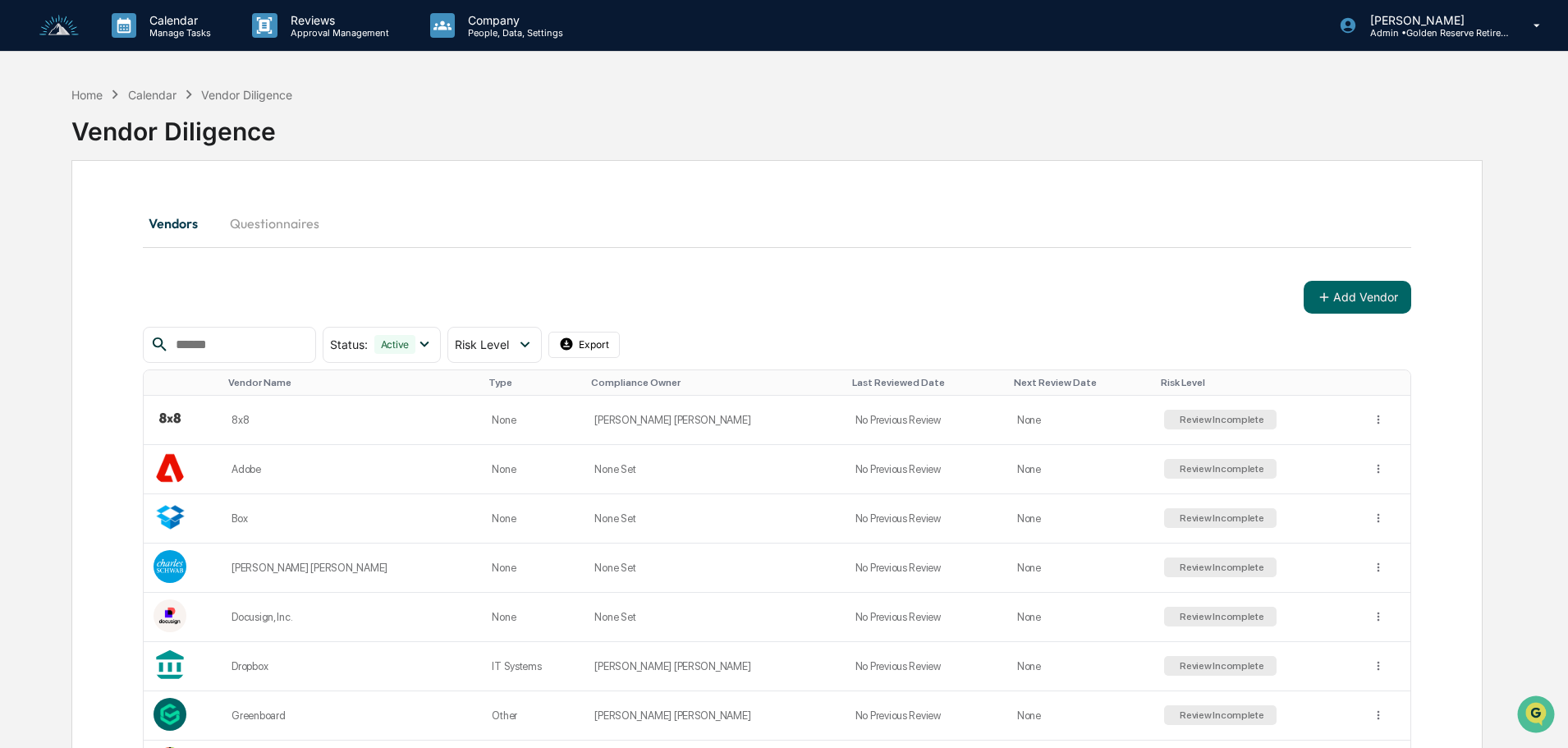
click at [51, 18] on img at bounding box center [59, 26] width 40 height 22
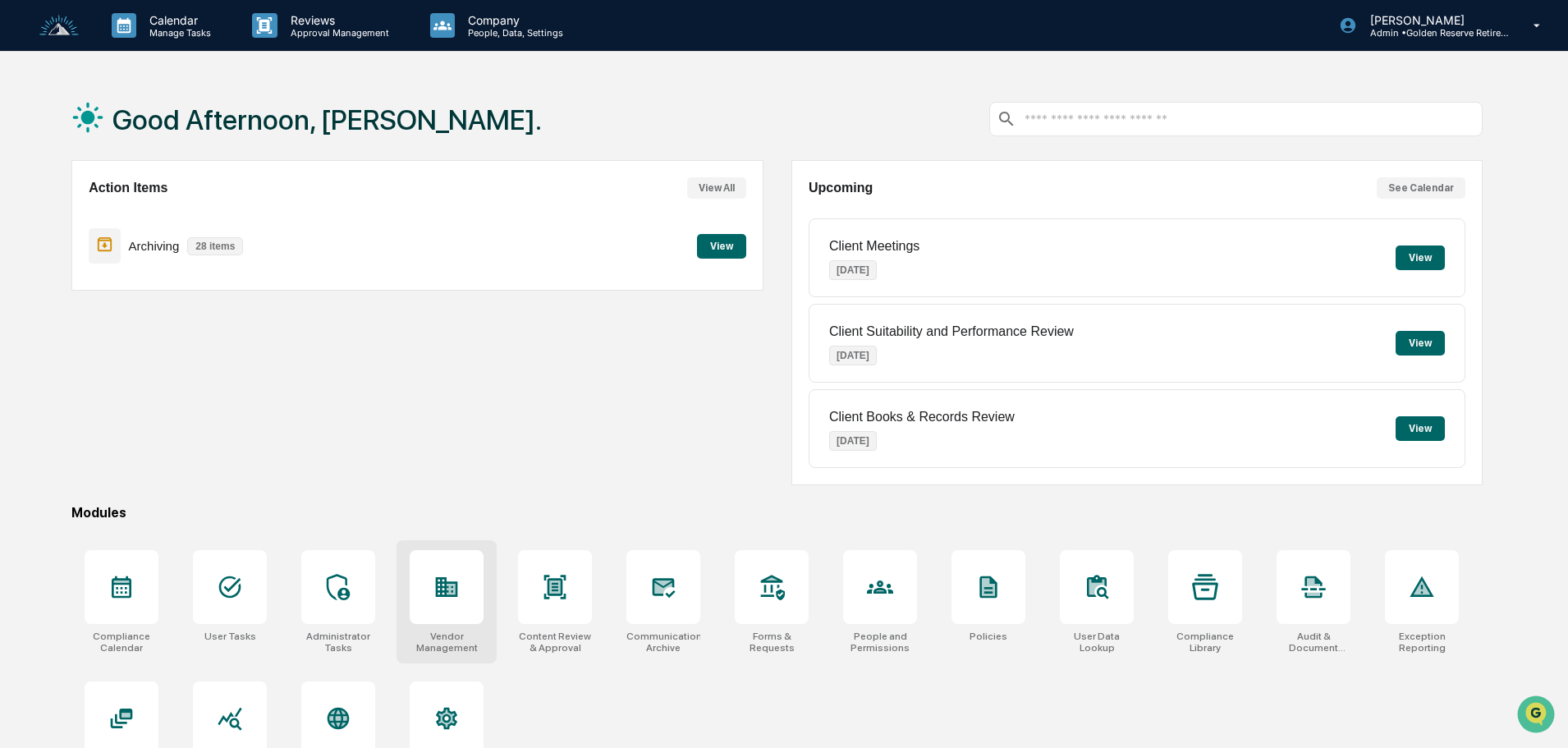
click at [444, 647] on div "Vendor Management" at bounding box center [447, 642] width 74 height 23
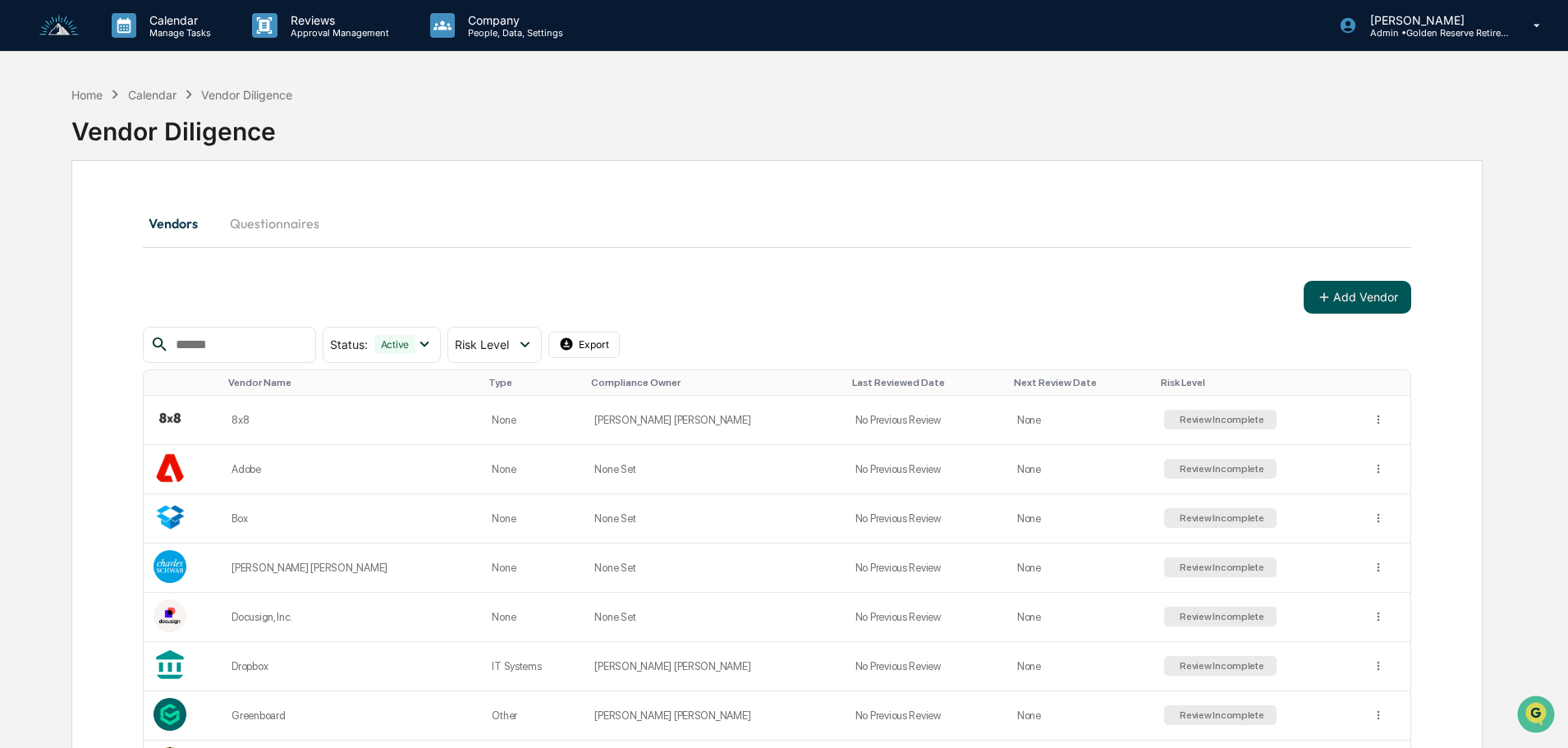
click at [1351, 298] on button "Add Vendor" at bounding box center [1358, 297] width 108 height 33
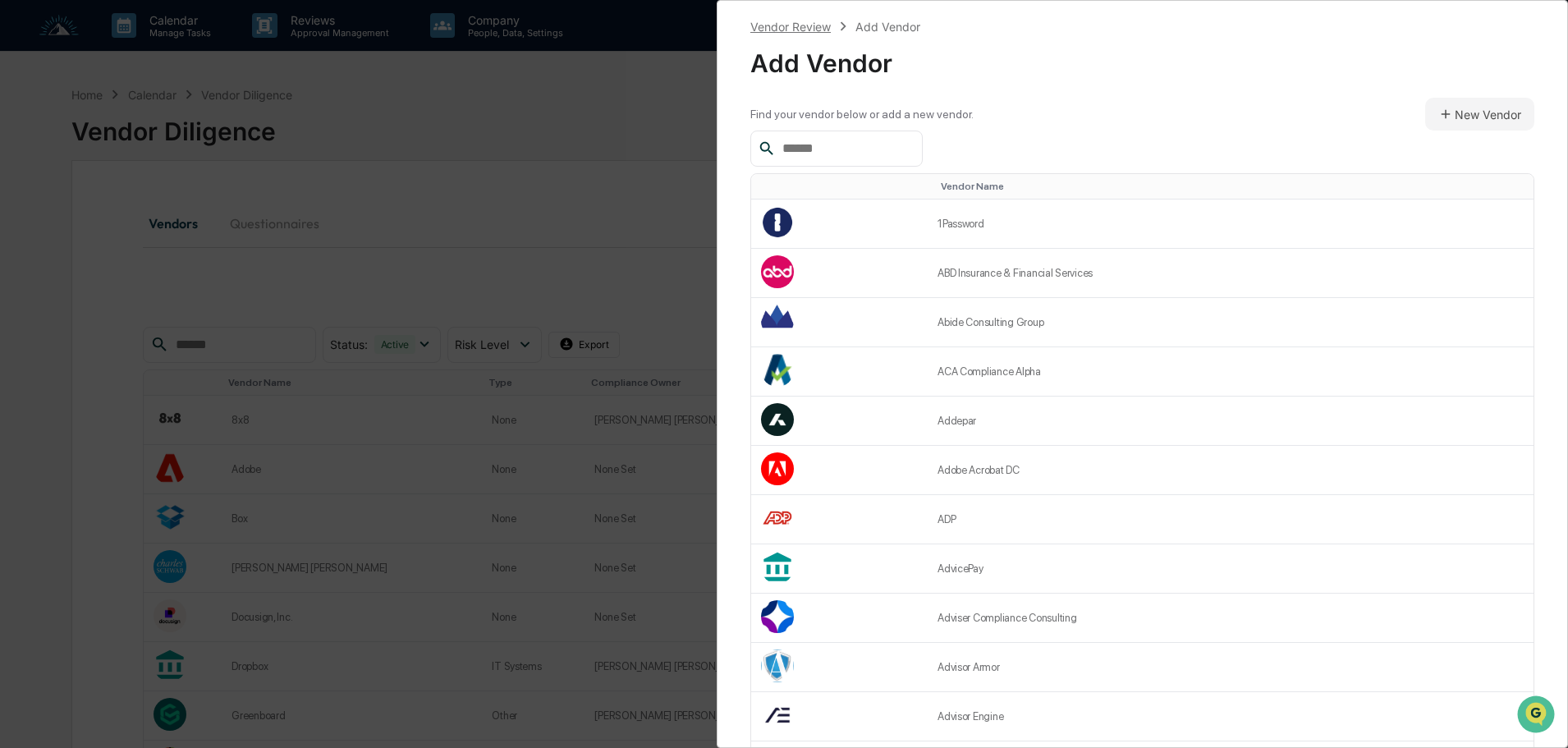
click at [803, 27] on div "Vendor Review" at bounding box center [790, 27] width 80 height 14
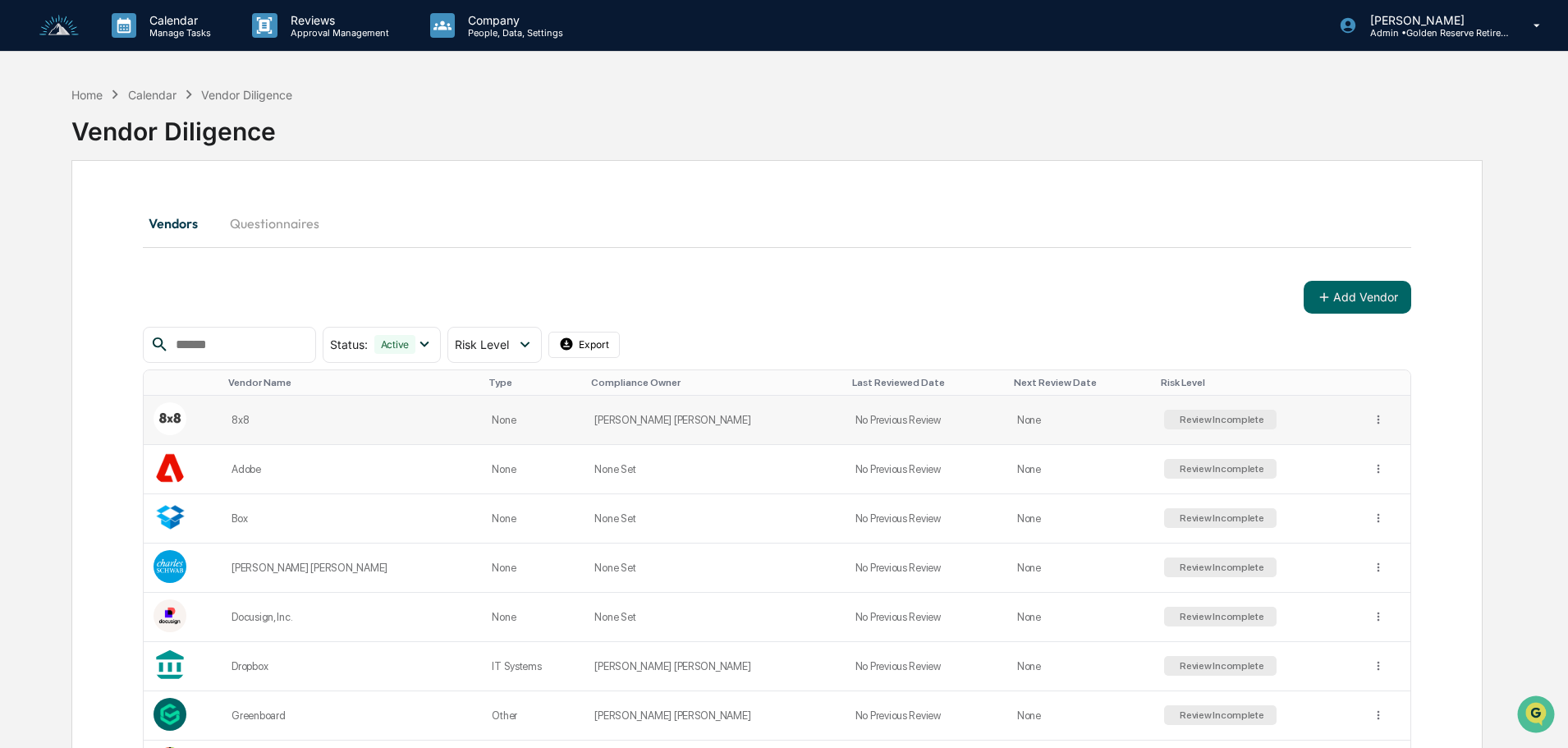
click at [260, 417] on div "8x8" at bounding box center [352, 420] width 240 height 12
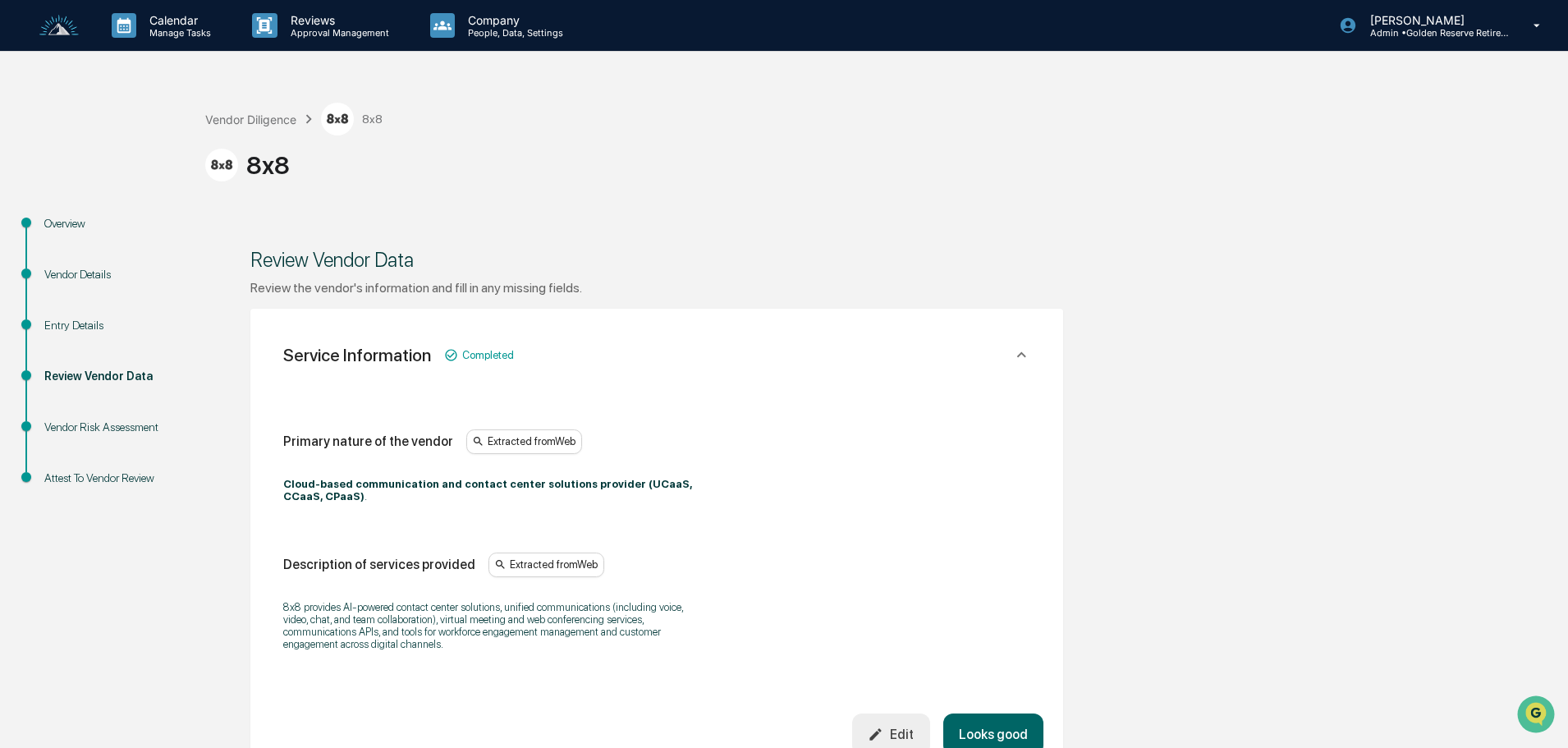
click at [68, 225] on div "Overview" at bounding box center [111, 224] width 134 height 18
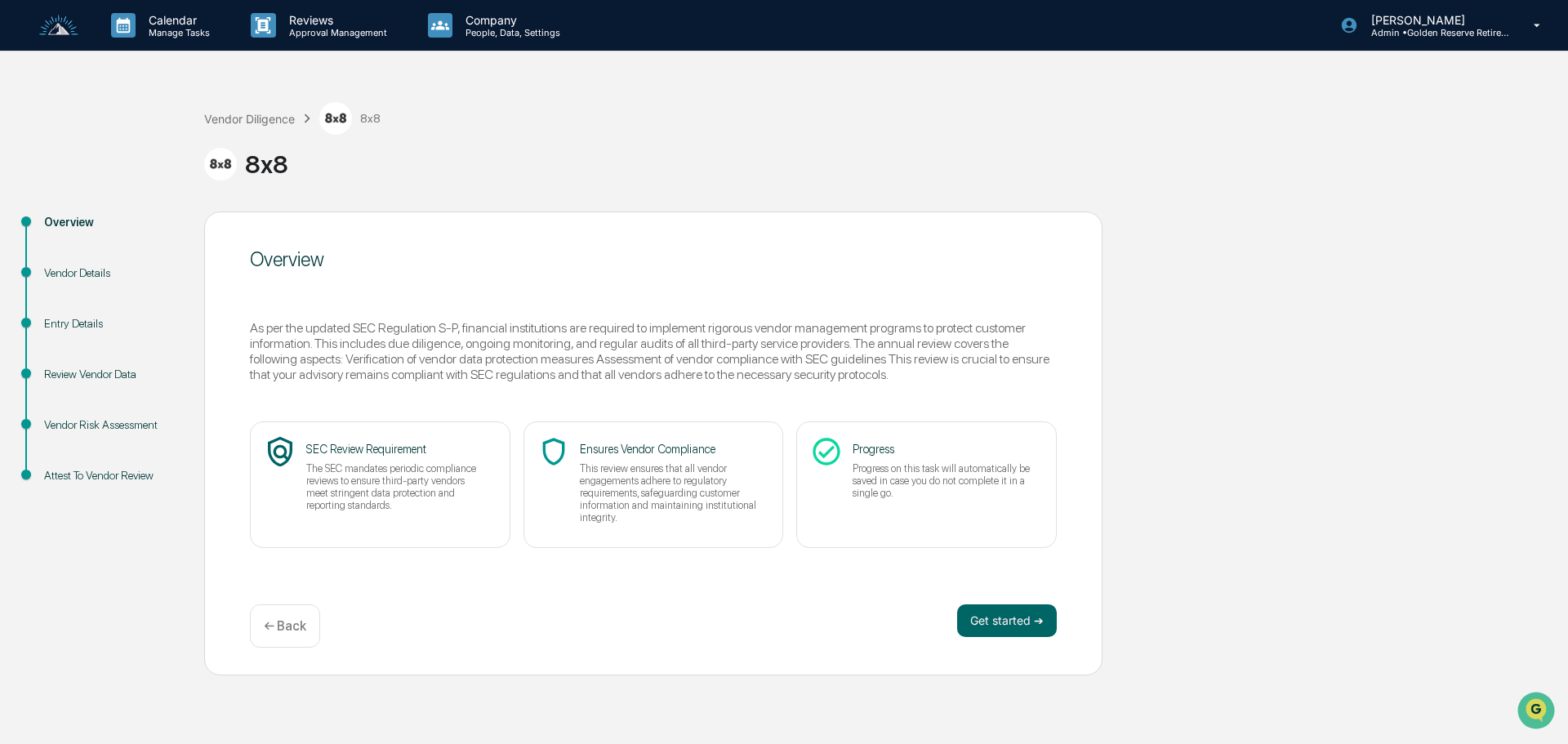
click at [66, 278] on div "Vendor Details" at bounding box center [111, 274] width 134 height 18
click at [66, 274] on div "Vendor Details" at bounding box center [111, 274] width 134 height 18
click at [91, 270] on div "Vendor Details" at bounding box center [111, 274] width 134 height 18
click at [76, 317] on div "Entry Details" at bounding box center [111, 325] width 134 height 18
click at [995, 630] on button "Get started ➔" at bounding box center [1007, 620] width 99 height 33
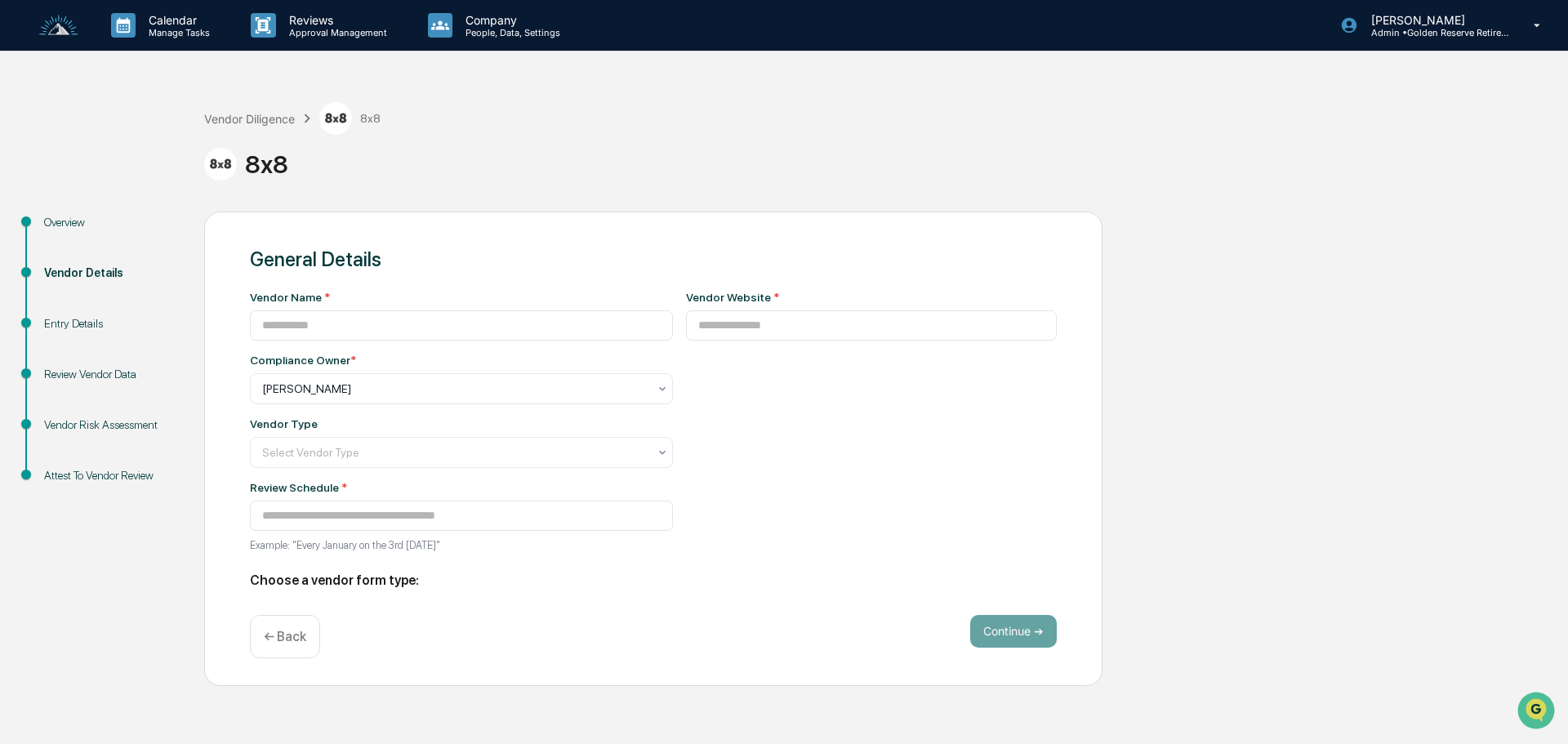
type input "***"
type input "**********"
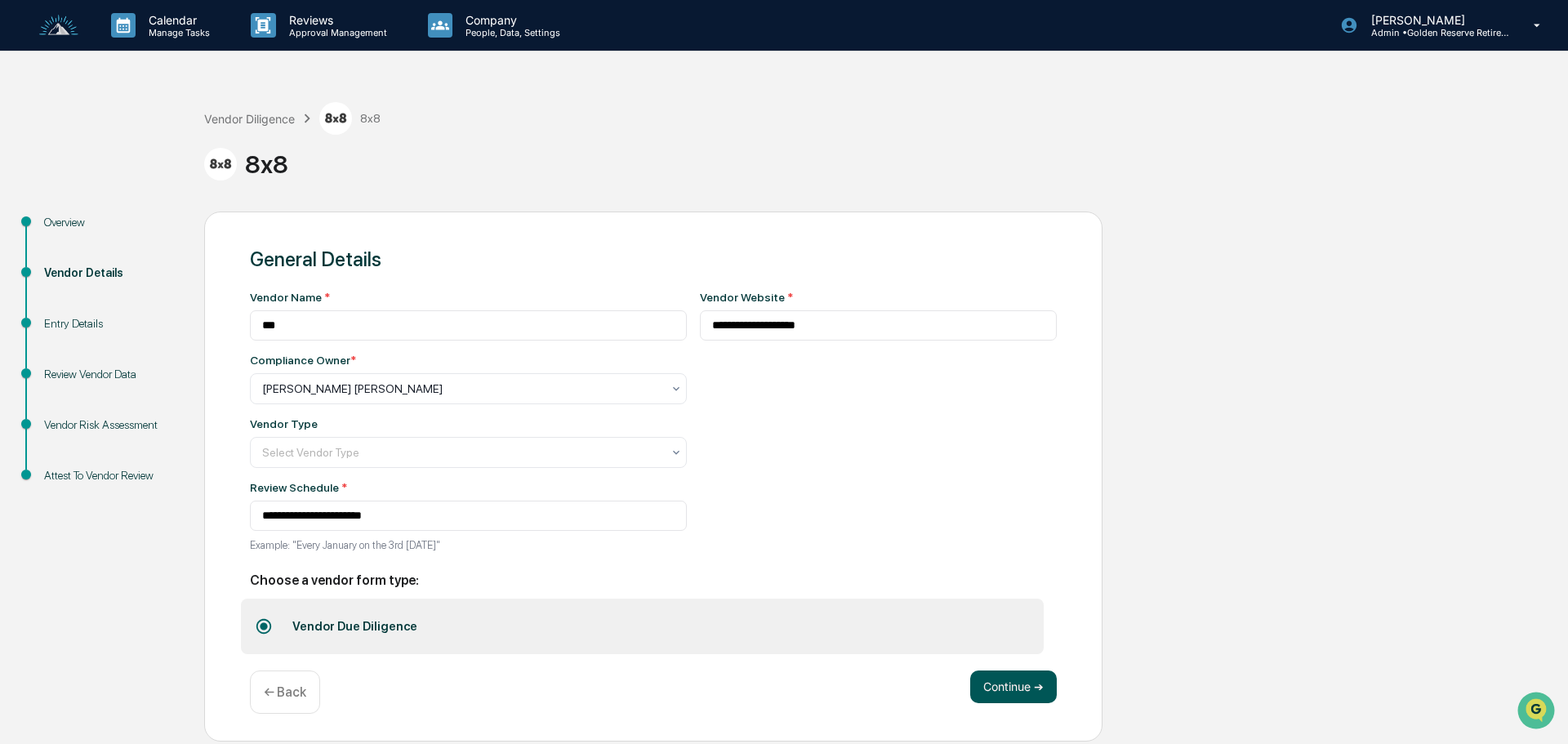
click at [1021, 703] on button "Continue ➔" at bounding box center [1014, 687] width 86 height 33
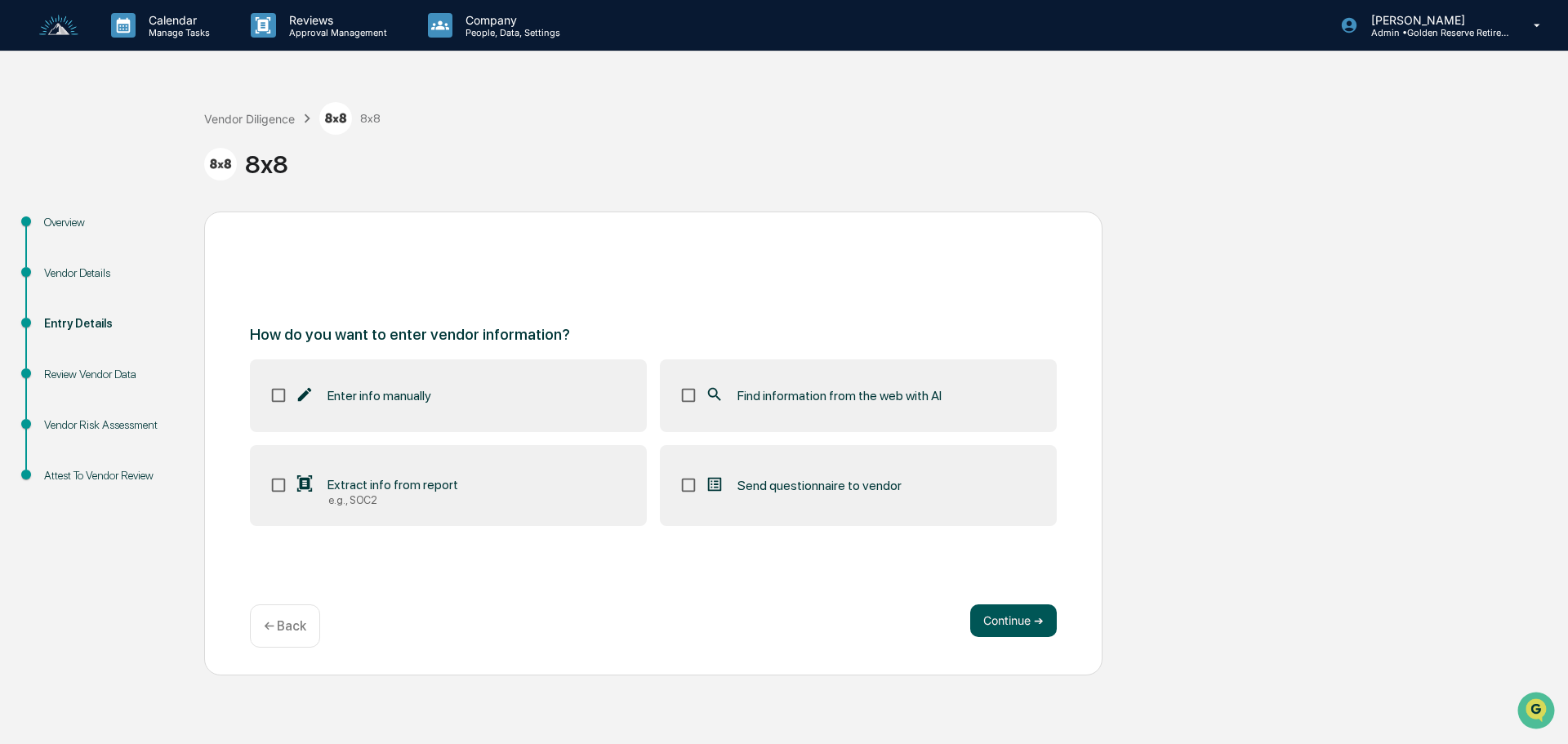
click at [1009, 632] on button "Continue ➔" at bounding box center [1014, 620] width 86 height 33
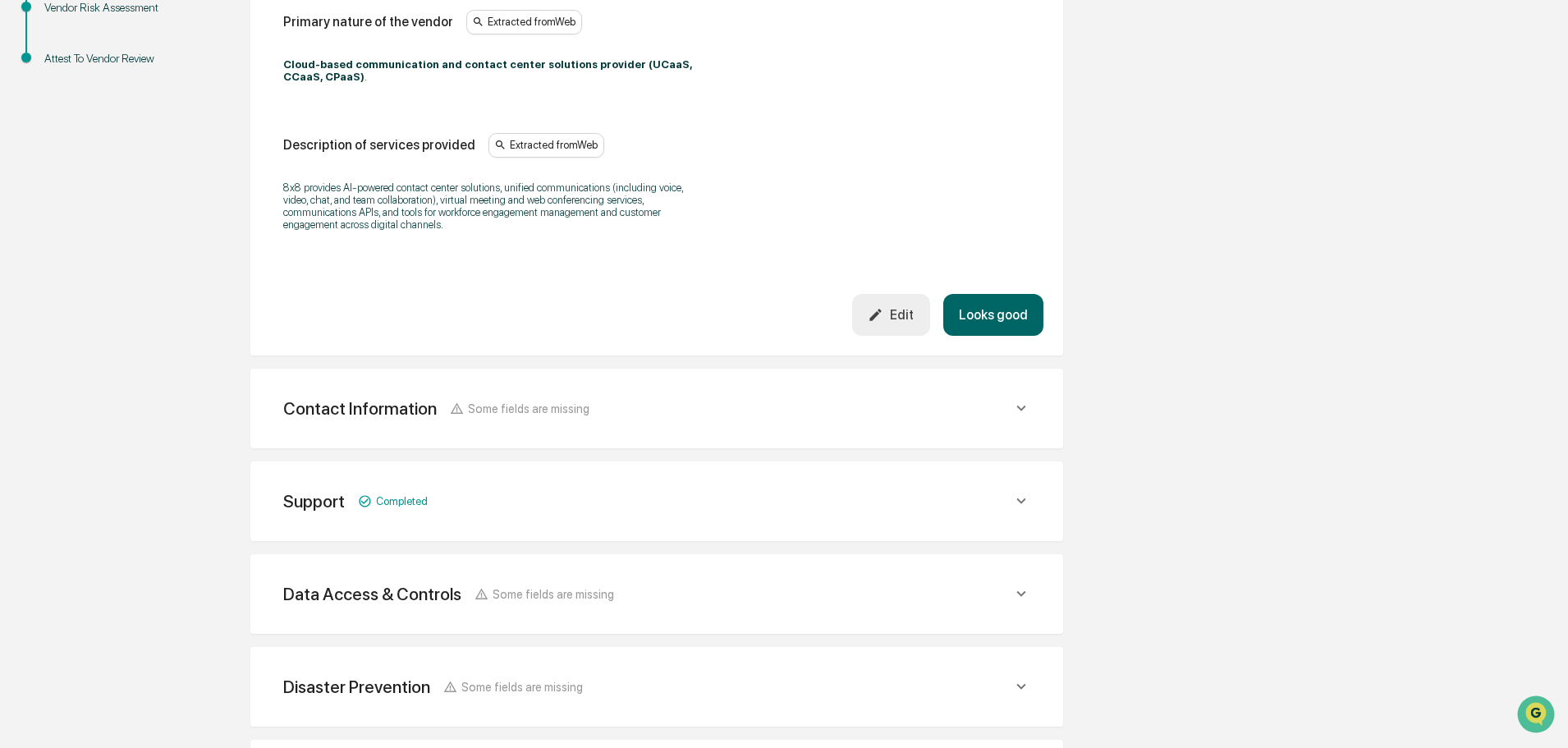
scroll to position [566, 0]
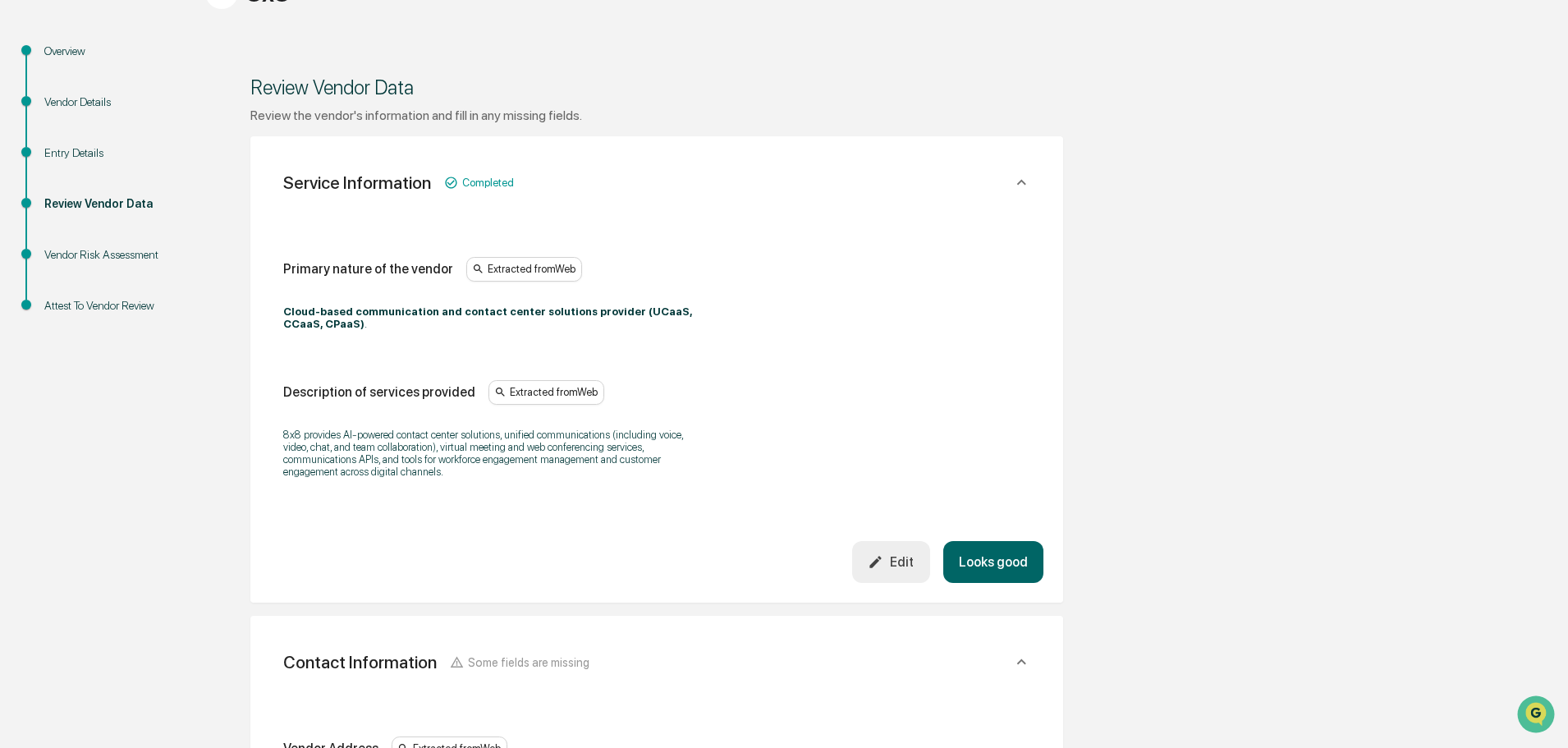
scroll to position [0, 0]
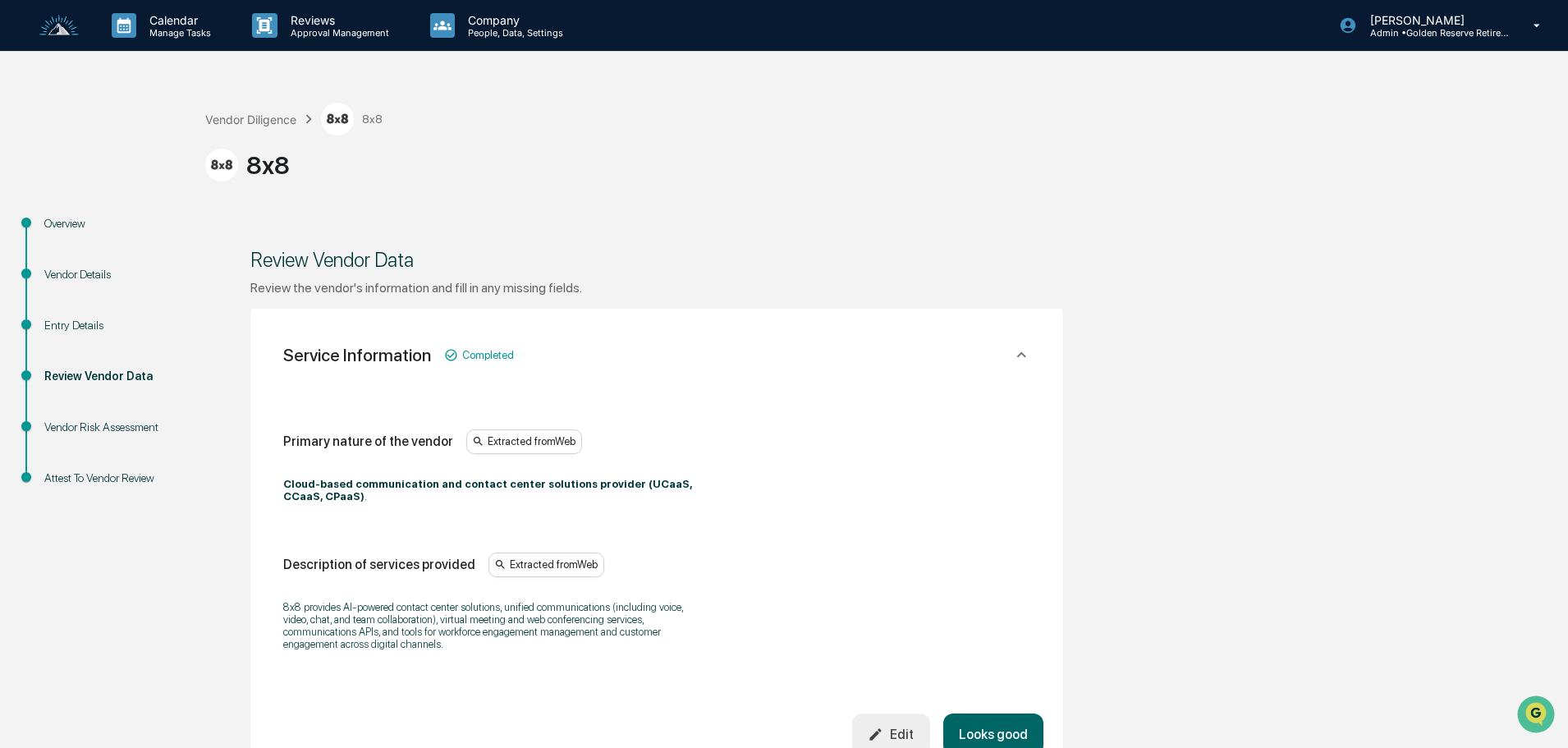
click at [55, 31] on img at bounding box center [59, 26] width 40 height 22
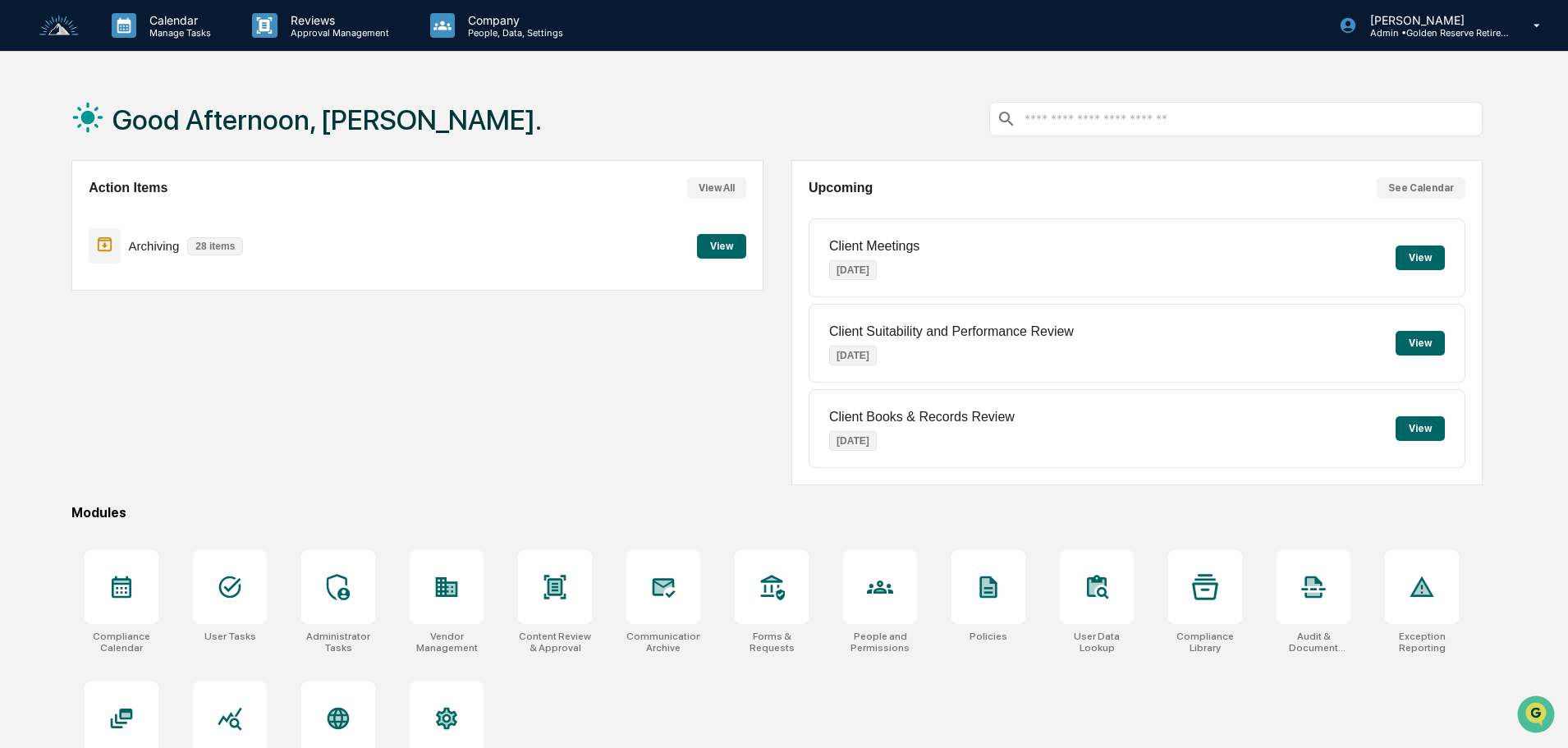
click at [713, 251] on button "View" at bounding box center [722, 247] width 49 height 25
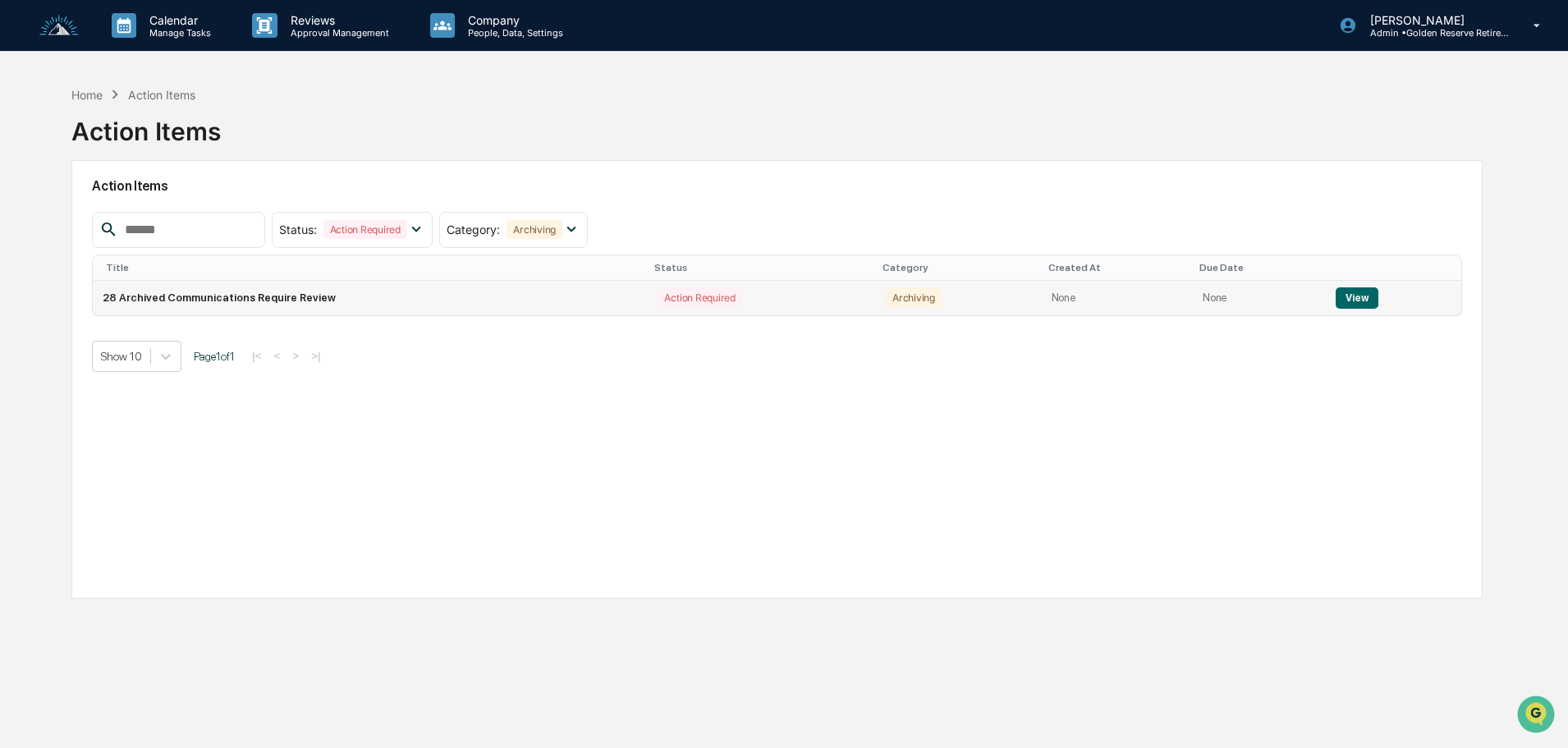
click at [1343, 301] on button "View" at bounding box center [1356, 298] width 42 height 21
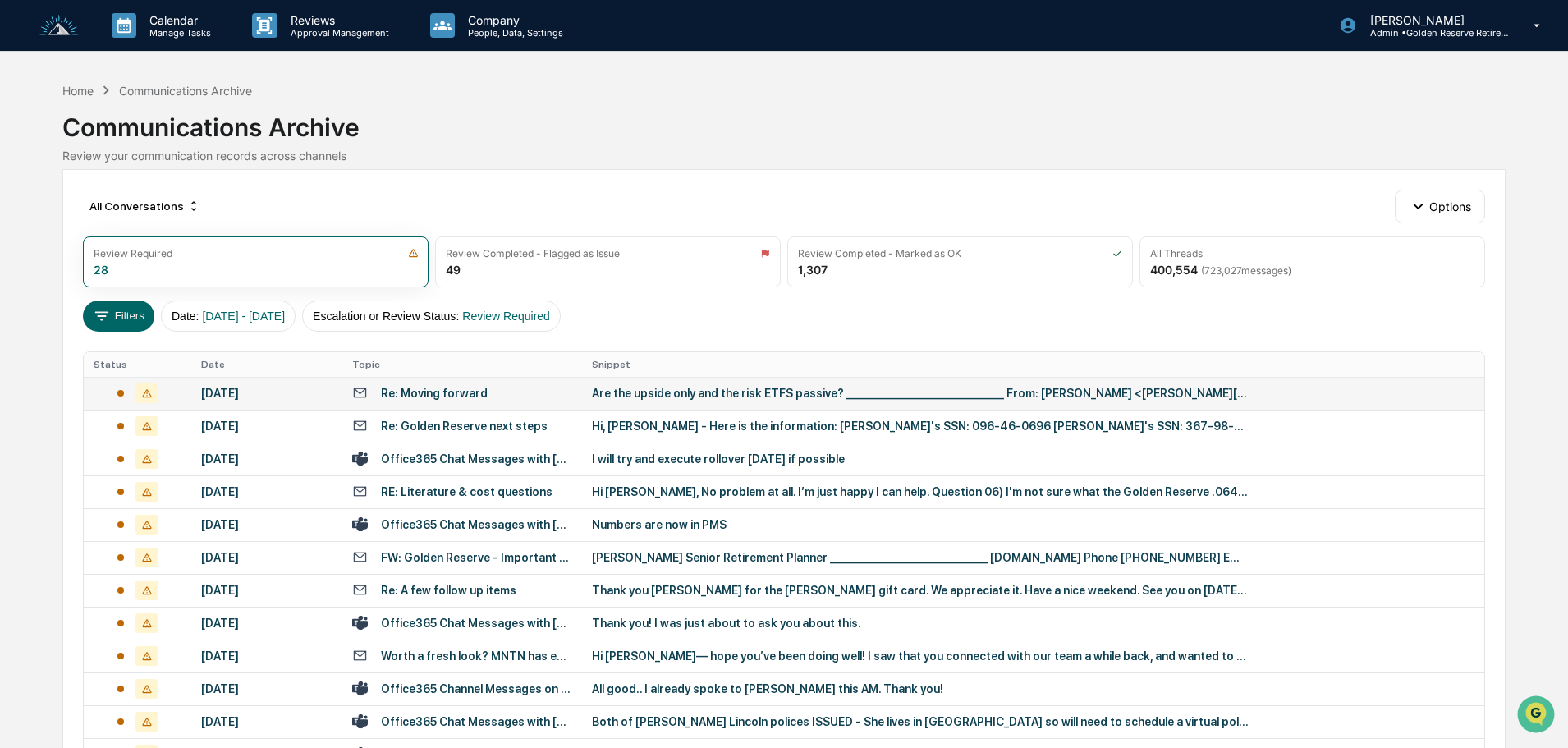
click at [608, 394] on div "Are the upside only and the risk ETFS passive? ________________________________…" at bounding box center [920, 393] width 657 height 13
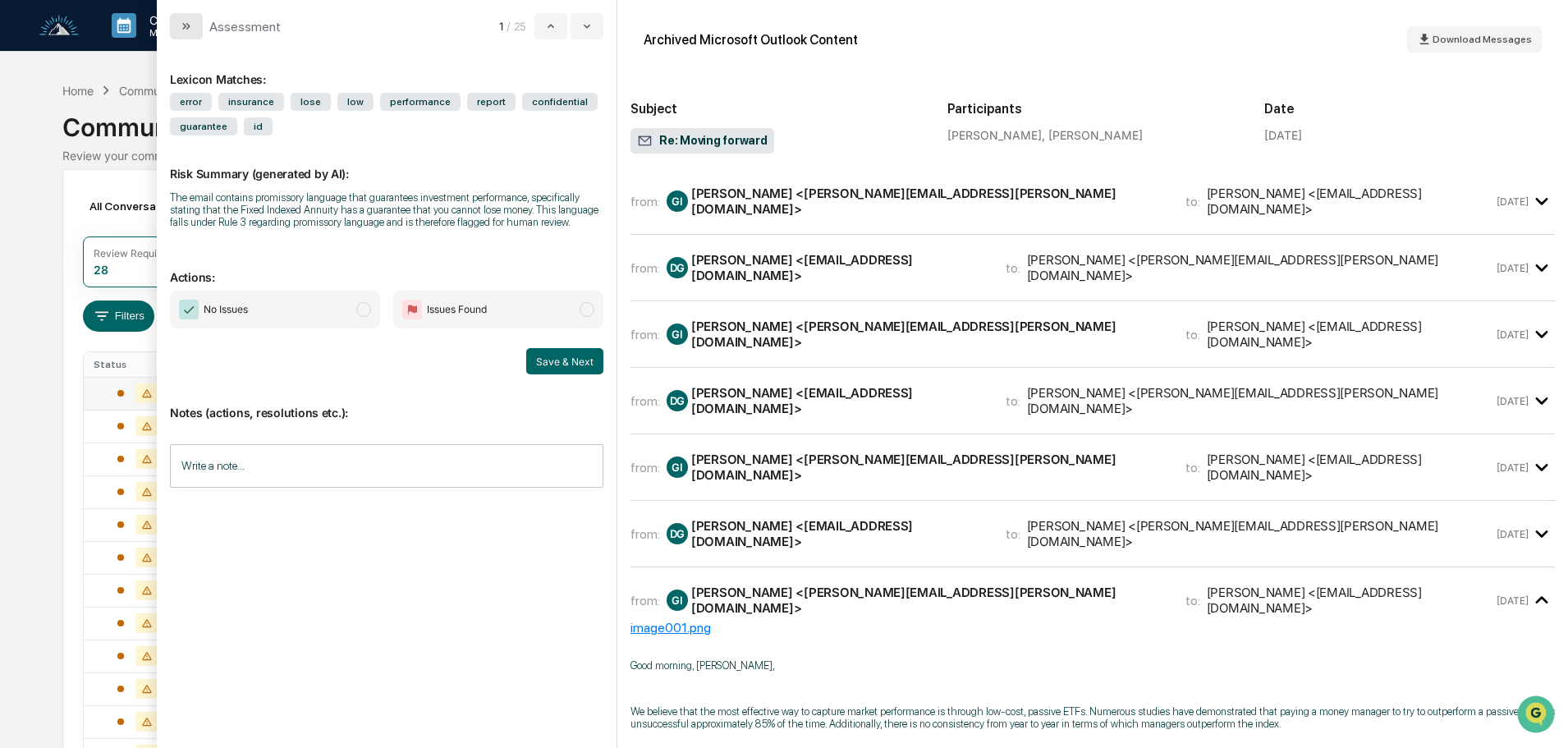
click at [191, 22] on icon "modal" at bounding box center [186, 26] width 13 height 13
